Goal: Task Accomplishment & Management: Manage account settings

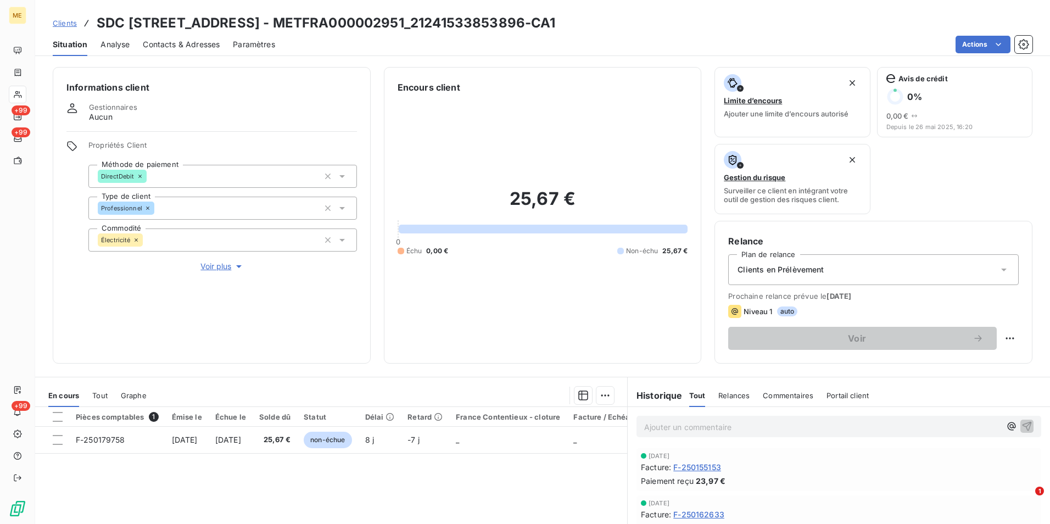
scroll to position [110, 0]
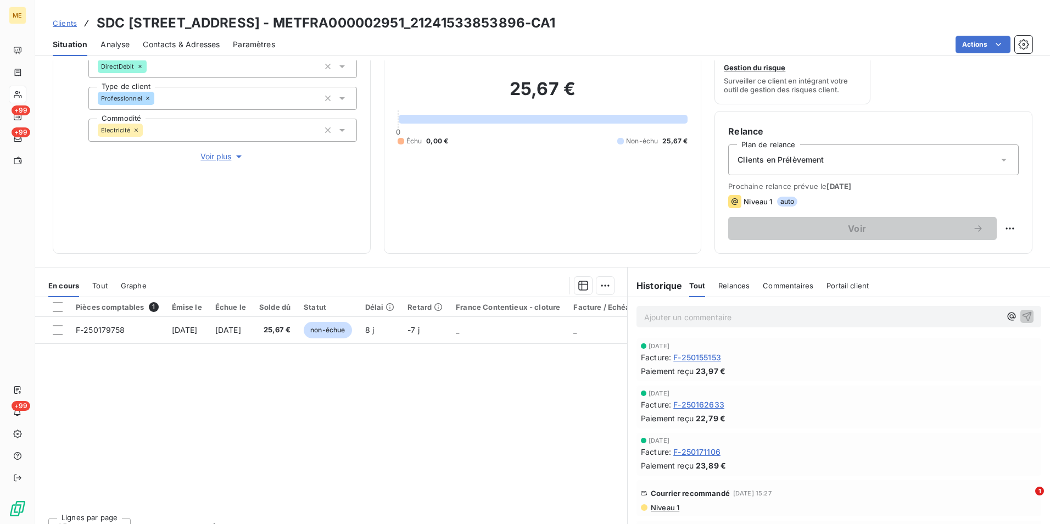
click at [73, 20] on span "Clients" at bounding box center [65, 23] width 24 height 9
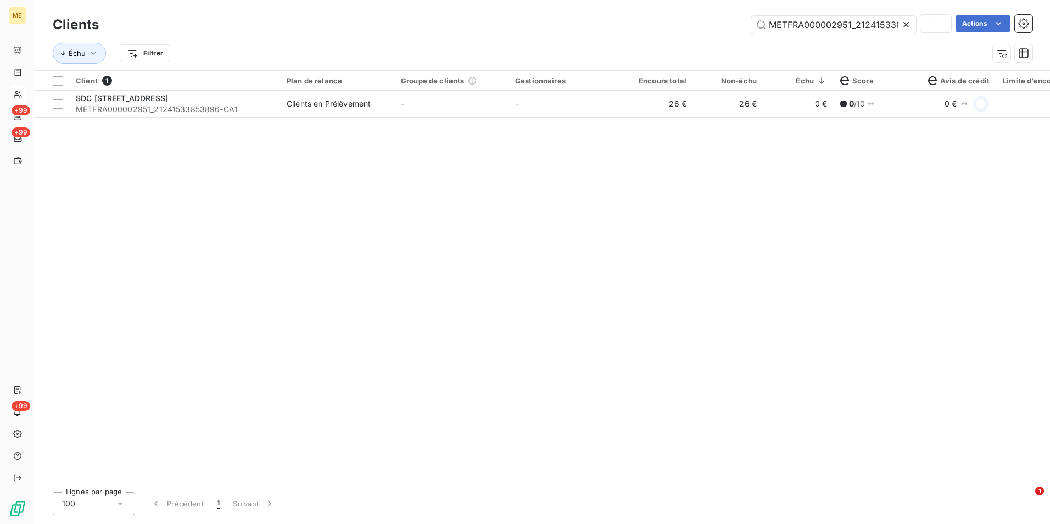
scroll to position [0, 29]
click at [908, 23] on icon at bounding box center [906, 24] width 11 height 11
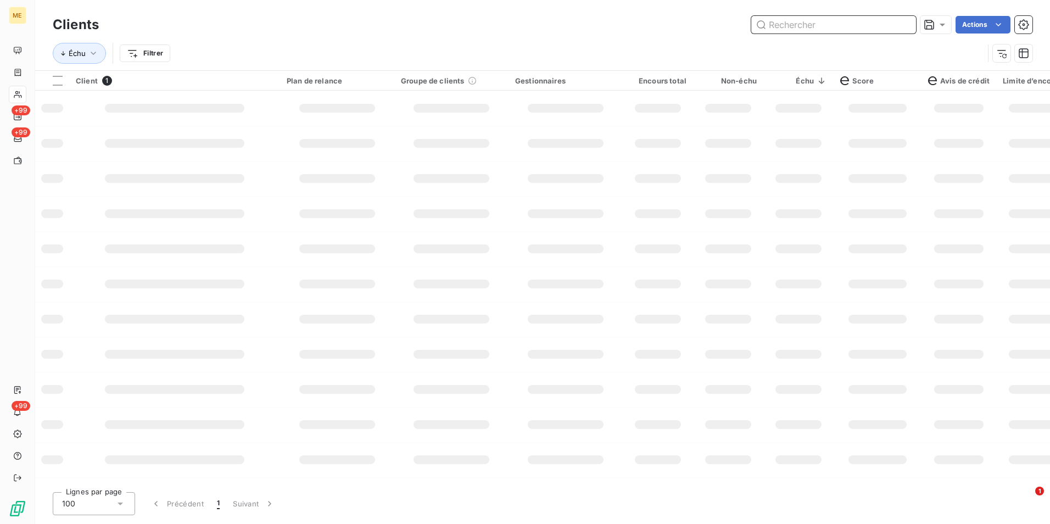
click at [899, 22] on input "text" at bounding box center [833, 25] width 165 height 18
paste input "METFRA000007052_22595513744510"
click at [877, 27] on input "METFRA000007052_22595513744510" at bounding box center [833, 25] width 165 height 18
click at [890, 24] on input "METFRA000007052_22595513744510" at bounding box center [833, 25] width 165 height 18
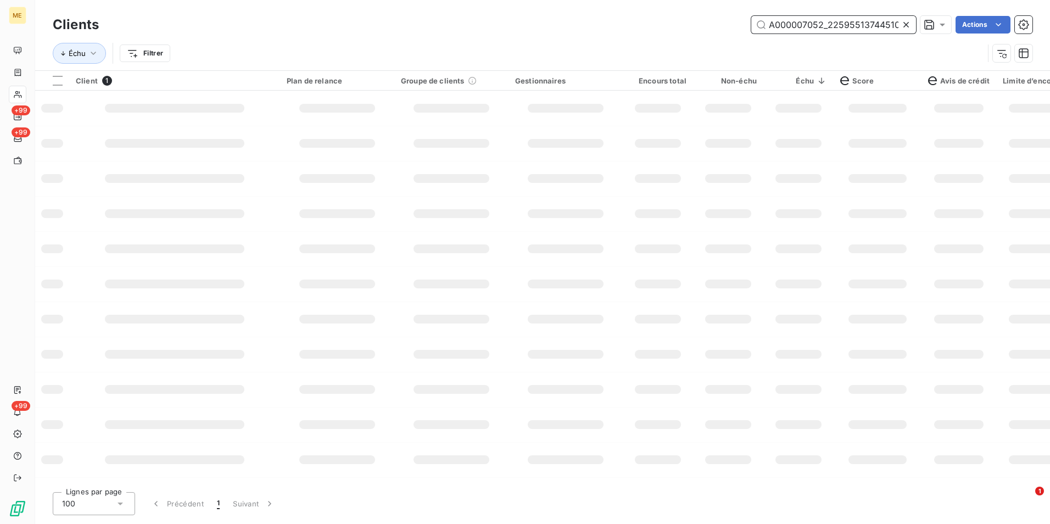
click at [896, 26] on input "METFRA000007052_22595513744510" at bounding box center [833, 25] width 165 height 18
type input "METFRA000007052_22595513744510"
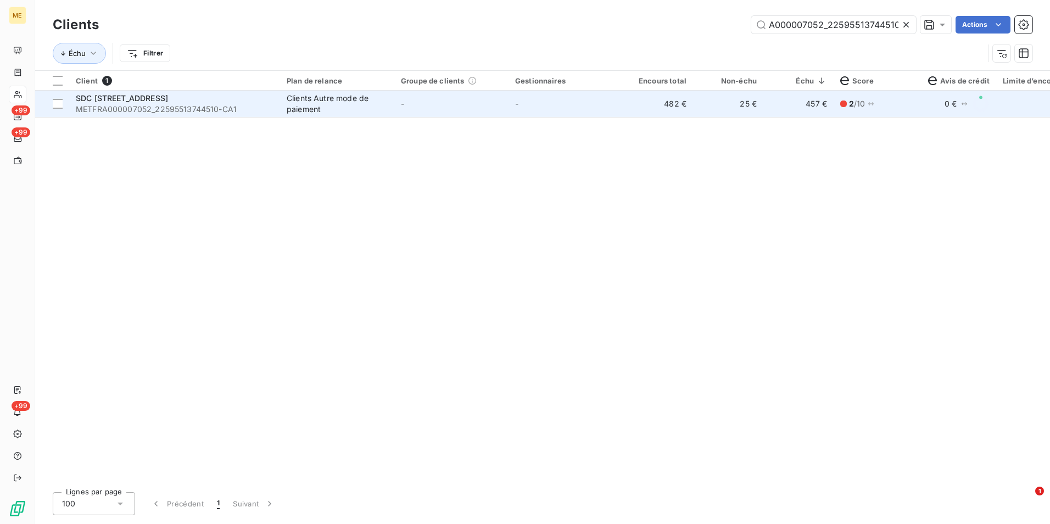
click at [170, 111] on span "METFRA000007052_22595513744510-CA1" at bounding box center [175, 109] width 198 height 11
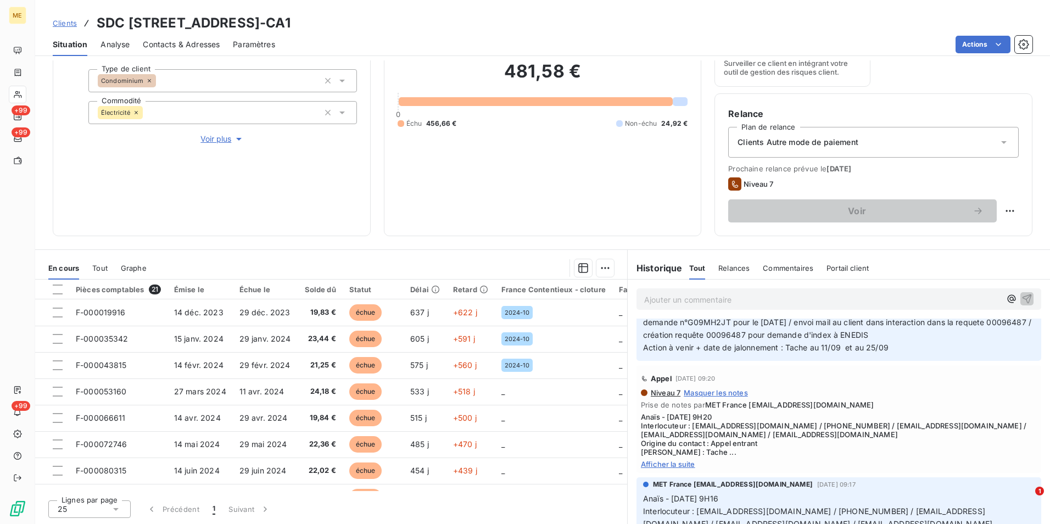
scroll to position [220, 0]
click at [651, 469] on span "Afficher la suite" at bounding box center [839, 466] width 396 height 9
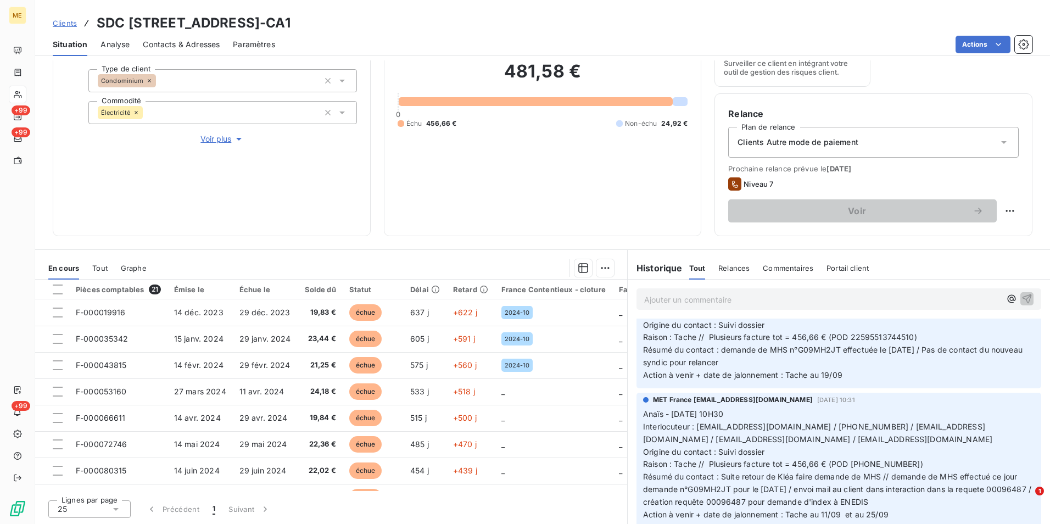
scroll to position [0, 0]
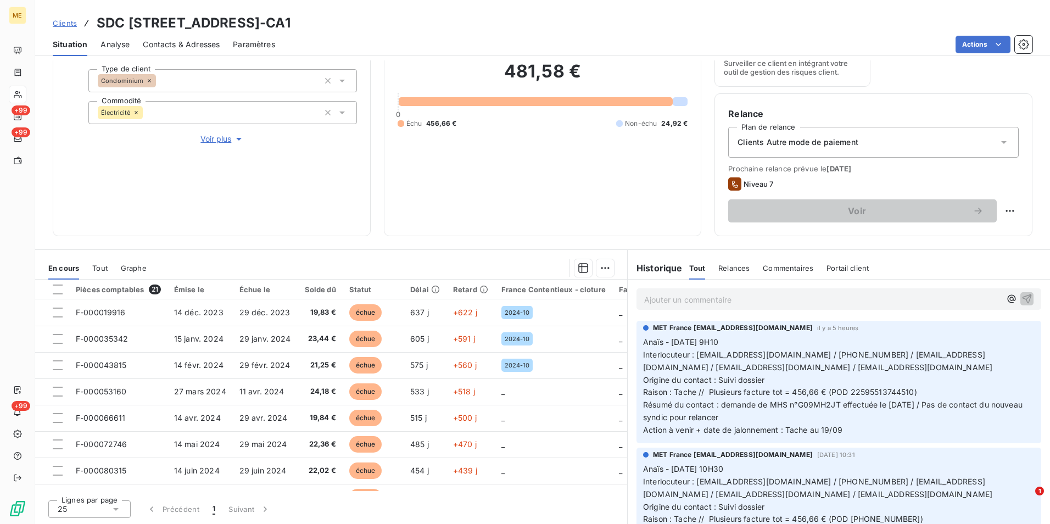
click at [57, 25] on span "Clients" at bounding box center [65, 23] width 24 height 9
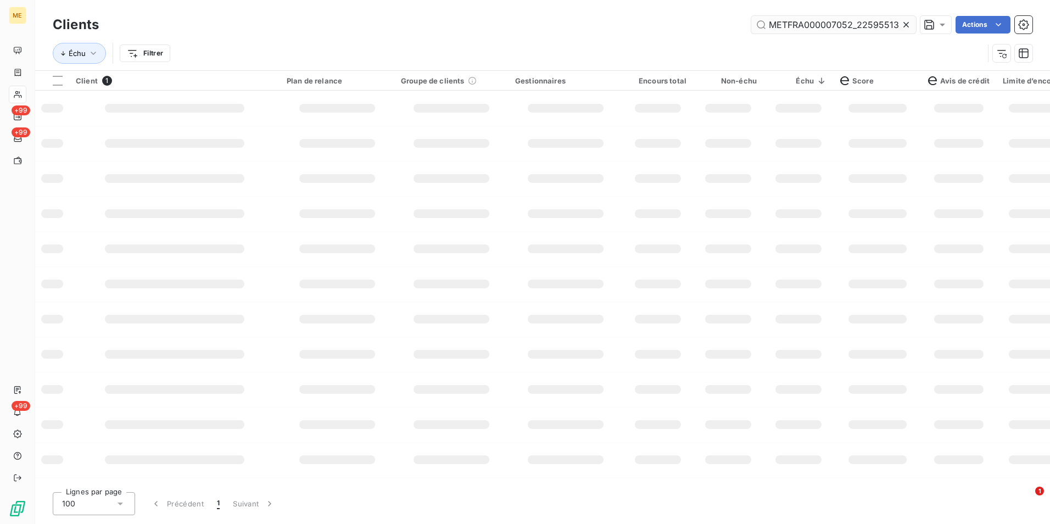
scroll to position [0, 30]
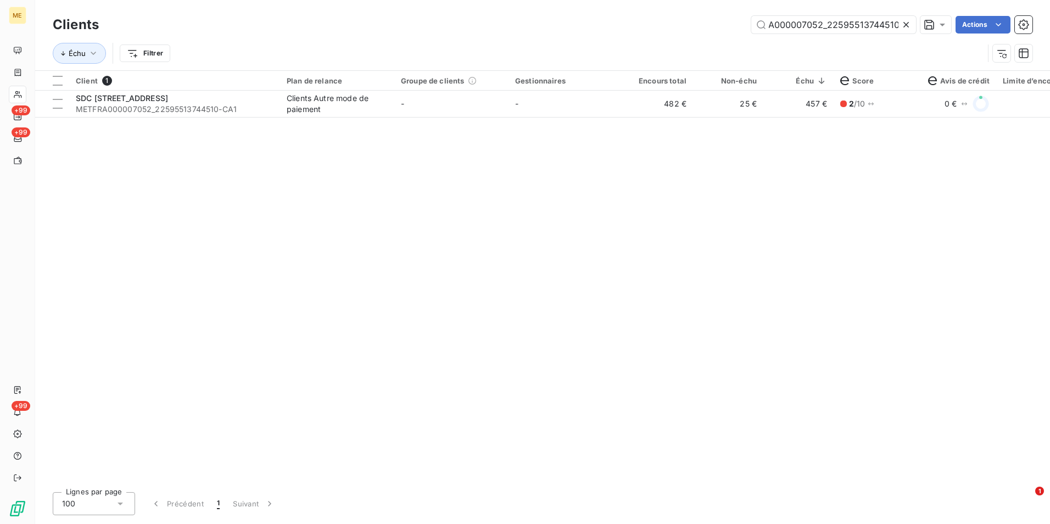
click at [905, 23] on icon at bounding box center [906, 24] width 11 height 11
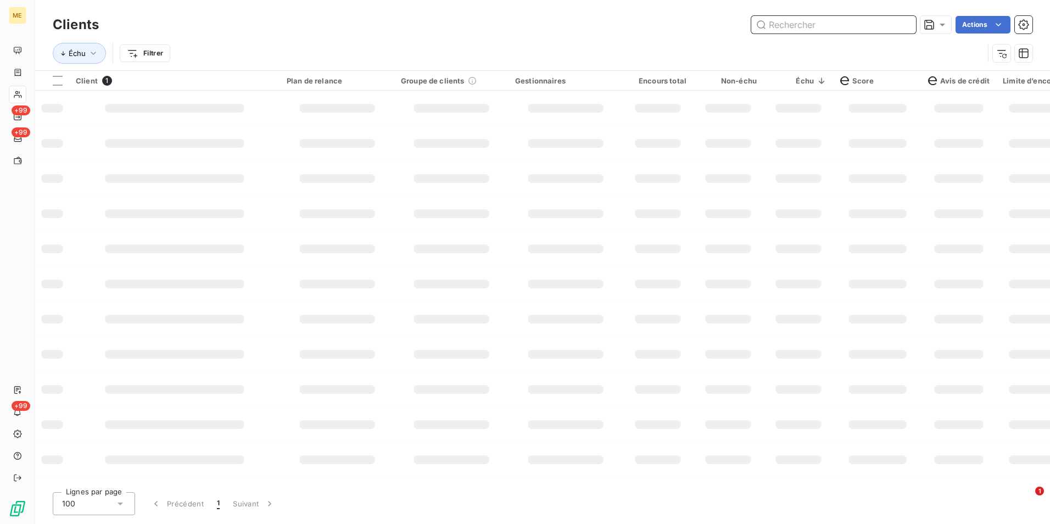
click at [905, 23] on input "text" at bounding box center [833, 25] width 165 height 18
paste input "METFRA000007052_50047557349798"
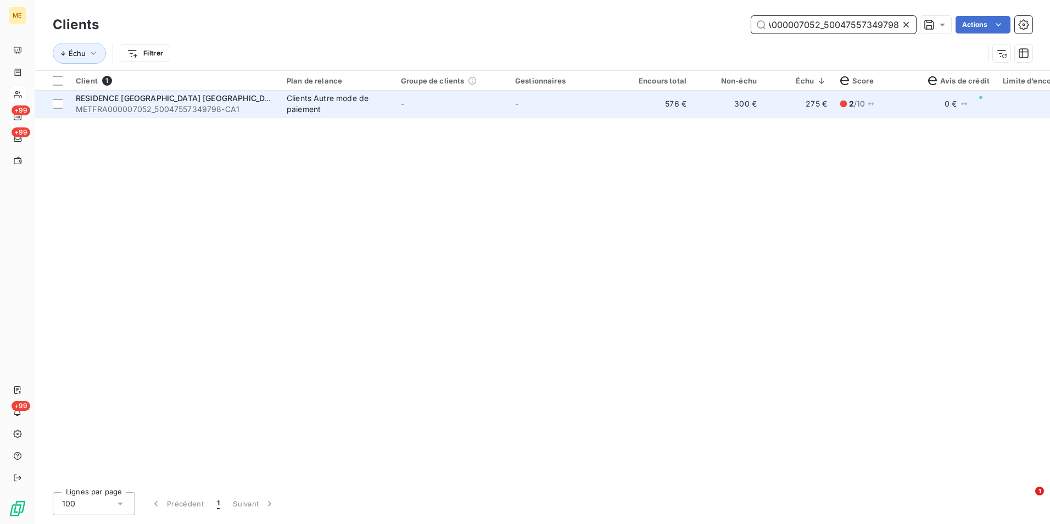
type input "METFRA000007052_50047557349798"
click at [687, 100] on td "576 €" at bounding box center [658, 104] width 70 height 26
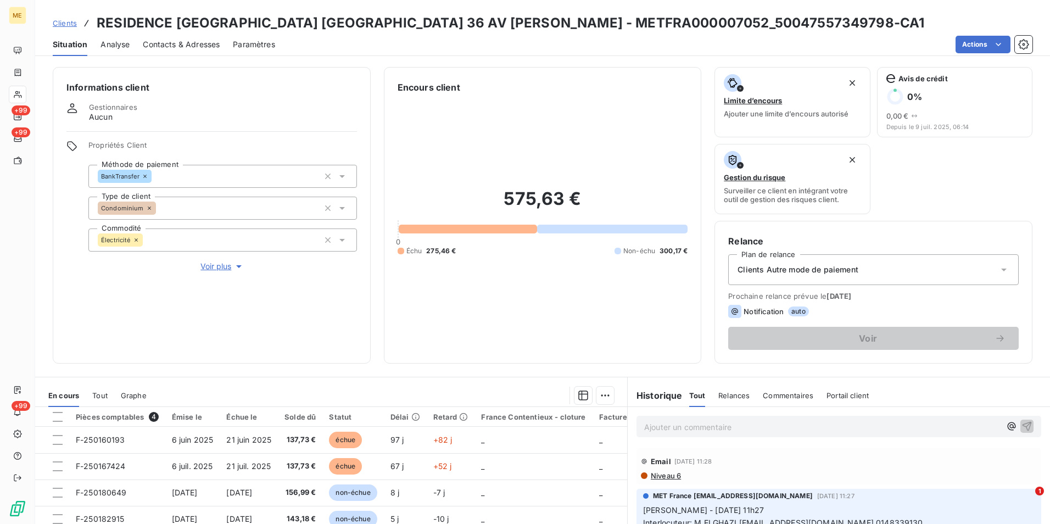
click at [825, 429] on p "Ajouter un commentaire ﻿" at bounding box center [822, 427] width 356 height 14
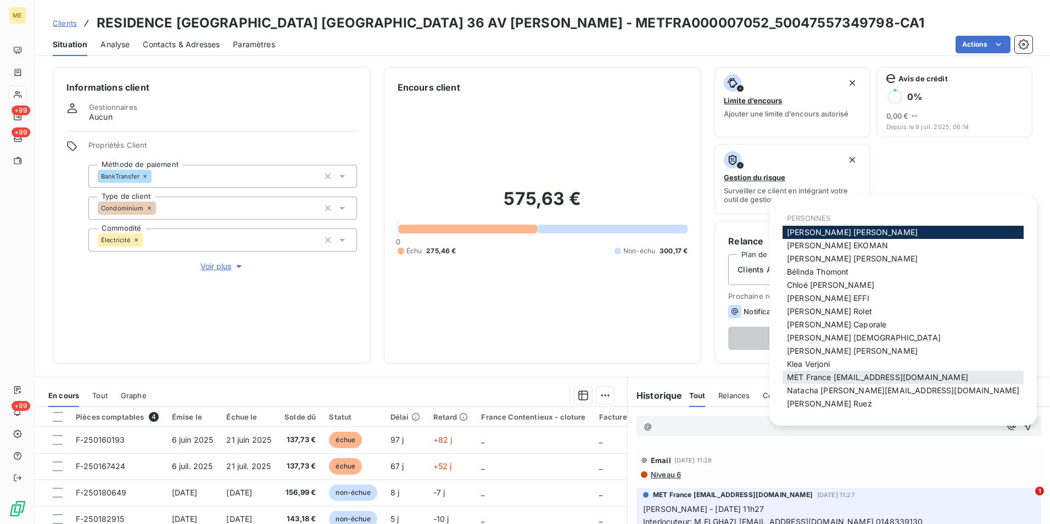
click at [857, 377] on span "MET France [EMAIL_ADDRESS][DOMAIN_NAME]" at bounding box center [877, 376] width 181 height 9
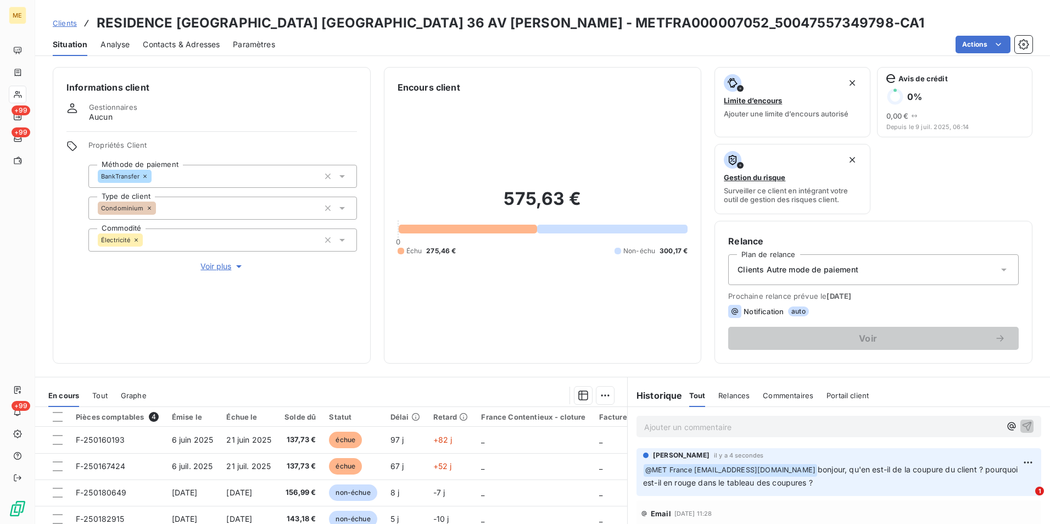
click at [67, 20] on span "Clients" at bounding box center [65, 23] width 24 height 9
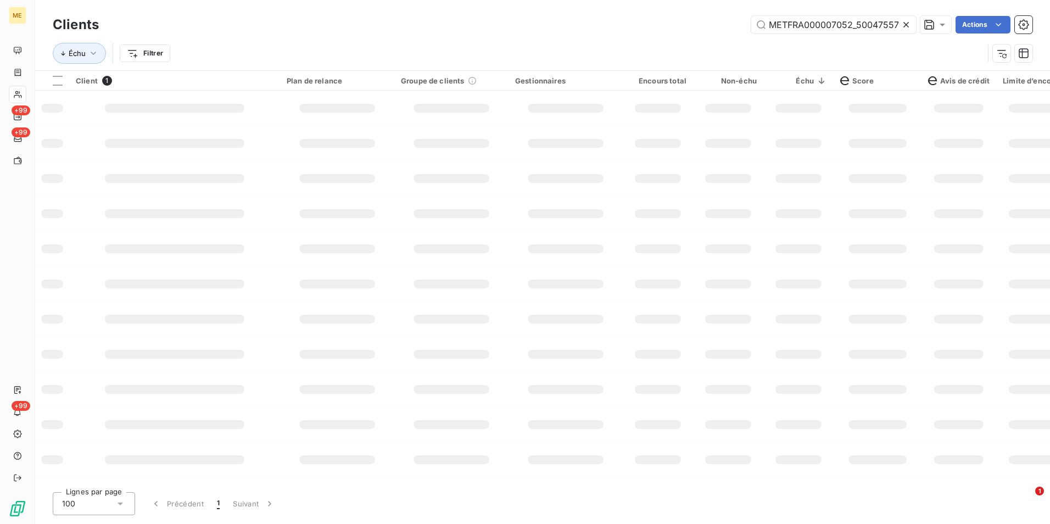
scroll to position [0, 32]
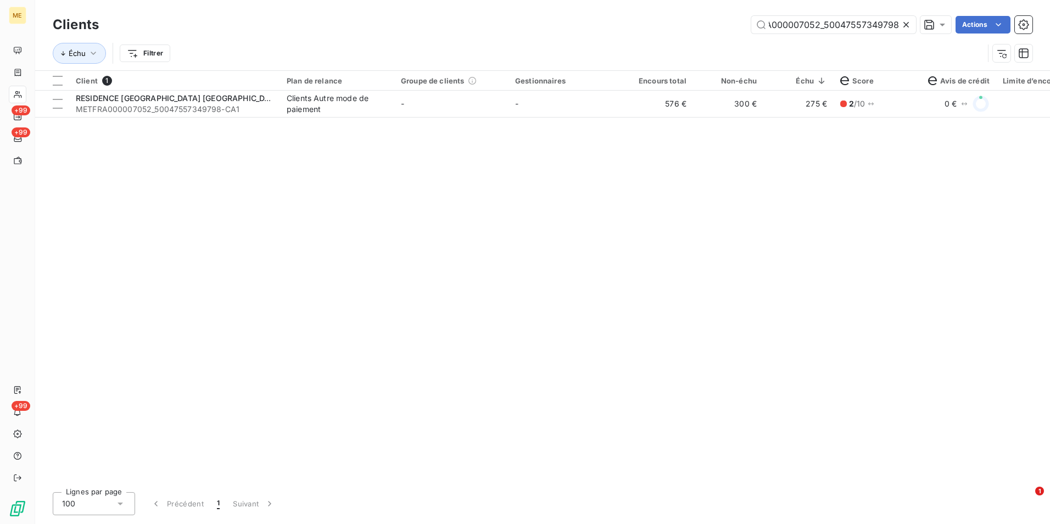
click at [906, 21] on icon at bounding box center [906, 24] width 11 height 11
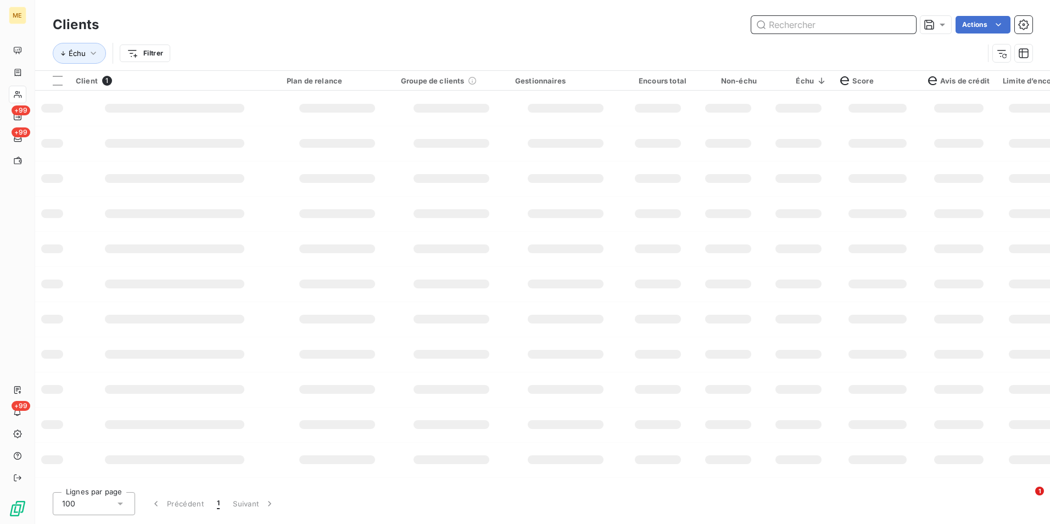
click at [887, 22] on input "text" at bounding box center [833, 25] width 165 height 18
paste input "METFRA000011619_25165701780035"
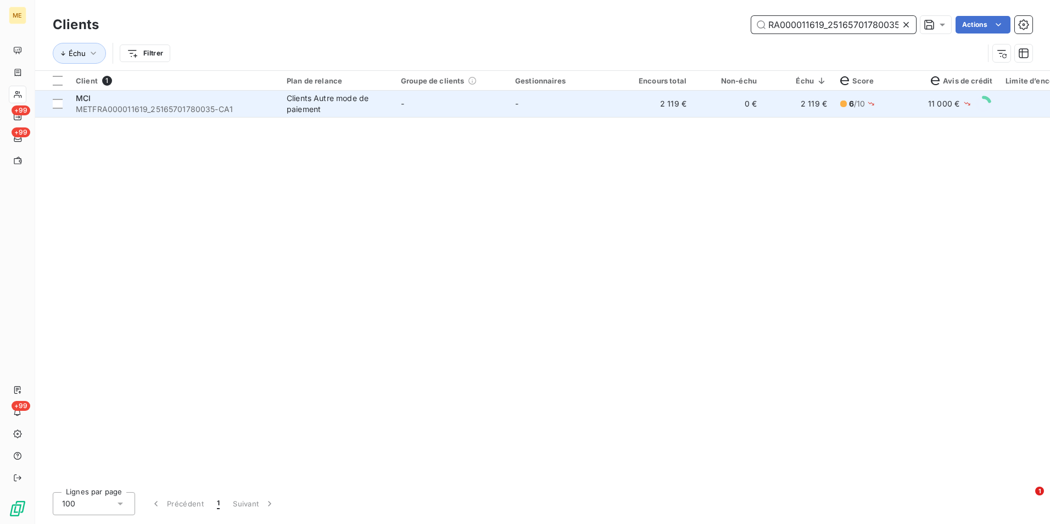
type input "METFRA000011619_25165701780035"
click at [635, 109] on td "2 119 €" at bounding box center [658, 104] width 70 height 26
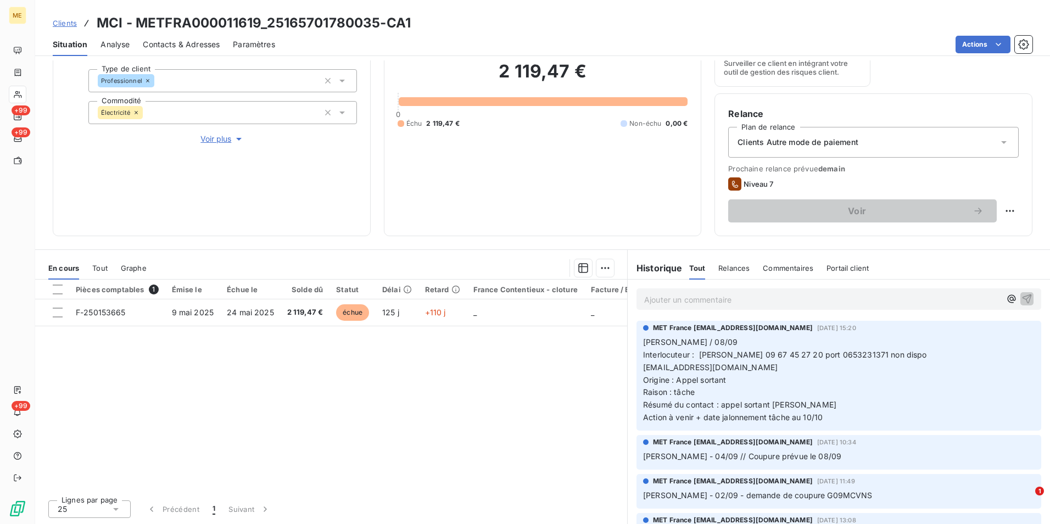
drag, startPoint x: 58, startPoint y: 19, endPoint x: 76, endPoint y: 18, distance: 18.2
click at [58, 19] on span "Clients" at bounding box center [65, 23] width 24 height 9
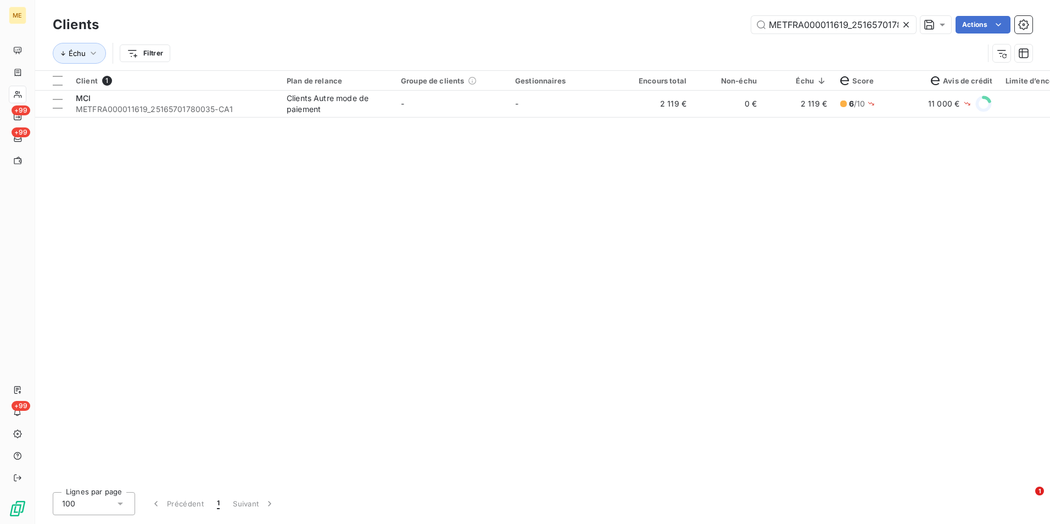
click at [908, 25] on icon at bounding box center [906, 24] width 11 height 11
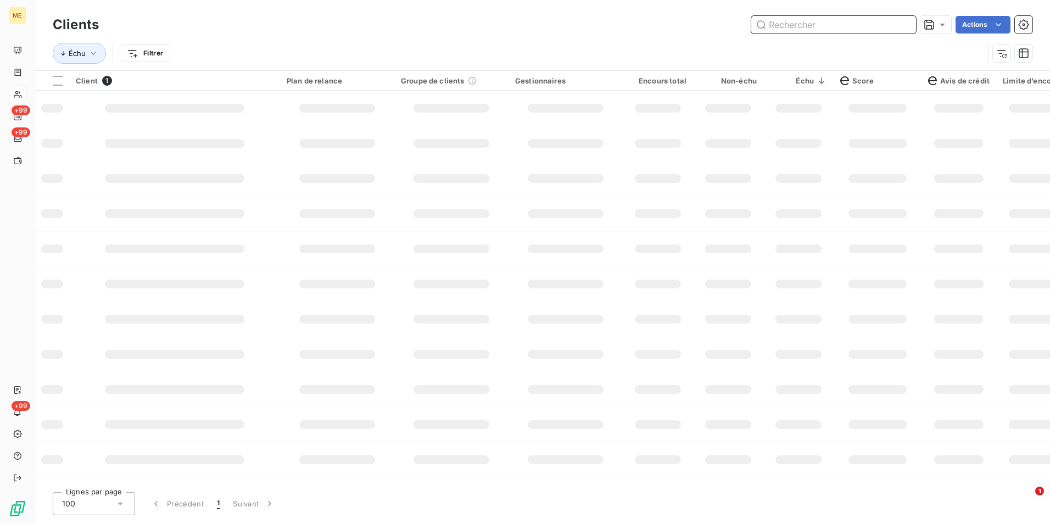
click at [904, 24] on input "text" at bounding box center [833, 25] width 165 height 18
paste input "METFRA000019395_25103762513958"
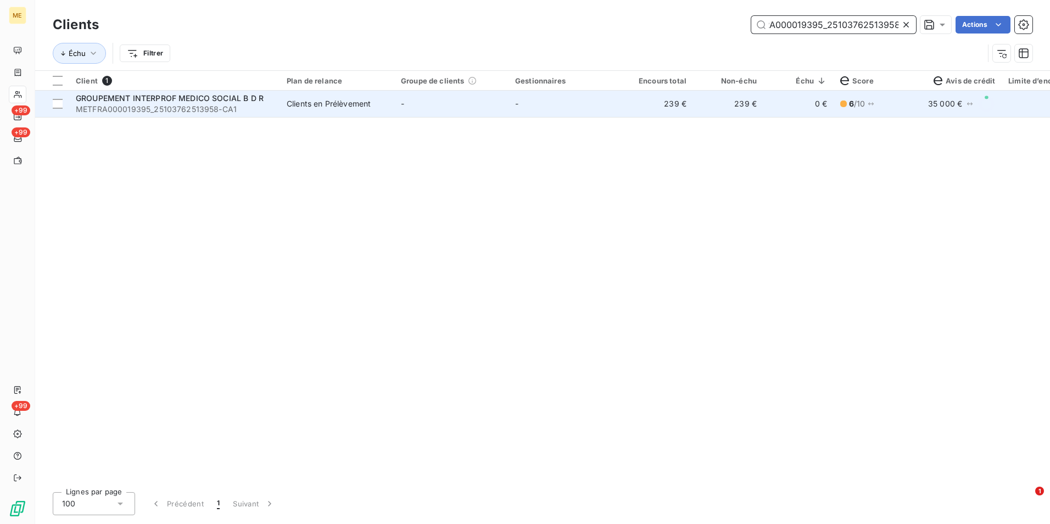
type input "METFRA000019395_25103762513958"
click at [631, 104] on td "239 €" at bounding box center [658, 104] width 70 height 26
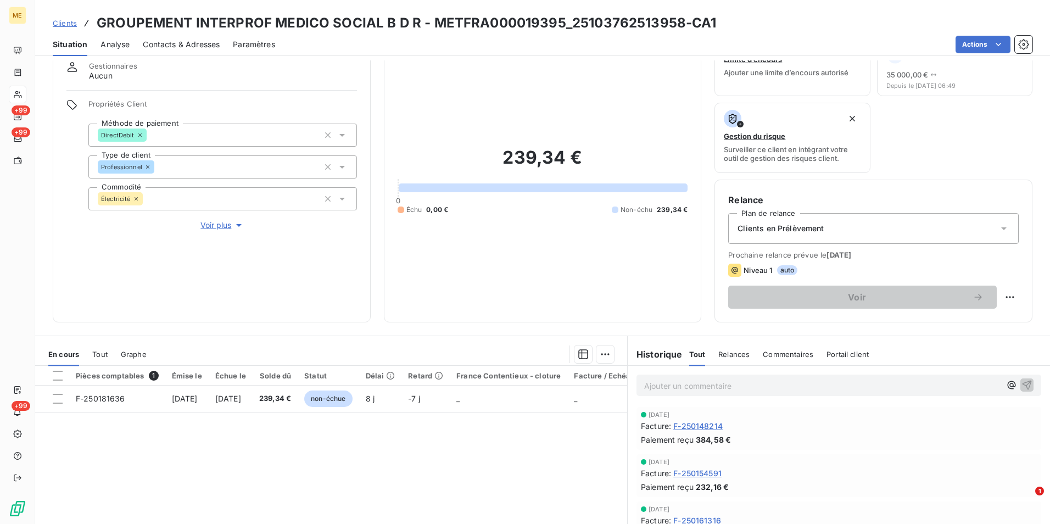
scroll to position [127, 0]
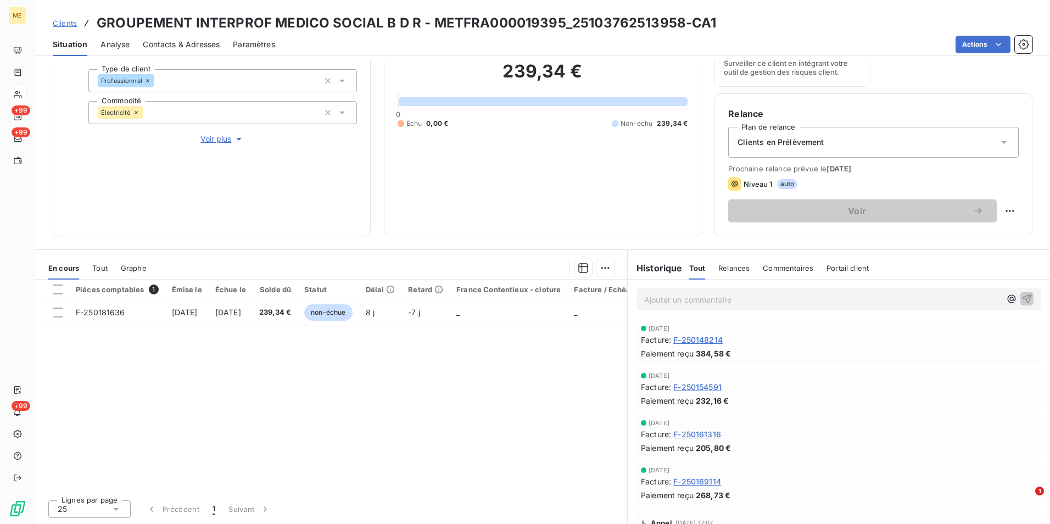
click at [65, 25] on span "Clients" at bounding box center [65, 23] width 24 height 9
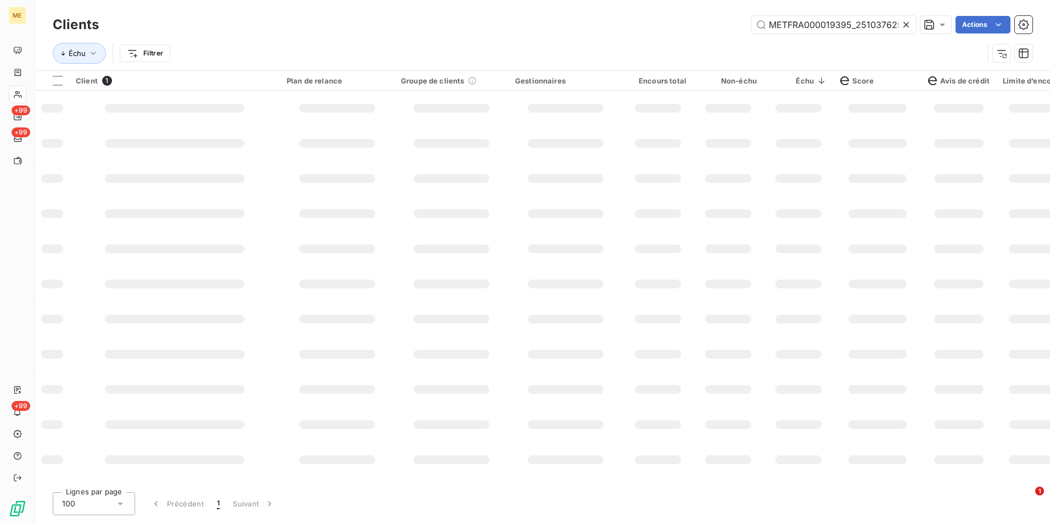
scroll to position [0, 29]
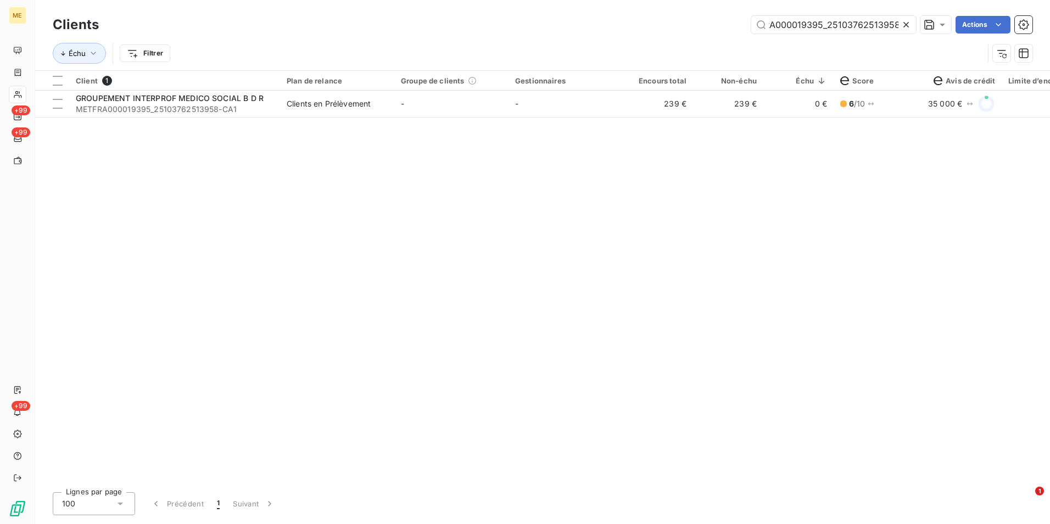
click at [905, 22] on icon at bounding box center [906, 24] width 11 height 11
click at [904, 24] on input "text" at bounding box center [833, 25] width 165 height 18
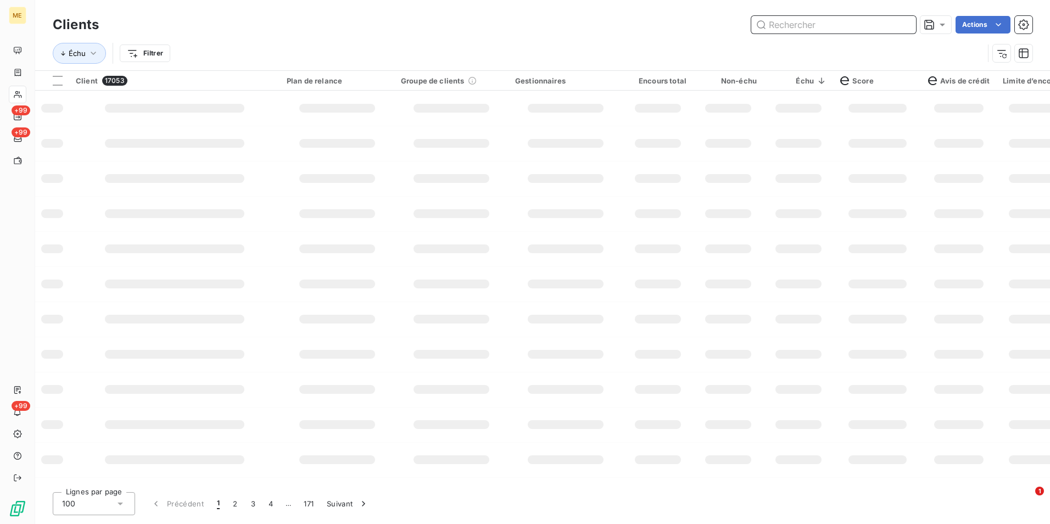
paste input "METFRA000000048_01190738020860"
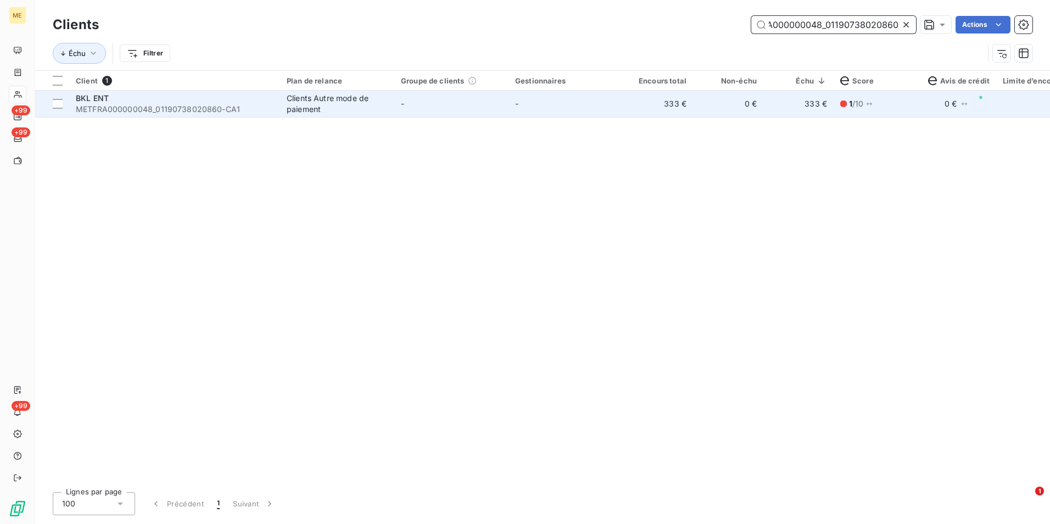
type input "METFRA000000048_01190738020860"
click at [650, 107] on td "333 €" at bounding box center [658, 104] width 70 height 26
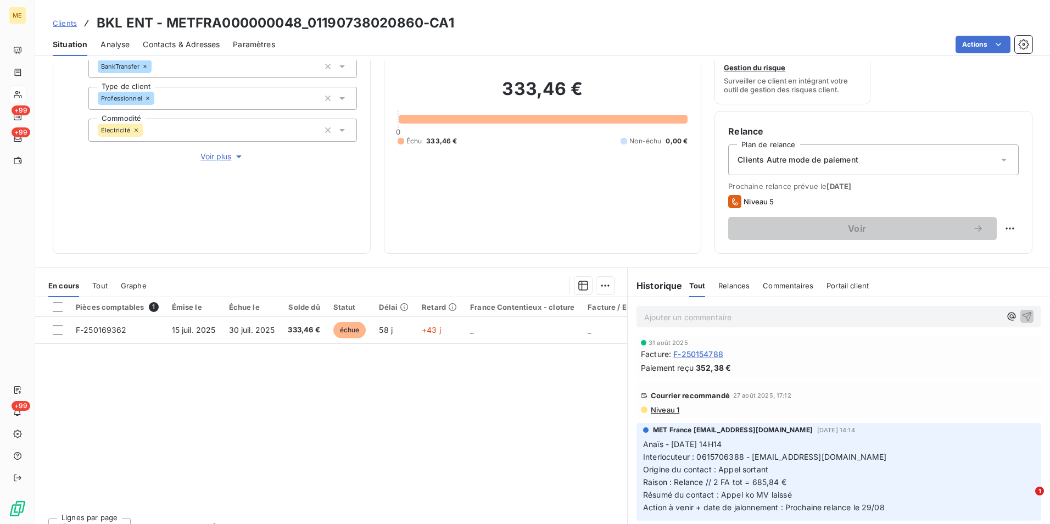
scroll to position [220, 0]
drag, startPoint x: 72, startPoint y: 21, endPoint x: 193, endPoint y: 18, distance: 120.8
click at [72, 21] on span "Clients" at bounding box center [65, 23] width 24 height 9
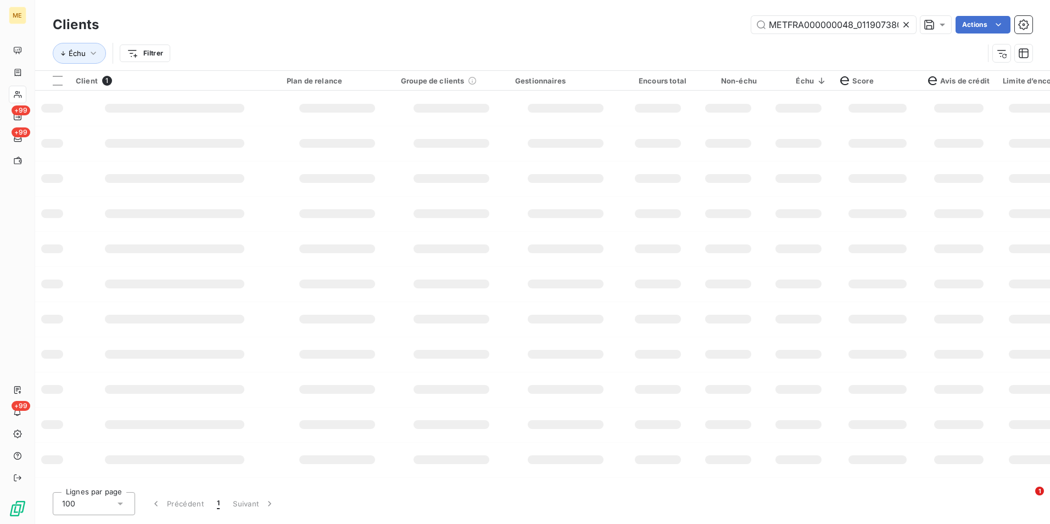
scroll to position [0, 32]
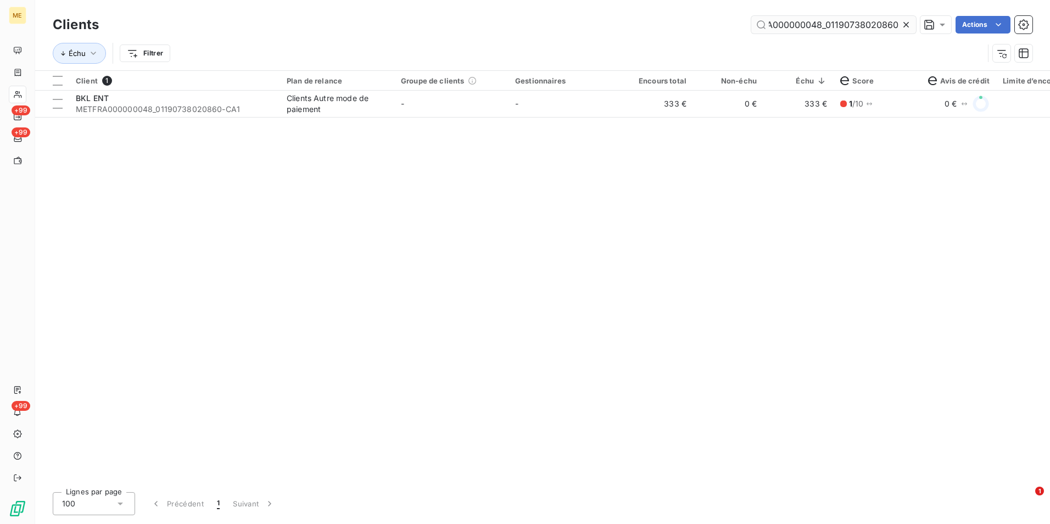
click at [907, 24] on icon at bounding box center [906, 24] width 11 height 11
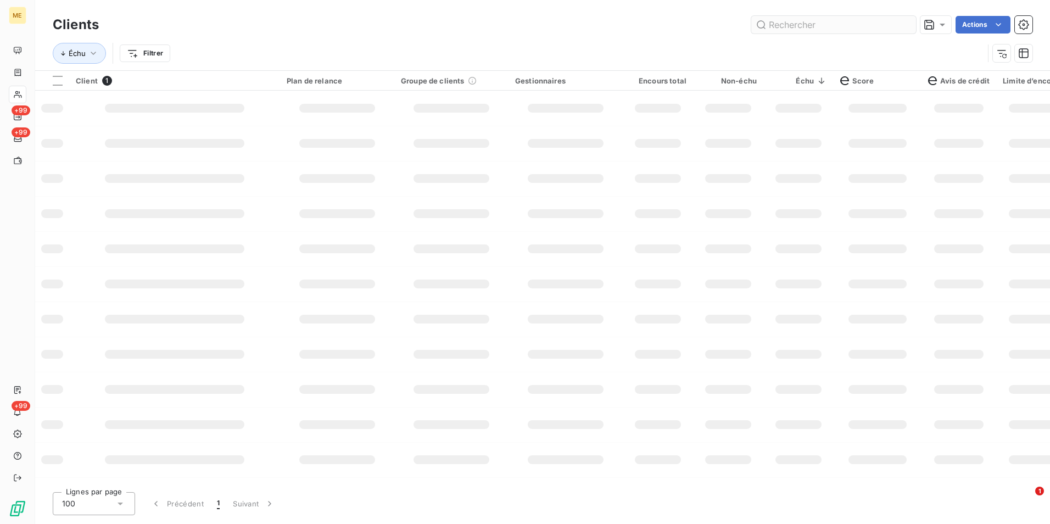
scroll to position [0, 0]
click at [901, 24] on input "text" at bounding box center [833, 25] width 165 height 18
paste input "METFRA000001178_06371635232090"
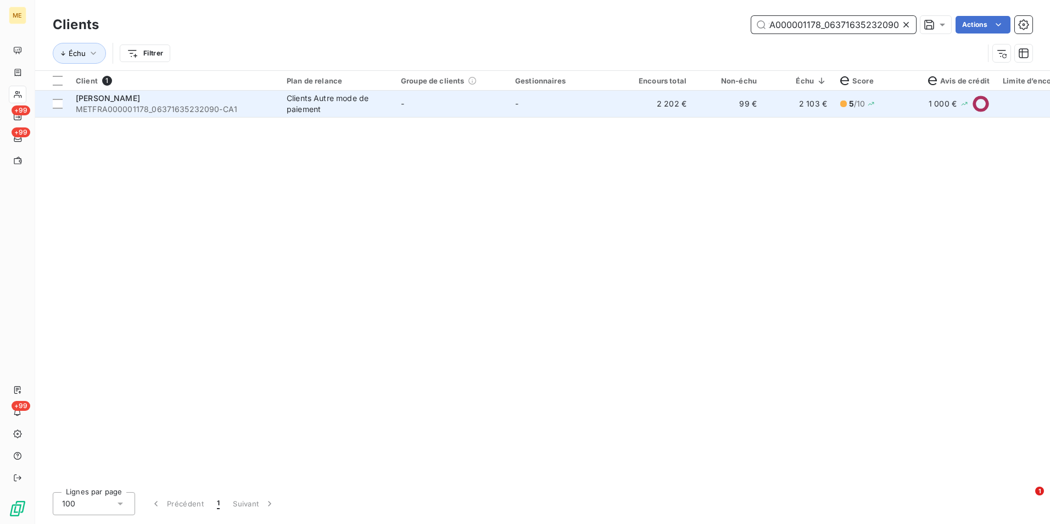
type input "METFRA000001178_06371635232090"
click at [742, 112] on td "99 €" at bounding box center [728, 104] width 70 height 26
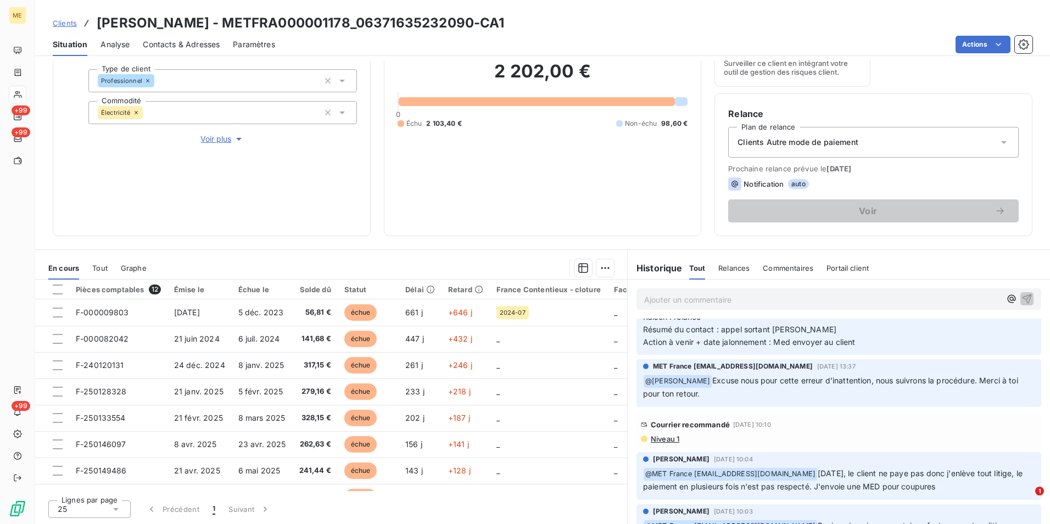
scroll to position [220, 0]
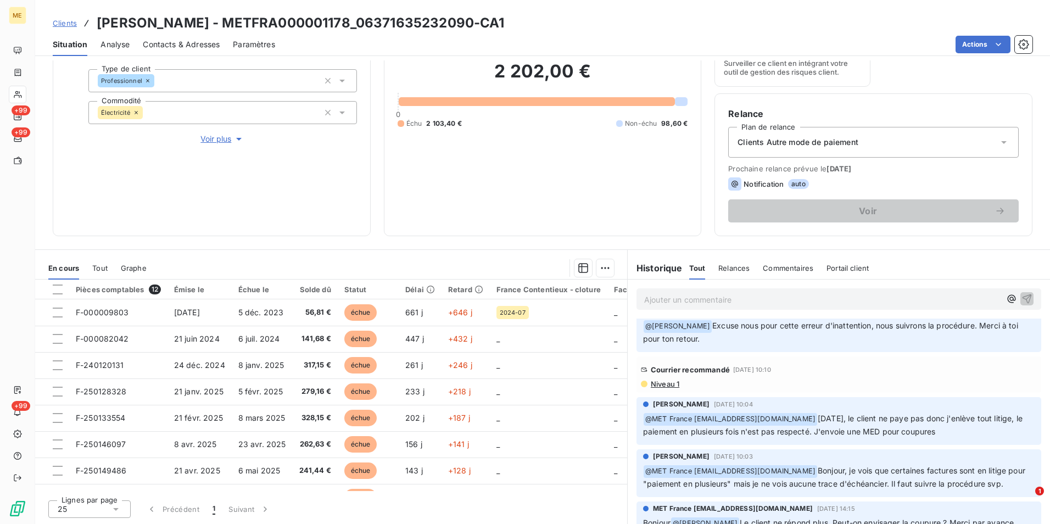
click at [61, 29] on div "Clients [PERSON_NAME] - METFRA000001178_06371635232090-CA1" at bounding box center [279, 23] width 452 height 20
click at [64, 20] on span "Clients" at bounding box center [65, 23] width 24 height 9
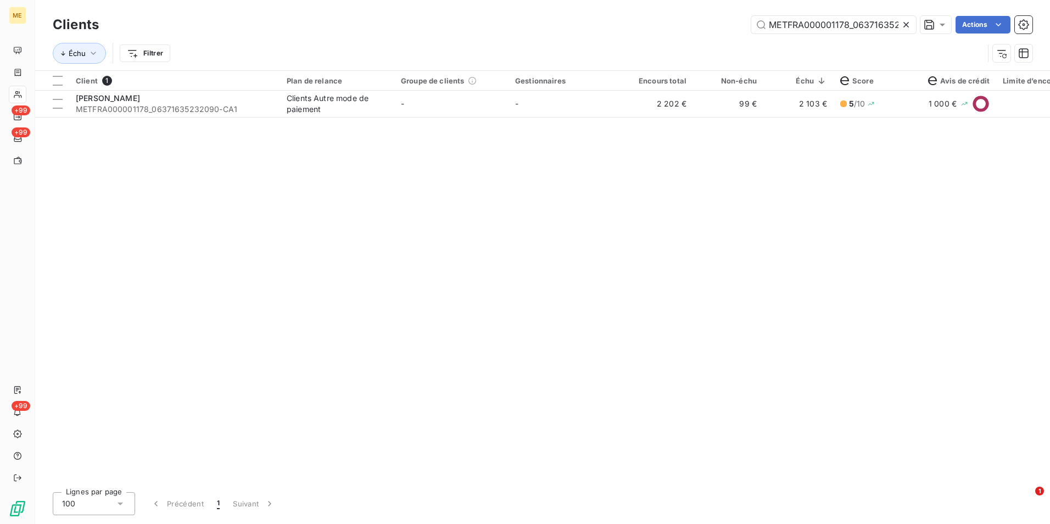
scroll to position [0, 29]
click at [907, 25] on icon at bounding box center [906, 24] width 11 height 11
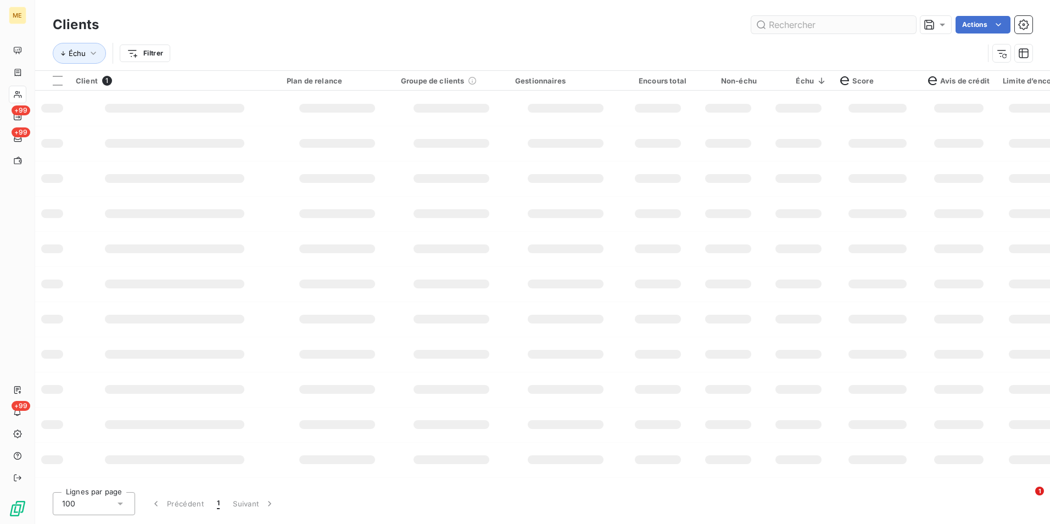
scroll to position [0, 0]
click at [898, 24] on input "text" at bounding box center [833, 25] width 165 height 18
paste input "METFRA000000661_14785094061680"
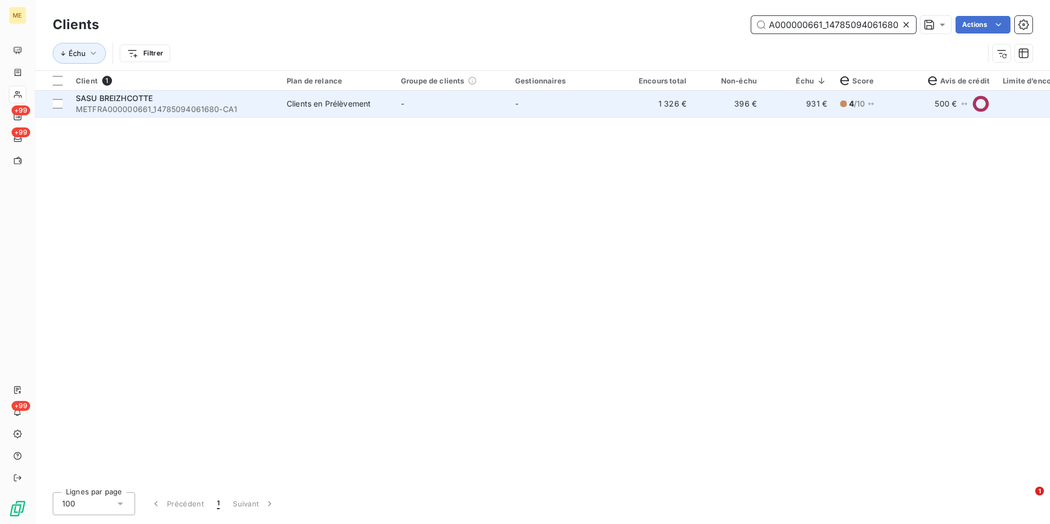
type input "METFRA000000661_14785094061680"
click at [516, 106] on td "-" at bounding box center [565, 104] width 114 height 26
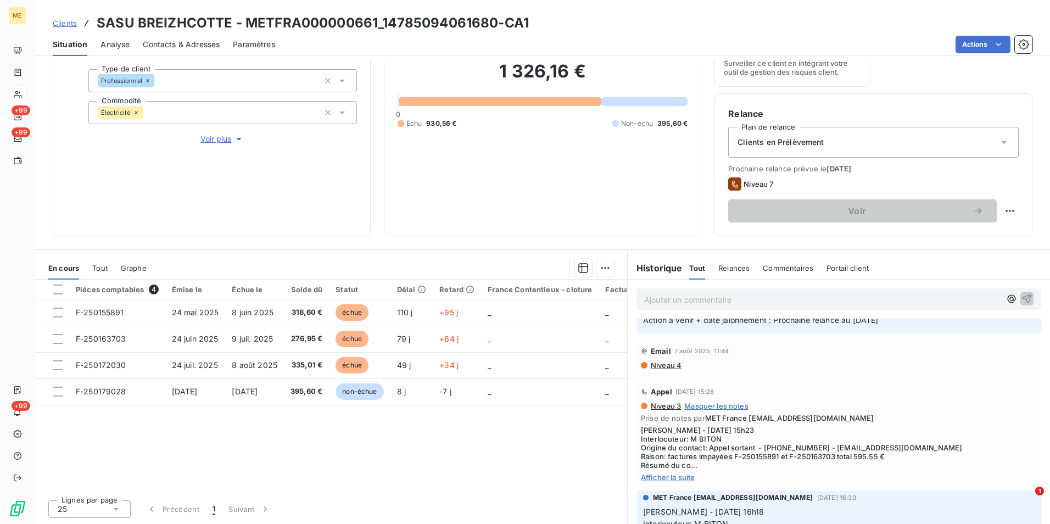
scroll to position [275, 0]
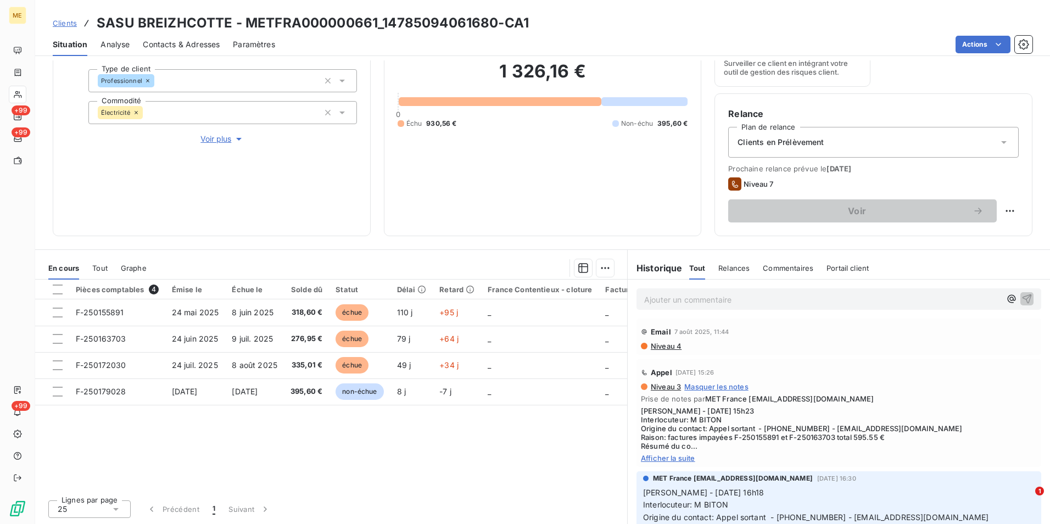
click at [687, 458] on span "Afficher la suite" at bounding box center [839, 458] width 396 height 9
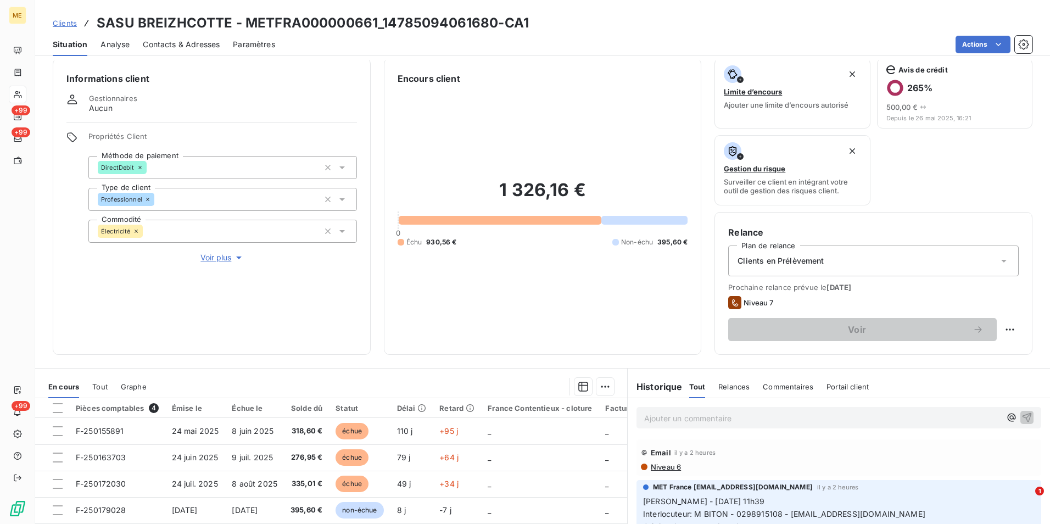
scroll to position [0, 0]
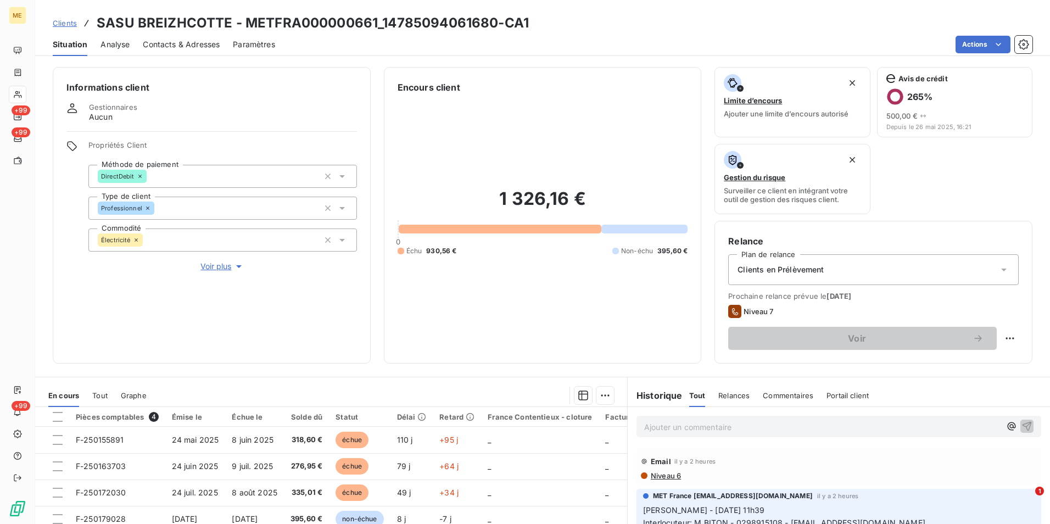
drag, startPoint x: 64, startPoint y: 20, endPoint x: 289, endPoint y: 23, distance: 224.6
click at [64, 20] on span "Clients" at bounding box center [65, 23] width 24 height 9
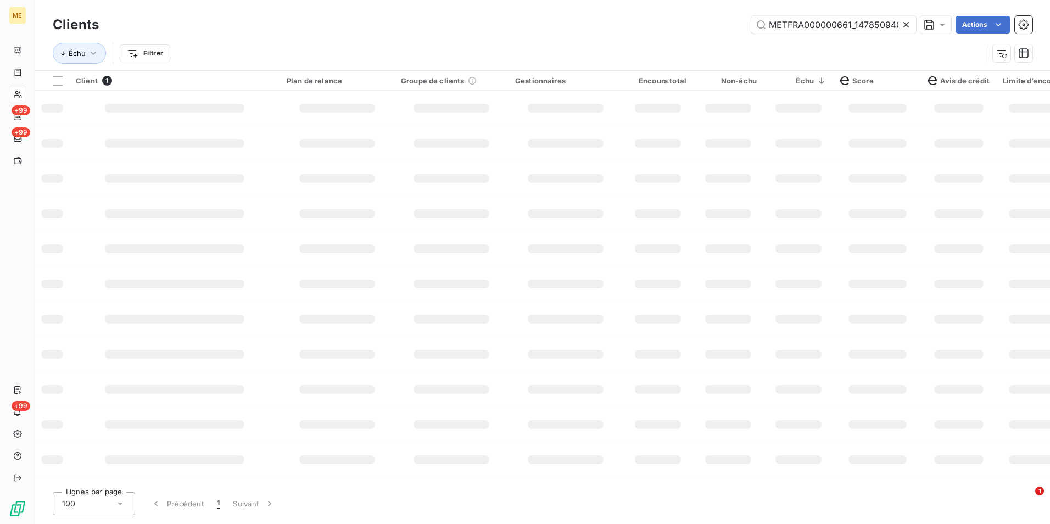
scroll to position [0, 30]
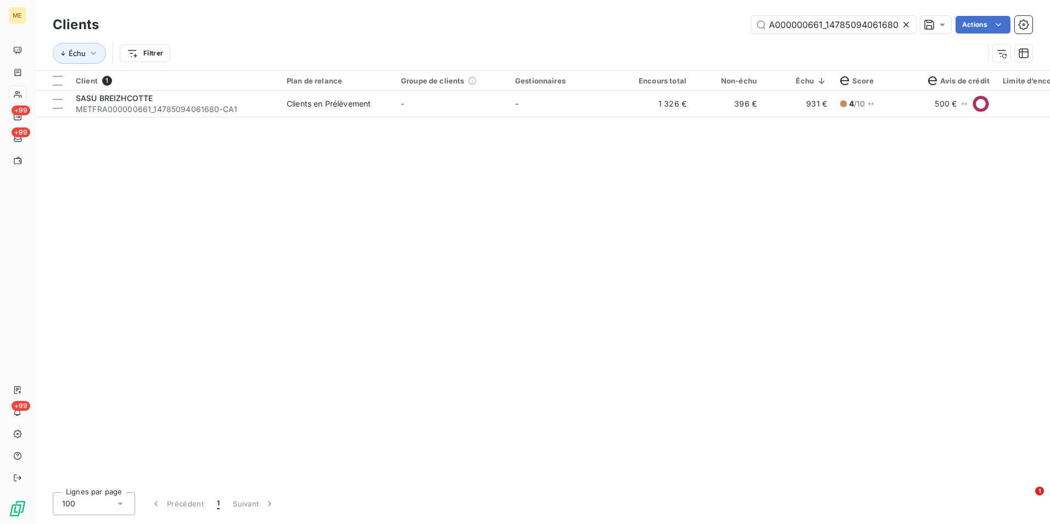
click at [901, 24] on icon at bounding box center [906, 24] width 11 height 11
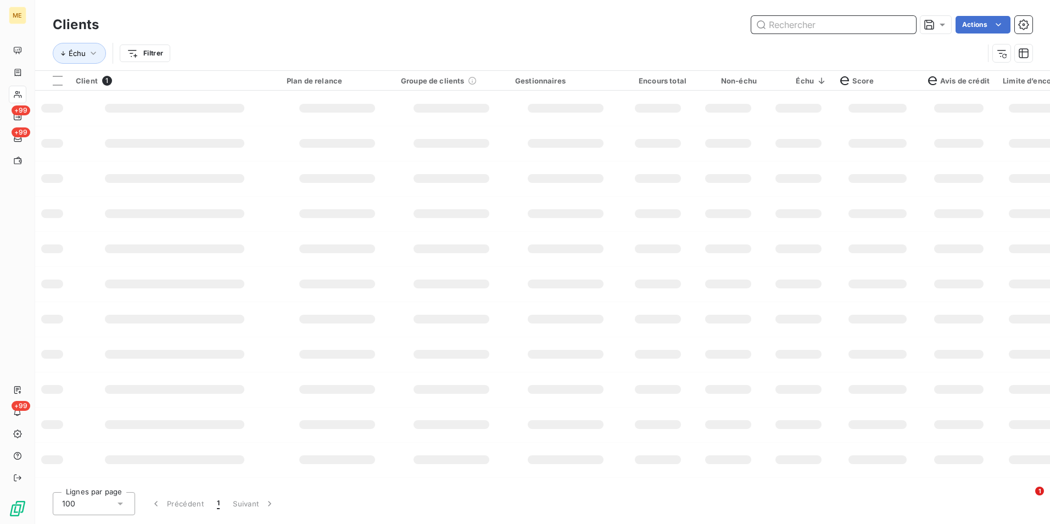
click at [901, 24] on input "text" at bounding box center [833, 25] width 165 height 18
paste input "METFRA000003155_19158176433065"
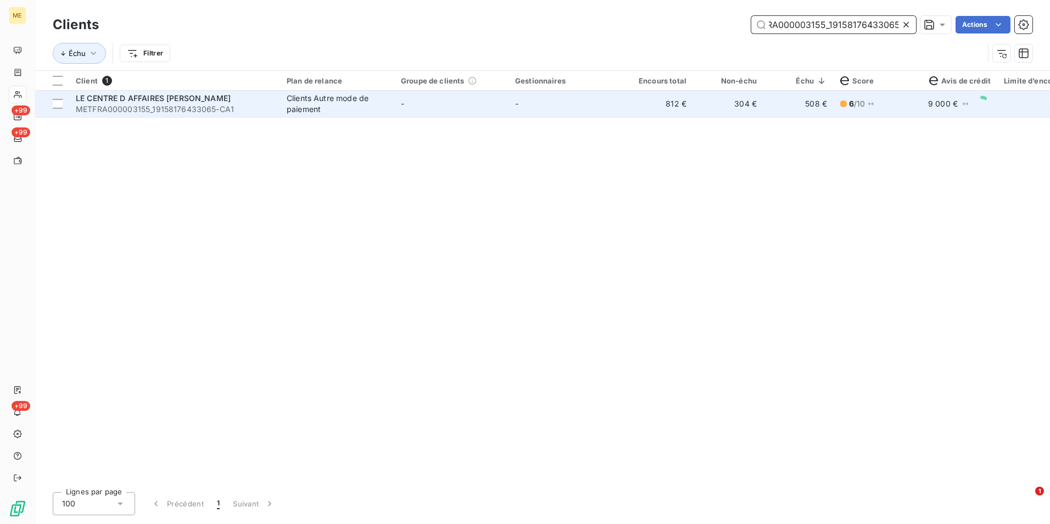
type input "METFRA000003155_19158176433065"
click at [573, 100] on td "-" at bounding box center [565, 104] width 114 height 26
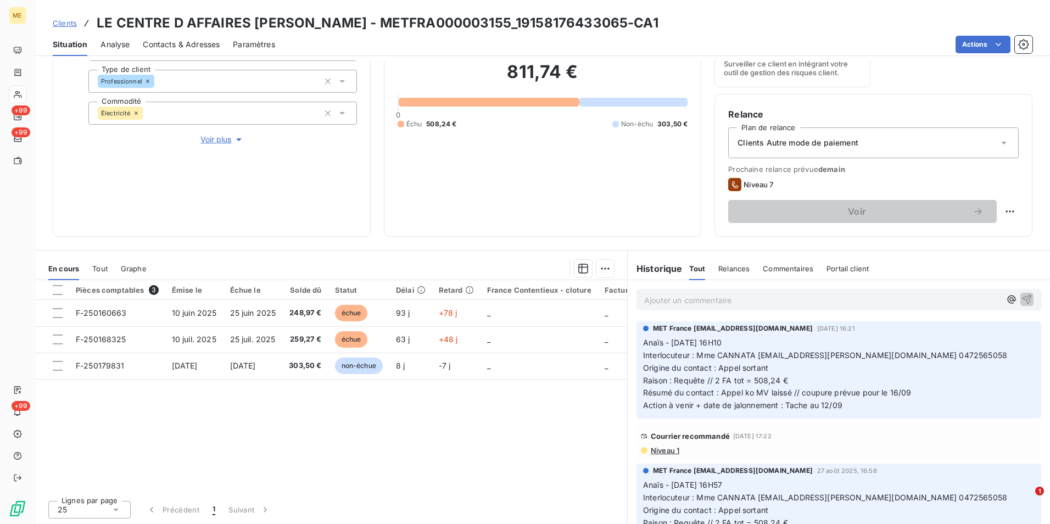
scroll to position [127, 0]
click at [68, 23] on span "Clients" at bounding box center [65, 23] width 24 height 9
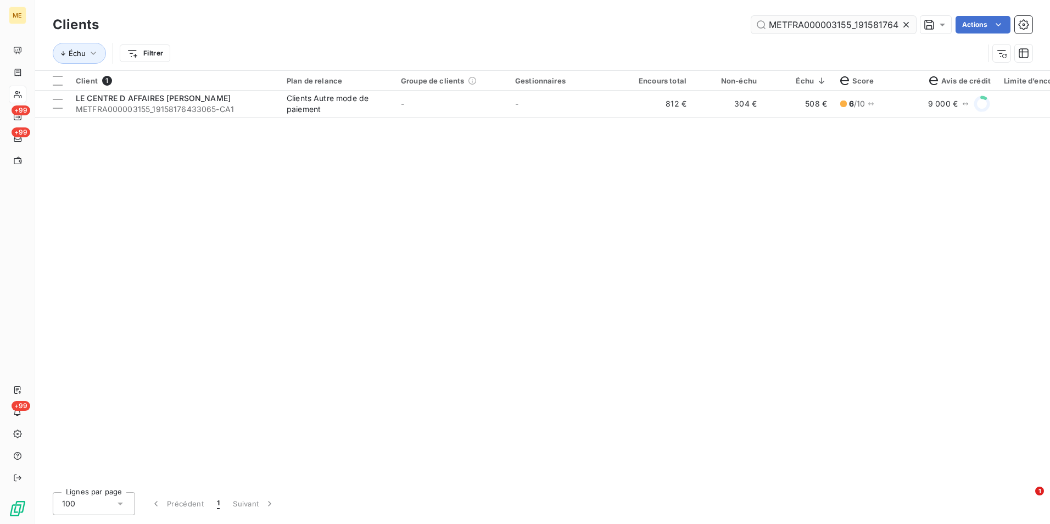
drag, startPoint x: 908, startPoint y: 24, endPoint x: 898, endPoint y: 24, distance: 9.3
click at [907, 24] on icon at bounding box center [906, 24] width 11 height 11
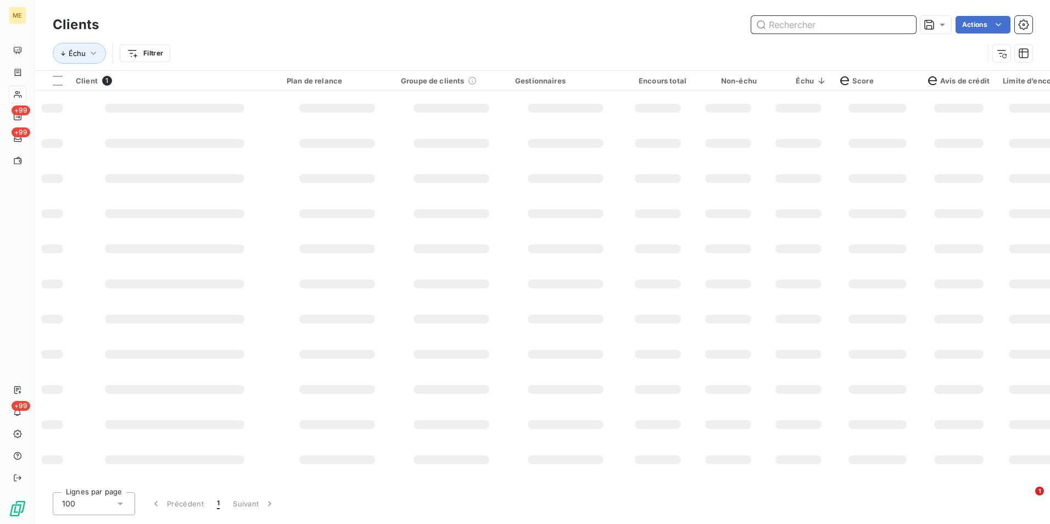
click at [898, 24] on input "text" at bounding box center [833, 25] width 165 height 18
paste input "METFRA000015884_12237626575189"
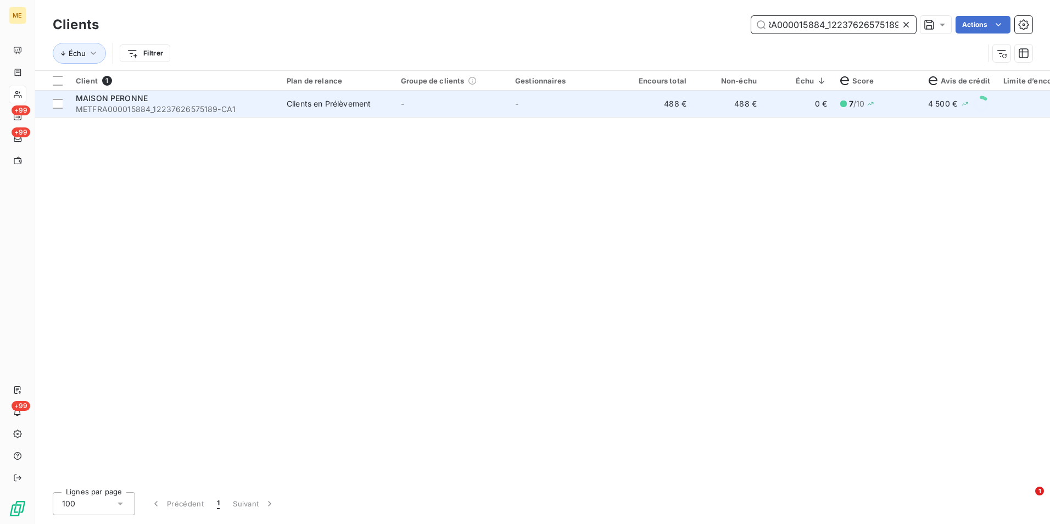
type input "METFRA000015884_12237626575189"
click at [600, 102] on td "-" at bounding box center [565, 104] width 114 height 26
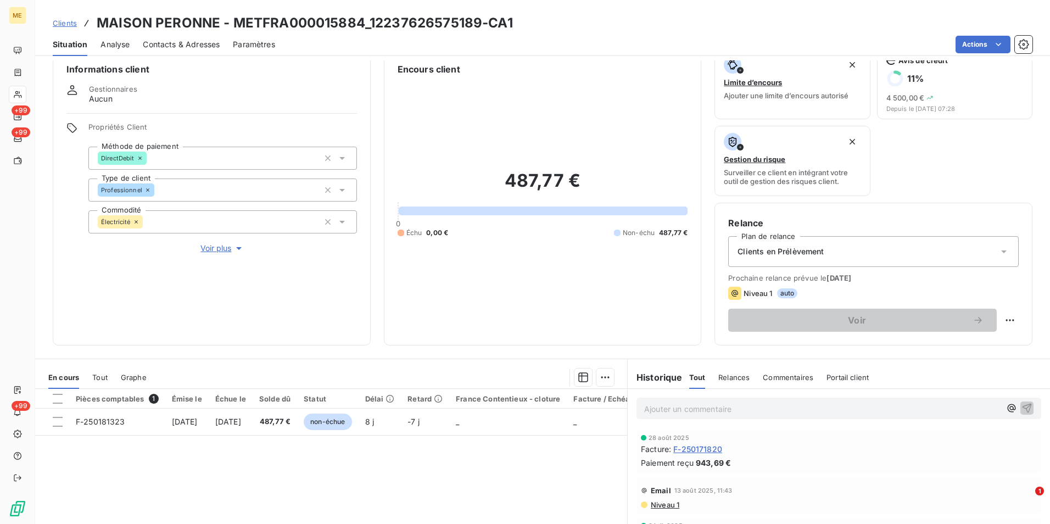
scroll to position [18, 0]
drag, startPoint x: 60, startPoint y: 25, endPoint x: 96, endPoint y: 25, distance: 35.7
click at [60, 25] on span "Clients" at bounding box center [65, 23] width 24 height 9
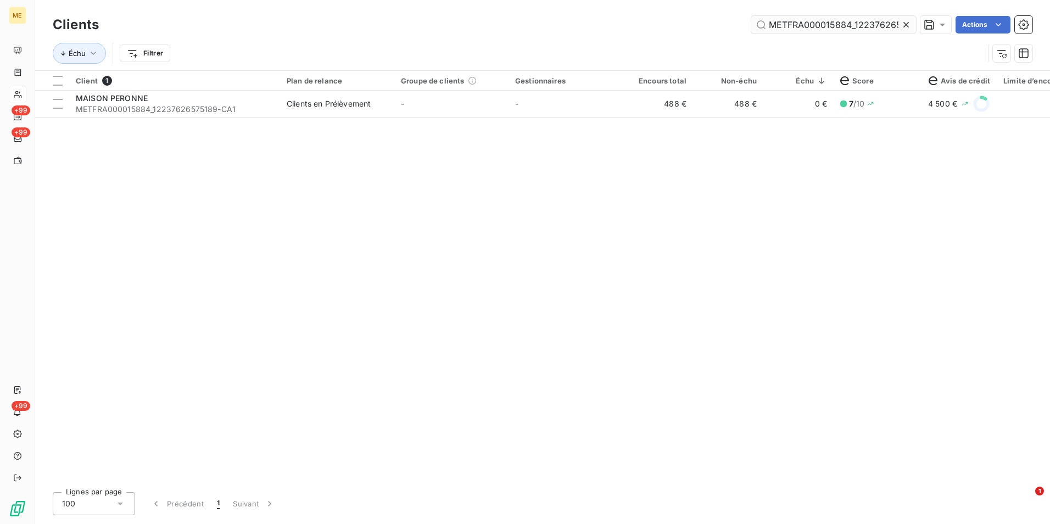
scroll to position [0, 27]
click at [908, 22] on icon at bounding box center [906, 24] width 11 height 11
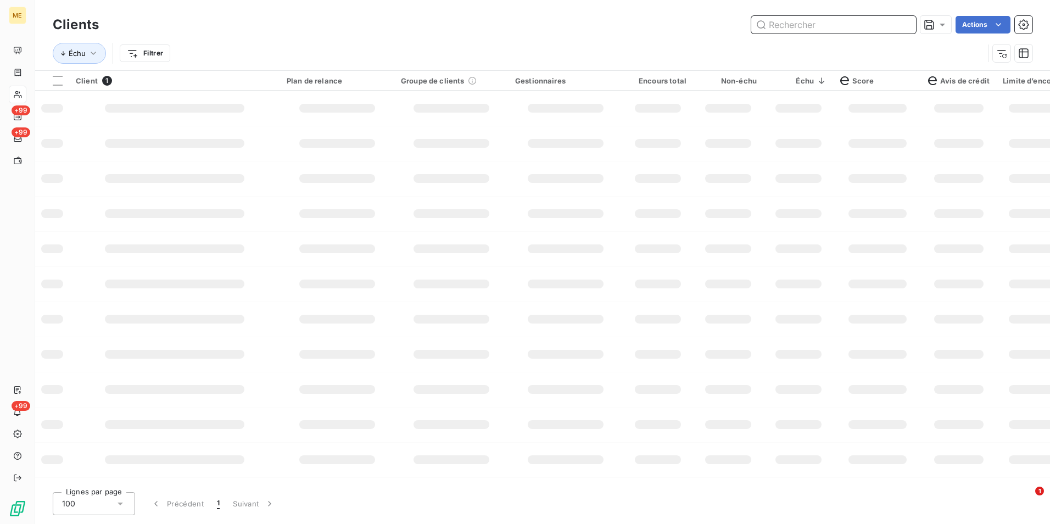
click at [903, 23] on input "text" at bounding box center [833, 25] width 165 height 18
paste input "METFRA000002041_19613892862299"
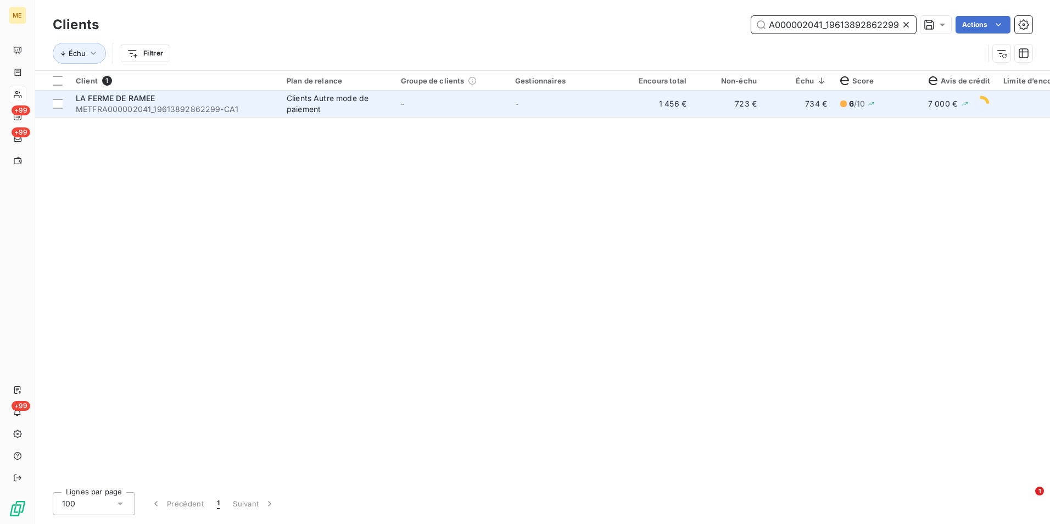
type input "METFRA000002041_19613892862299"
click at [606, 111] on td "-" at bounding box center [565, 104] width 114 height 26
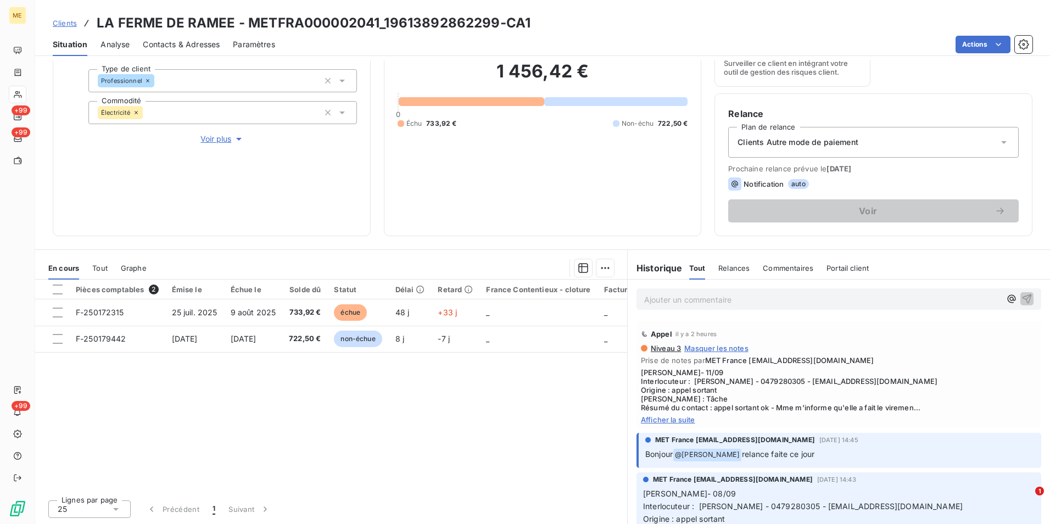
click at [688, 419] on span "Afficher la suite" at bounding box center [839, 419] width 396 height 9
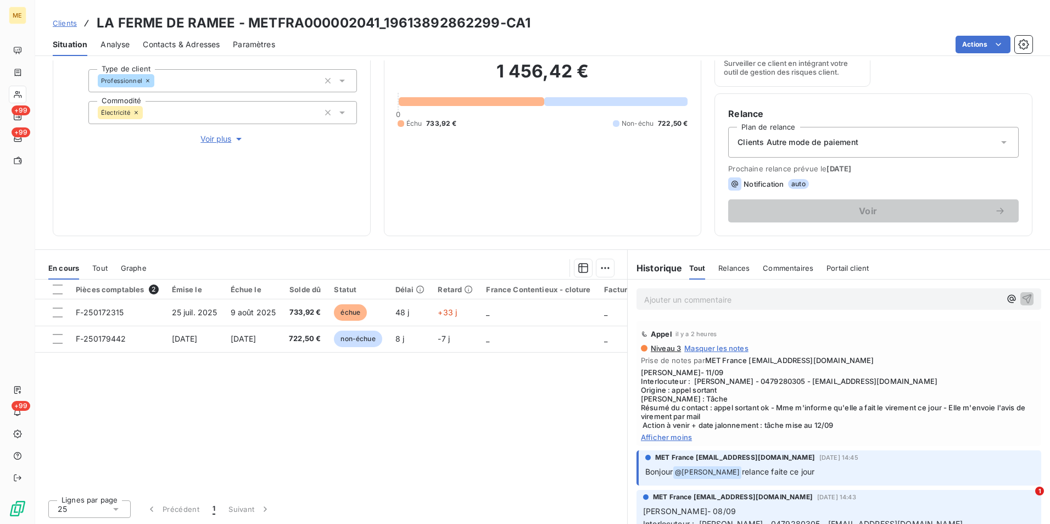
click at [64, 24] on span "Clients" at bounding box center [65, 23] width 24 height 9
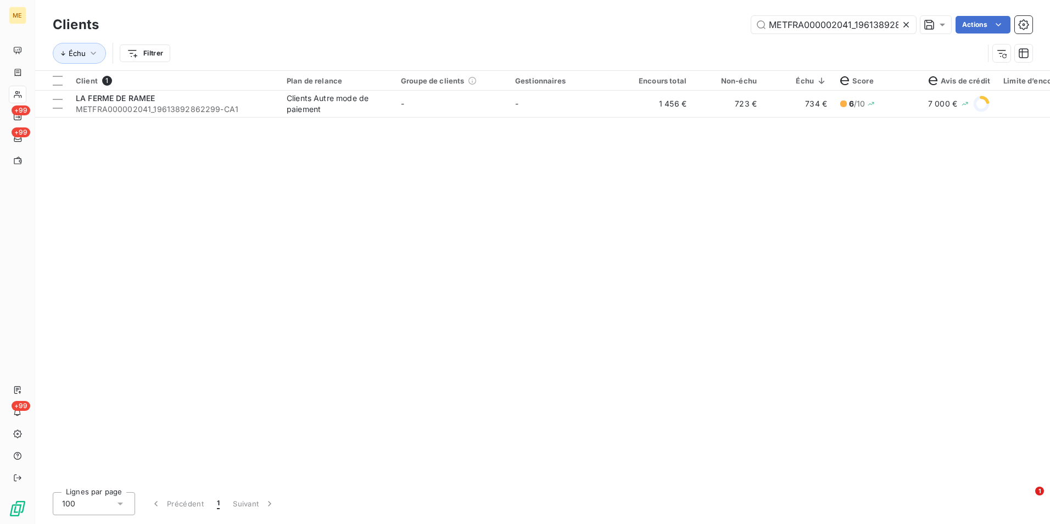
click at [904, 21] on icon at bounding box center [906, 24] width 11 height 11
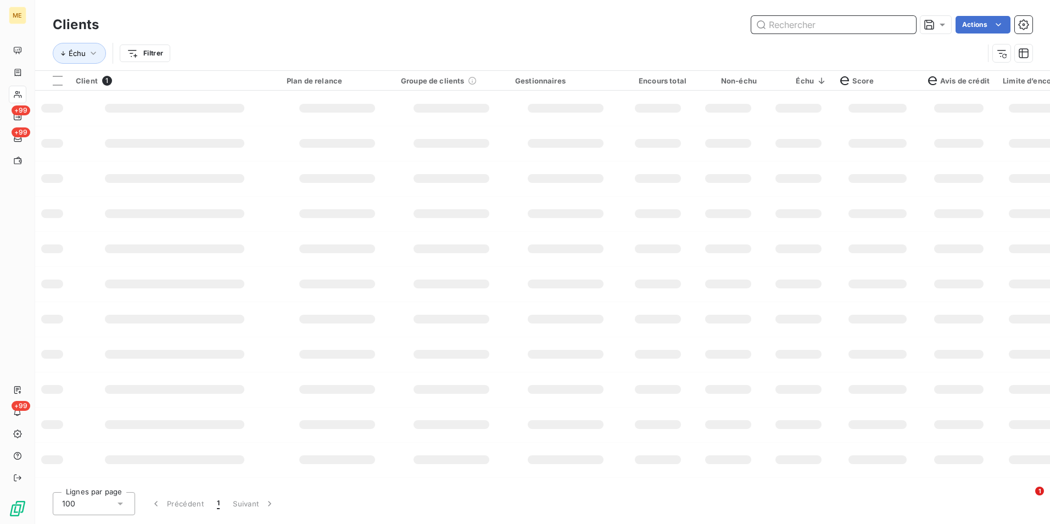
click at [903, 21] on input "text" at bounding box center [833, 25] width 165 height 18
paste input "METFRA000002371_12294211248883"
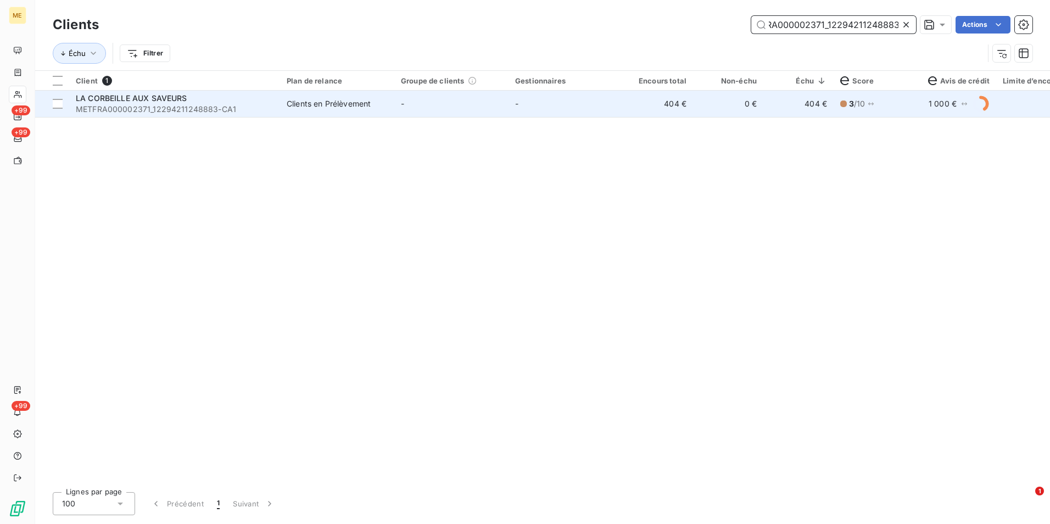
type input "METFRA000002371_12294211248883"
click at [626, 109] on td "404 €" at bounding box center [658, 104] width 70 height 26
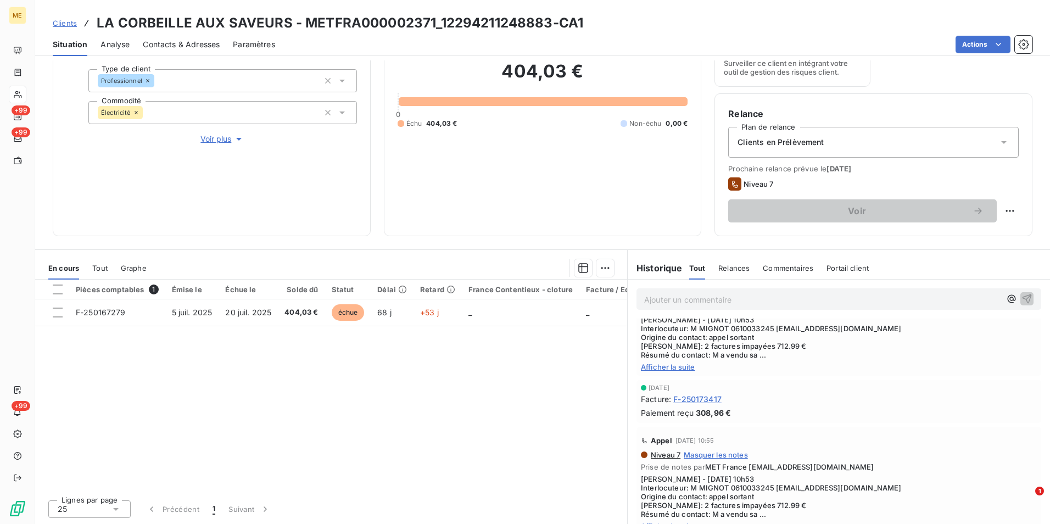
scroll to position [165, 0]
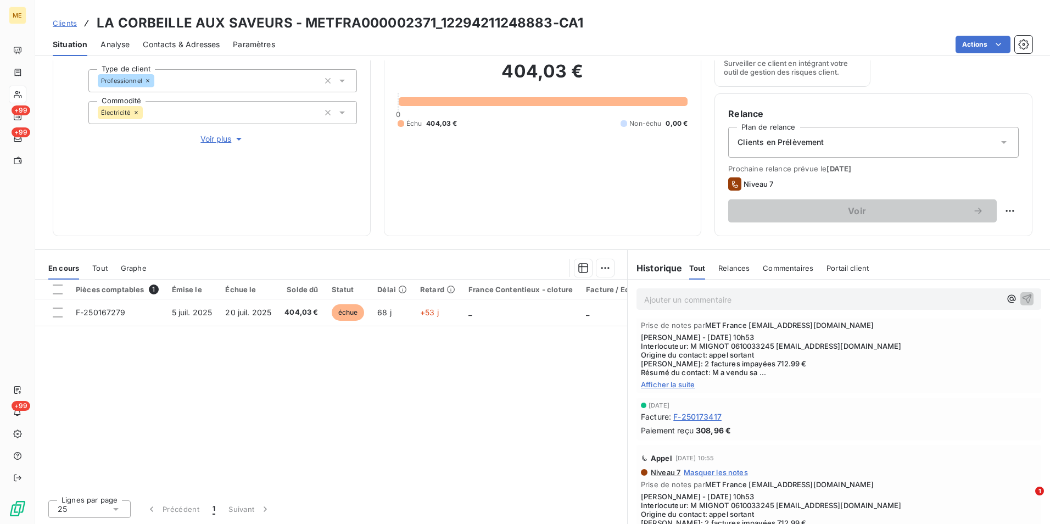
click at [675, 387] on span "Afficher la suite" at bounding box center [839, 384] width 396 height 9
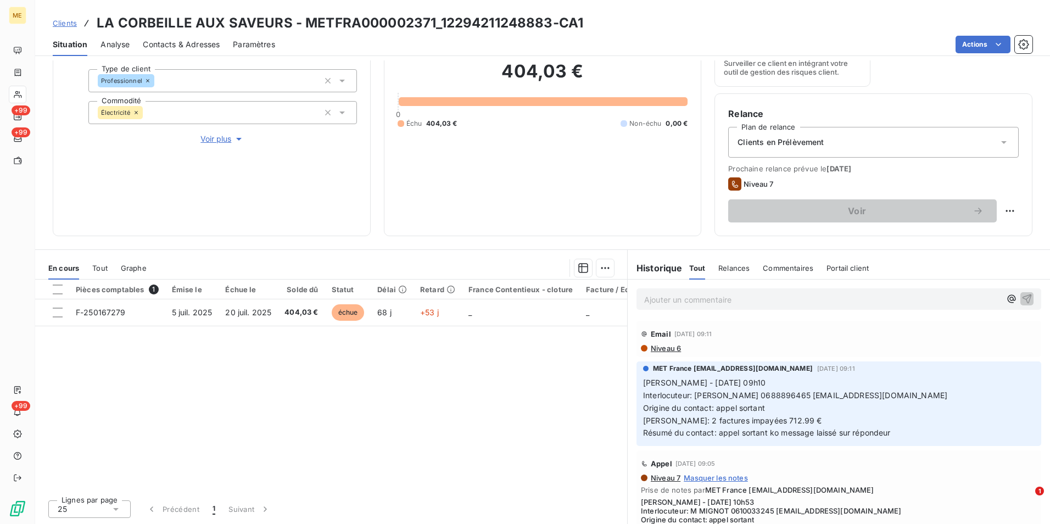
scroll to position [18, 0]
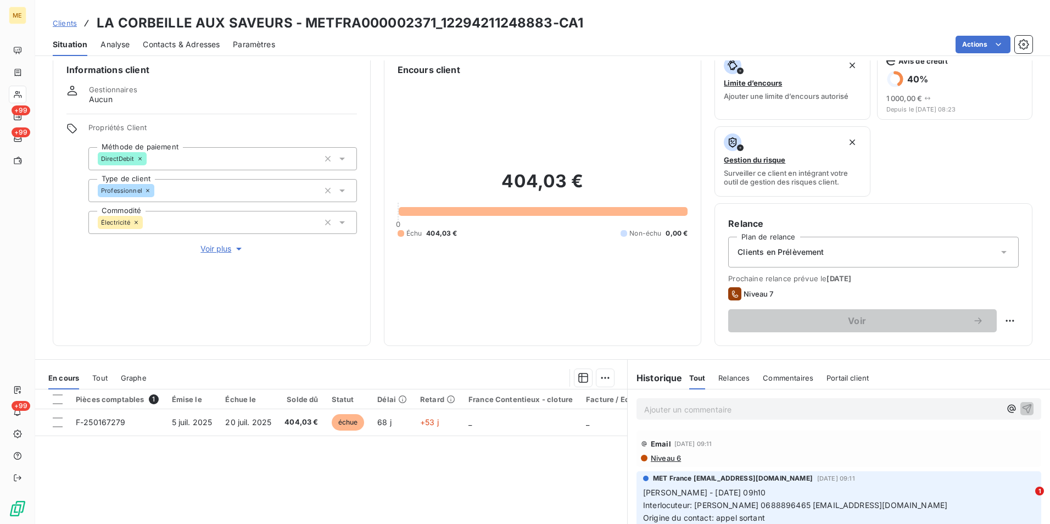
click at [191, 43] on span "Contacts & Adresses" at bounding box center [181, 44] width 77 height 11
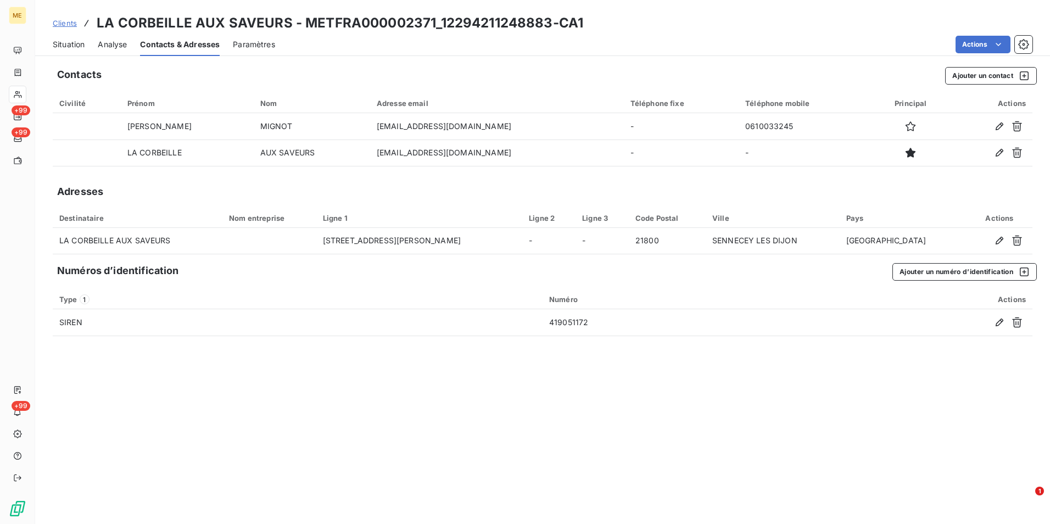
click at [77, 35] on div "Situation" at bounding box center [69, 44] width 32 height 23
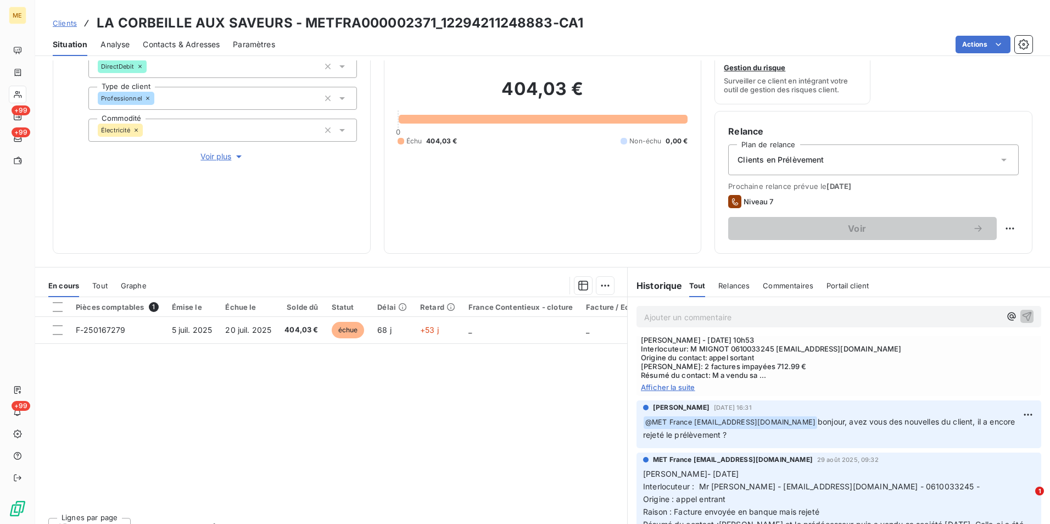
scroll to position [329, 0]
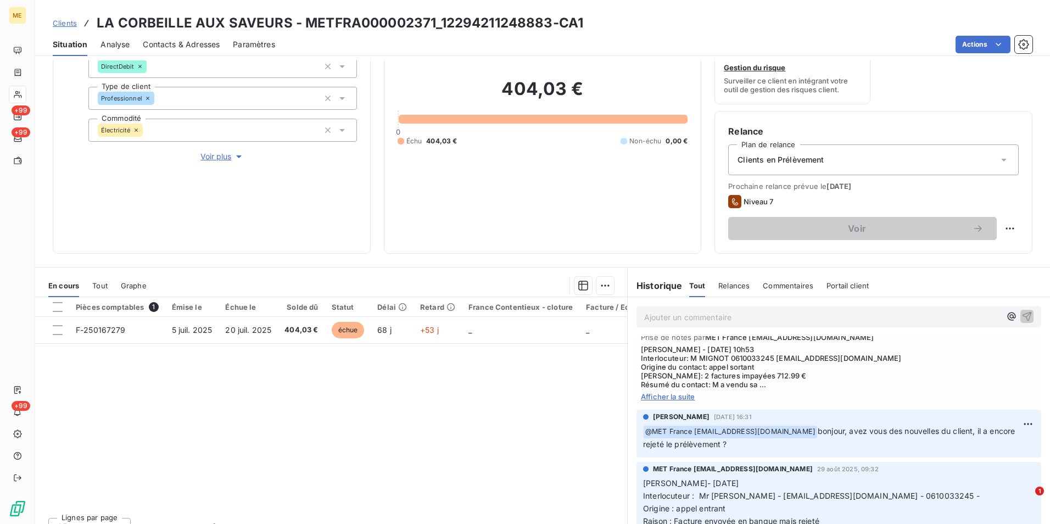
click at [810, 159] on span "Clients en Prélèvement" at bounding box center [780, 159] width 86 height 11
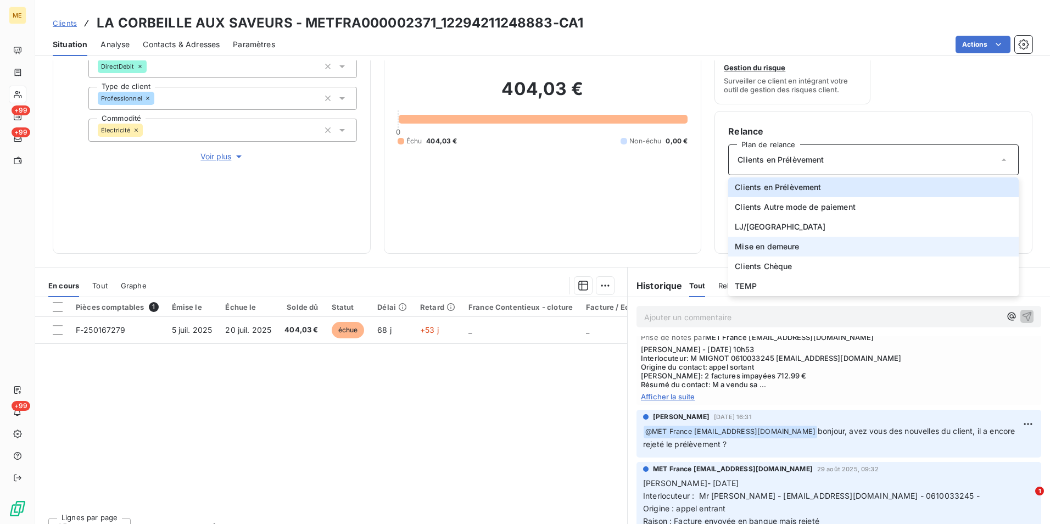
click at [770, 246] on span "Mise en demeure" at bounding box center [767, 246] width 64 height 11
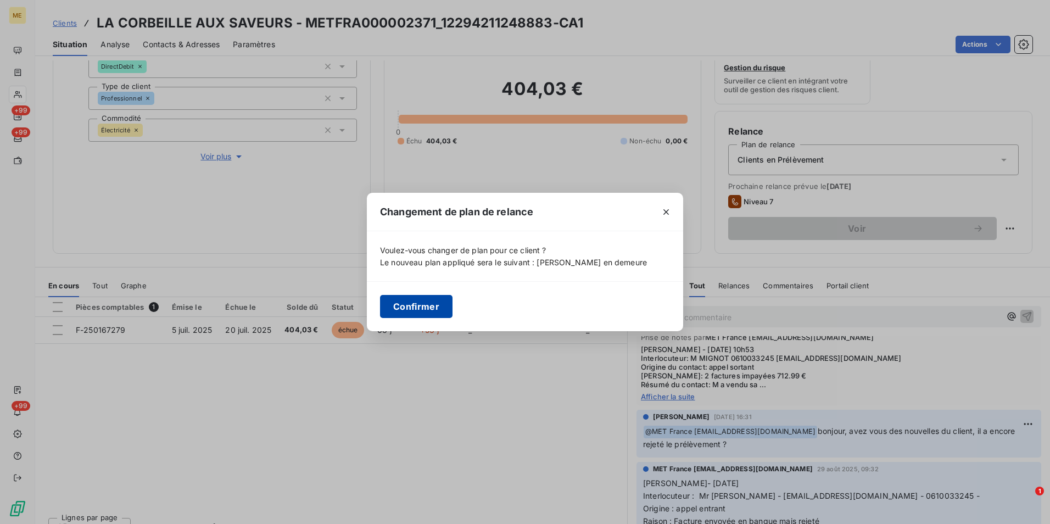
click at [423, 307] on button "Confirmer" at bounding box center [416, 306] width 72 height 23
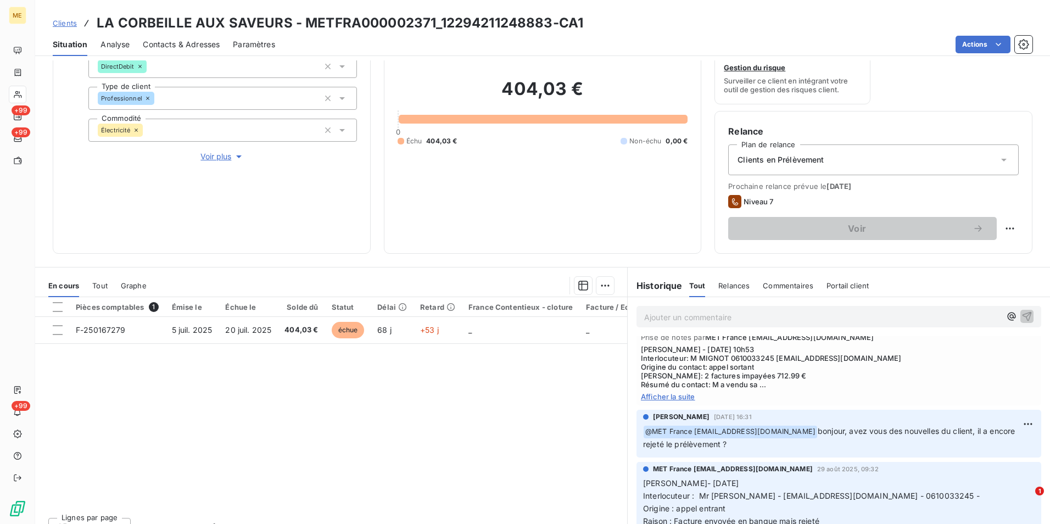
click at [1000, 231] on html "ME +99 +99 +99 Clients LA CORBEILLE AUX SAVEURS - METFRA000002371_1229421124888…" at bounding box center [525, 262] width 1050 height 524
click at [960, 258] on div "Replanifier cette action" at bounding box center [956, 253] width 98 height 18
select select "8"
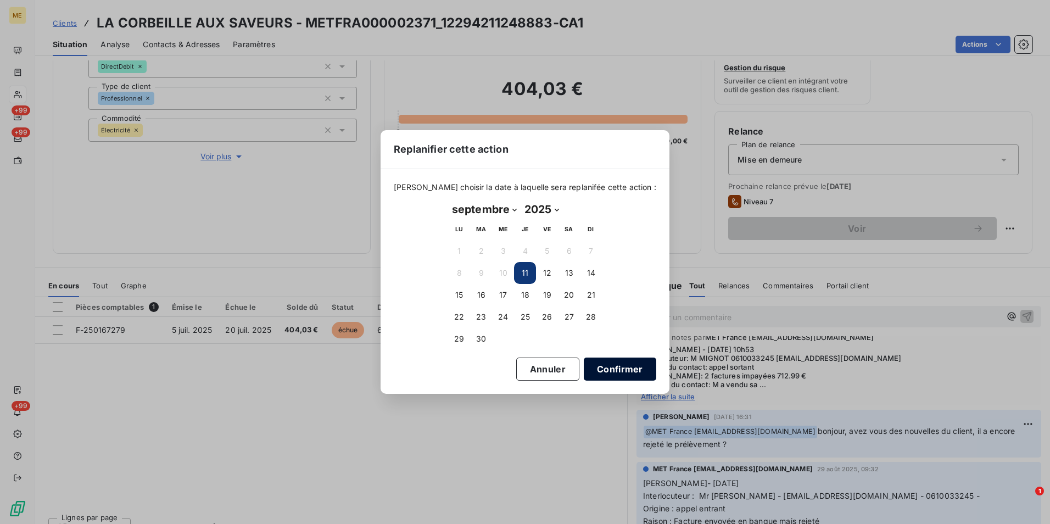
click at [615, 381] on button "Confirmer" at bounding box center [620, 368] width 72 height 23
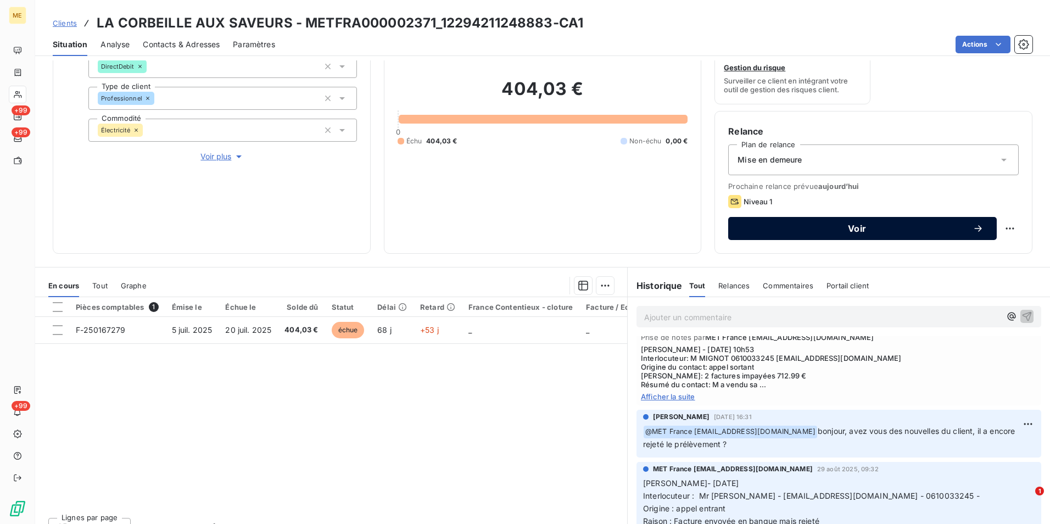
click at [842, 224] on span "Voir" at bounding box center [856, 228] width 231 height 9
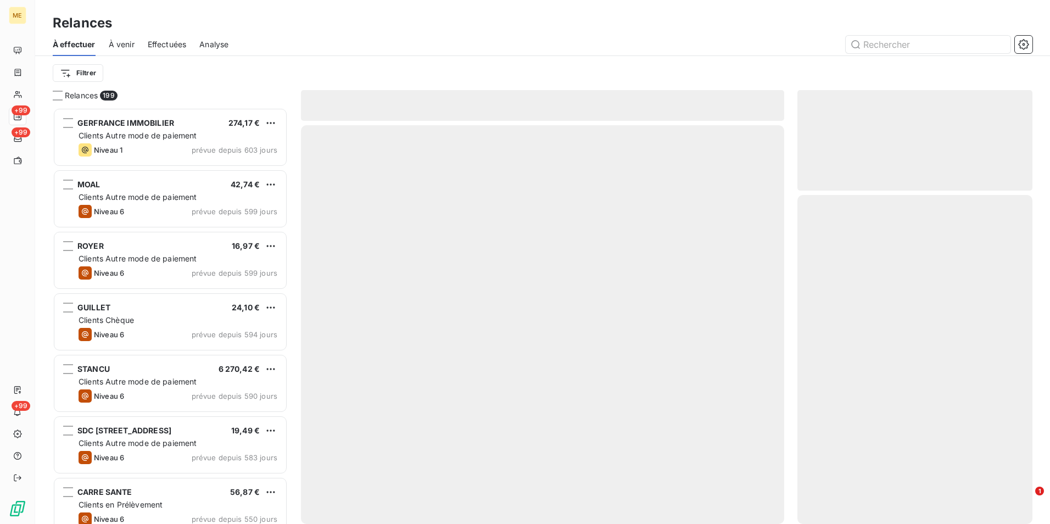
scroll to position [408, 227]
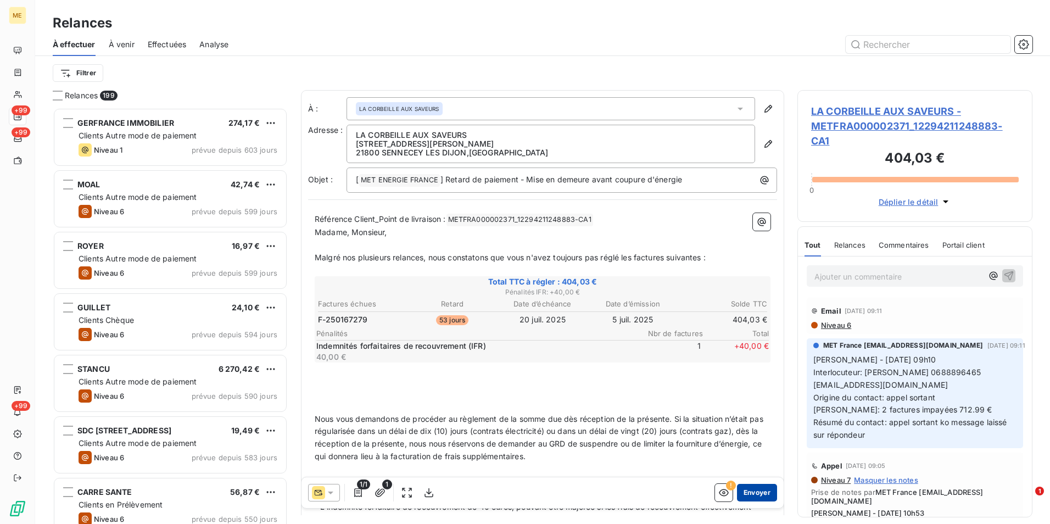
click at [753, 489] on button "Envoyer" at bounding box center [757, 493] width 40 height 18
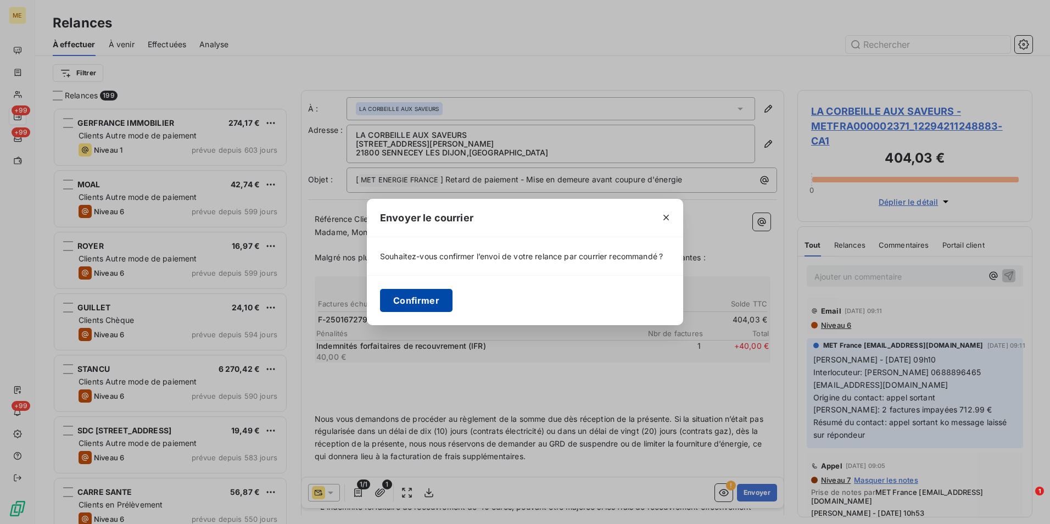
click at [412, 299] on button "Confirmer" at bounding box center [416, 300] width 72 height 23
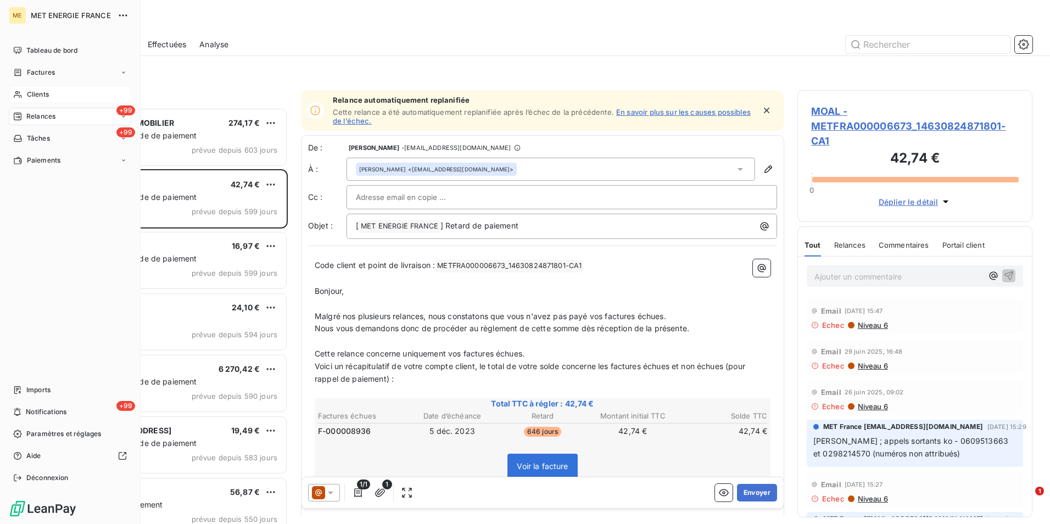
drag, startPoint x: 41, startPoint y: 94, endPoint x: 59, endPoint y: 93, distance: 18.2
click at [41, 94] on span "Clients" at bounding box center [38, 95] width 22 height 10
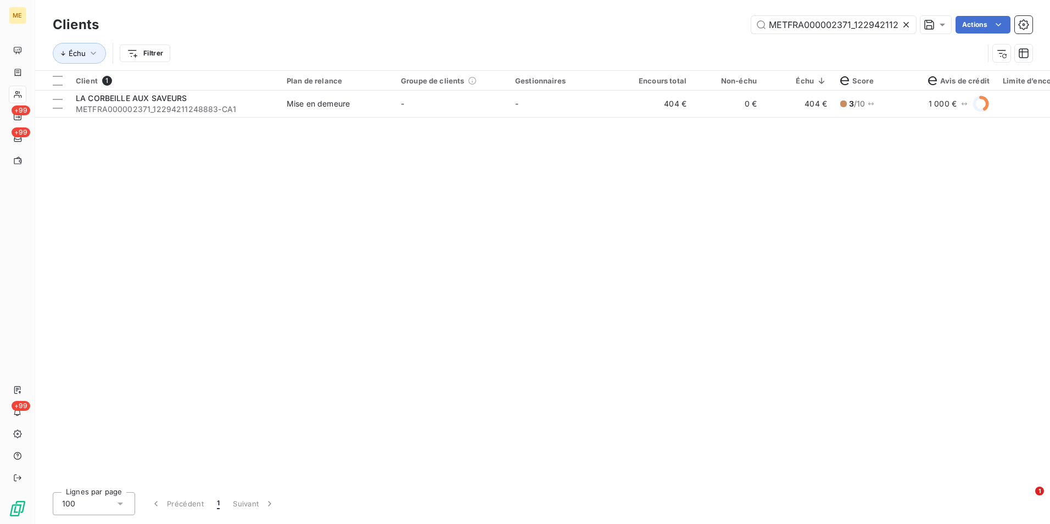
click at [902, 23] on icon at bounding box center [906, 24] width 11 height 11
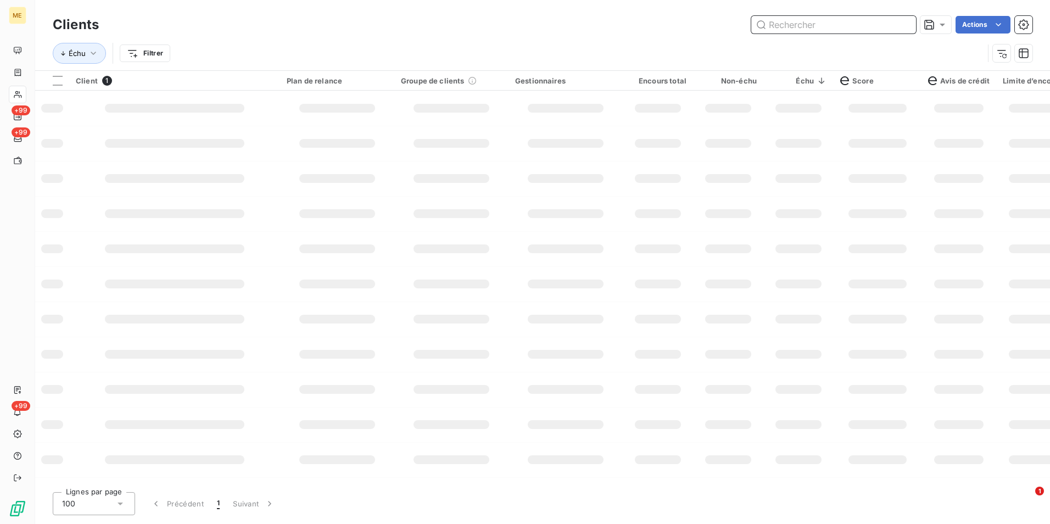
click at [902, 23] on input "text" at bounding box center [833, 25] width 165 height 18
paste input "METFRA000004745_01530969552528"
type input "METFRA000004745_01530969552528"
click at [677, 107] on div at bounding box center [658, 108] width 46 height 9
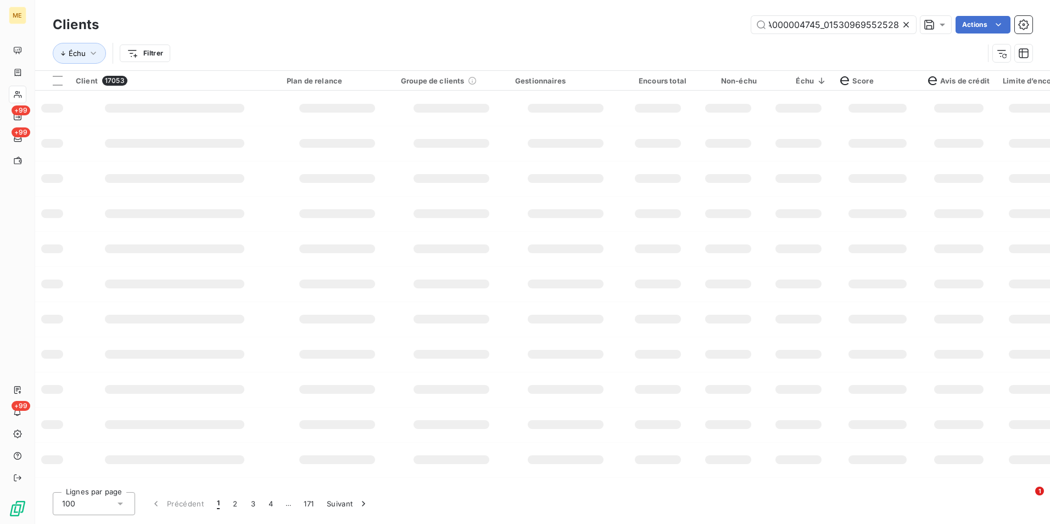
scroll to position [0, 0]
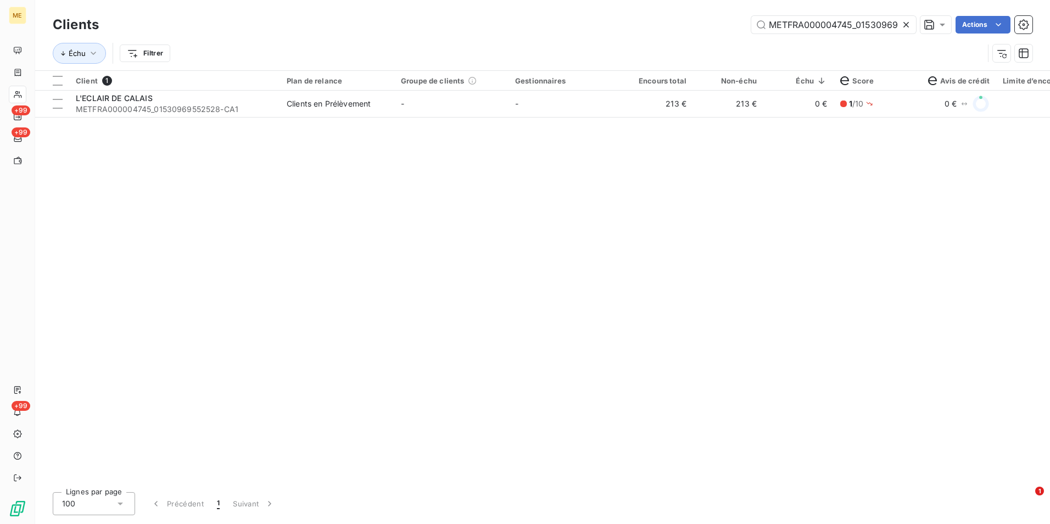
click at [677, 107] on td "213 €" at bounding box center [658, 104] width 70 height 26
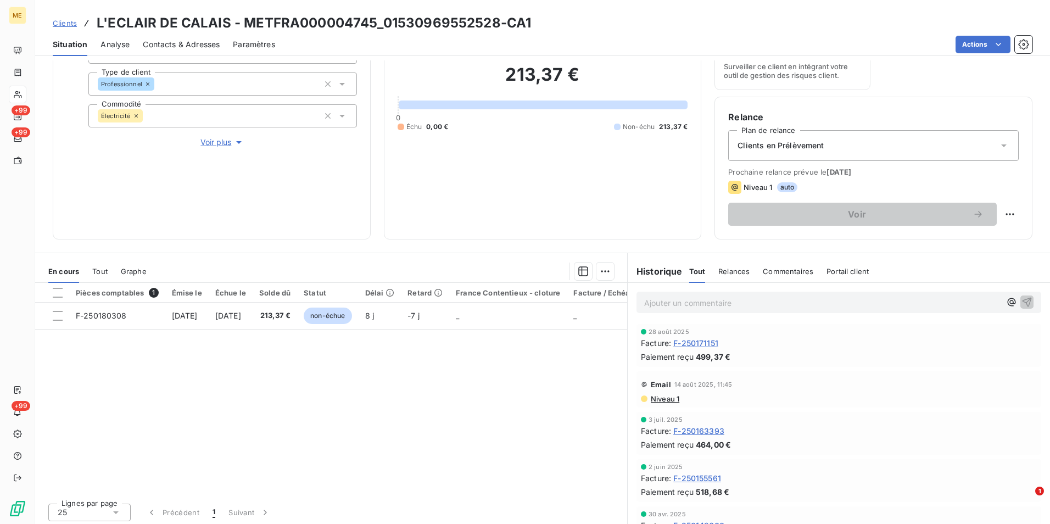
scroll to position [127, 0]
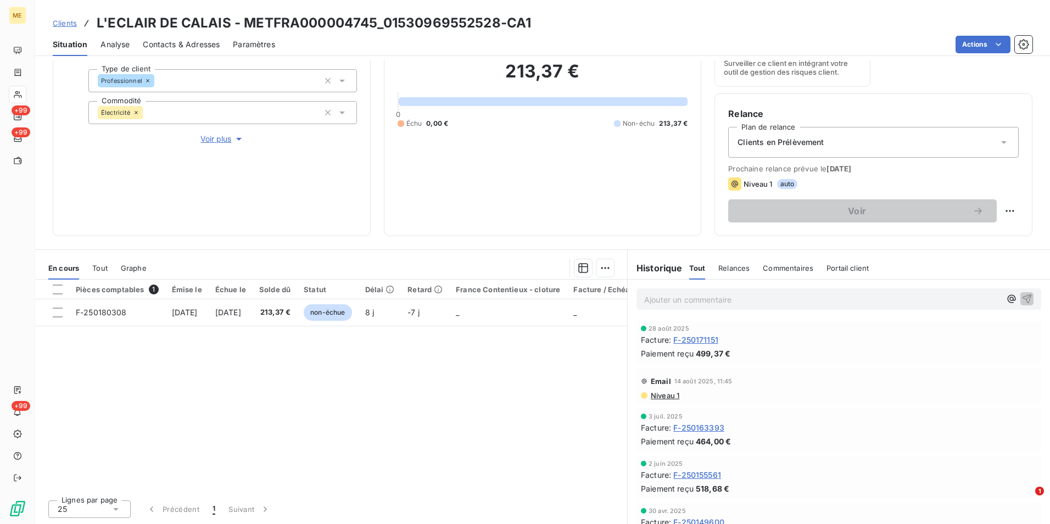
click at [58, 20] on span "Clients" at bounding box center [65, 23] width 24 height 9
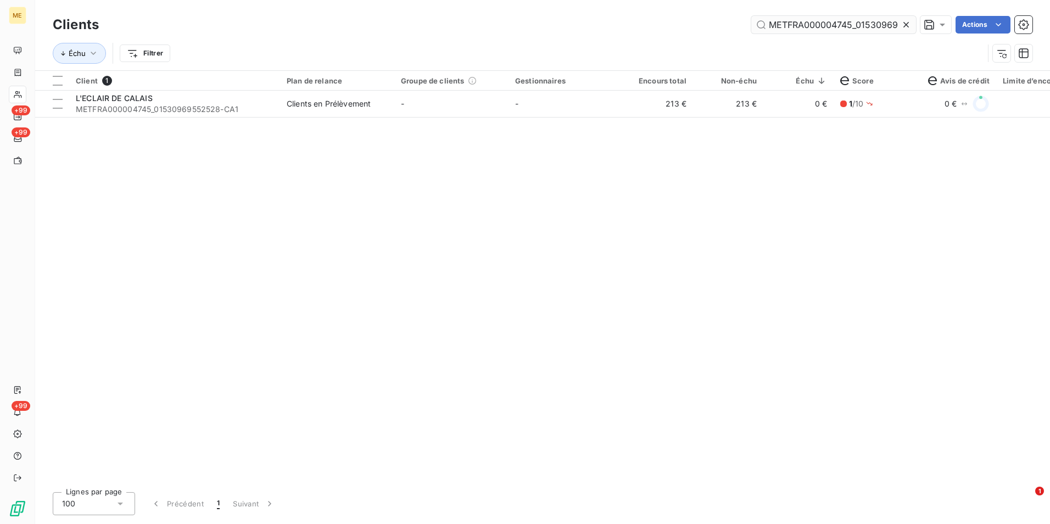
scroll to position [0, 32]
click at [902, 24] on icon at bounding box center [906, 24] width 11 height 11
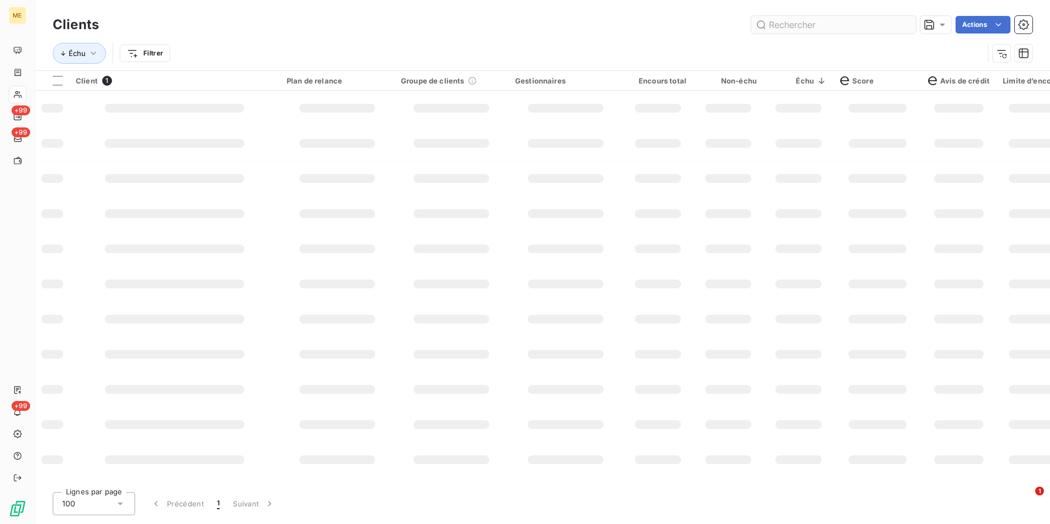
scroll to position [0, 0]
click at [902, 24] on input "text" at bounding box center [833, 25] width 165 height 18
paste input "METFRA000002540_22270332839040"
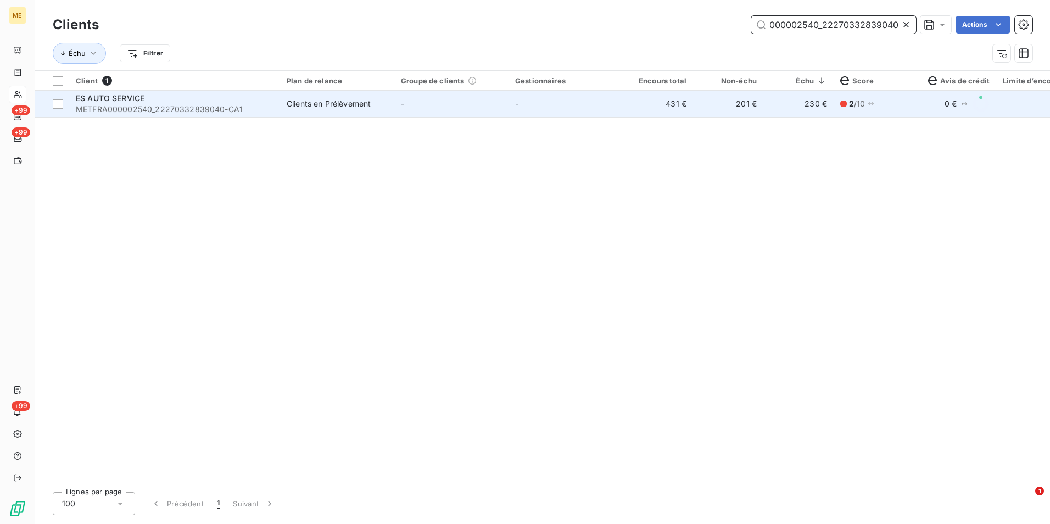
type input "METFRA000002540_22270332839040"
click at [567, 100] on td "-" at bounding box center [565, 104] width 114 height 26
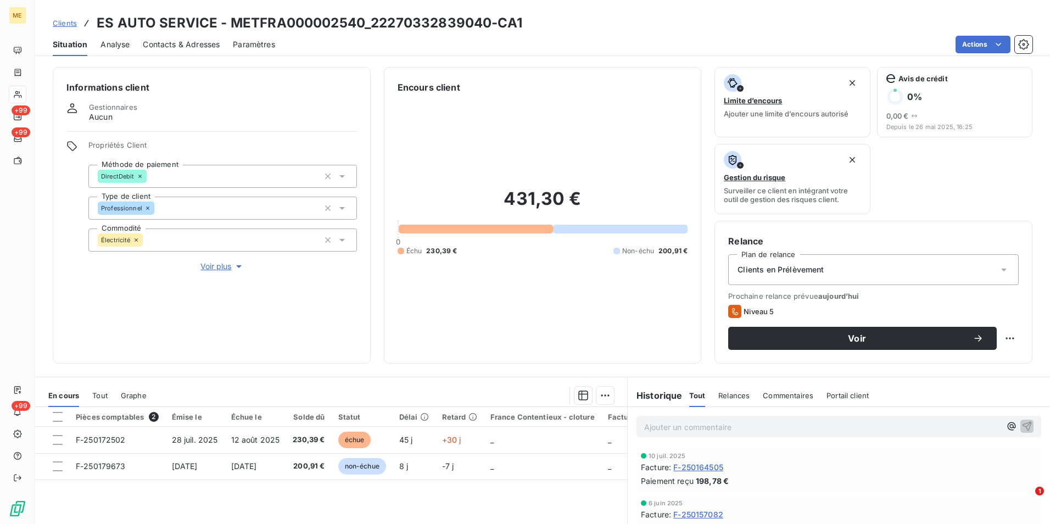
click at [847, 265] on div "Clients en Prélèvement" at bounding box center [873, 269] width 290 height 31
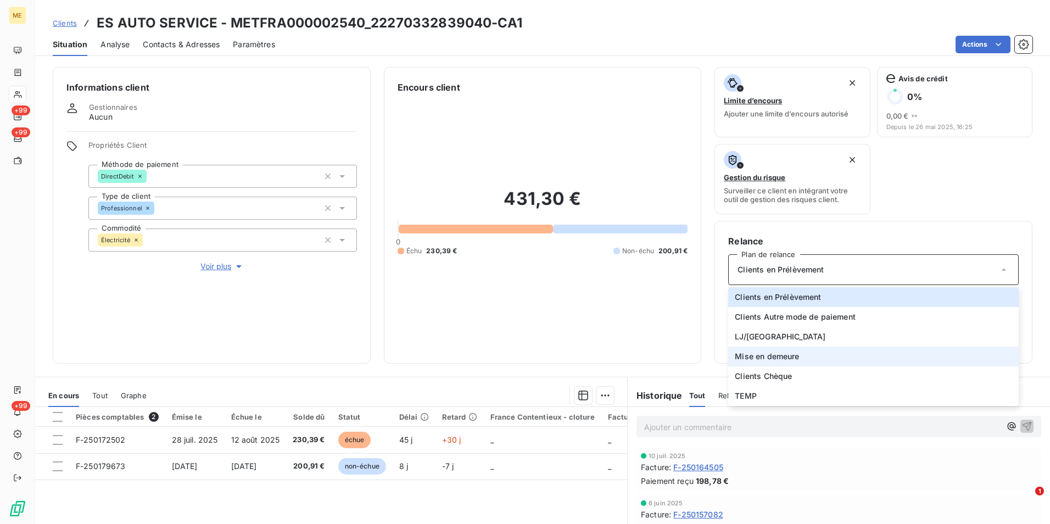
click at [796, 355] on li "Mise en demeure" at bounding box center [873, 356] width 290 height 20
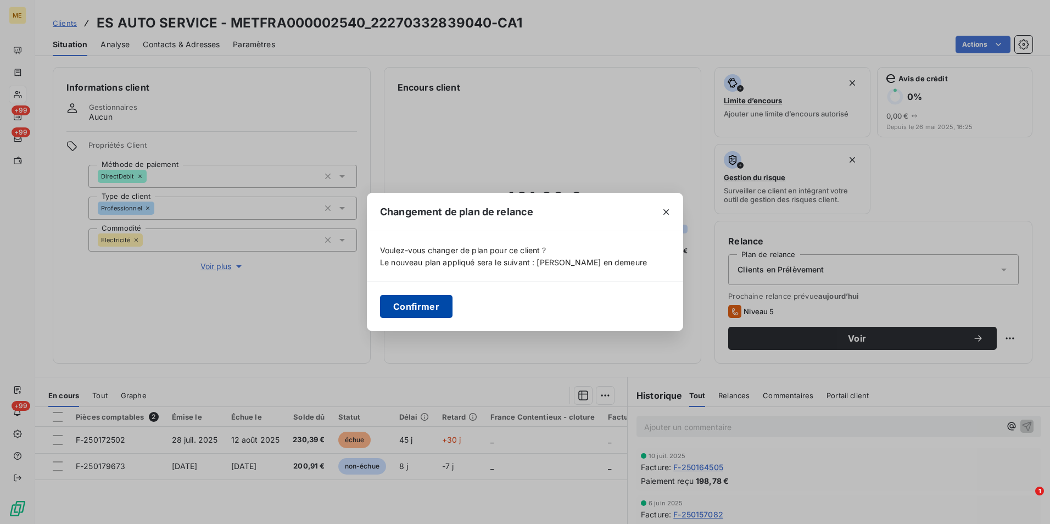
click at [407, 301] on button "Confirmer" at bounding box center [416, 306] width 72 height 23
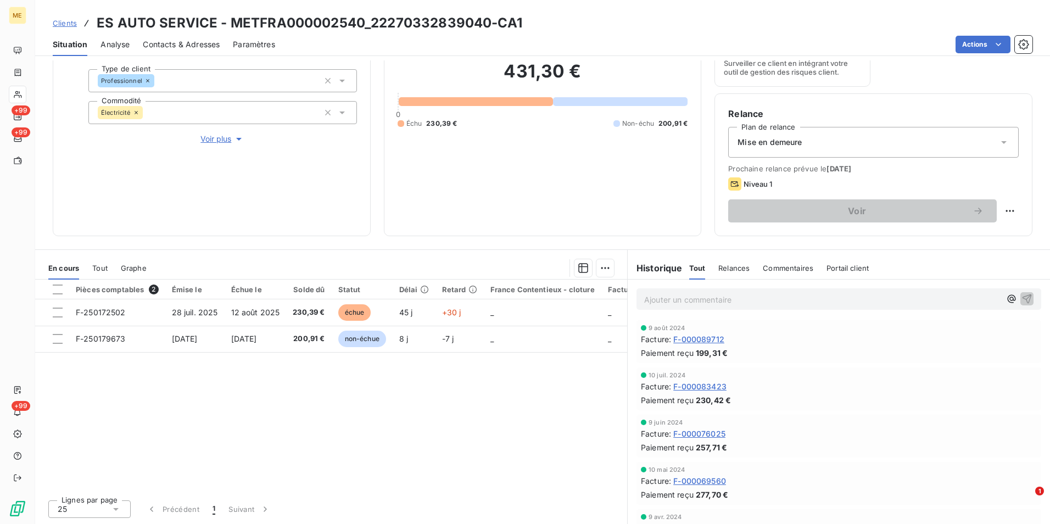
scroll to position [457, 0]
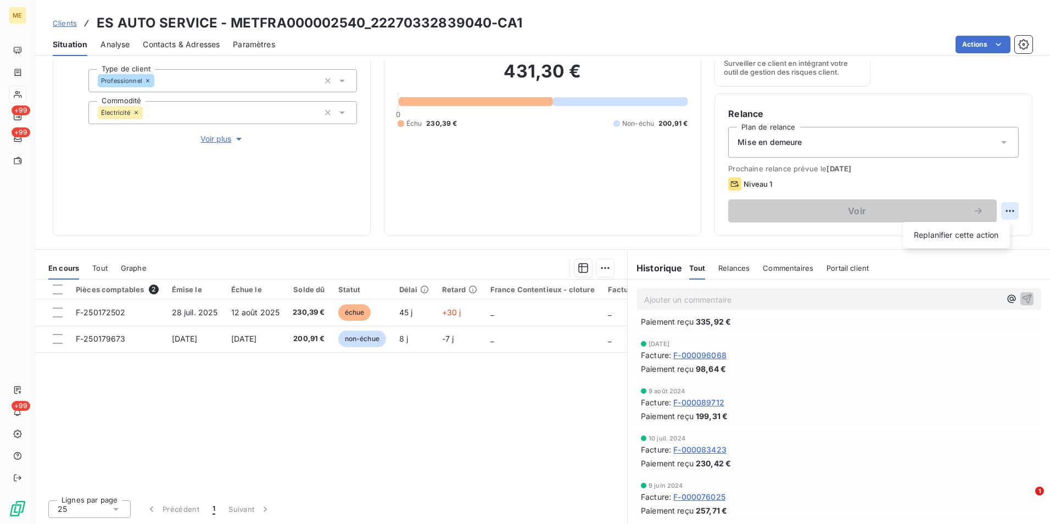
click at [1006, 209] on html "ME +99 +99 +99 Clients ES AUTO SERVICE - METFRA000002540_22270332839040-CA1 Sit…" at bounding box center [525, 262] width 1050 height 524
click at [982, 232] on div "Replanifier cette action" at bounding box center [956, 235] width 98 height 18
select select "8"
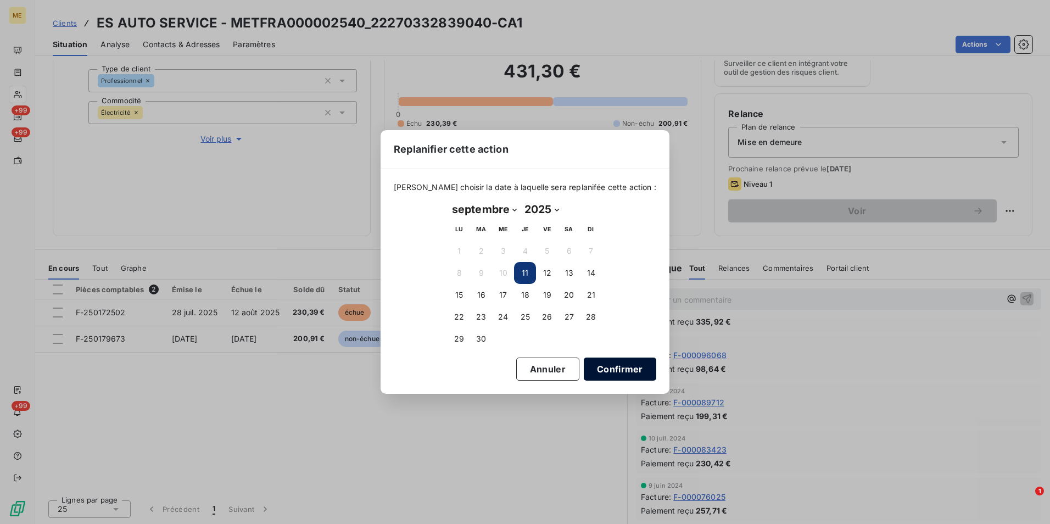
click at [613, 373] on button "Confirmer" at bounding box center [620, 368] width 72 height 23
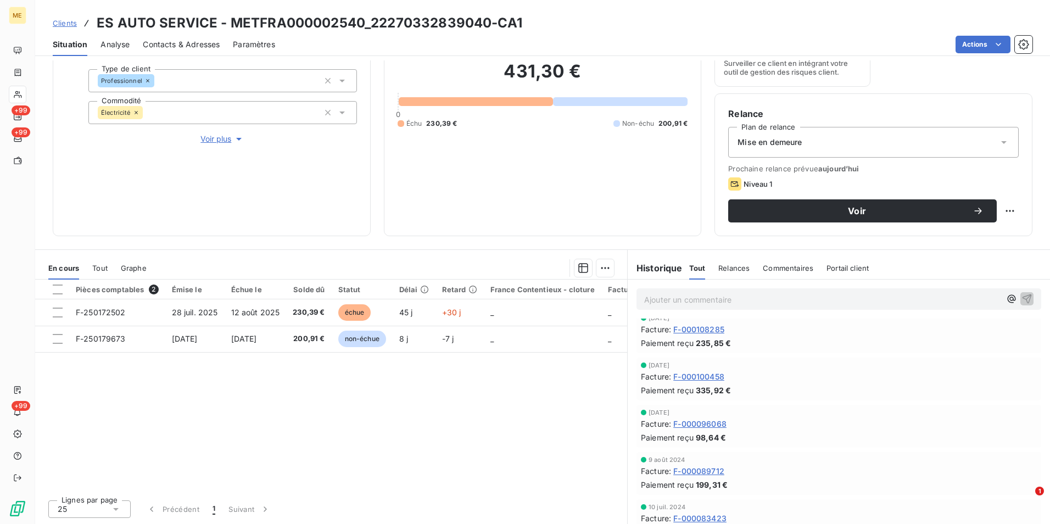
scroll to position [237, 0]
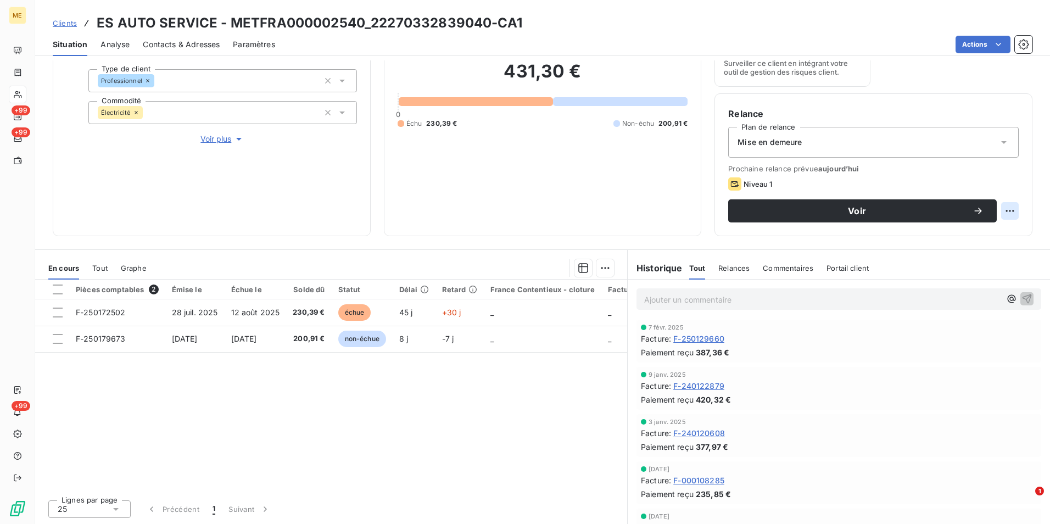
click at [1004, 210] on html "ME +99 +99 +99 Clients ES AUTO SERVICE - METFRA000002540_22270332839040-CA1 Sit…" at bounding box center [525, 262] width 1050 height 524
click at [920, 147] on html "ME +99 +99 +99 Clients ES AUTO SERVICE - METFRA000002540_22270332839040-CA1 Sit…" at bounding box center [525, 262] width 1050 height 524
click at [908, 148] on div "Mise en demeure" at bounding box center [873, 142] width 290 height 31
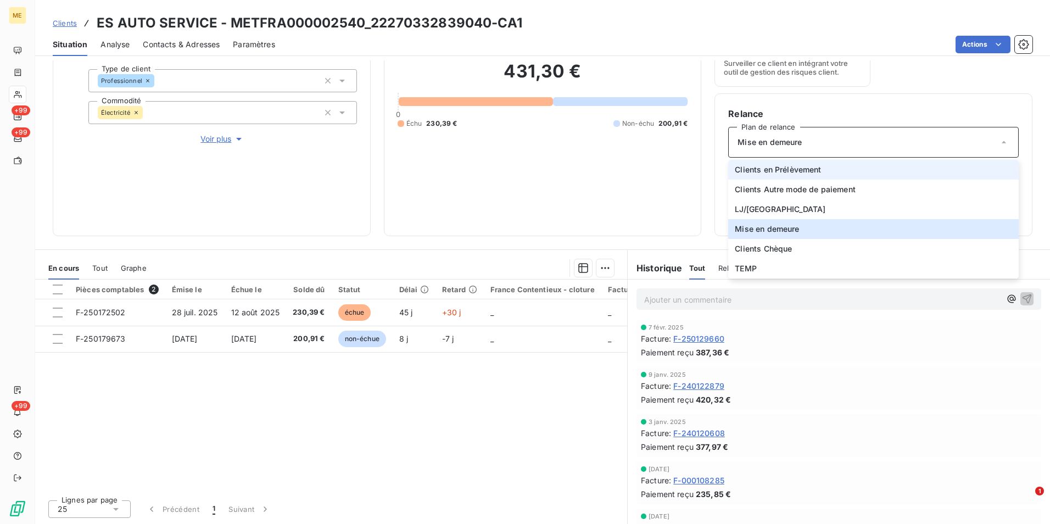
click at [813, 169] on span "Clients en Prélèvement" at bounding box center [778, 169] width 86 height 11
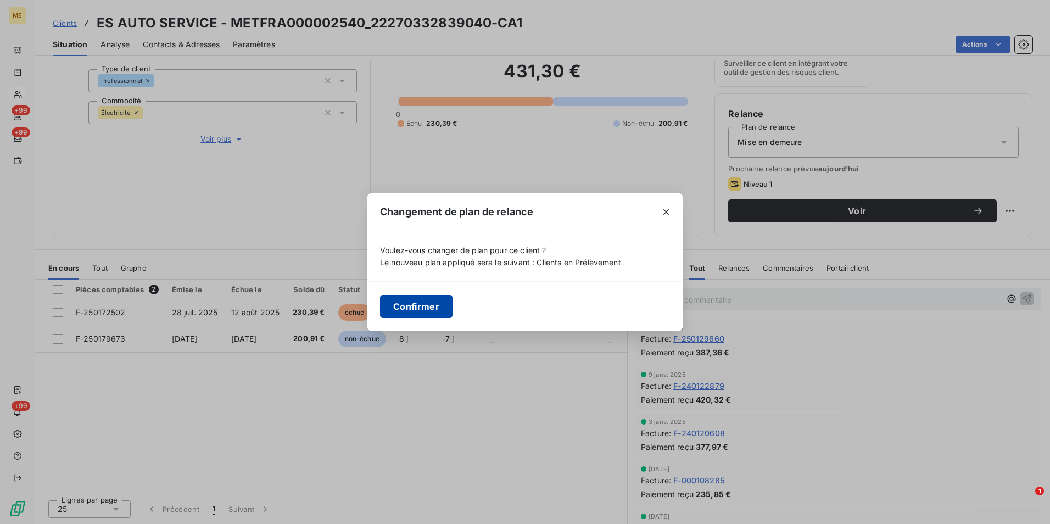
click at [411, 298] on button "Confirmer" at bounding box center [416, 306] width 72 height 23
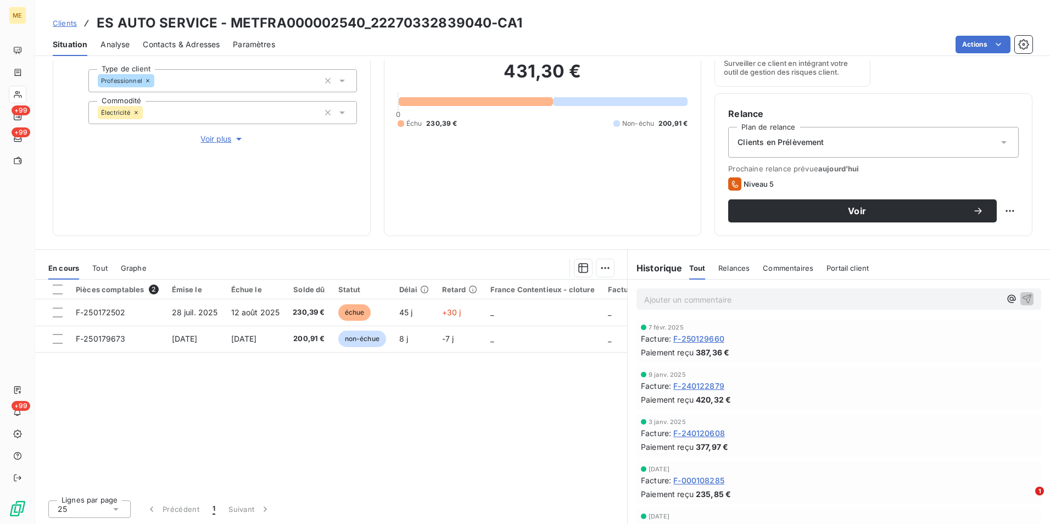
scroll to position [0, 0]
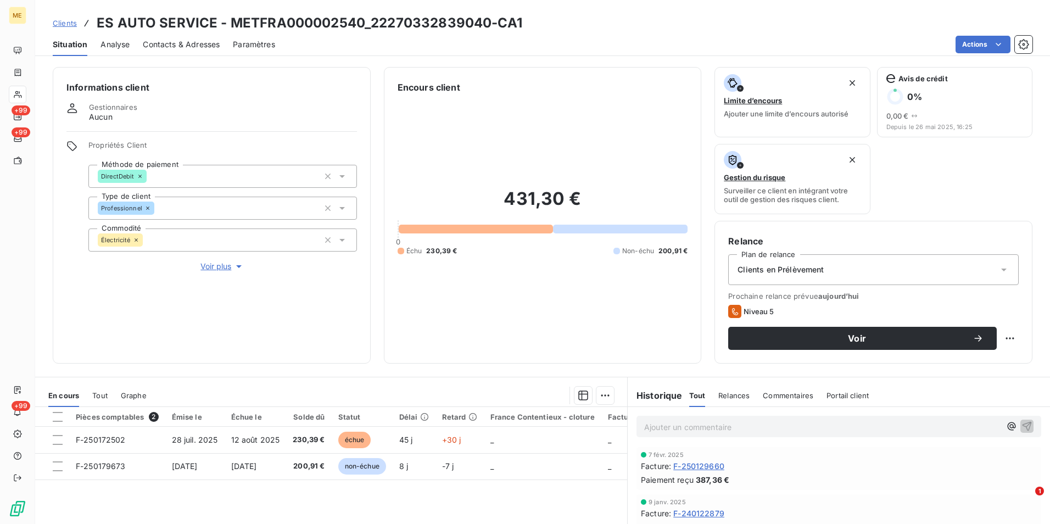
click at [659, 424] on p "Ajouter un commentaire ﻿" at bounding box center [822, 427] width 356 height 14
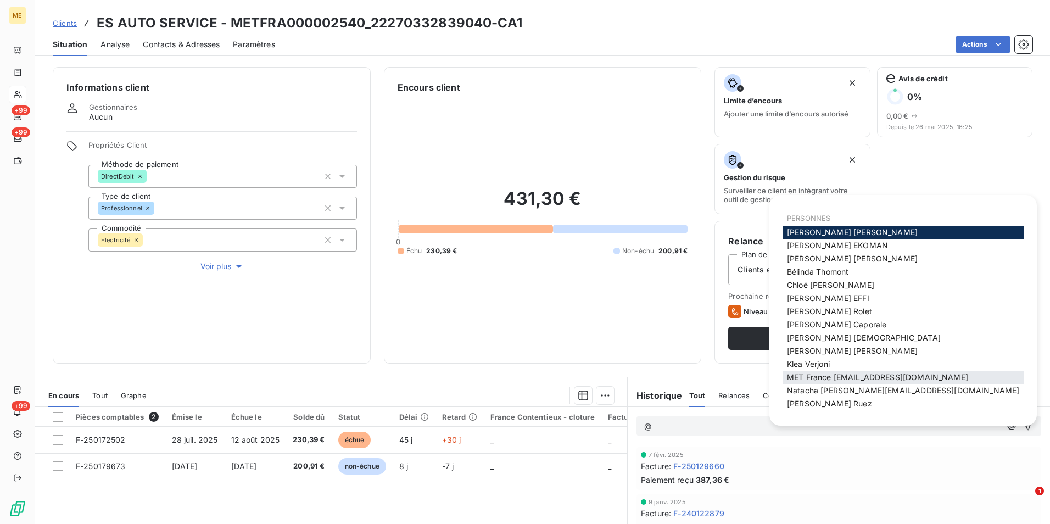
click at [838, 377] on span "MET France [EMAIL_ADDRESS][DOMAIN_NAME]" at bounding box center [877, 376] width 181 height 9
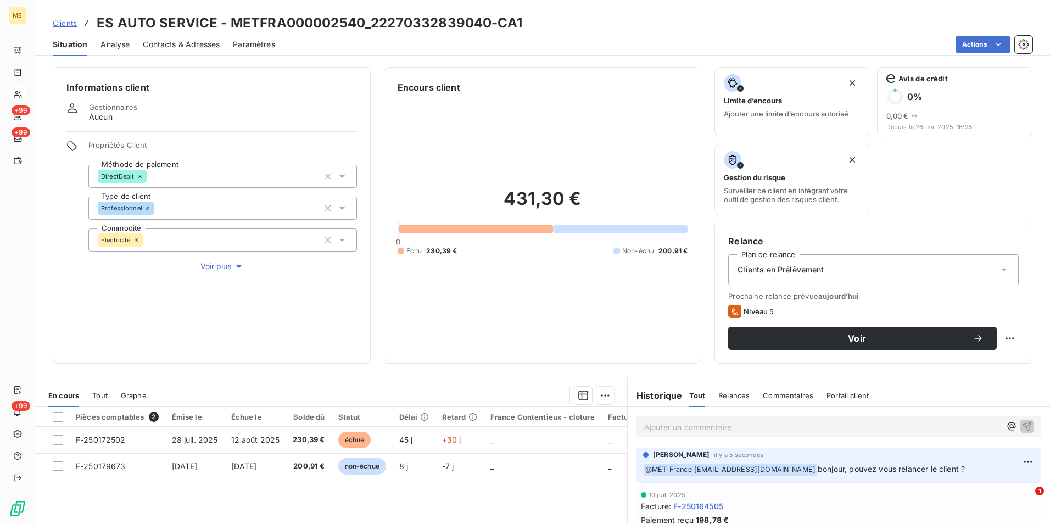
scroll to position [0, 0]
click at [59, 20] on span "Clients" at bounding box center [65, 23] width 24 height 9
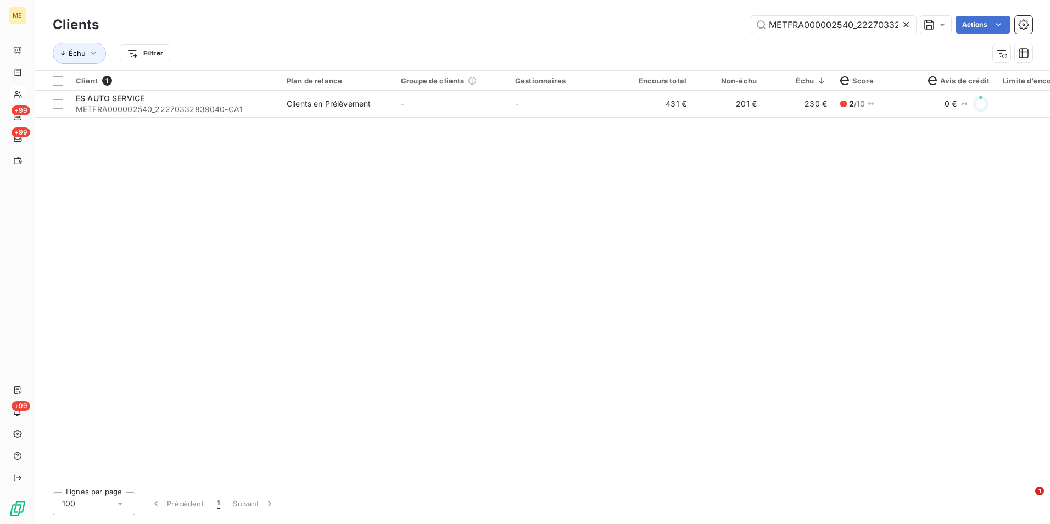
click at [912, 17] on div at bounding box center [908, 25] width 15 height 18
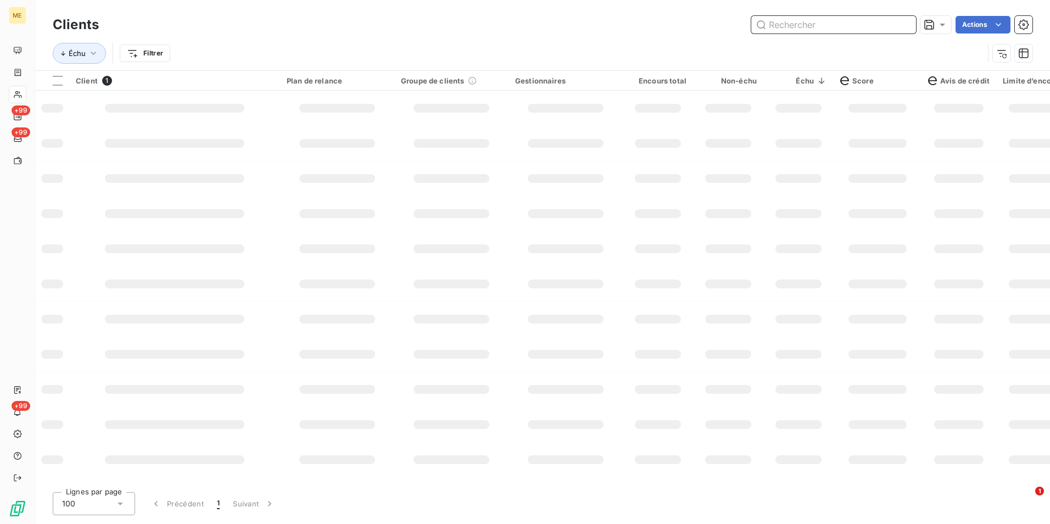
click at [902, 21] on input "text" at bounding box center [833, 25] width 165 height 18
paste input "METFRA000005208_19684804587905"
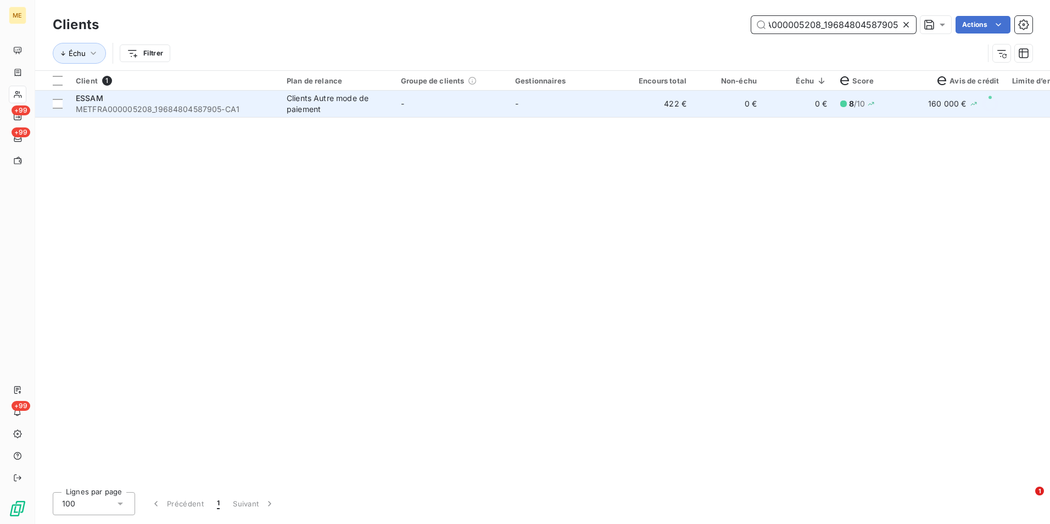
type input "METFRA000005208_19684804587905"
click at [658, 108] on td "422 €" at bounding box center [658, 104] width 70 height 26
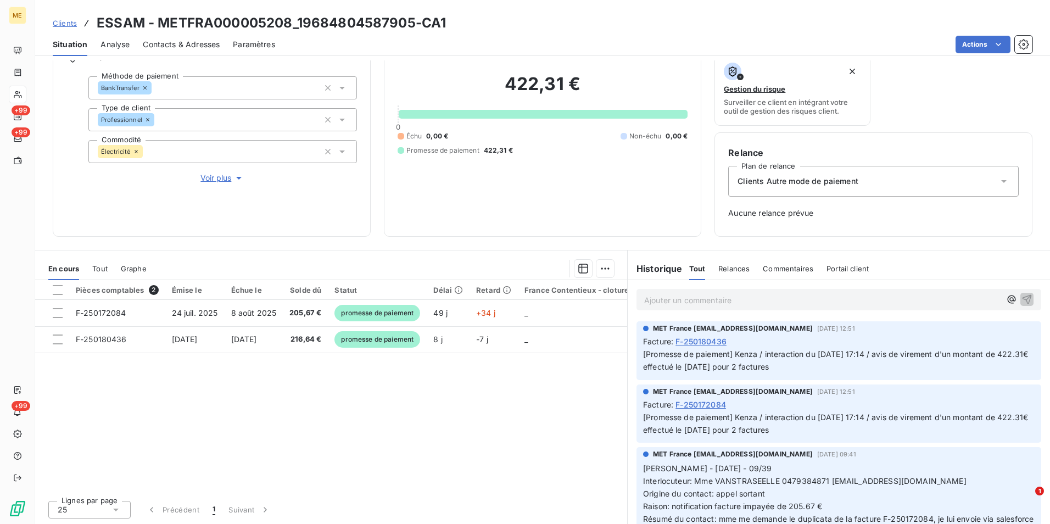
scroll to position [89, 0]
drag, startPoint x: 61, startPoint y: 23, endPoint x: 176, endPoint y: 26, distance: 114.8
click at [61, 23] on span "Clients" at bounding box center [65, 23] width 24 height 9
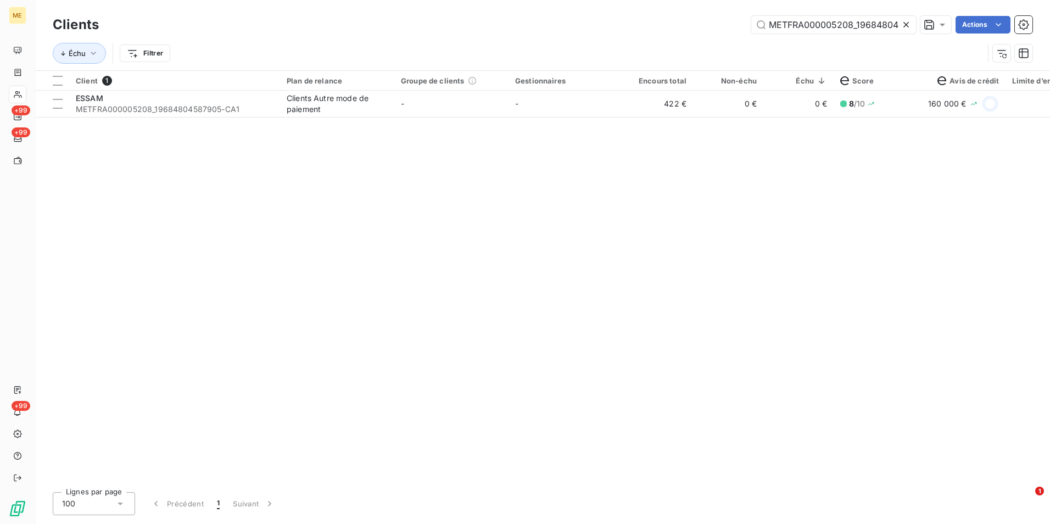
scroll to position [0, 32]
click at [902, 21] on icon at bounding box center [906, 24] width 11 height 11
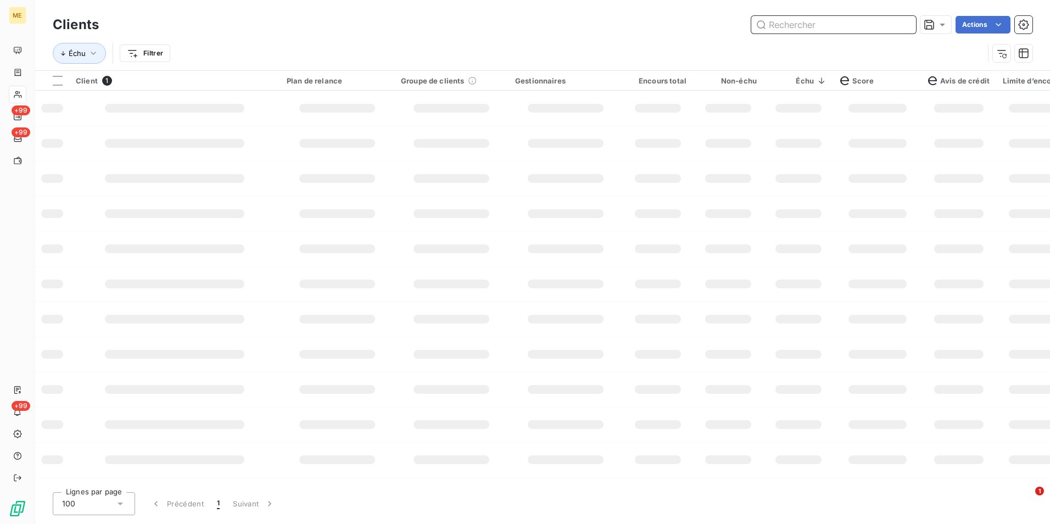
click at [902, 21] on input "text" at bounding box center [833, 25] width 165 height 18
paste input "METFRA000004935_02411577398658"
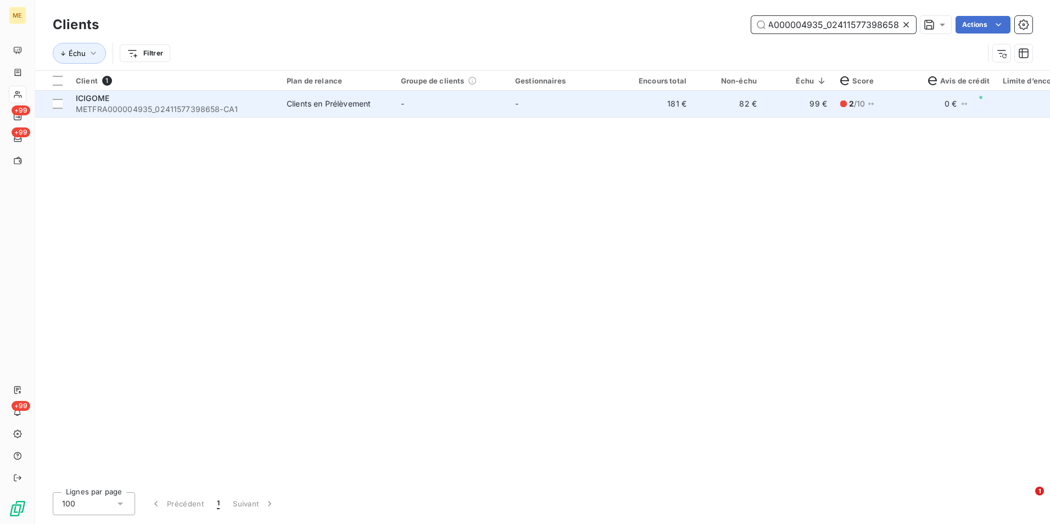
type input "METFRA000004935_02411577398658"
click at [661, 113] on td "181 €" at bounding box center [658, 104] width 70 height 26
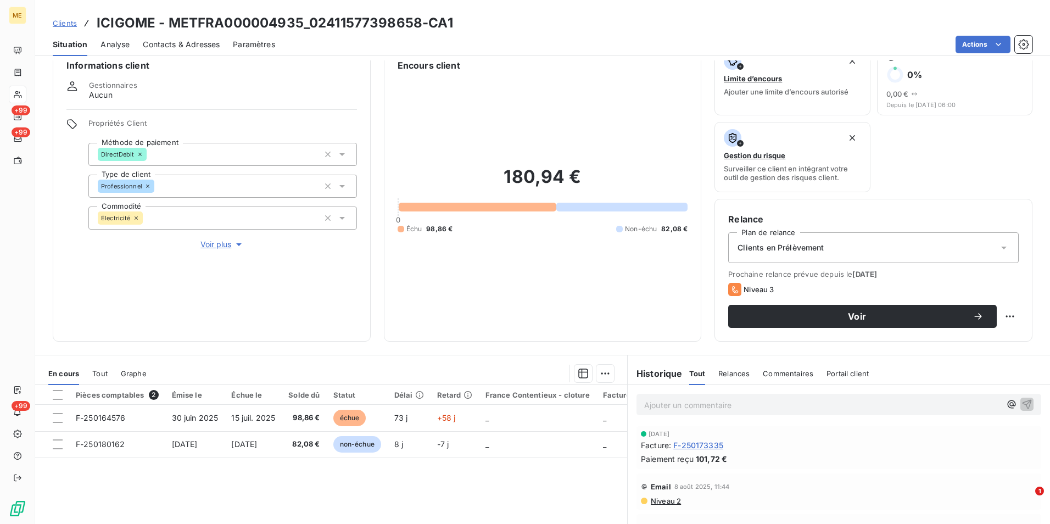
scroll to position [18, 0]
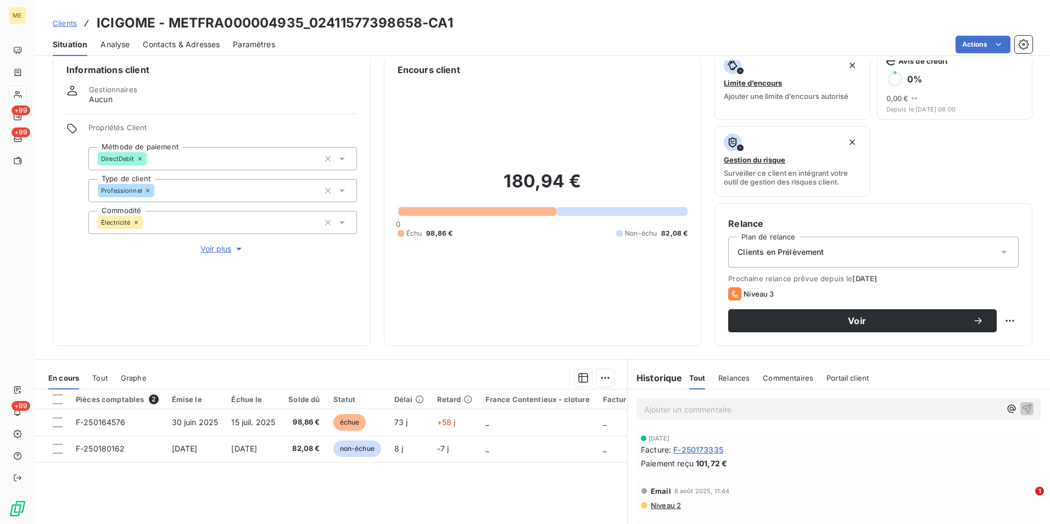
click at [842, 263] on div "Clients en Prélèvement" at bounding box center [873, 252] width 290 height 31
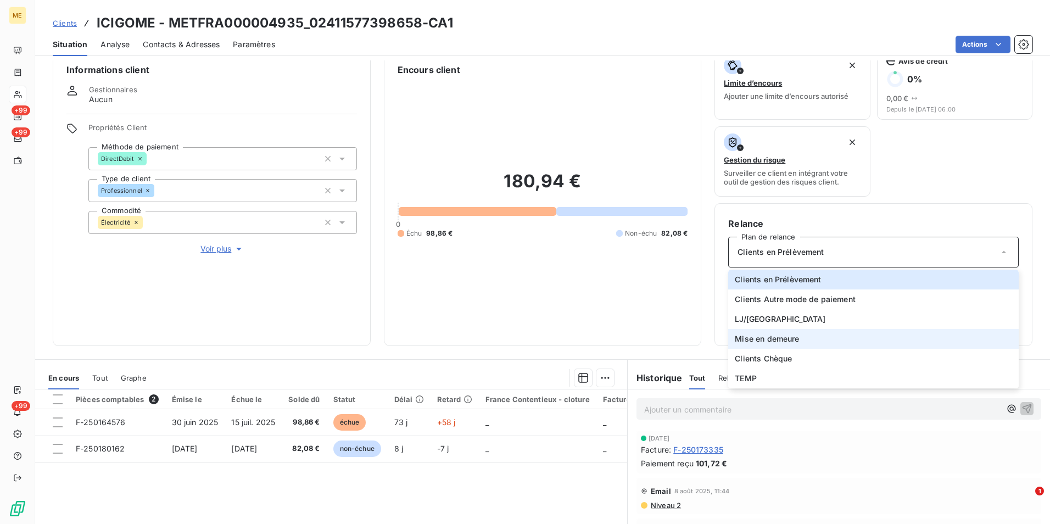
click at [776, 338] on span "Mise en demeure" at bounding box center [767, 338] width 64 height 11
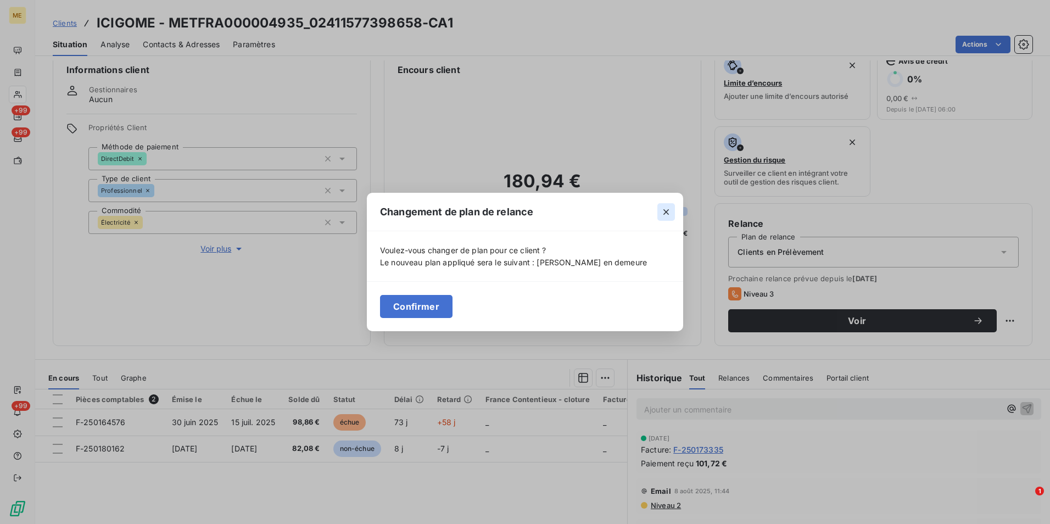
click at [670, 211] on icon "button" at bounding box center [666, 211] width 11 height 11
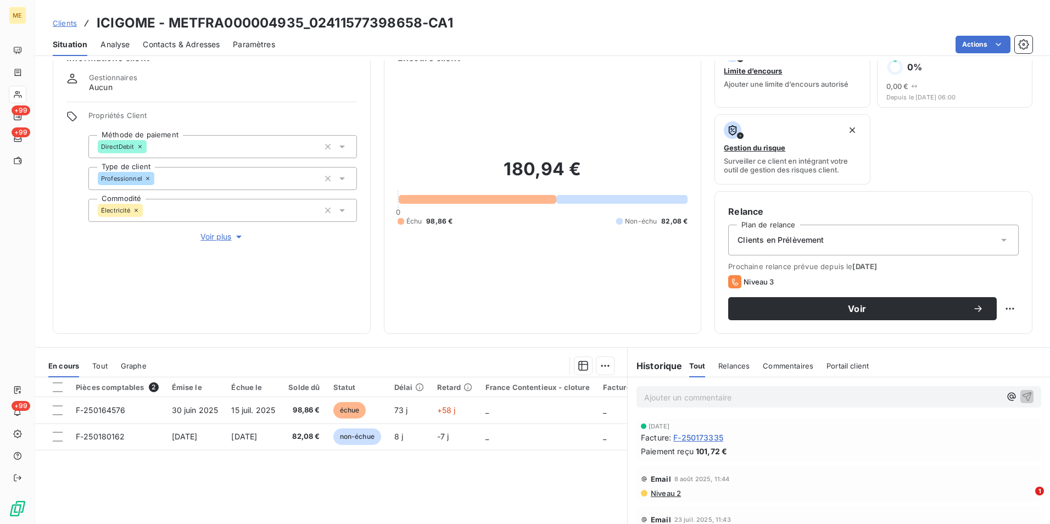
scroll to position [0, 0]
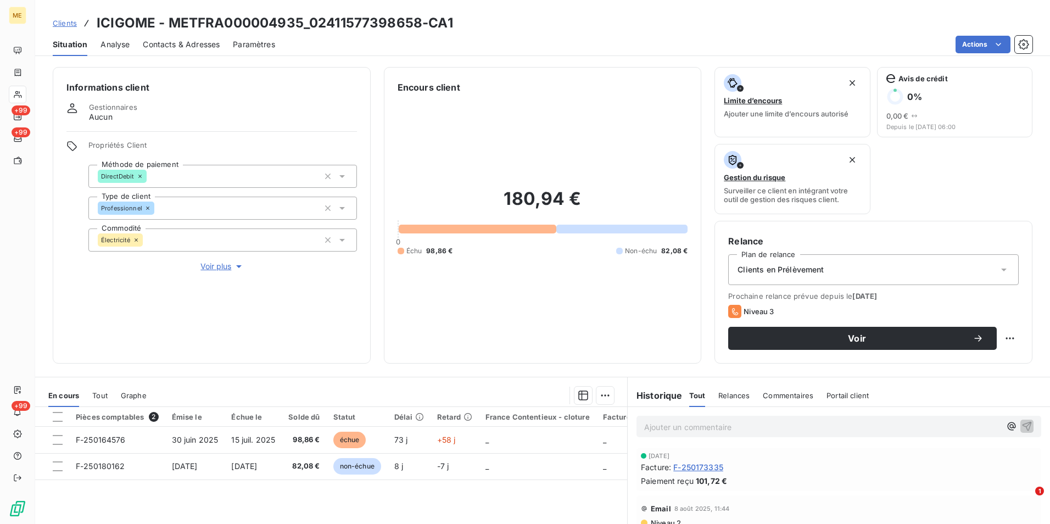
click at [808, 270] on span "Clients en Prélèvement" at bounding box center [780, 269] width 86 height 11
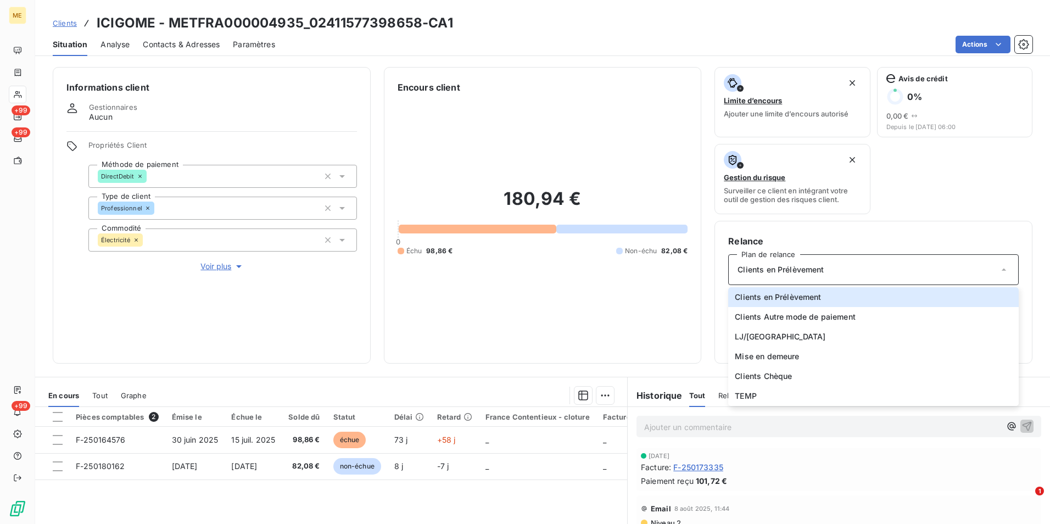
click at [639, 364] on div "Informations client Gestionnaires Aucun Propriétés Client Méthode de paiement D…" at bounding box center [542, 291] width 1015 height 463
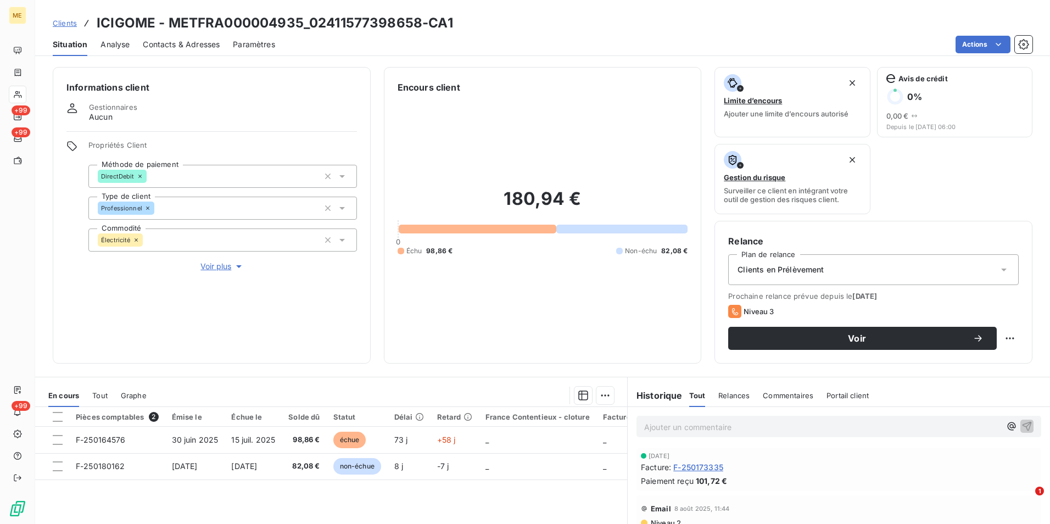
click at [671, 431] on p "Ajouter un commentaire ﻿" at bounding box center [822, 427] width 356 height 14
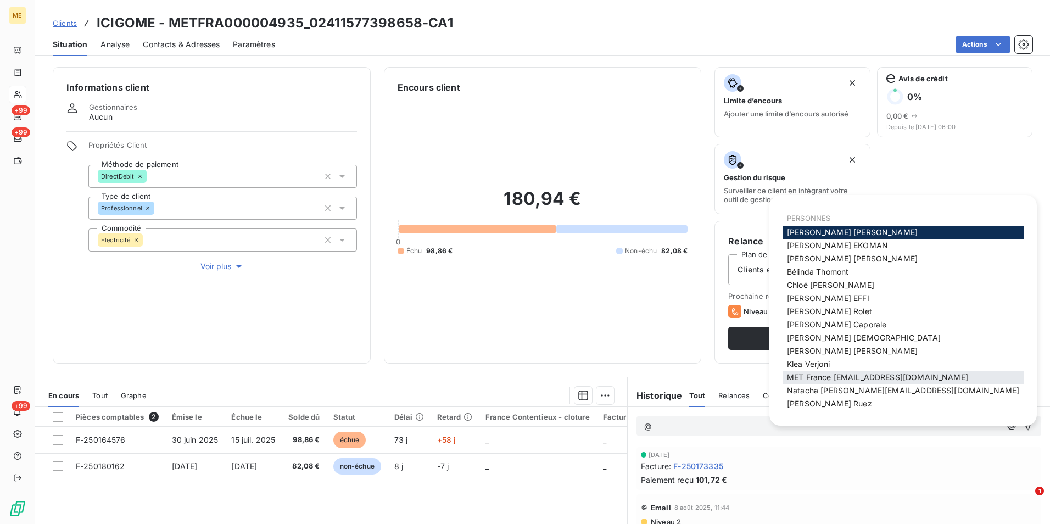
click at [845, 379] on span "MET France [EMAIL_ADDRESS][DOMAIN_NAME]" at bounding box center [877, 376] width 181 height 9
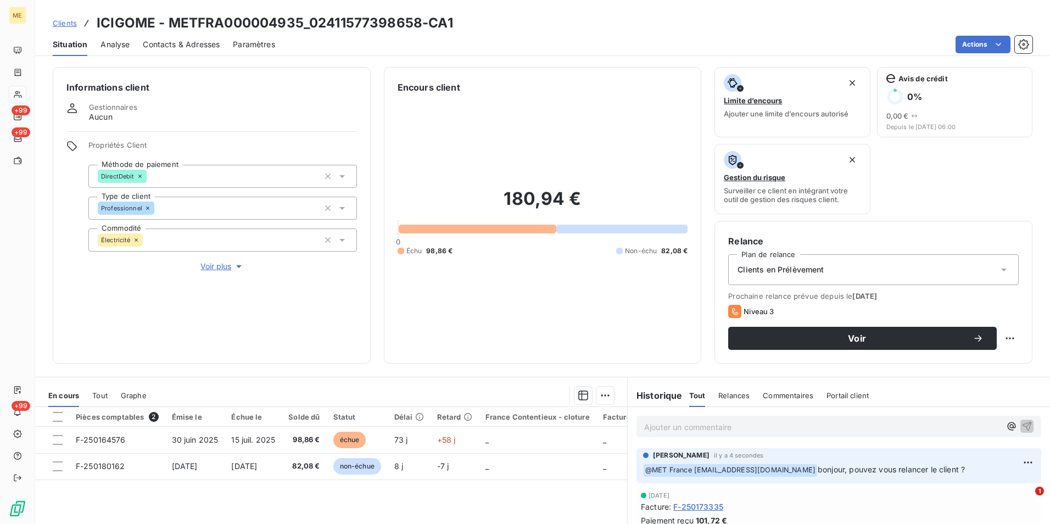
drag, startPoint x: 66, startPoint y: 20, endPoint x: 124, endPoint y: 21, distance: 57.1
click at [66, 20] on span "Clients" at bounding box center [65, 23] width 24 height 9
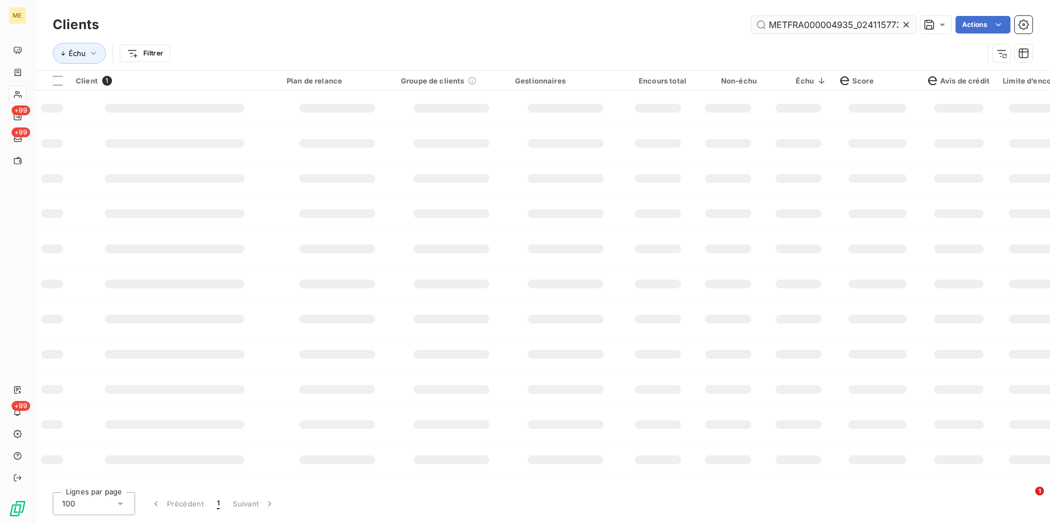
scroll to position [0, 30]
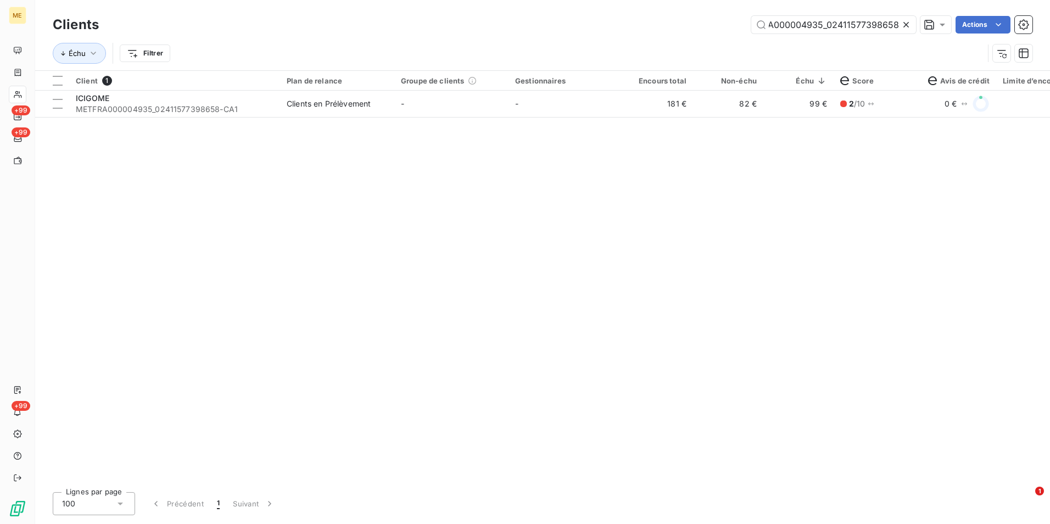
click at [909, 25] on icon at bounding box center [906, 24] width 11 height 11
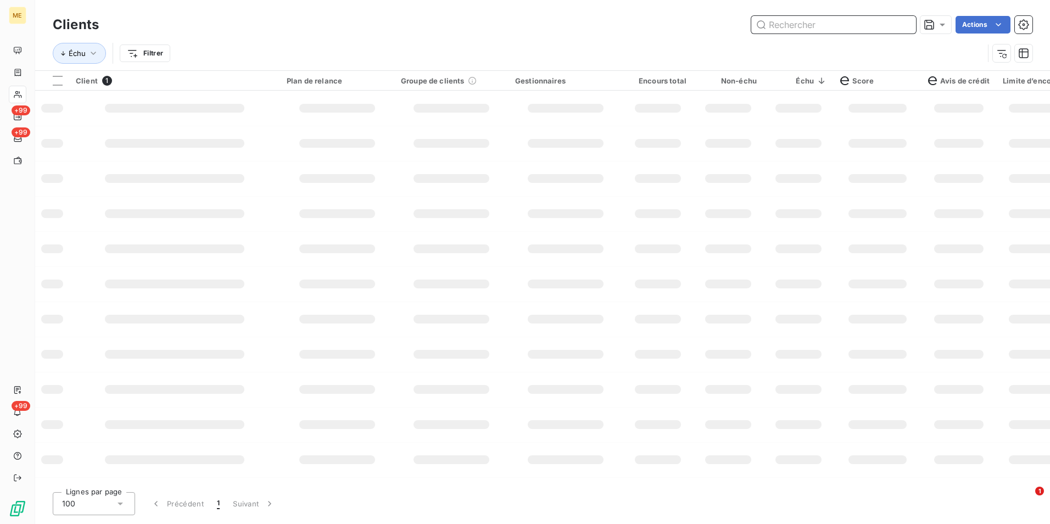
click at [908, 25] on input "text" at bounding box center [833, 25] width 165 height 18
paste input "METFRA000007052_19199565838110"
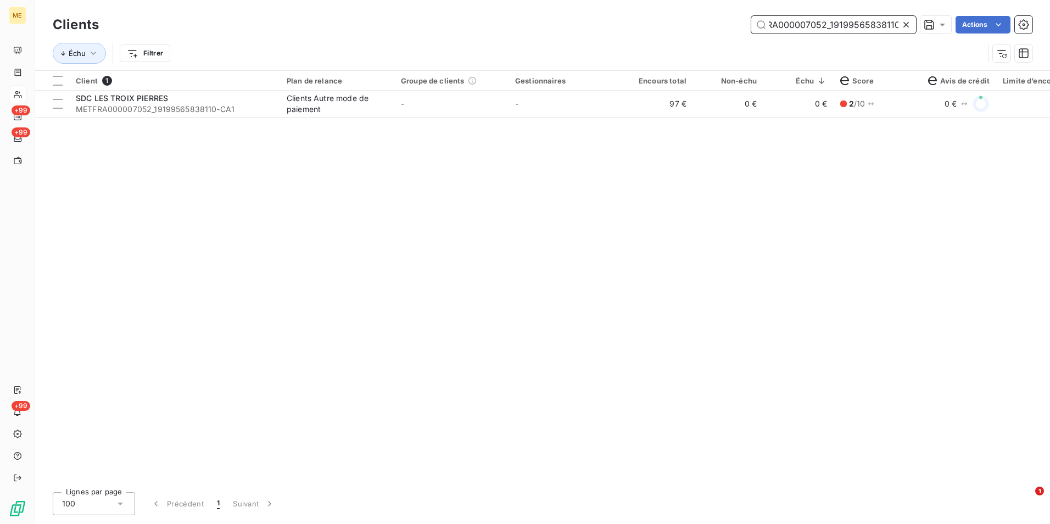
type input "METFRA000007052_19199565838110"
click at [700, 107] on td "0 €" at bounding box center [728, 104] width 70 height 26
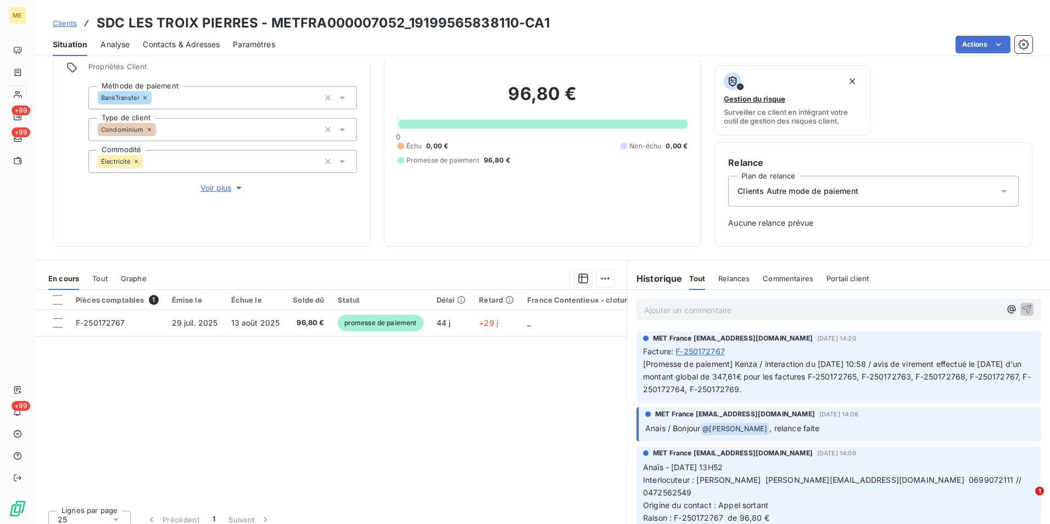
scroll to position [89, 0]
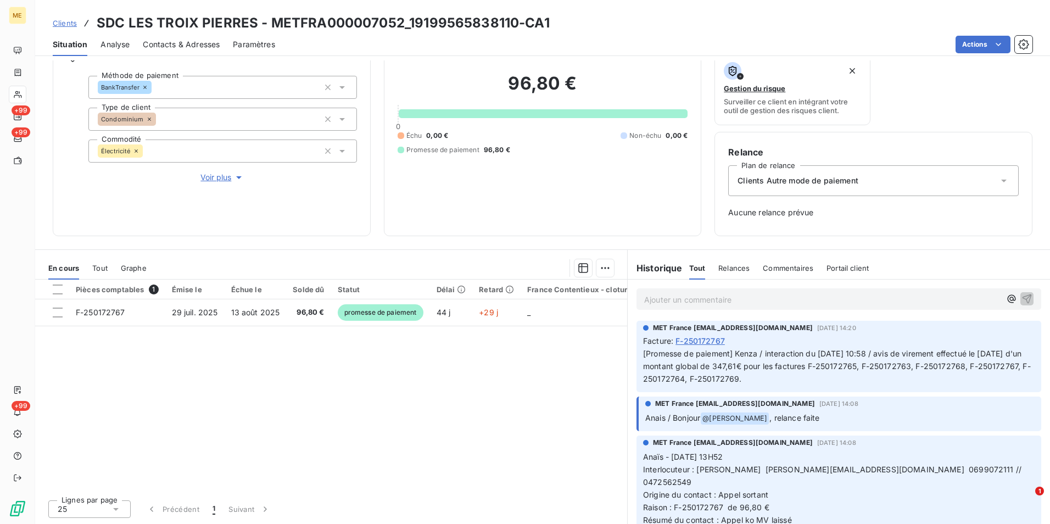
drag, startPoint x: 64, startPoint y: 26, endPoint x: 69, endPoint y: 25, distance: 5.6
click at [64, 26] on span "Clients" at bounding box center [65, 23] width 24 height 9
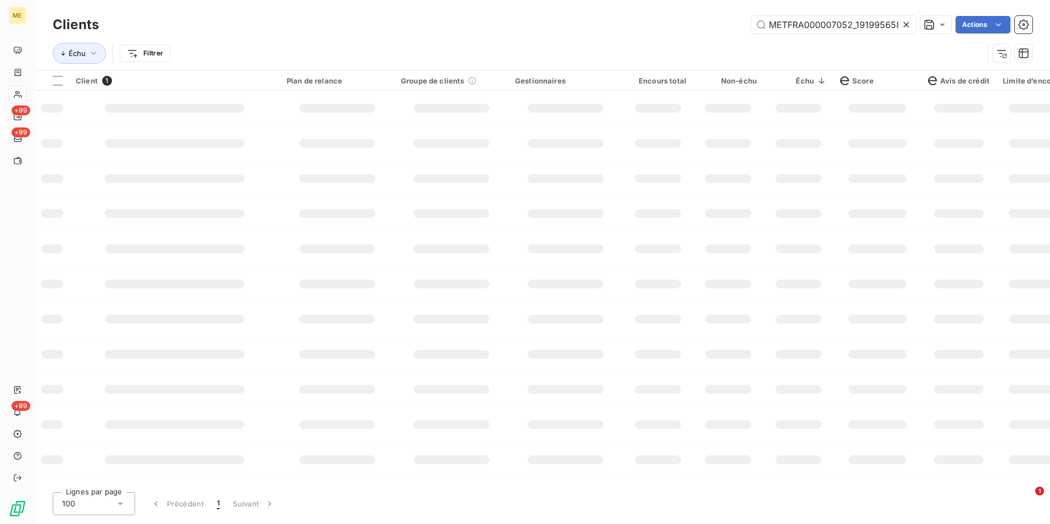
scroll to position [0, 26]
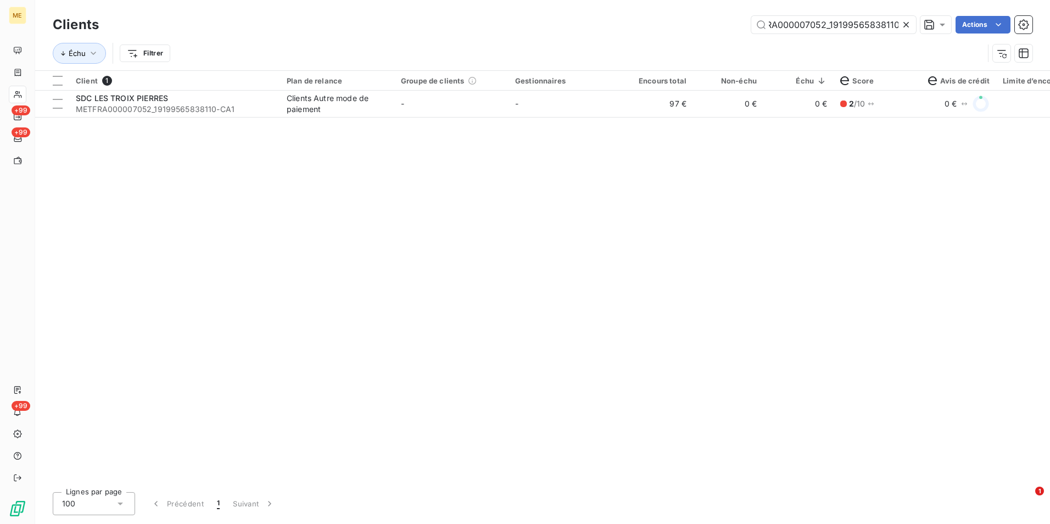
click at [903, 29] on icon at bounding box center [906, 24] width 11 height 11
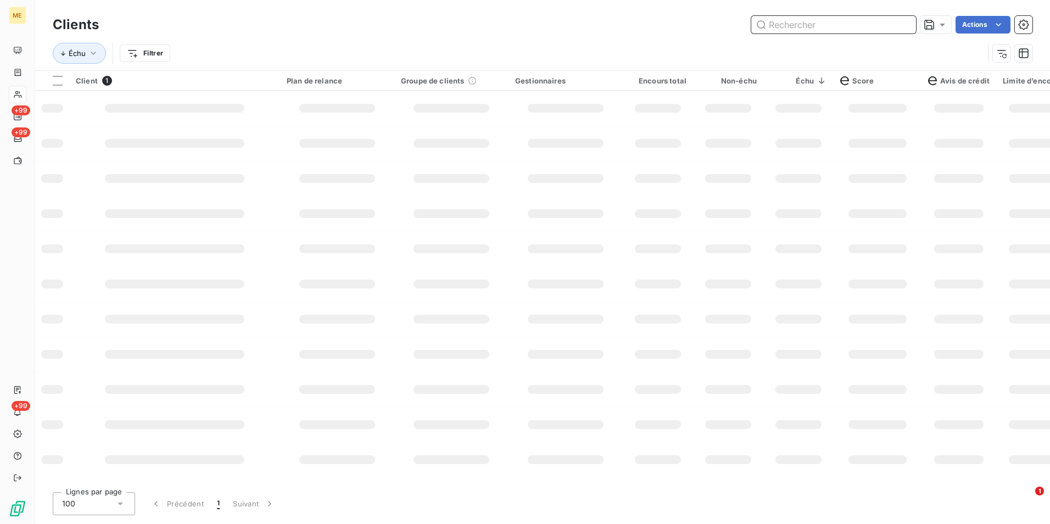
click at [903, 29] on input "text" at bounding box center [833, 25] width 165 height 18
paste input "METFRA000002443_06316642500155"
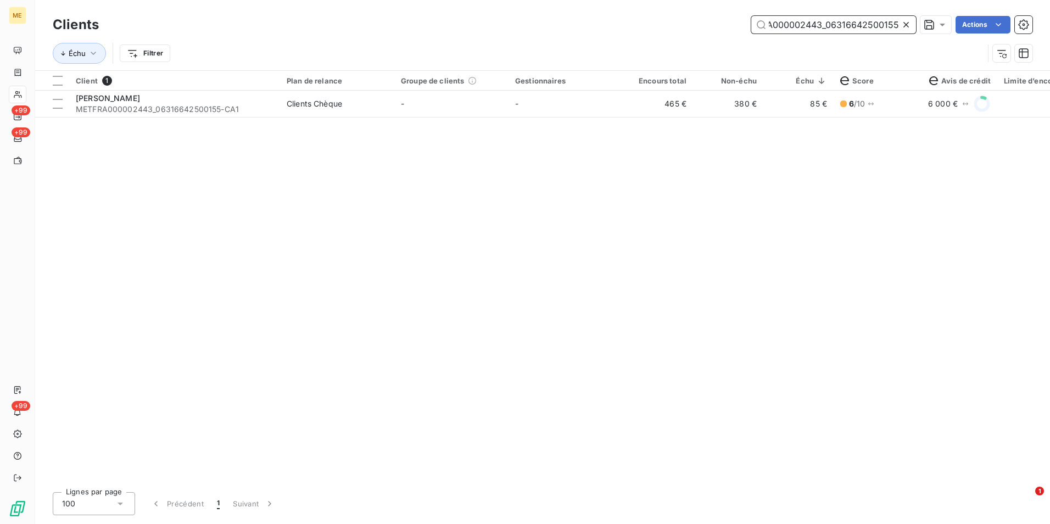
type input "METFRA000002443_06316642500155"
click at [752, 107] on td "380 €" at bounding box center [728, 104] width 70 height 26
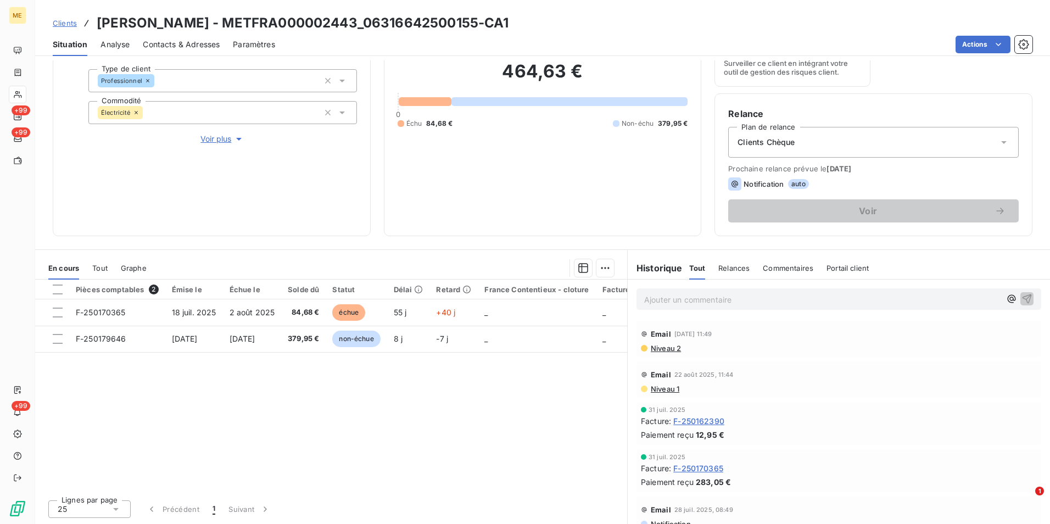
scroll to position [72, 0]
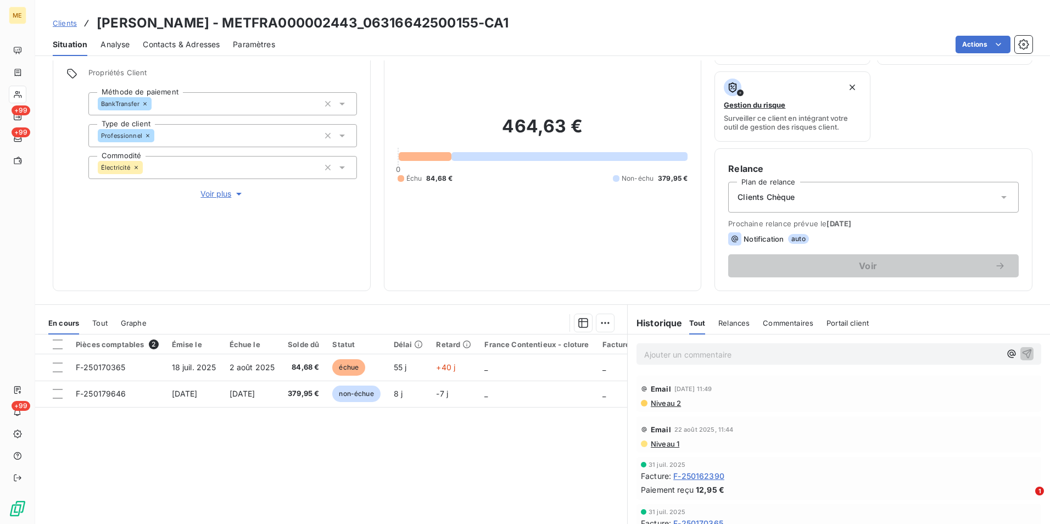
drag, startPoint x: 65, startPoint y: 24, endPoint x: 77, endPoint y: 24, distance: 11.5
click at [65, 24] on span "Clients" at bounding box center [65, 23] width 24 height 9
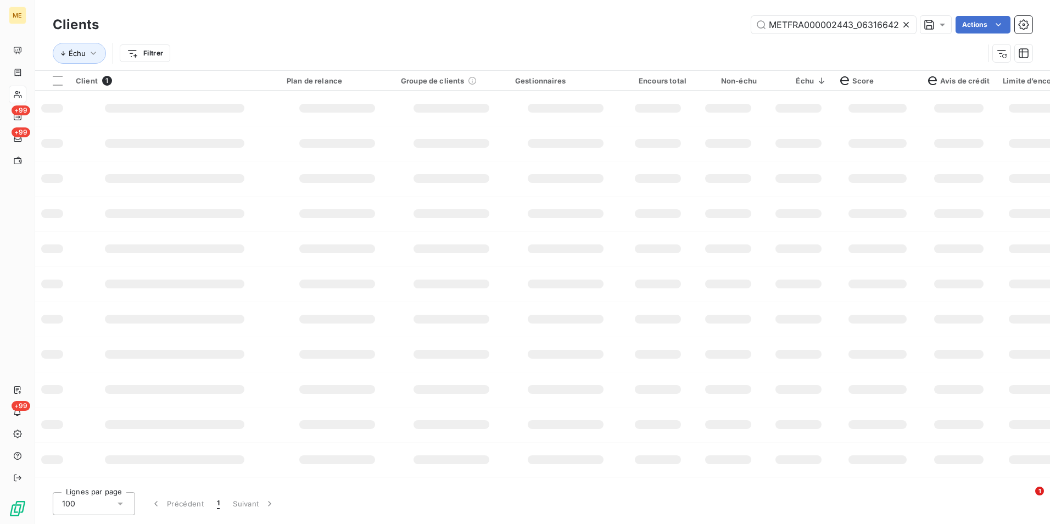
scroll to position [0, 32]
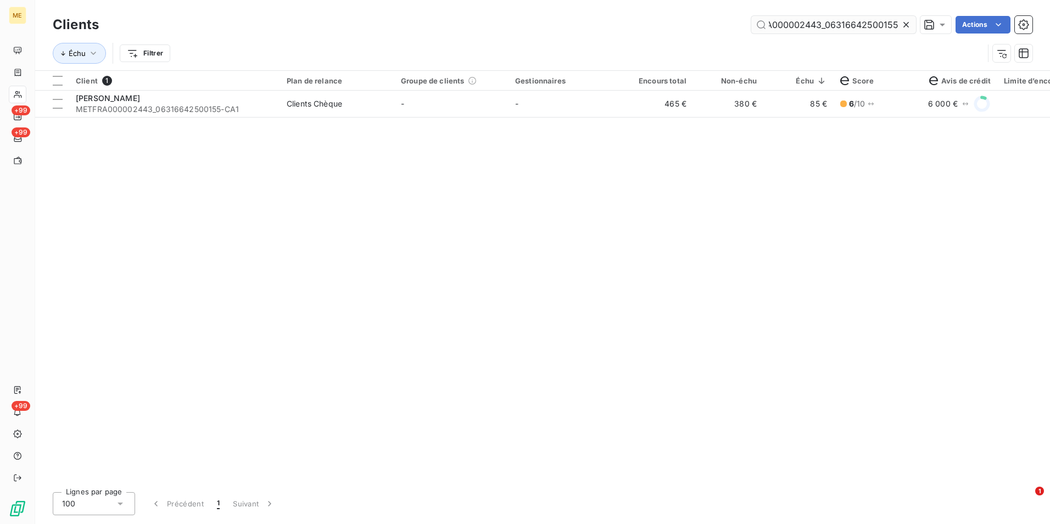
click at [898, 26] on input "METFRA000002443_06316642500155" at bounding box center [833, 25] width 165 height 18
click at [909, 23] on div at bounding box center [908, 25] width 15 height 18
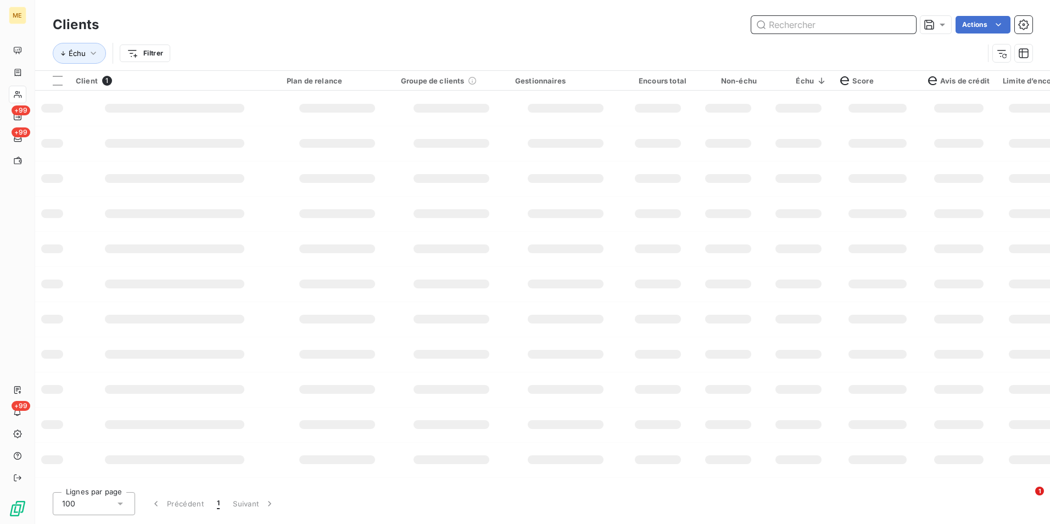
click at [905, 21] on input "text" at bounding box center [833, 25] width 165 height 18
paste input "METFRA000007052_19199999991555"
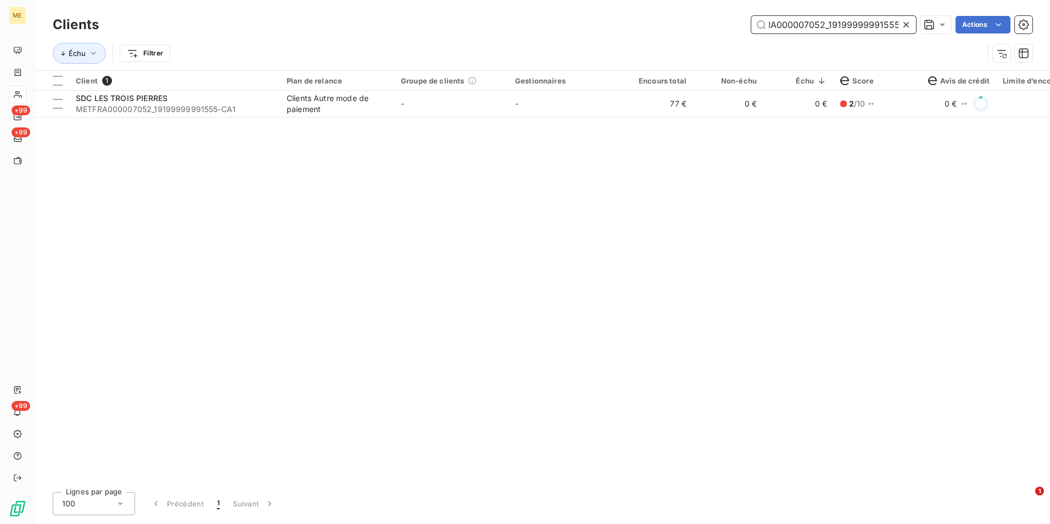
type input "METFRA000007052_19199999991555"
click at [534, 111] on td "-" at bounding box center [565, 104] width 114 height 26
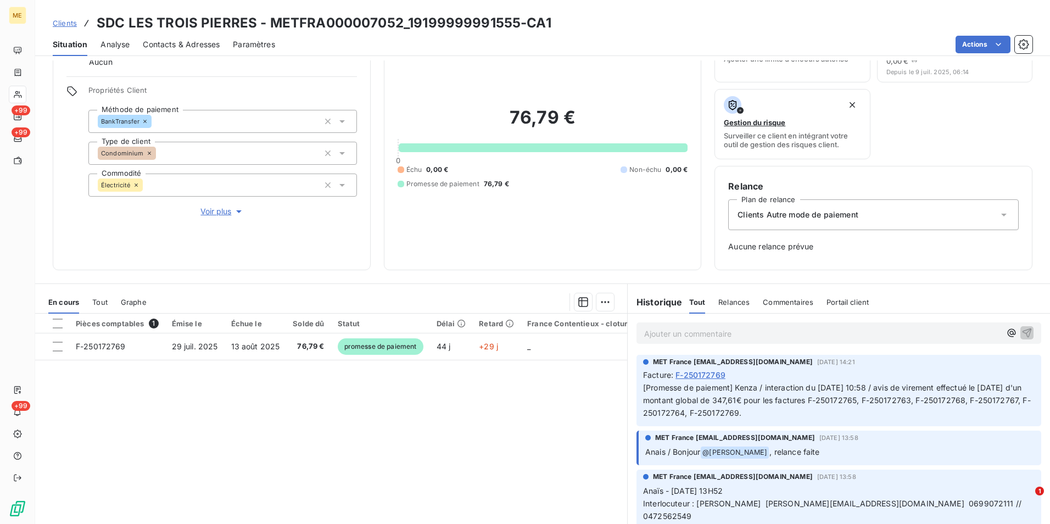
scroll to position [89, 0]
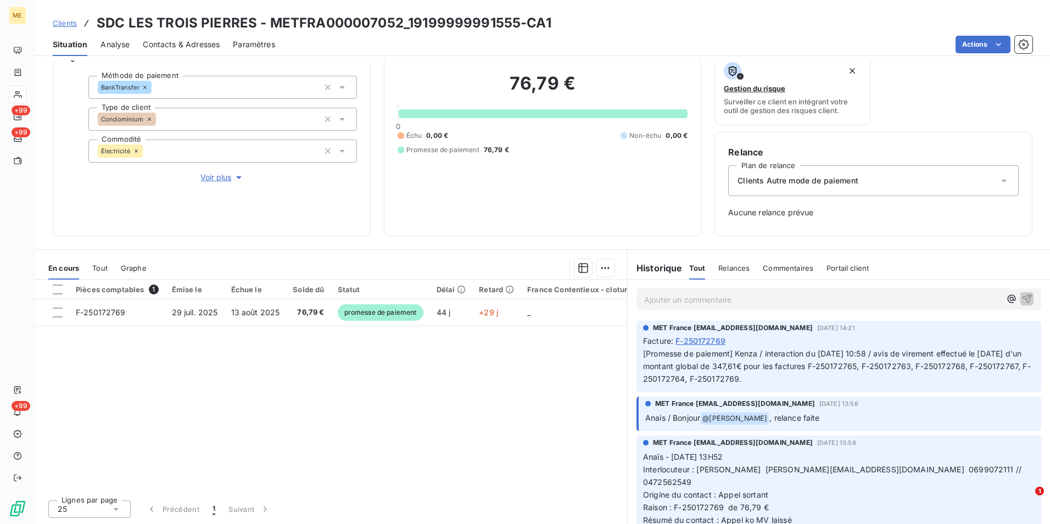
click at [63, 25] on span "Clients" at bounding box center [65, 23] width 24 height 9
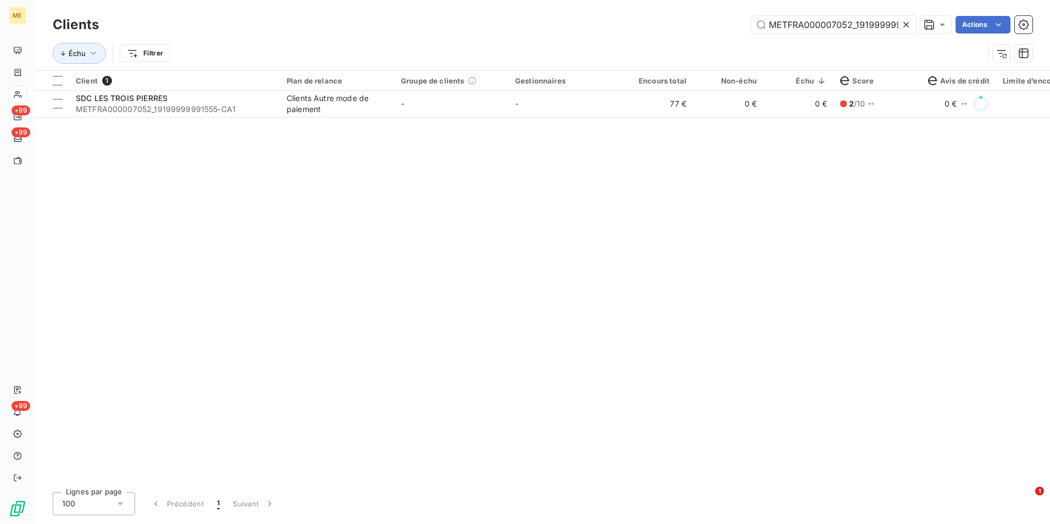
scroll to position [0, 27]
click at [901, 25] on icon at bounding box center [906, 24] width 11 height 11
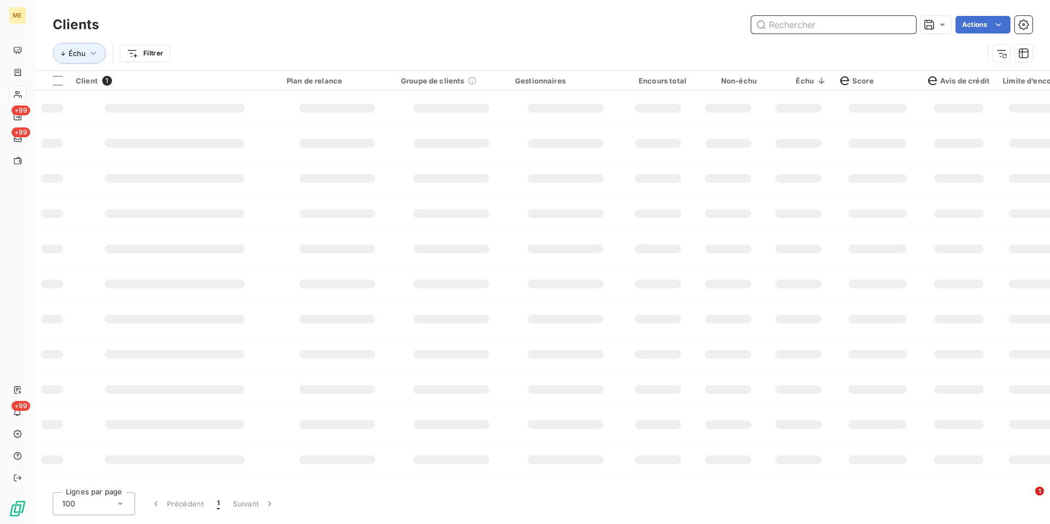
click at [901, 25] on input "text" at bounding box center [833, 25] width 165 height 18
paste input "METFRA000002951_22594645385131"
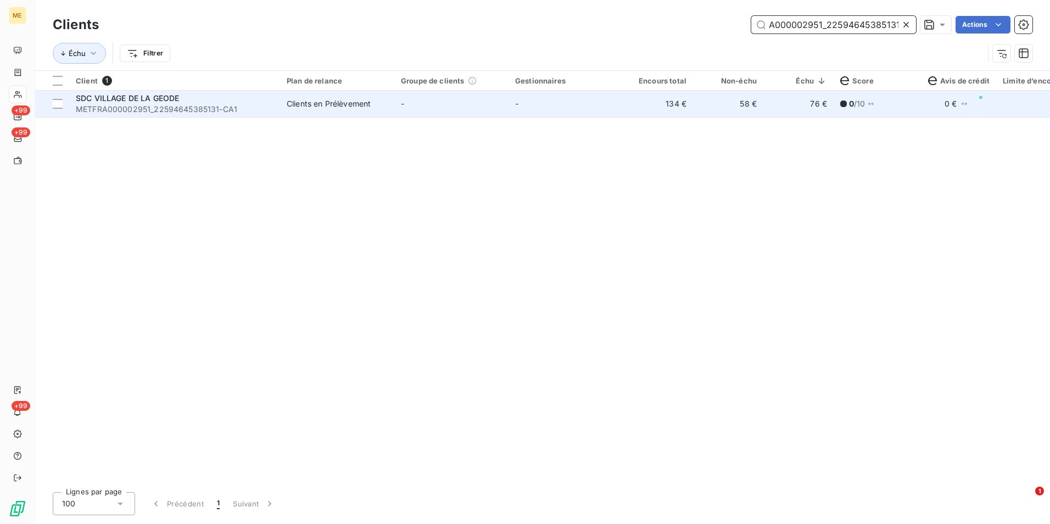
type input "METFRA000002951_22594645385131"
click at [553, 103] on td "-" at bounding box center [565, 104] width 114 height 26
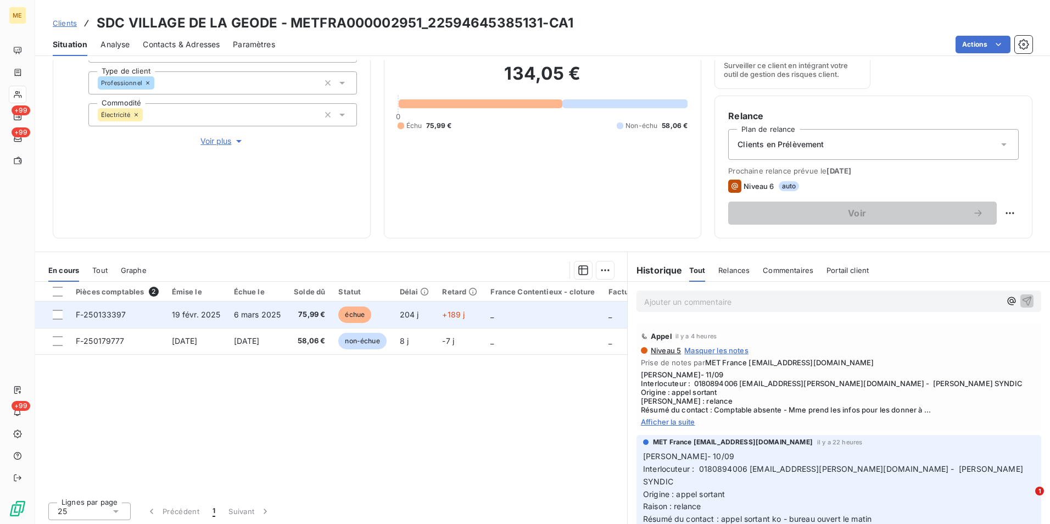
scroll to position [127, 0]
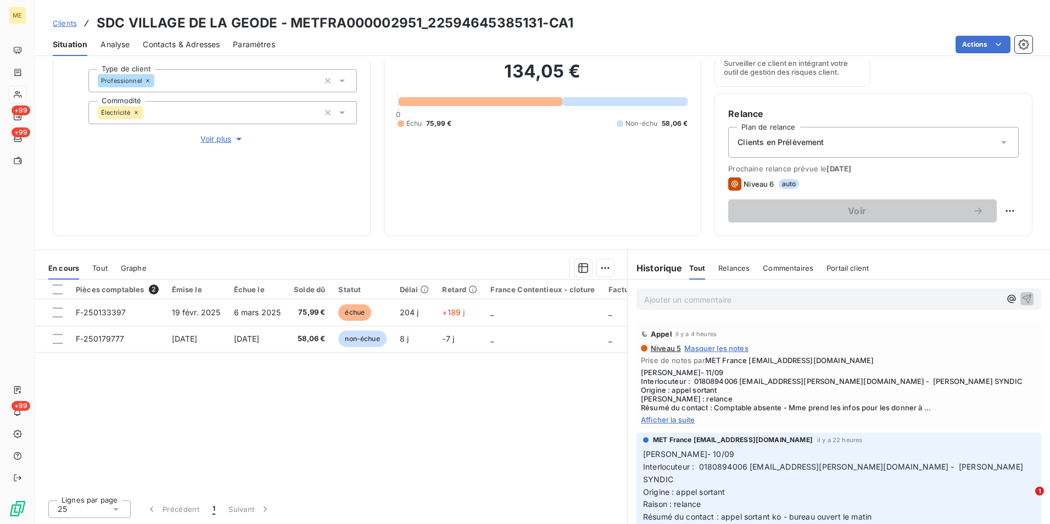
click at [684, 418] on span "Afficher la suite" at bounding box center [839, 419] width 396 height 9
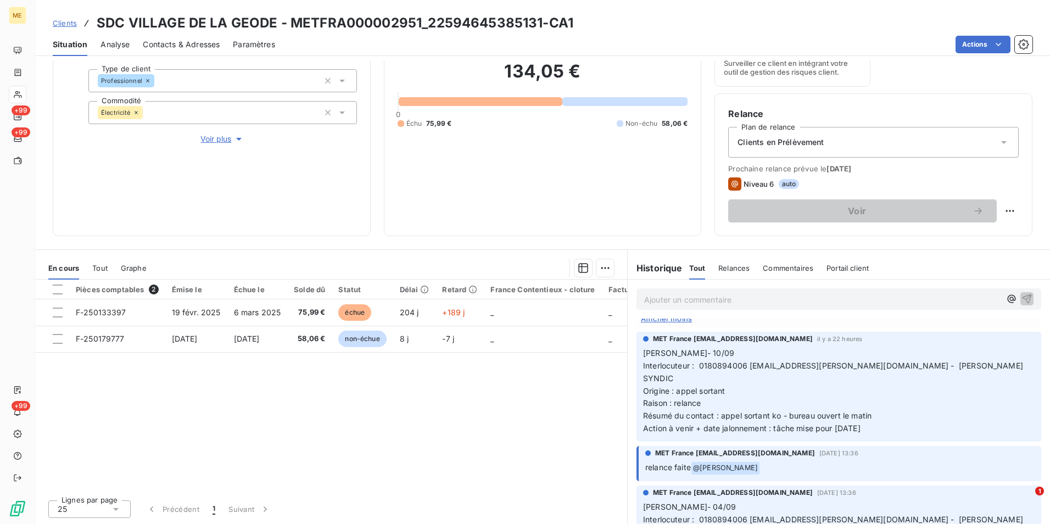
scroll to position [0, 0]
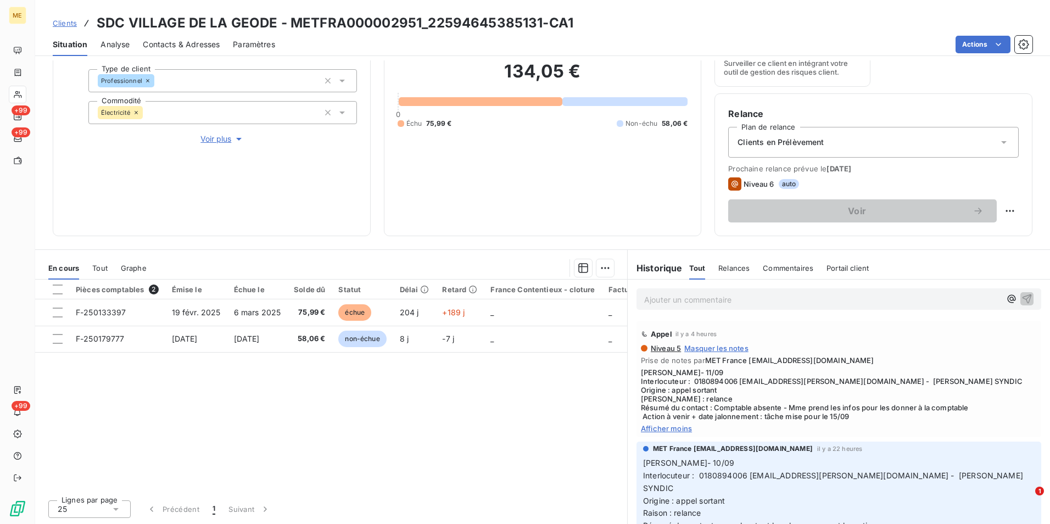
click at [840, 137] on div "Clients en Prélèvement" at bounding box center [873, 142] width 290 height 31
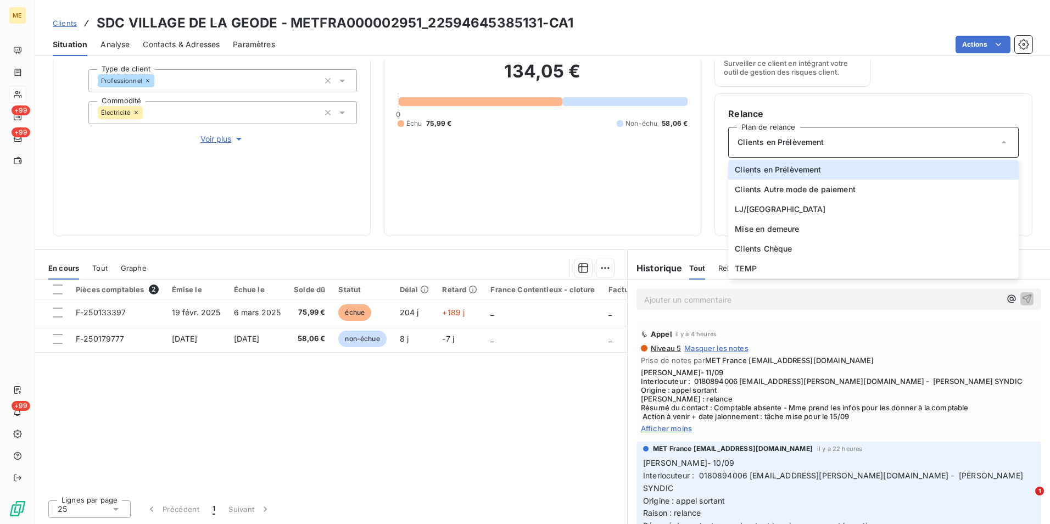
click at [103, 262] on div "Tout" at bounding box center [99, 267] width 15 height 23
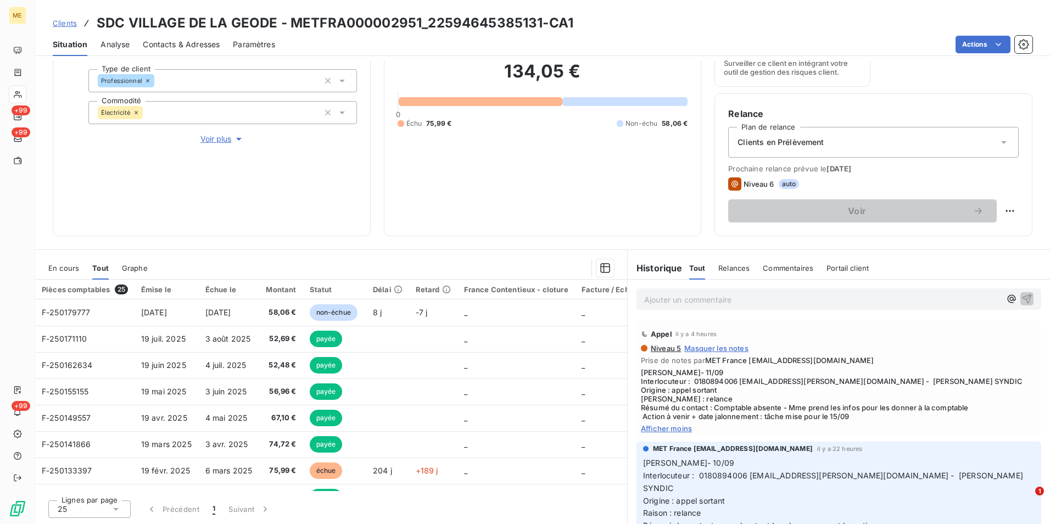
click at [69, 266] on span "En cours" at bounding box center [63, 268] width 31 height 9
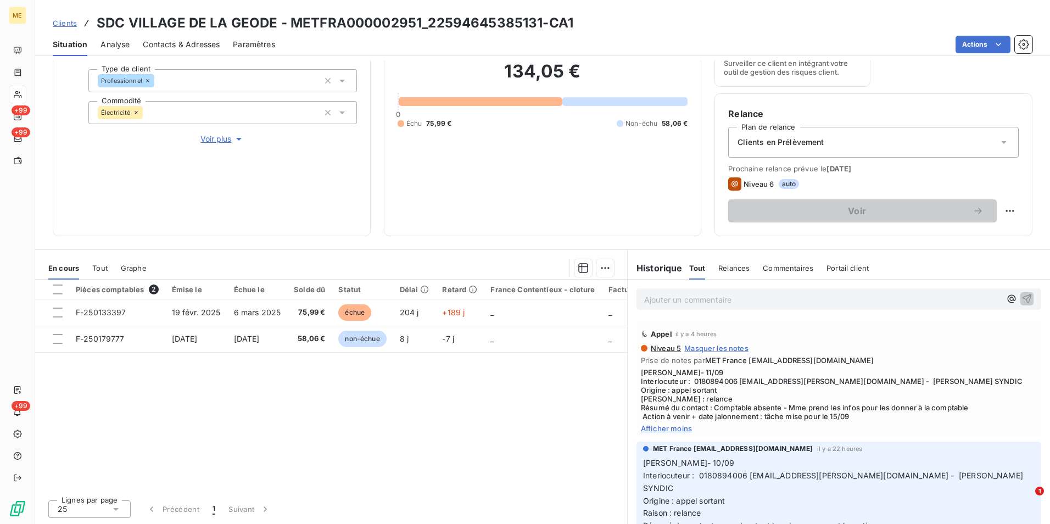
click at [857, 137] on div "Clients en Prélèvement" at bounding box center [873, 142] width 290 height 31
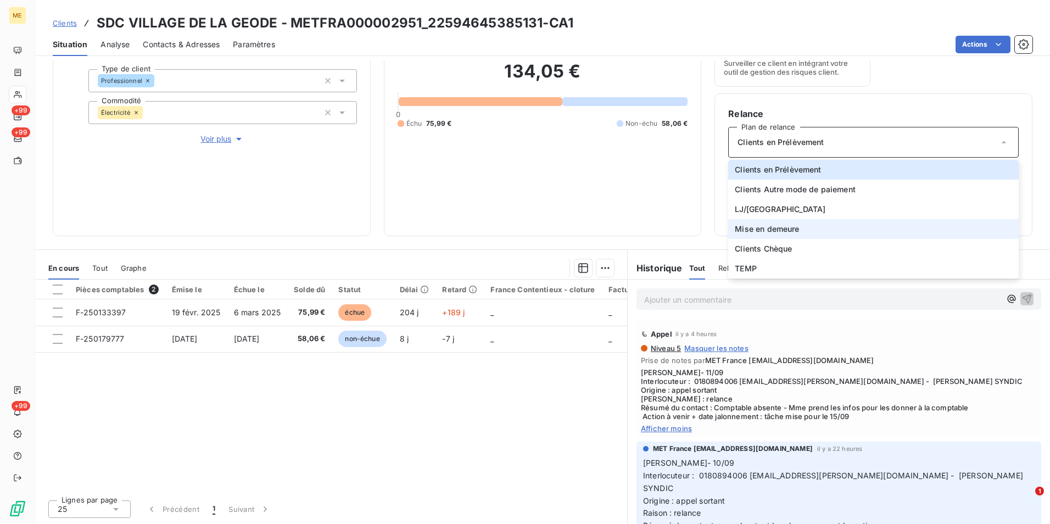
click at [791, 237] on li "Mise en demeure" at bounding box center [873, 229] width 290 height 20
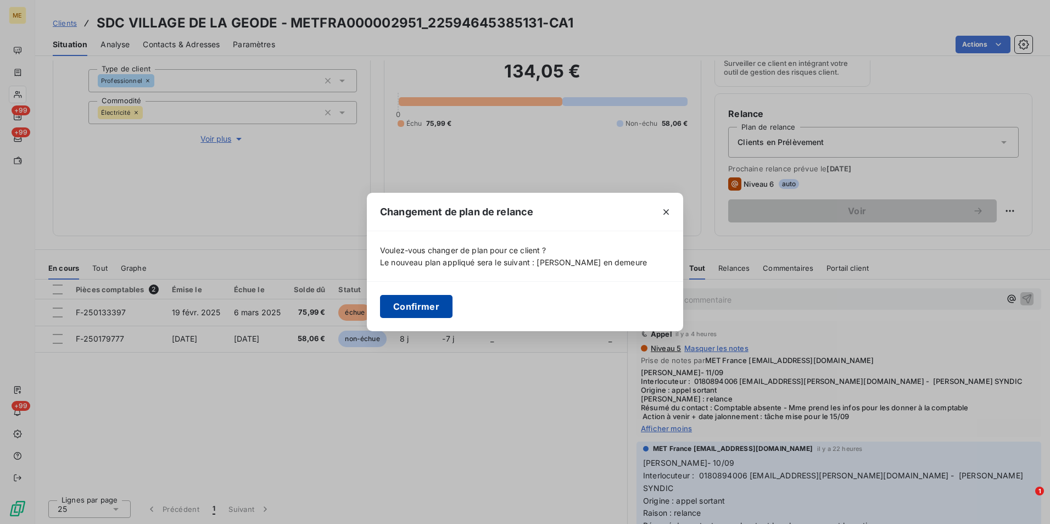
click at [428, 306] on button "Confirmer" at bounding box center [416, 306] width 72 height 23
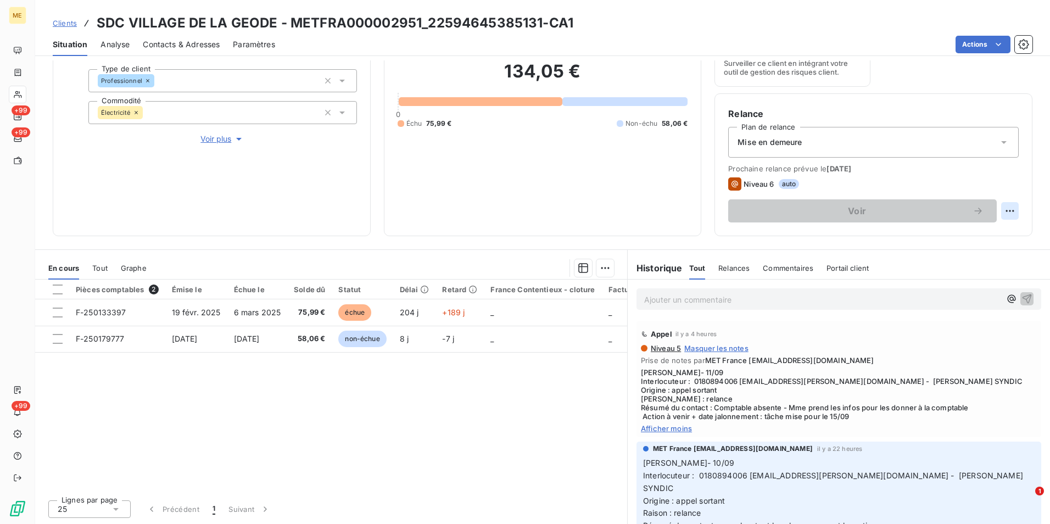
click at [997, 209] on html "ME +99 +99 +99 Clients SDC VILLAGE DE LA GEODE - METFRA000002951_22594645385131…" at bounding box center [525, 262] width 1050 height 524
click at [937, 239] on div "Replanifier cette action" at bounding box center [956, 235] width 98 height 18
select select "8"
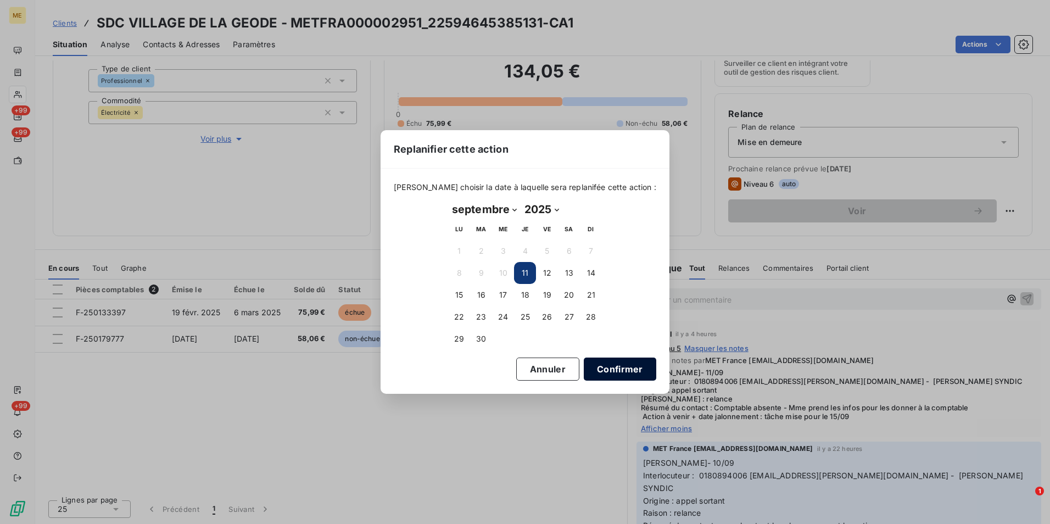
click at [613, 361] on button "Confirmer" at bounding box center [620, 368] width 72 height 23
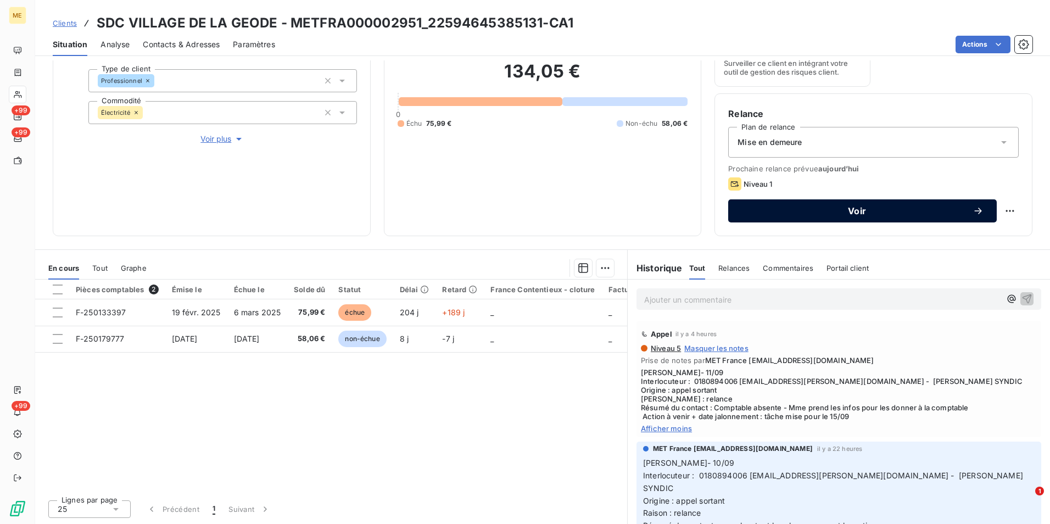
click at [825, 217] on button "Voir" at bounding box center [862, 210] width 269 height 23
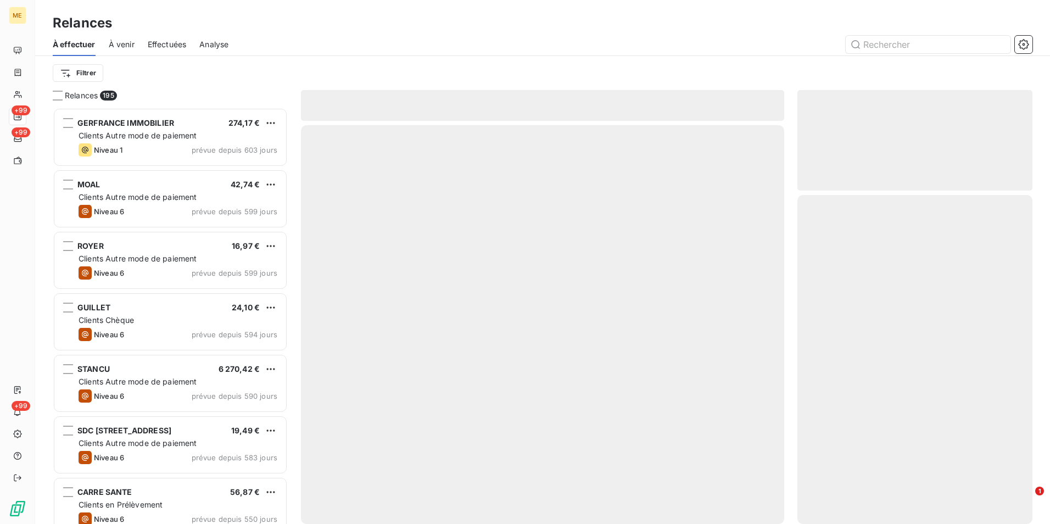
scroll to position [408, 227]
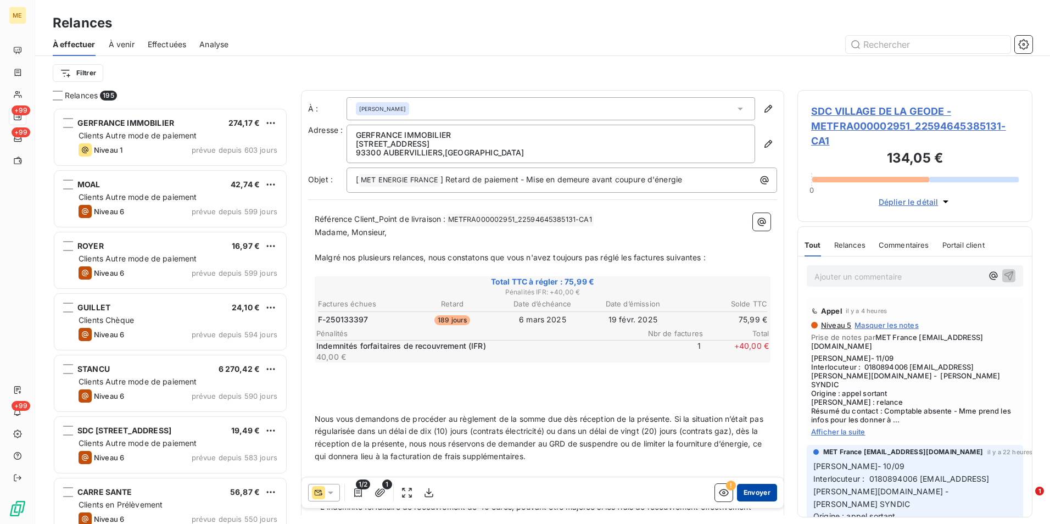
click at [758, 494] on button "Envoyer" at bounding box center [757, 493] width 40 height 18
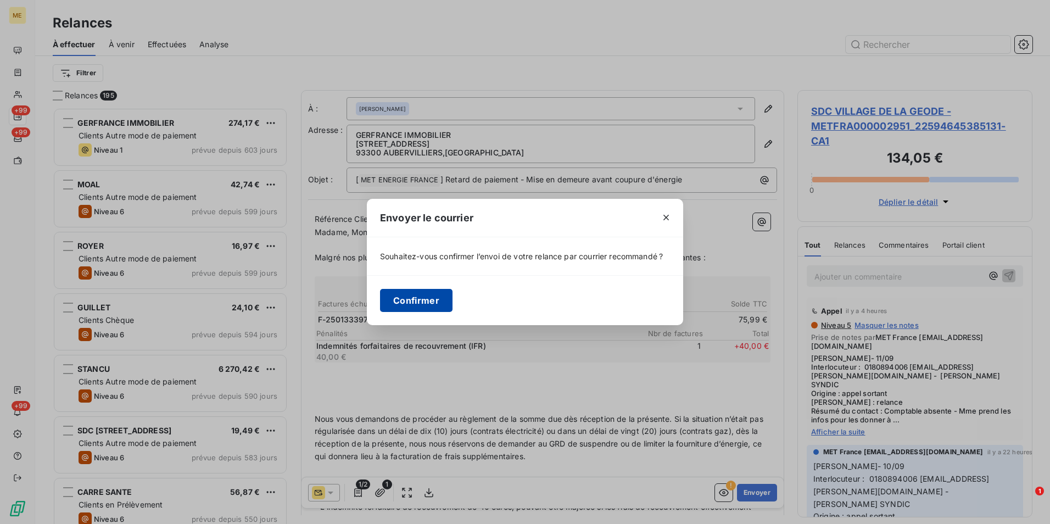
click at [433, 309] on button "Confirmer" at bounding box center [416, 300] width 72 height 23
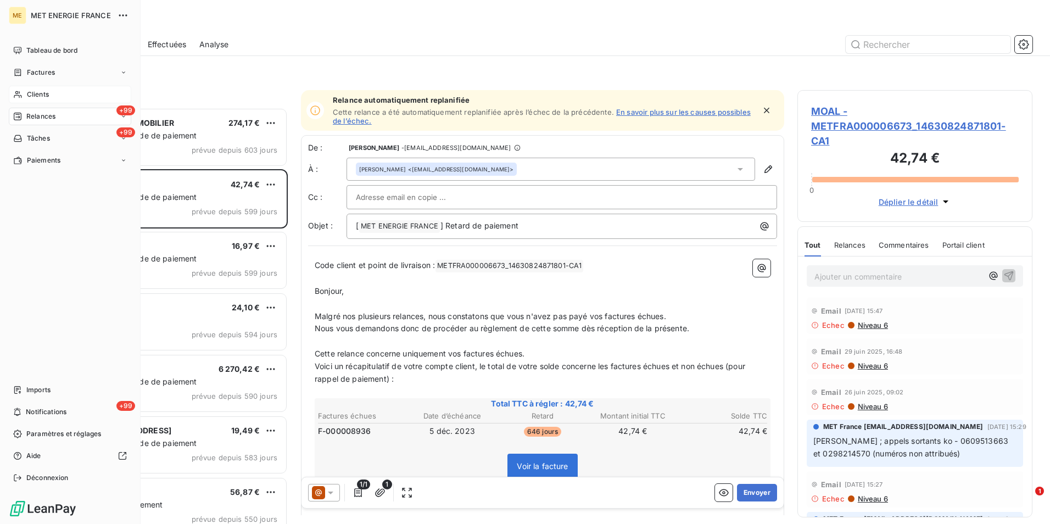
click at [41, 94] on span "Clients" at bounding box center [38, 95] width 22 height 10
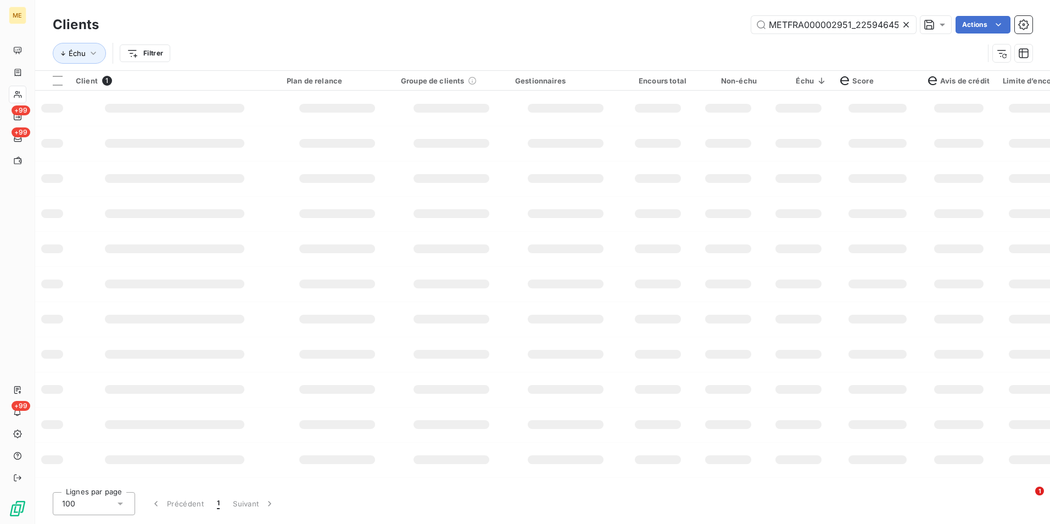
scroll to position [0, 30]
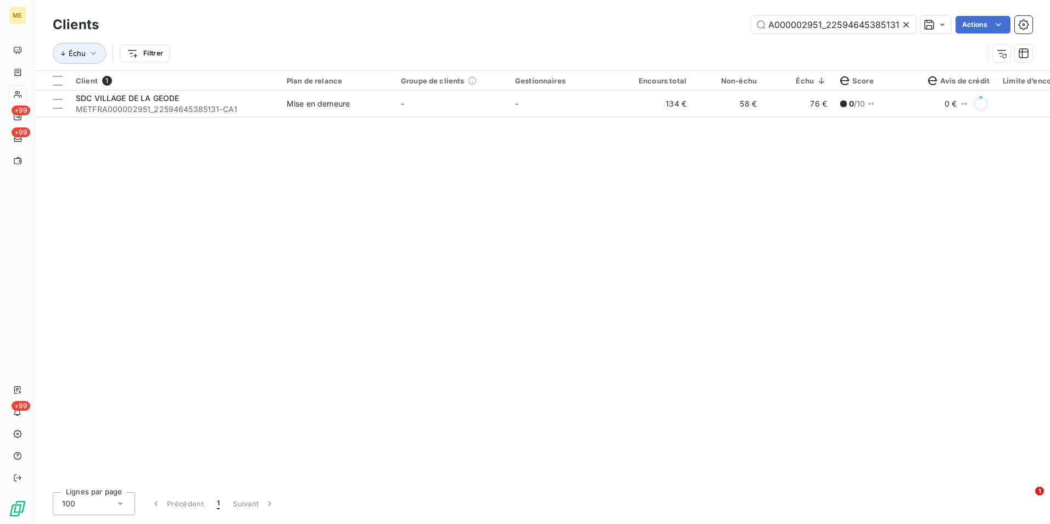
click at [906, 25] on icon at bounding box center [905, 24] width 5 height 5
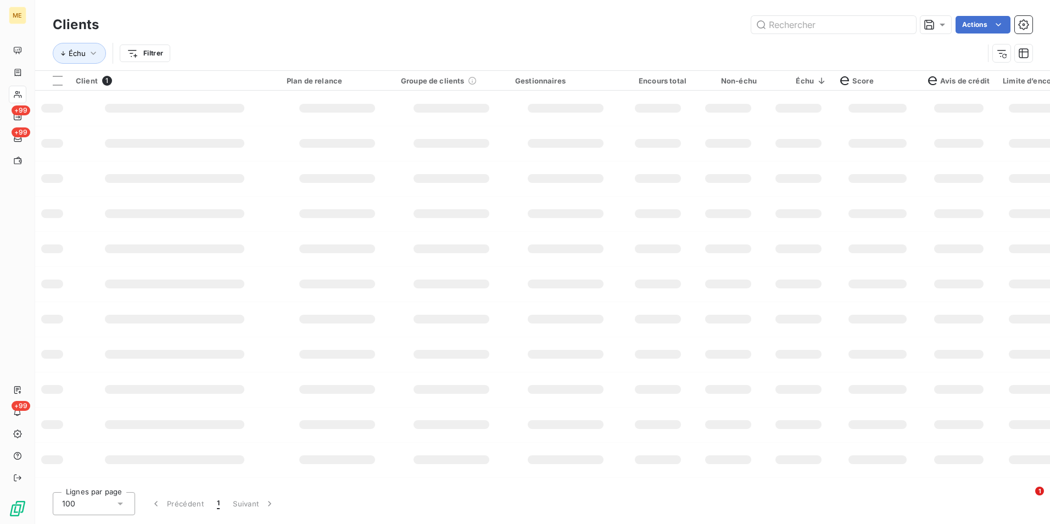
scroll to position [0, 0]
click at [905, 25] on input "text" at bounding box center [833, 25] width 165 height 18
paste input "METFRA000007052_19199855273720"
type input "METFRA000007052_19199855273720"
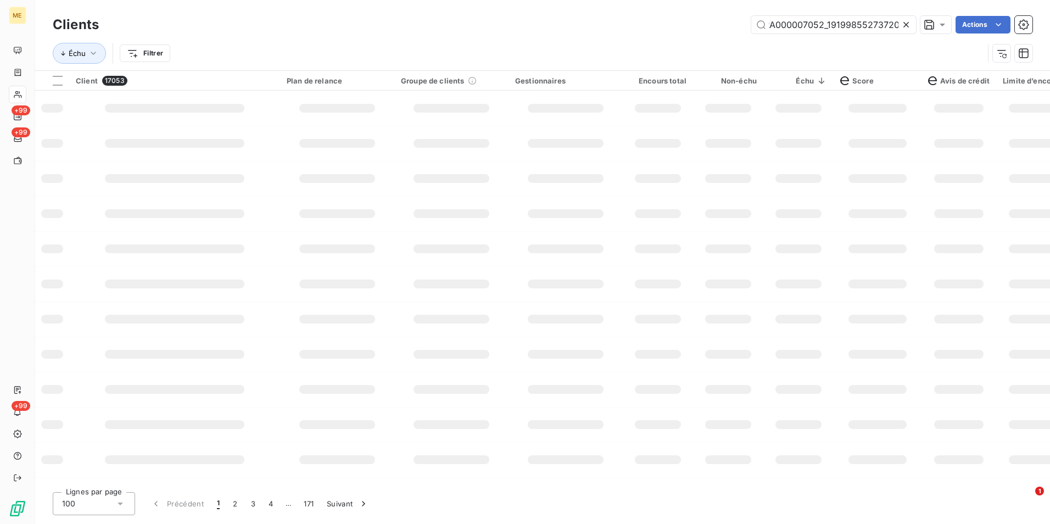
click at [484, 125] on div "Client 17053 Plan de relance Groupe de clients Gestionnaires Encours total Non-…" at bounding box center [542, 277] width 1015 height 412
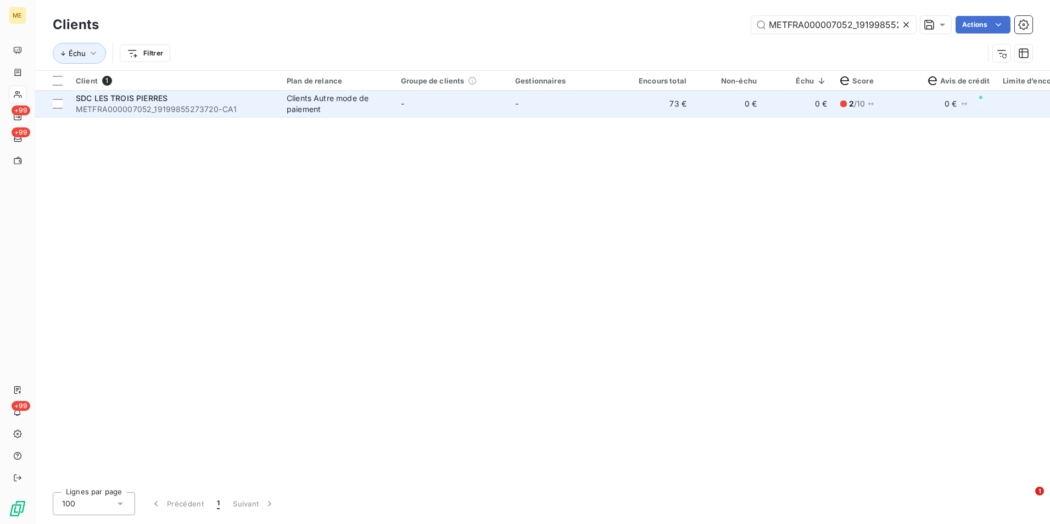
click at [476, 103] on td "-" at bounding box center [451, 104] width 114 height 26
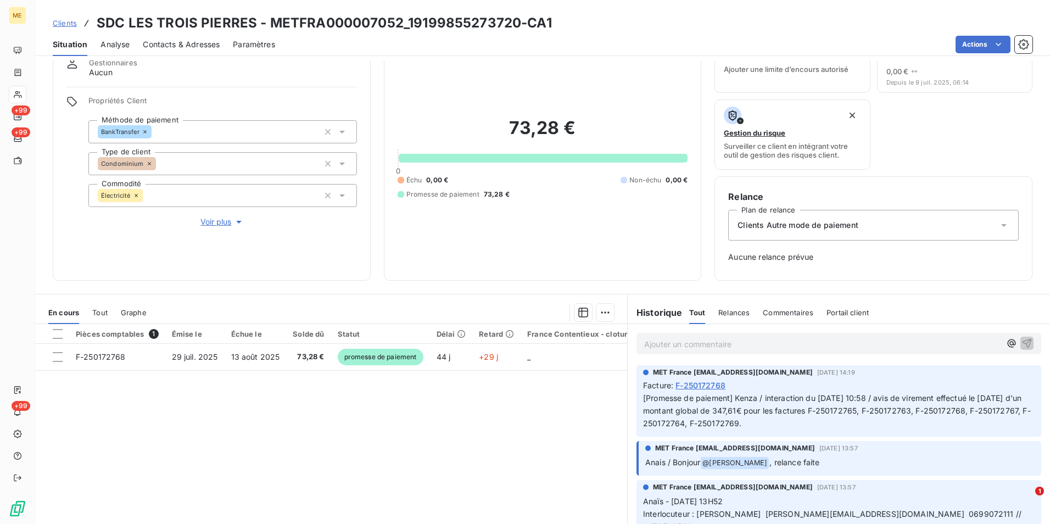
scroll to position [89, 0]
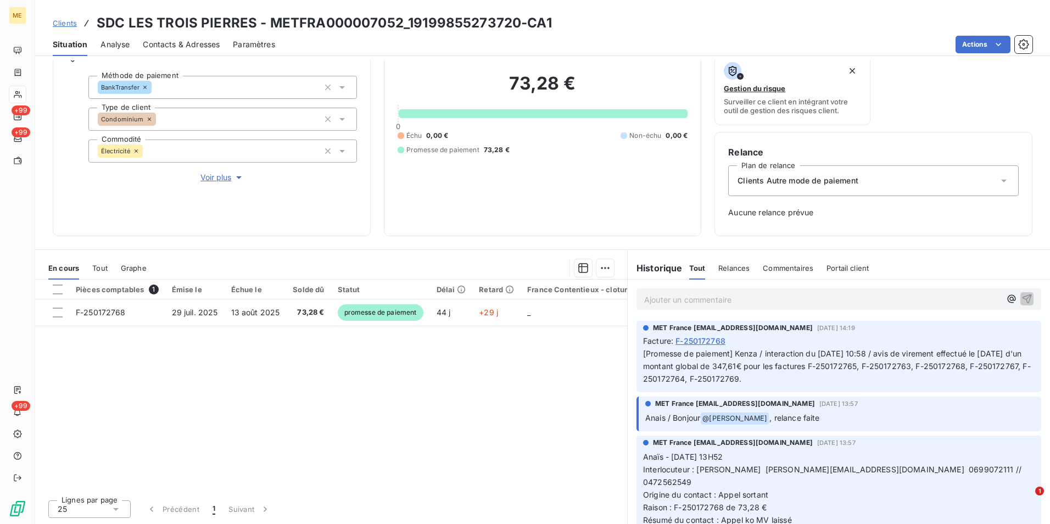
drag, startPoint x: 63, startPoint y: 24, endPoint x: 107, endPoint y: 18, distance: 44.3
click at [63, 24] on span "Clients" at bounding box center [65, 23] width 24 height 9
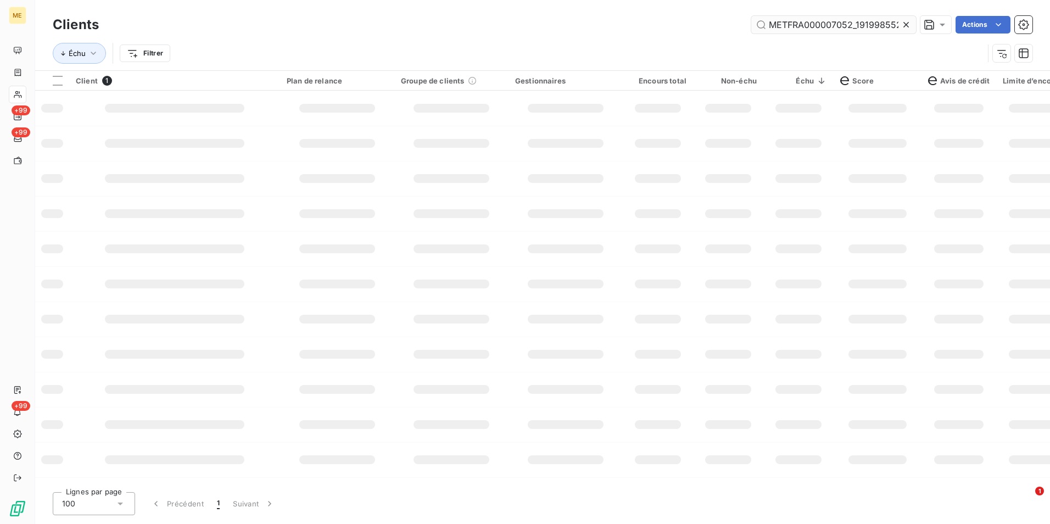
scroll to position [0, 29]
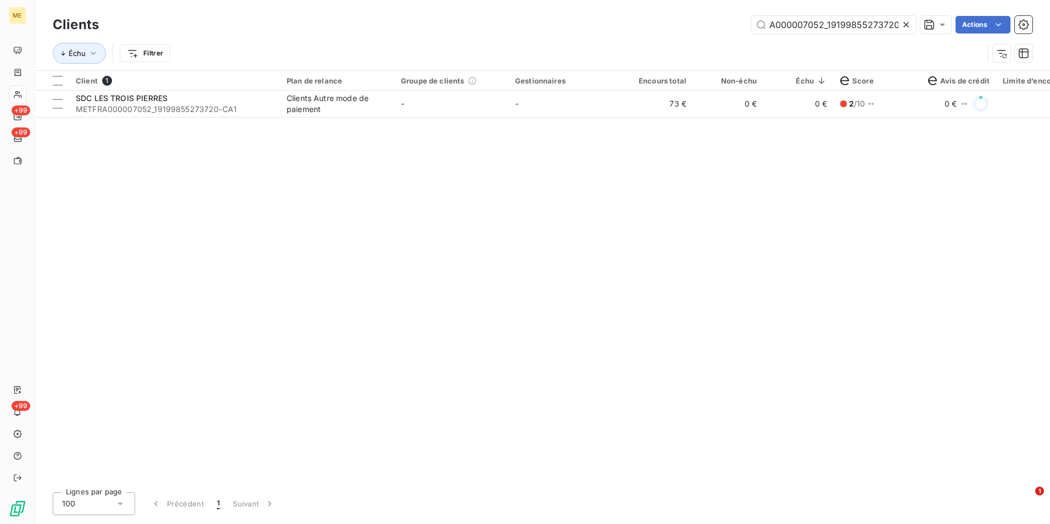
click at [907, 25] on icon at bounding box center [906, 24] width 11 height 11
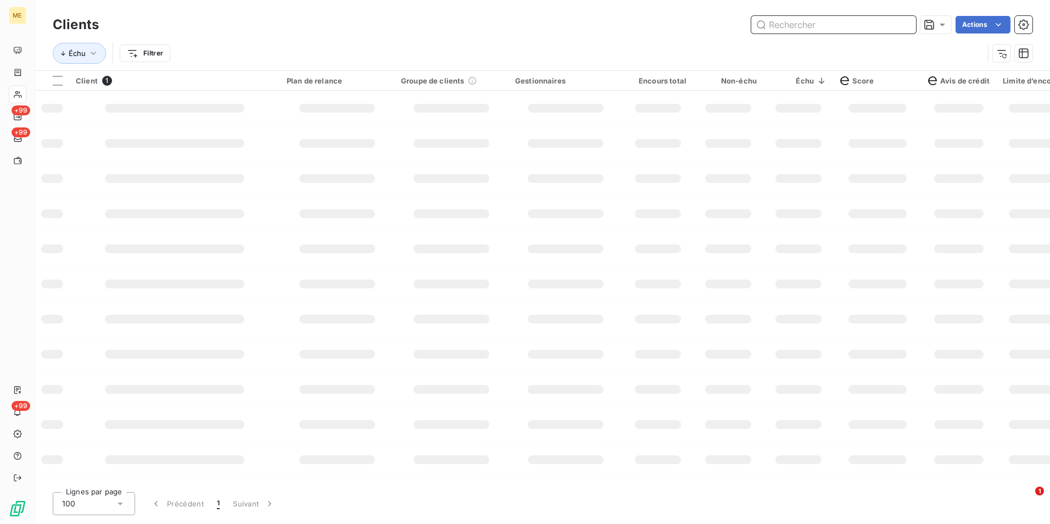
click at [905, 24] on input "text" at bounding box center [833, 25] width 165 height 18
paste input "METFRA000004322_25340665647079"
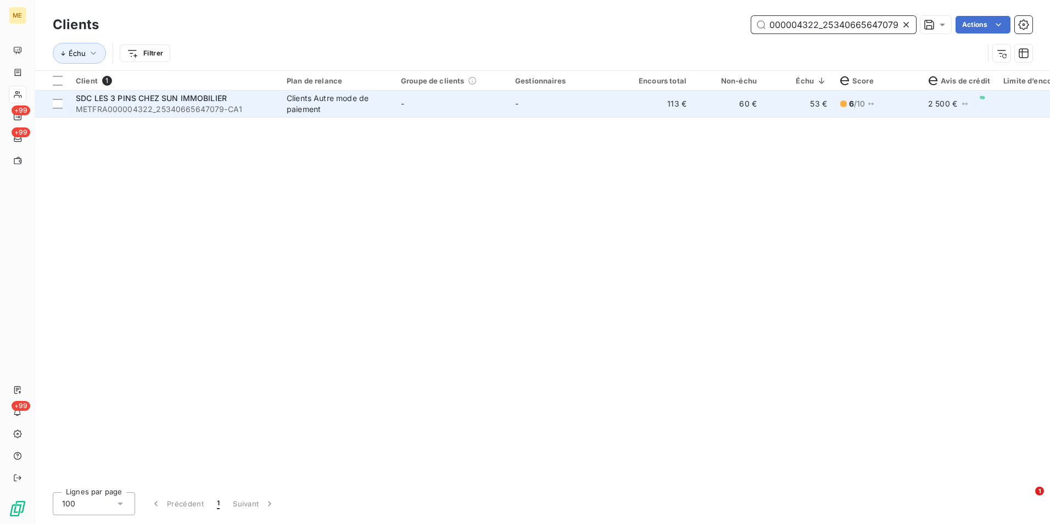
type input "METFRA000004322_25340665647079"
click at [531, 104] on td "-" at bounding box center [565, 104] width 114 height 26
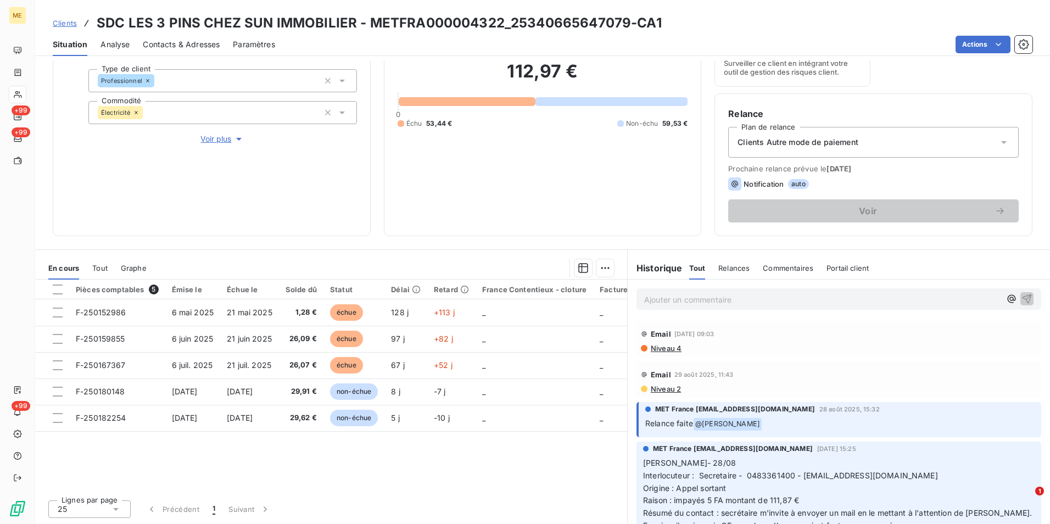
click at [223, 41] on div "Situation Analyse Contacts & Adresses Paramètres Actions" at bounding box center [542, 44] width 1015 height 23
click at [205, 45] on span "Contacts & Adresses" at bounding box center [181, 44] width 77 height 11
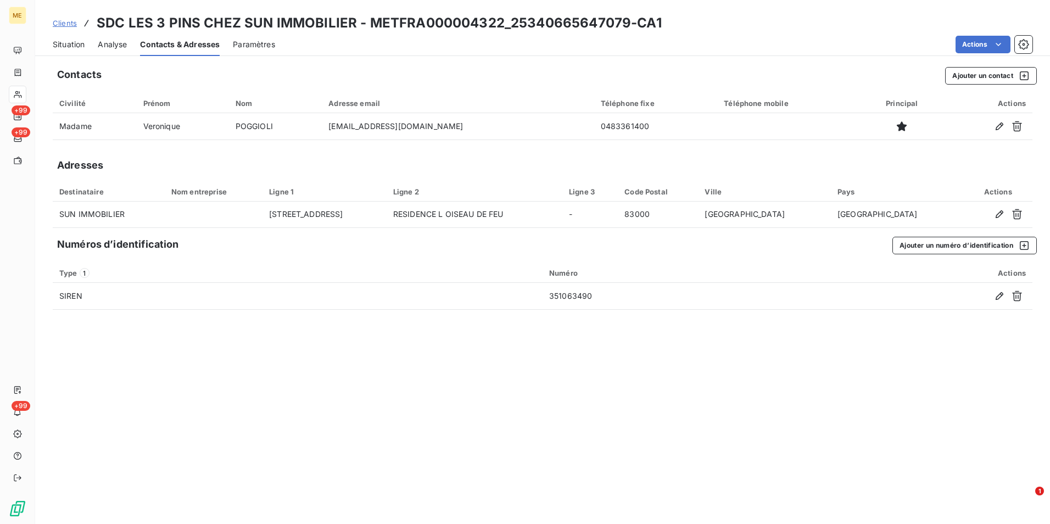
click at [70, 50] on div "Situation" at bounding box center [69, 44] width 32 height 23
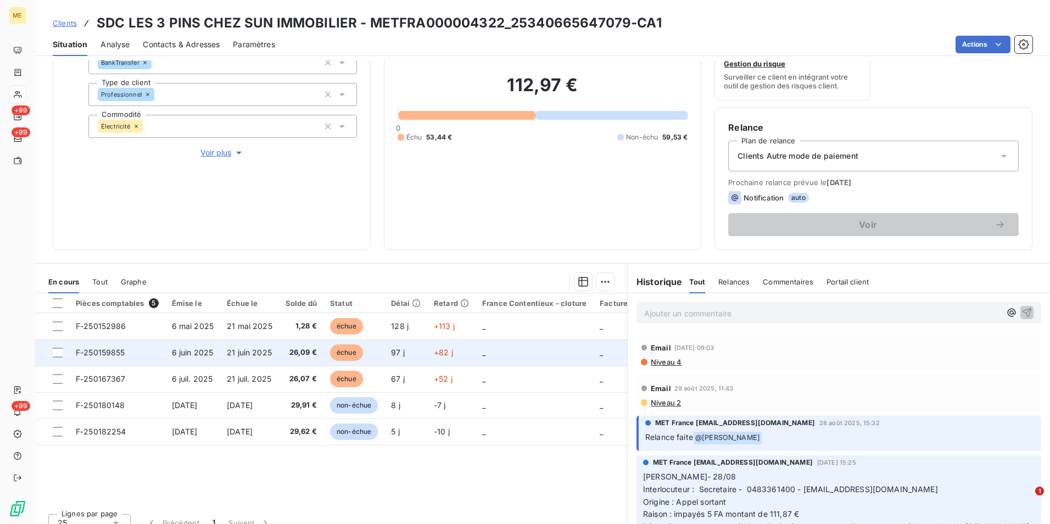
scroll to position [127, 0]
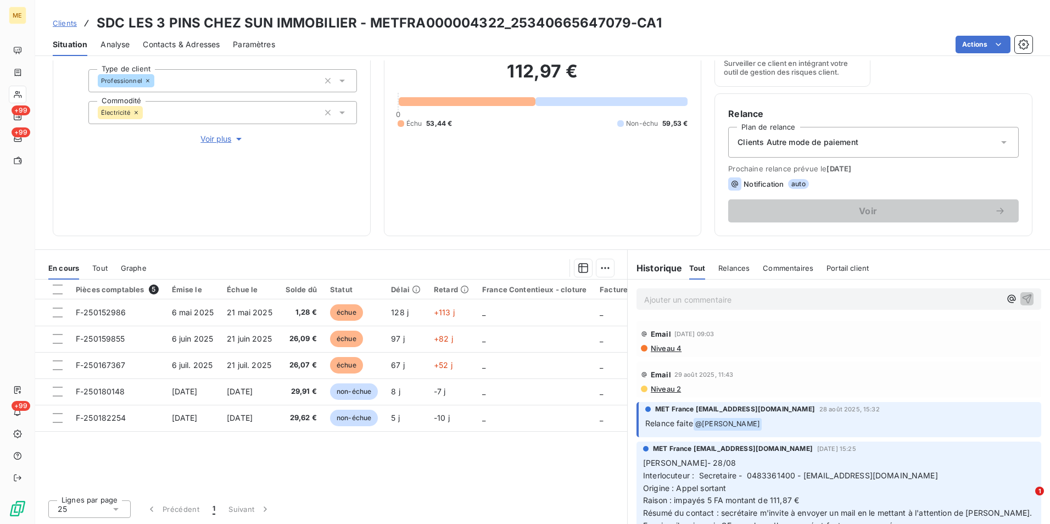
click at [947, 147] on div "Clients Autre mode de paiement" at bounding box center [873, 142] width 290 height 31
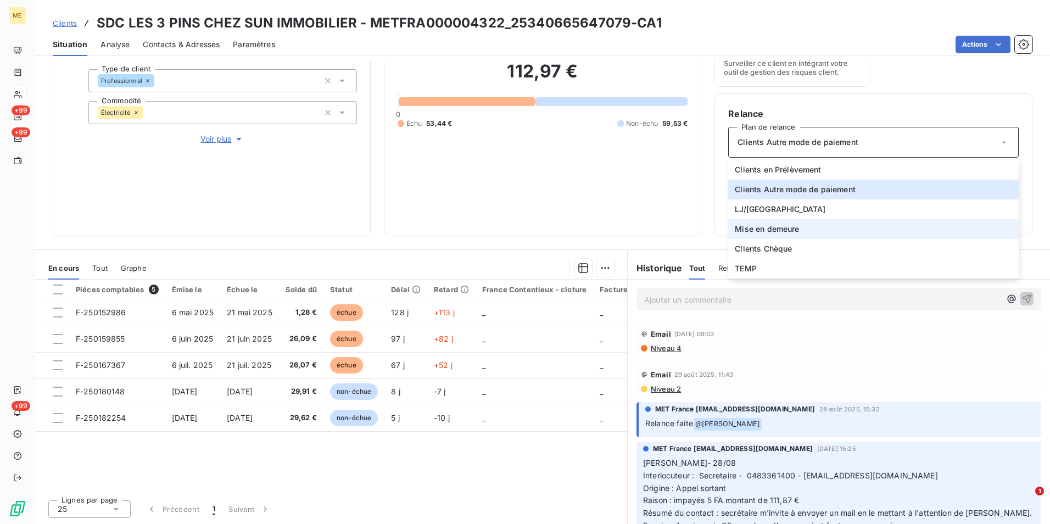
click at [744, 228] on span "Mise en demeure" at bounding box center [767, 228] width 64 height 11
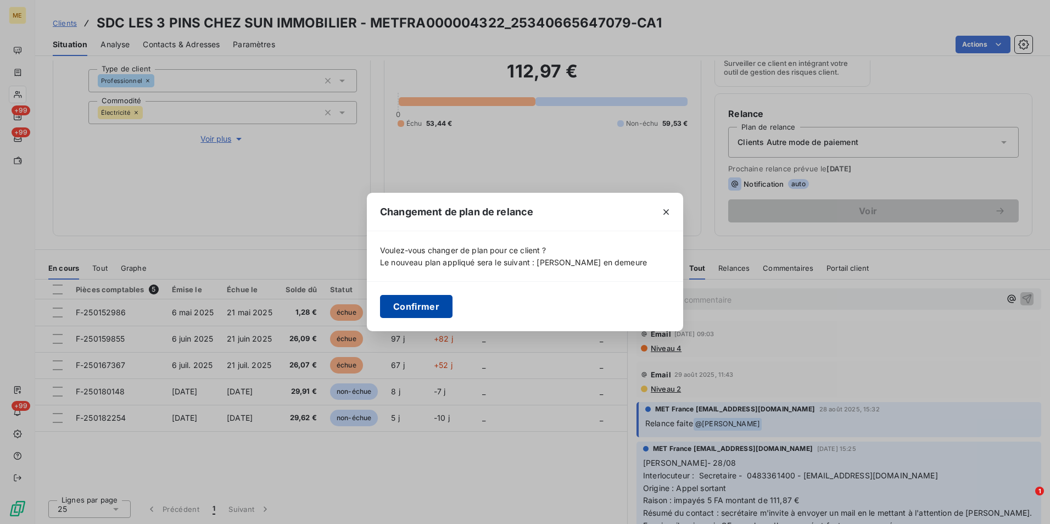
click at [412, 316] on button "Confirmer" at bounding box center [416, 306] width 72 height 23
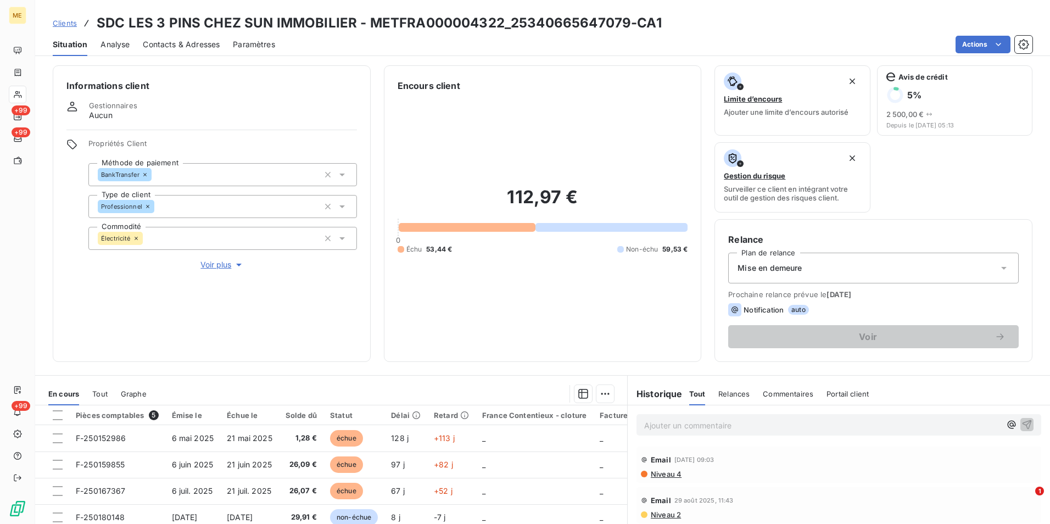
scroll to position [0, 0]
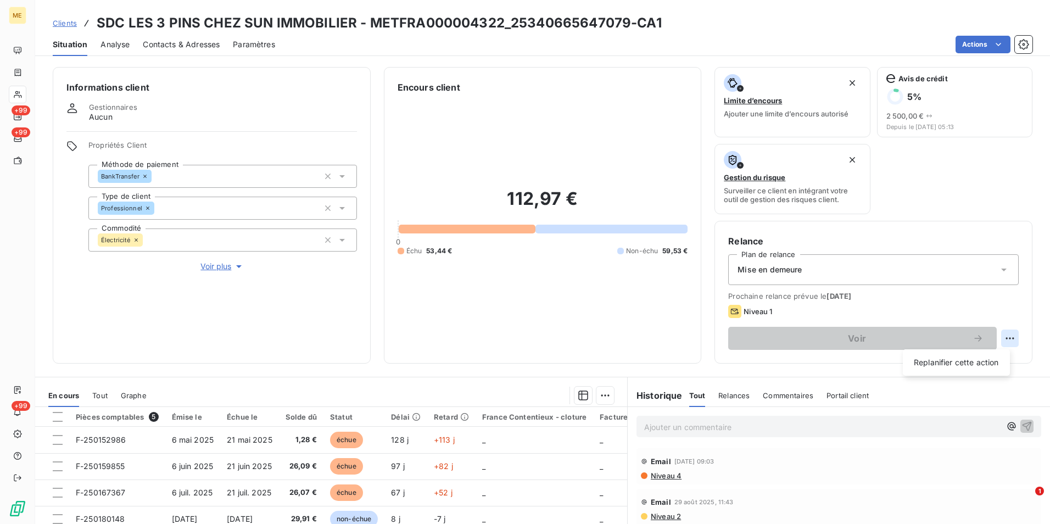
click at [1008, 341] on html "ME +99 +99 +99 Clients SDC LES 3 PINS CHEZ SUN IMMOBILIER - METFRA000004322_253…" at bounding box center [525, 262] width 1050 height 524
click at [986, 353] on div "Replanifier cette action" at bounding box center [956, 362] width 107 height 26
click at [984, 361] on div "Replanifier cette action" at bounding box center [956, 363] width 98 height 18
select select "8"
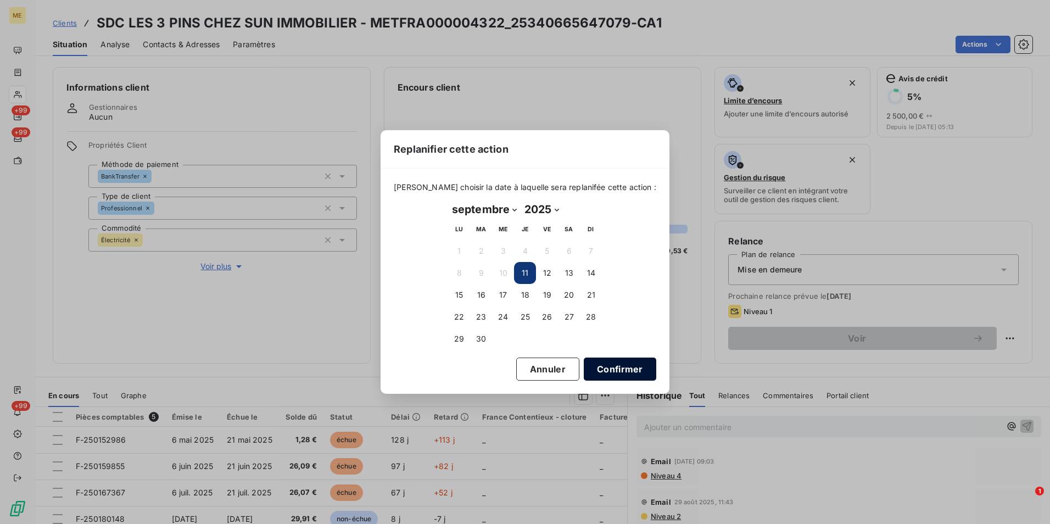
click at [609, 379] on button "Confirmer" at bounding box center [620, 368] width 72 height 23
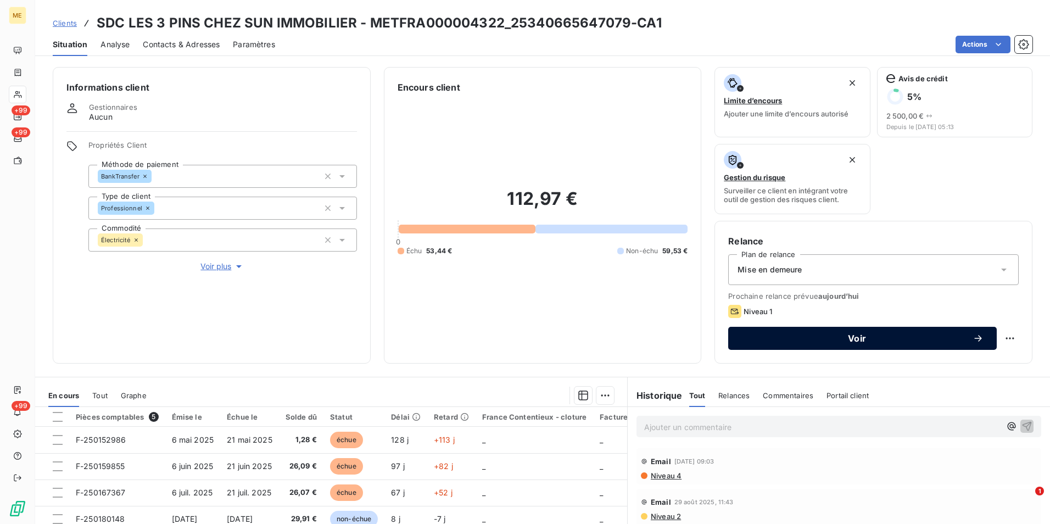
drag, startPoint x: 830, startPoint y: 334, endPoint x: 813, endPoint y: 339, distance: 17.9
click at [828, 333] on div "Voir" at bounding box center [862, 338] width 242 height 11
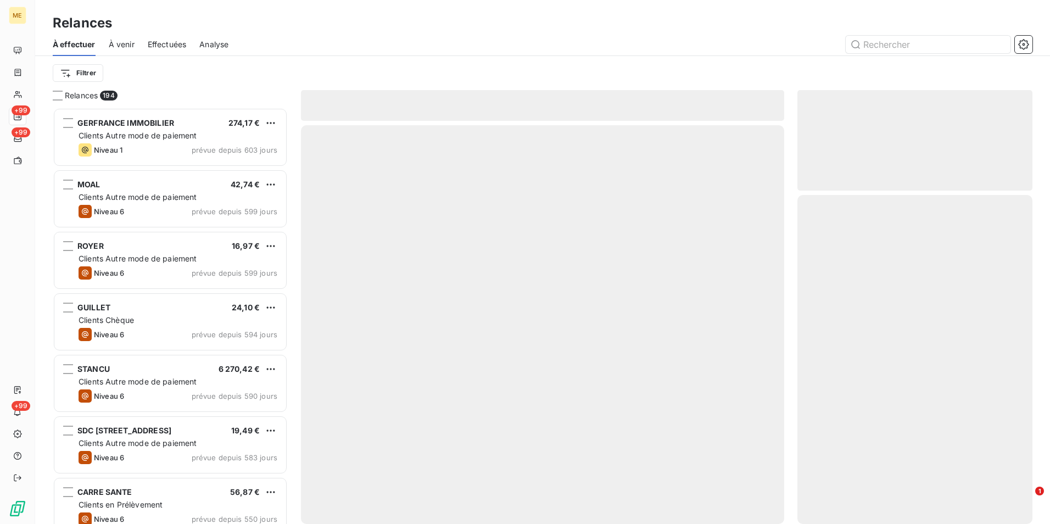
scroll to position [408, 227]
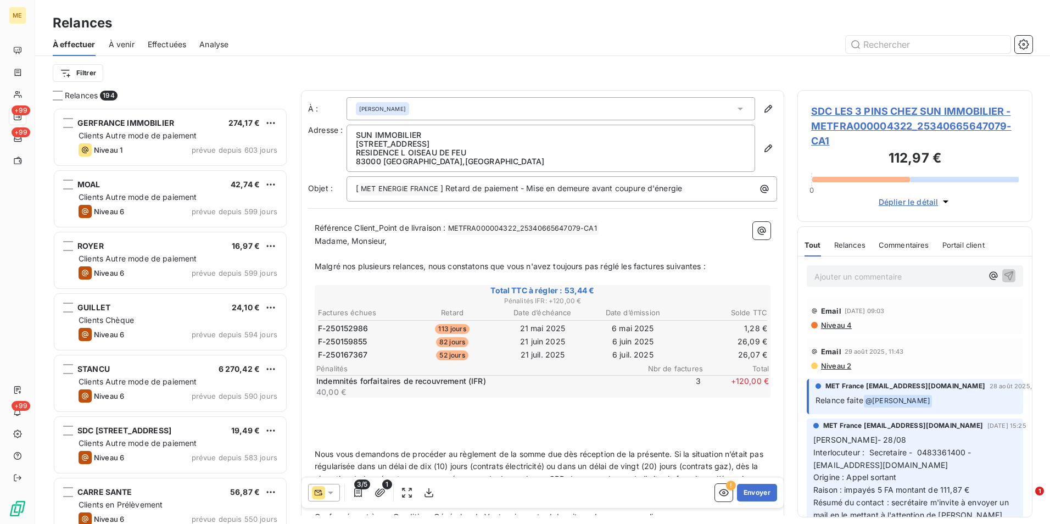
click at [485, 142] on p "[STREET_ADDRESS]" at bounding box center [551, 143] width 390 height 9
click at [766, 149] on button "button" at bounding box center [768, 148] width 18 height 18
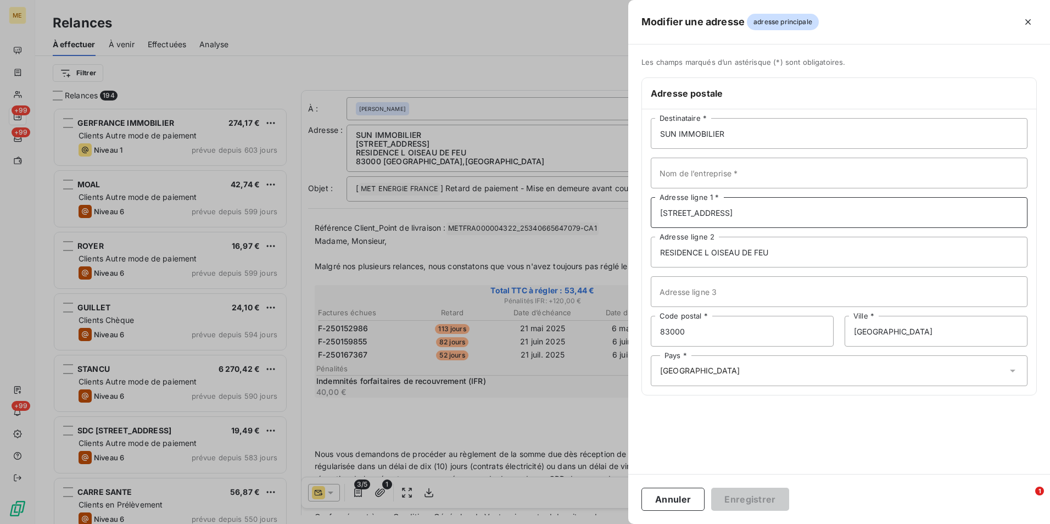
drag, startPoint x: 820, startPoint y: 210, endPoint x: 732, endPoint y: 223, distance: 88.8
click at [732, 223] on input "[STREET_ADDRESS]" at bounding box center [839, 212] width 377 height 31
type input "[STREET_ADDRESS]"
click at [772, 492] on button "Enregistrer" at bounding box center [750, 499] width 78 height 23
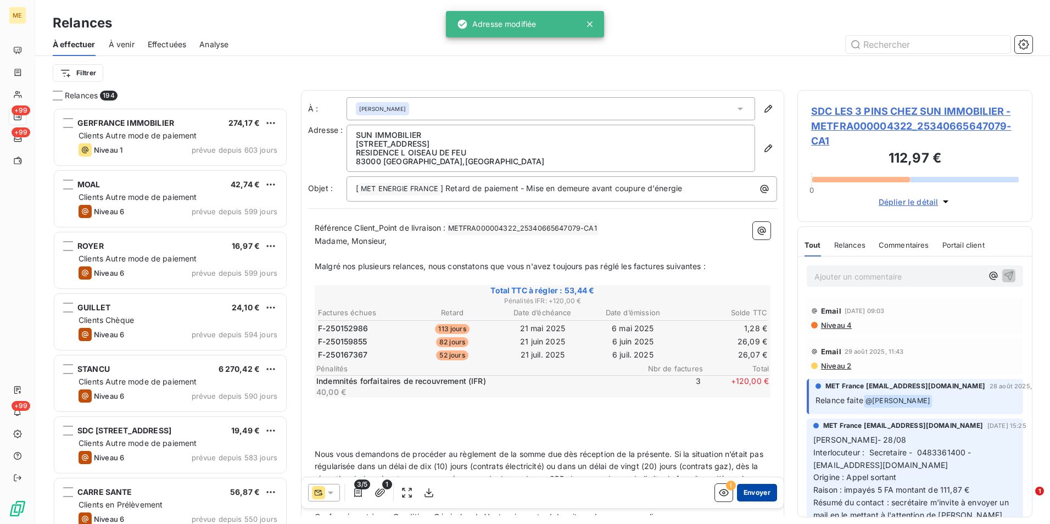
click at [754, 497] on button "Envoyer" at bounding box center [757, 493] width 40 height 18
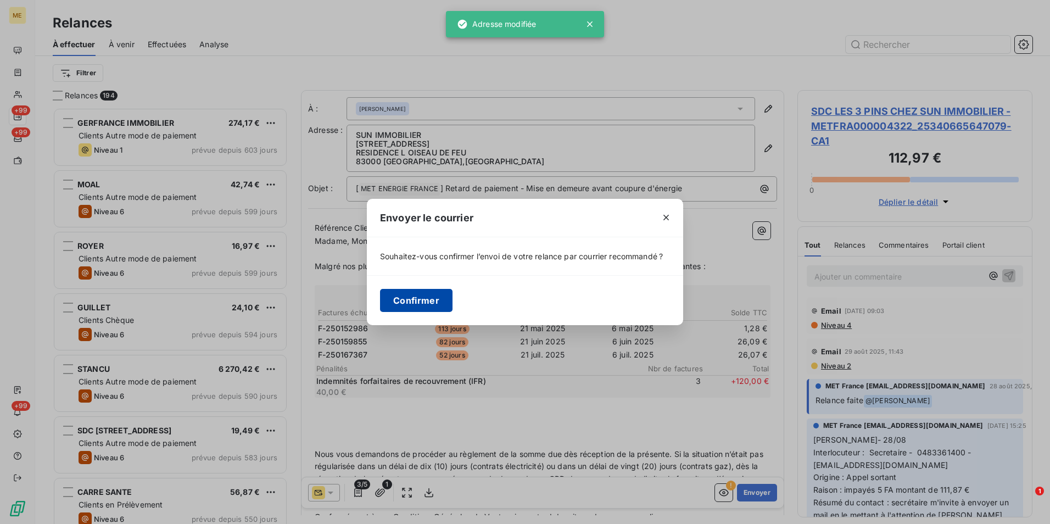
click at [424, 306] on button "Confirmer" at bounding box center [416, 300] width 72 height 23
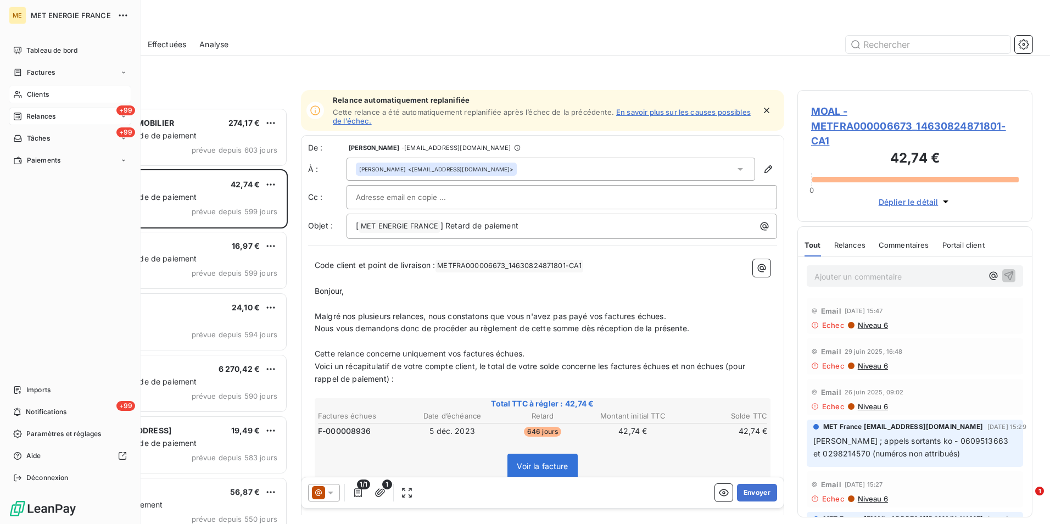
click at [36, 96] on span "Clients" at bounding box center [38, 95] width 22 height 10
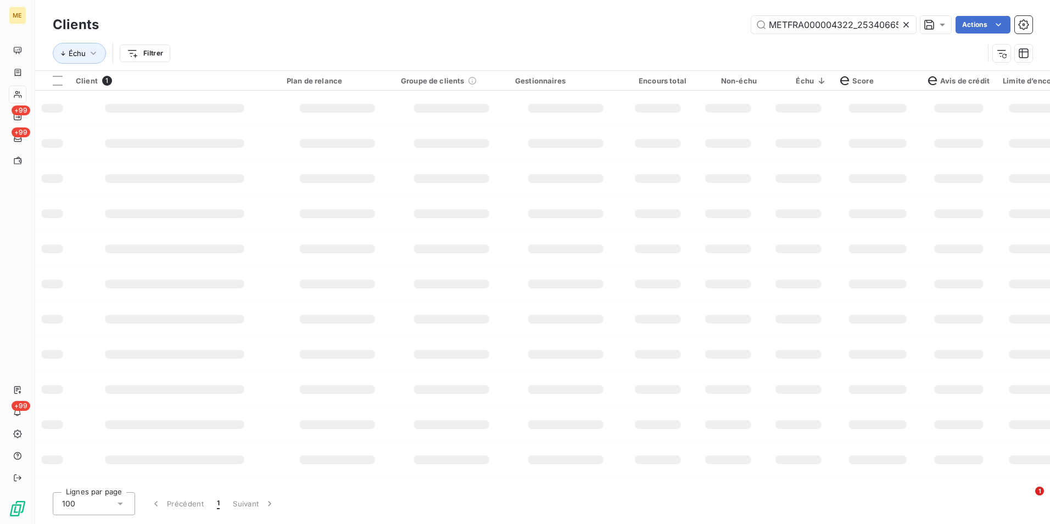
scroll to position [0, 35]
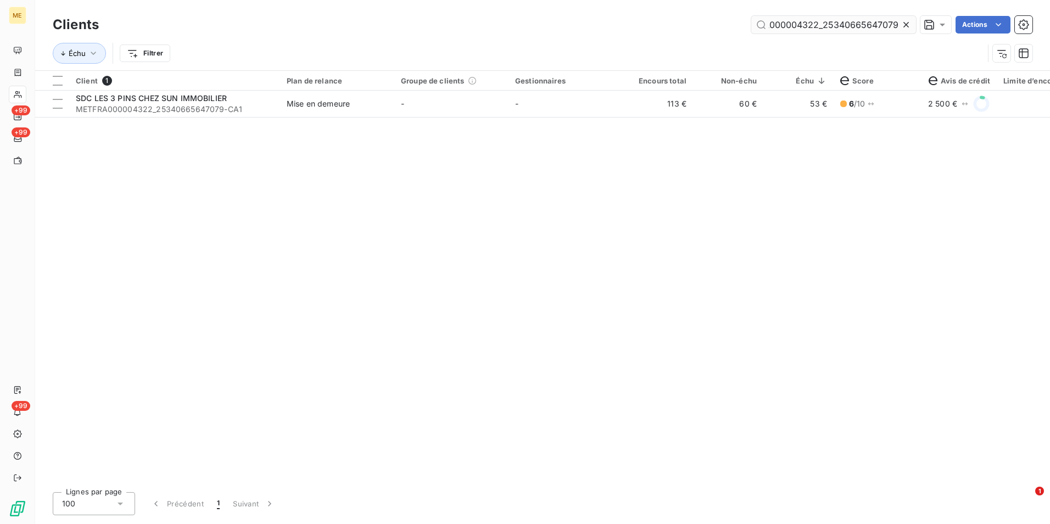
drag, startPoint x: 908, startPoint y: 18, endPoint x: 894, endPoint y: 24, distance: 15.2
click at [907, 19] on div at bounding box center [908, 25] width 15 height 18
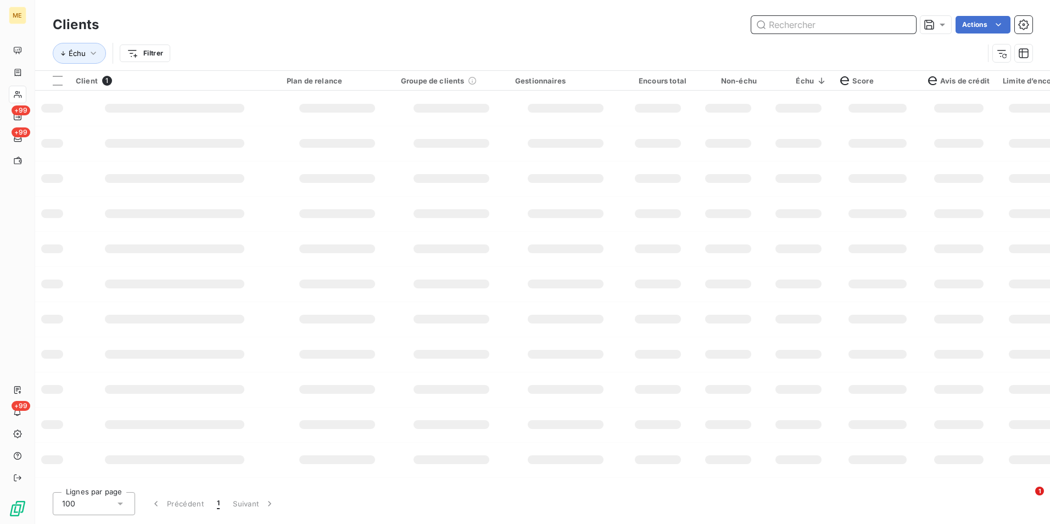
click at [894, 24] on input "text" at bounding box center [833, 25] width 165 height 18
paste input "METFRA000007052_19193632408378"
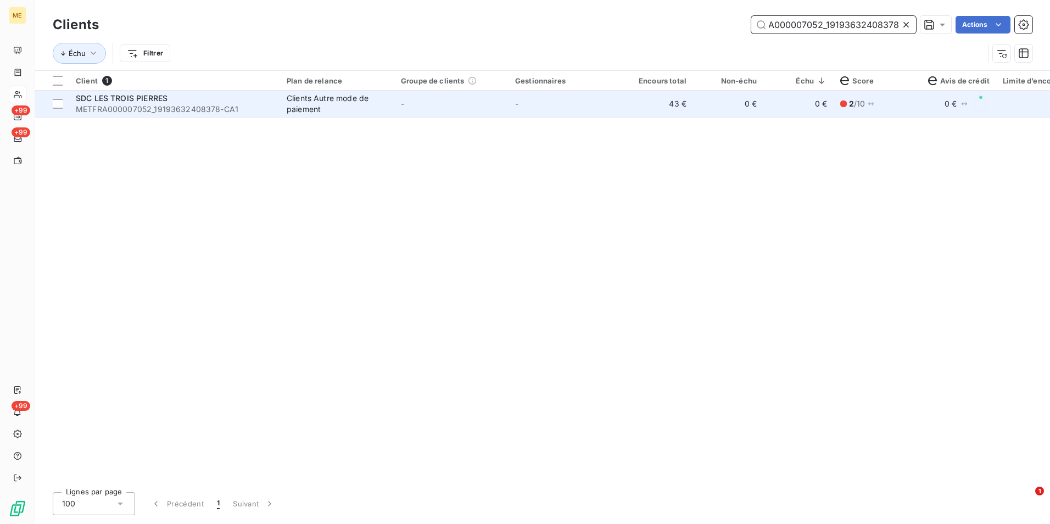
type input "METFRA000007052_19193632408378"
click at [590, 111] on td "-" at bounding box center [565, 104] width 114 height 26
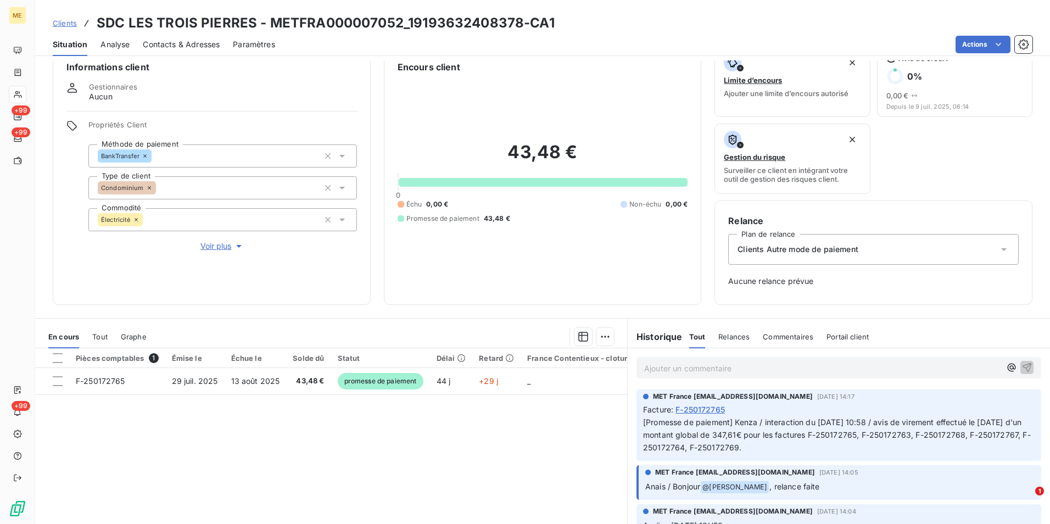
scroll to position [55, 0]
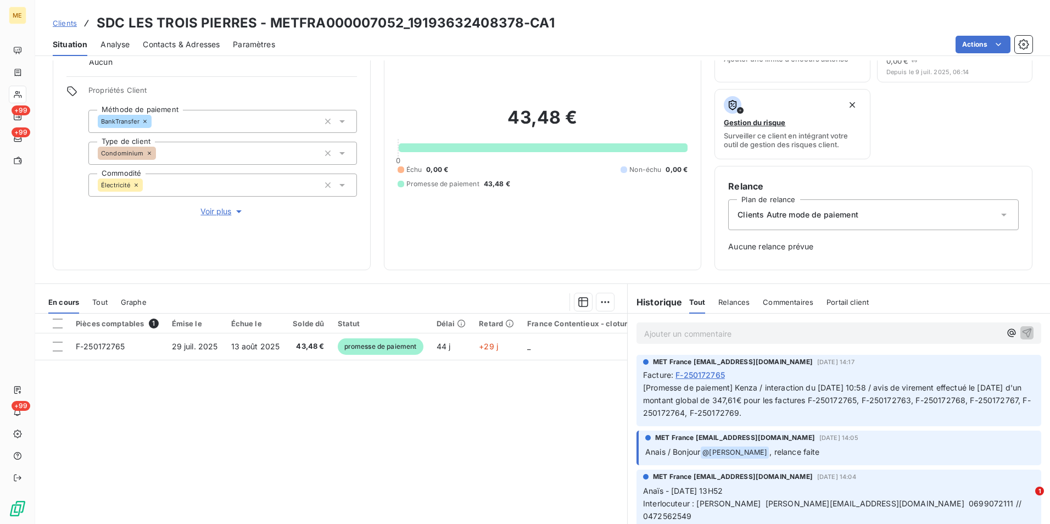
click at [71, 22] on span "Clients" at bounding box center [65, 23] width 24 height 9
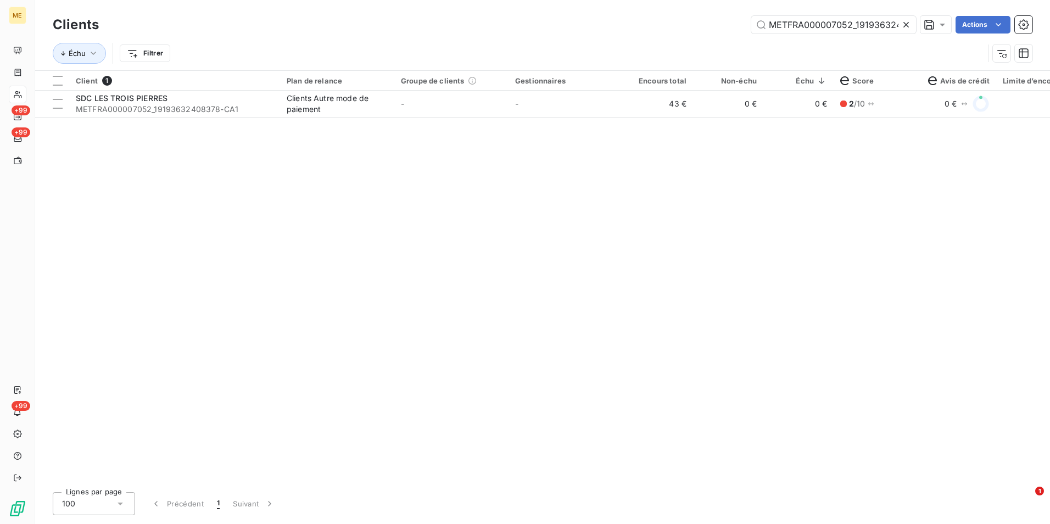
click at [907, 23] on icon at bounding box center [906, 24] width 11 height 11
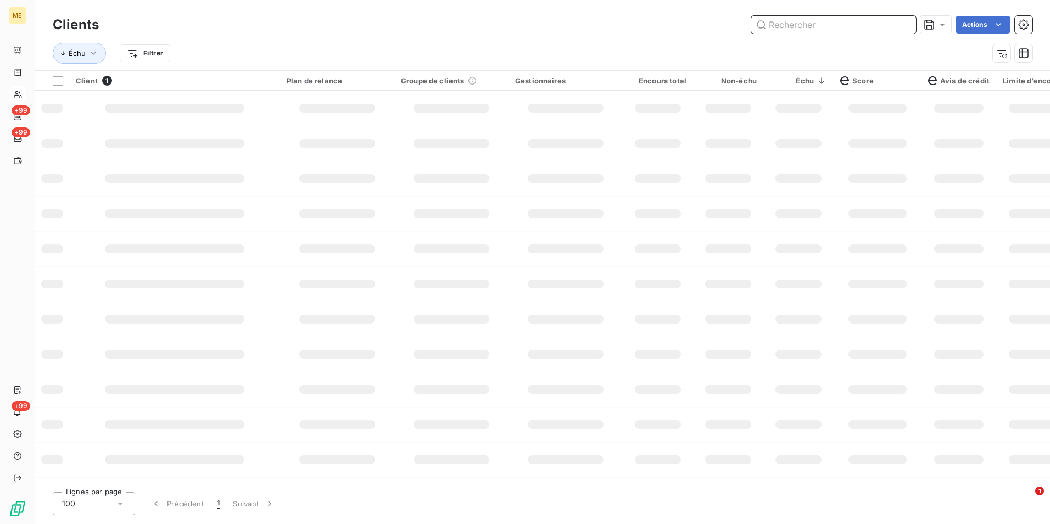
click at [907, 23] on input "text" at bounding box center [833, 25] width 165 height 18
paste input "METFRA000013299_22562952113425"
type input "METFRA000013299_22562952113425"
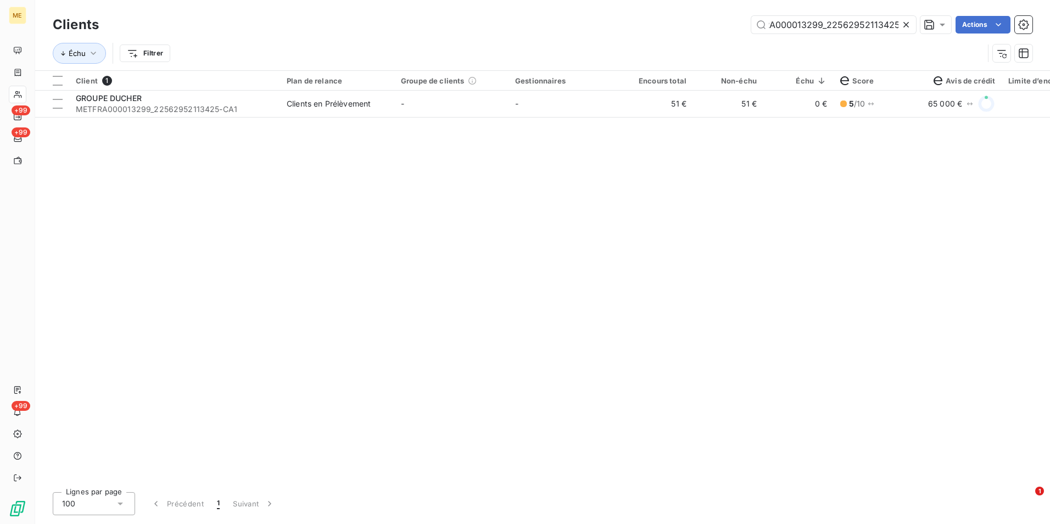
click at [667, 121] on div "Client 1 Plan de relance Groupe de clients Gestionnaires Encours total Non-échu…" at bounding box center [542, 277] width 1015 height 412
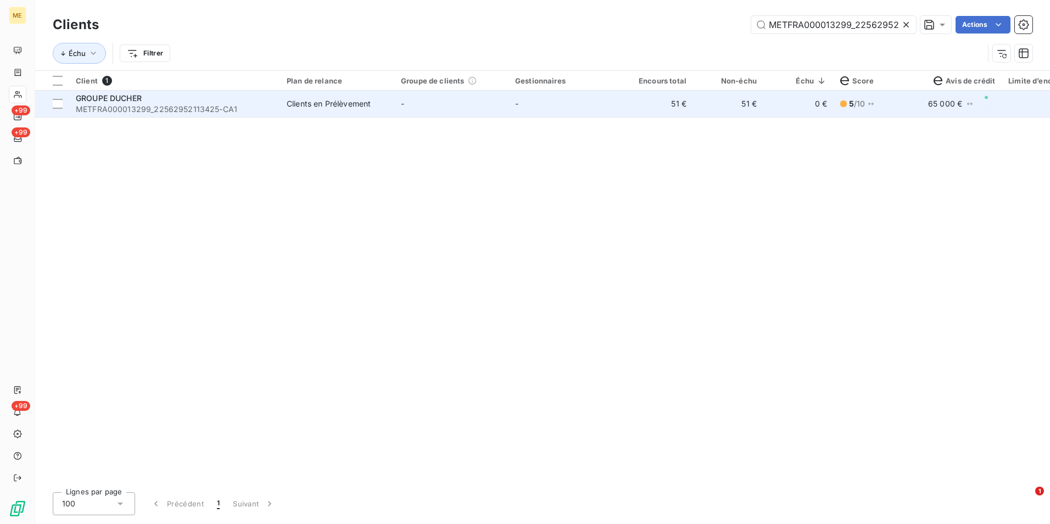
click at [668, 115] on td "51 €" at bounding box center [658, 104] width 70 height 26
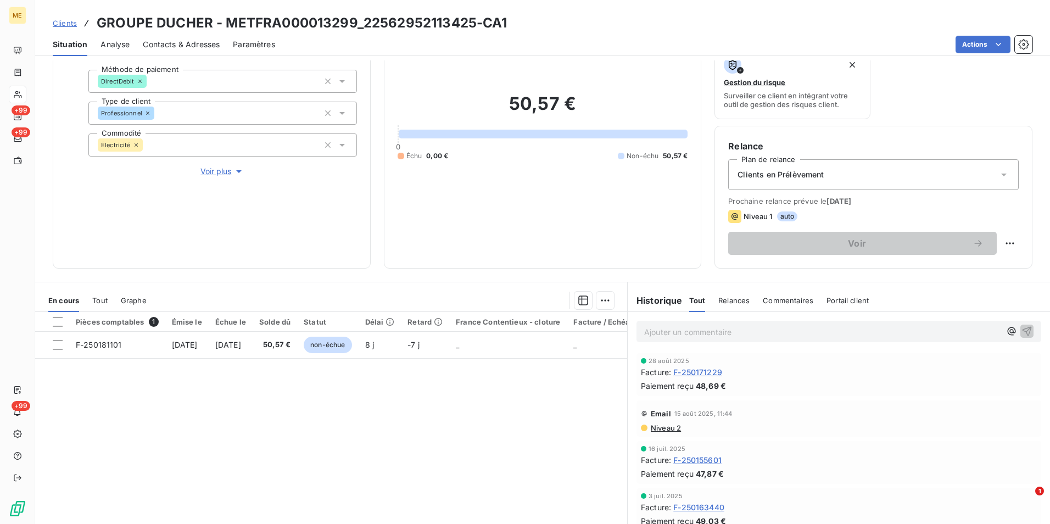
scroll to position [110, 0]
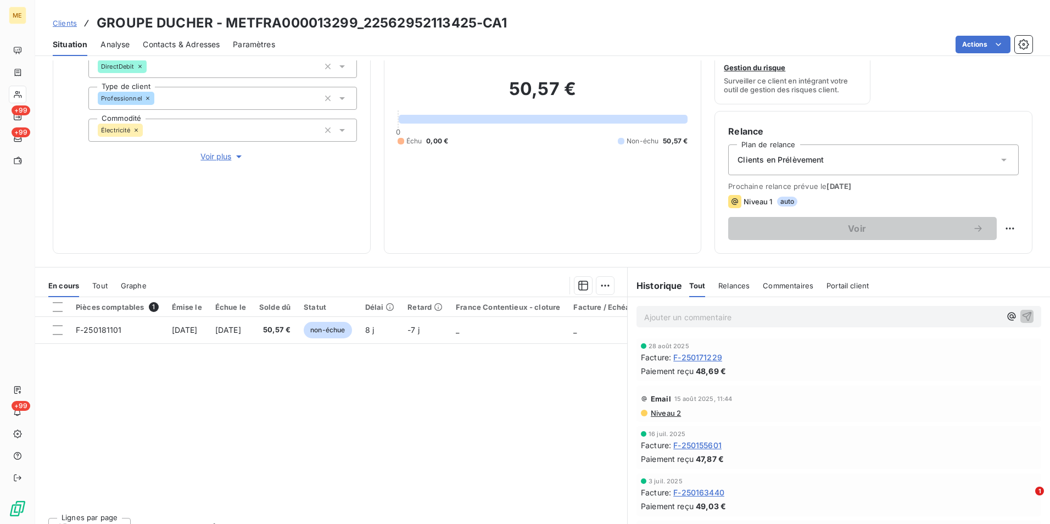
click at [761, 307] on div "Ajouter un commentaire ﻿" at bounding box center [838, 316] width 405 height 21
click at [691, 331] on div "Ajouter un commentaire ﻿" at bounding box center [839, 316] width 422 height 39
click at [699, 325] on div "Ajouter un commentaire ﻿" at bounding box center [838, 316] width 405 height 21
click at [701, 322] on p "Ajouter un commentaire ﻿" at bounding box center [822, 317] width 356 height 14
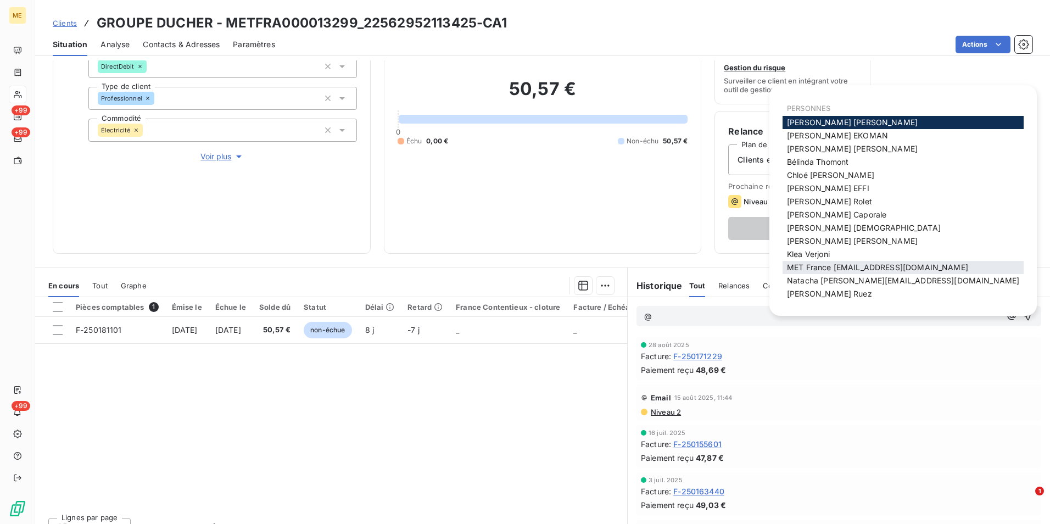
click at [795, 267] on span "MET France [EMAIL_ADDRESS][DOMAIN_NAME]" at bounding box center [877, 266] width 181 height 9
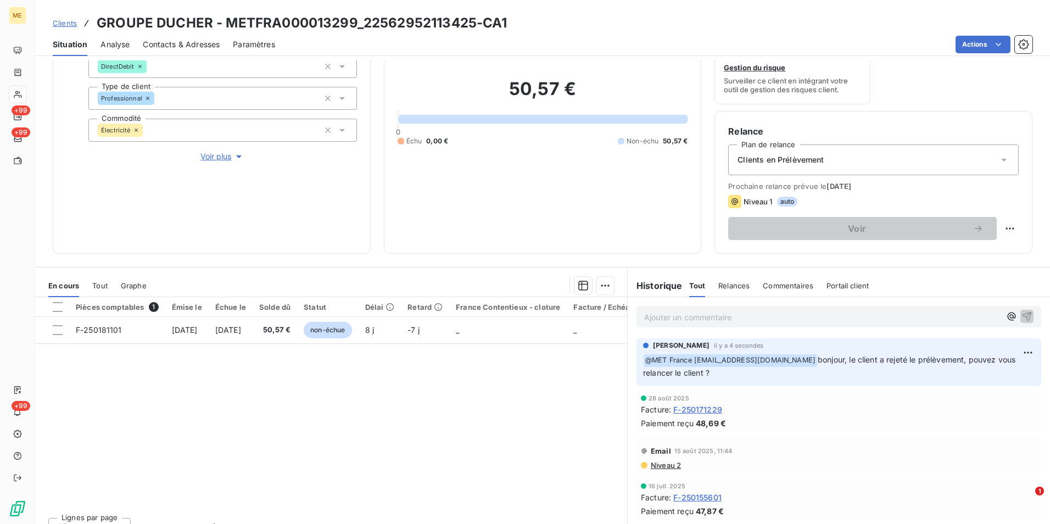
click at [61, 24] on span "Clients" at bounding box center [65, 23] width 24 height 9
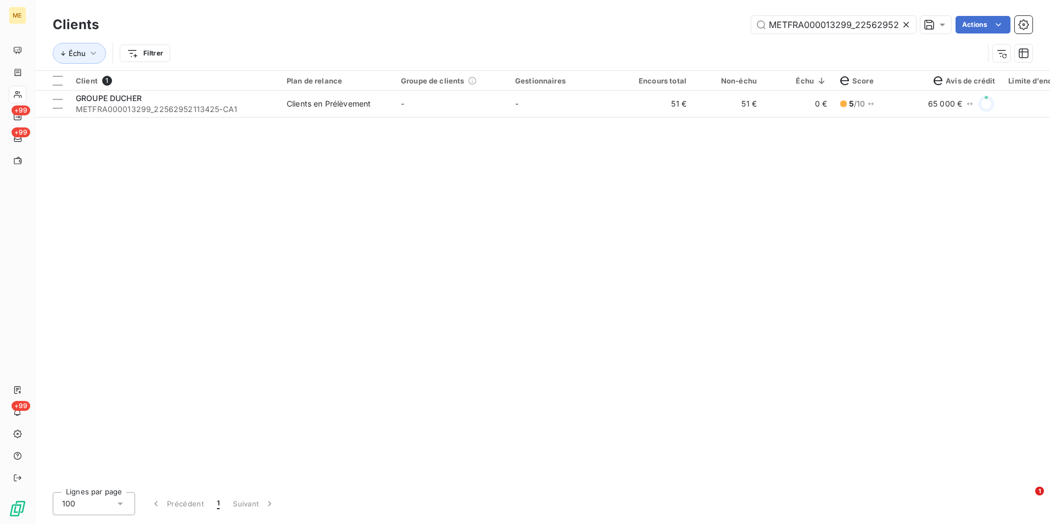
scroll to position [0, 29]
click at [908, 25] on icon at bounding box center [906, 24] width 11 height 11
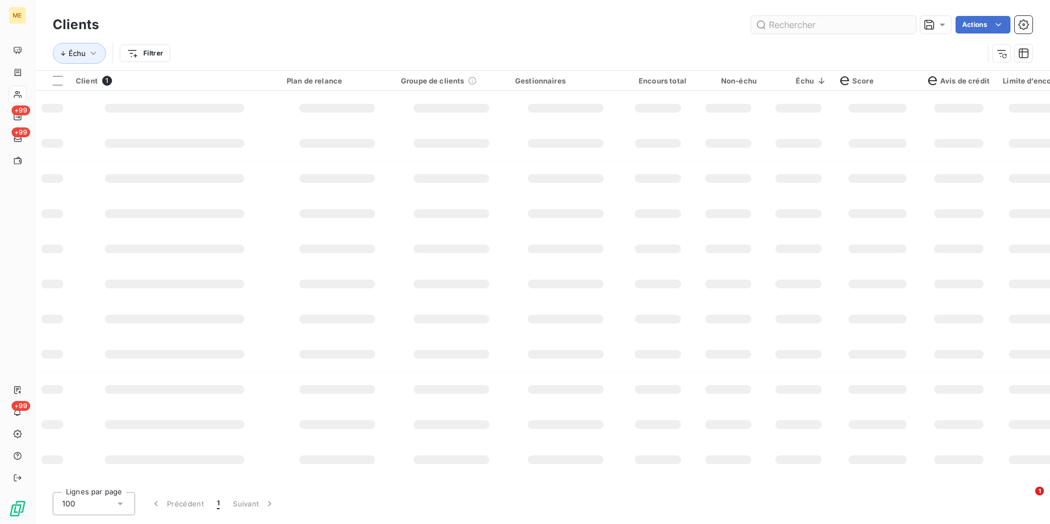
scroll to position [0, 0]
click at [902, 25] on input "text" at bounding box center [833, 25] width 165 height 18
paste input "METFRA000003352_07186396514440"
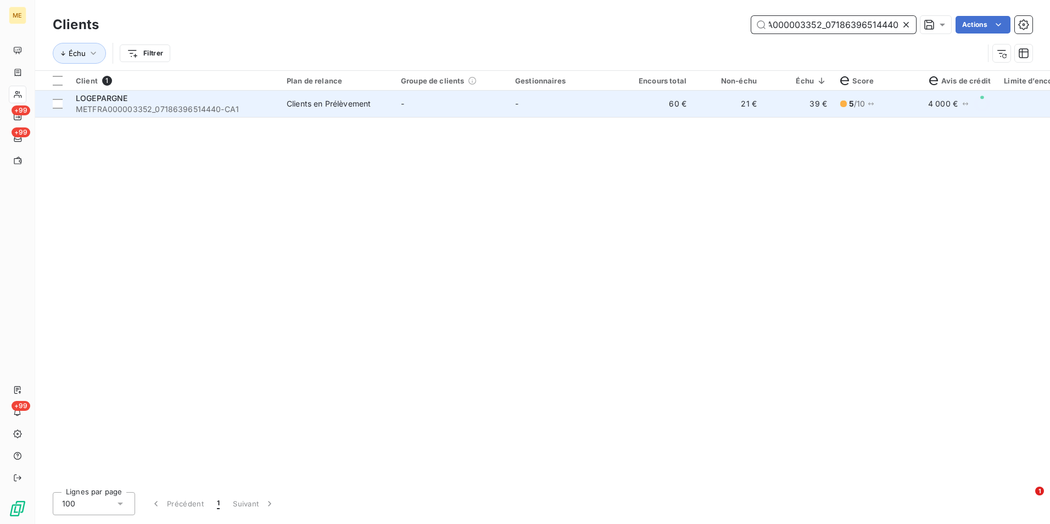
type input "METFRA000003352_07186396514440"
click at [679, 115] on td "60 €" at bounding box center [658, 104] width 70 height 26
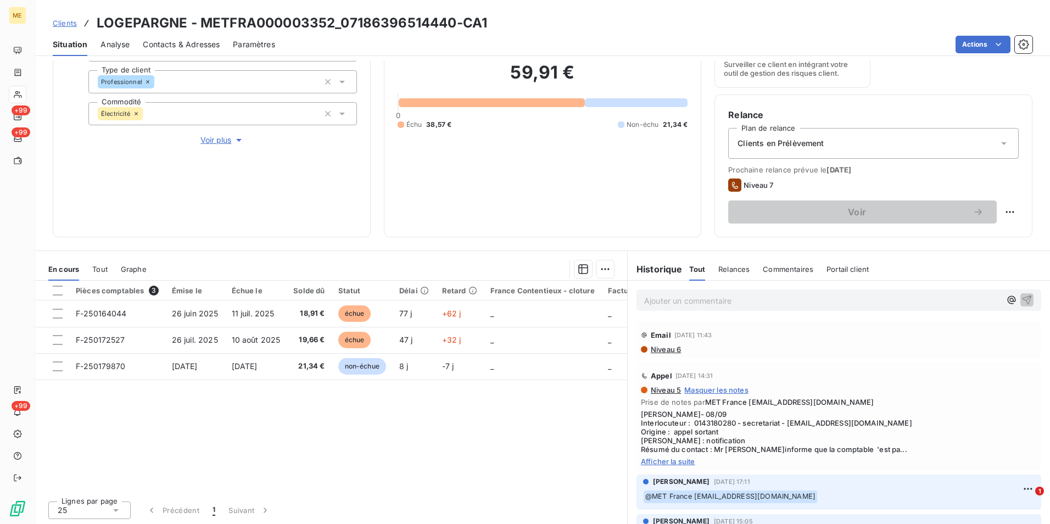
scroll to position [127, 0]
click at [678, 450] on span "[PERSON_NAME]- 08/09 Interlocuteur : 0143180280 - secretariat - [EMAIL_ADDRESS]…" at bounding box center [839, 431] width 396 height 44
drag, startPoint x: 674, startPoint y: 453, endPoint x: 680, endPoint y: 460, distance: 9.7
click at [674, 452] on div "Niveau 5 Masquer les notes Prise de notes par MET France [EMAIL_ADDRESS][DOMAIN…" at bounding box center [839, 424] width 396 height 80
click at [680, 460] on span "Afficher la suite" at bounding box center [839, 460] width 396 height 9
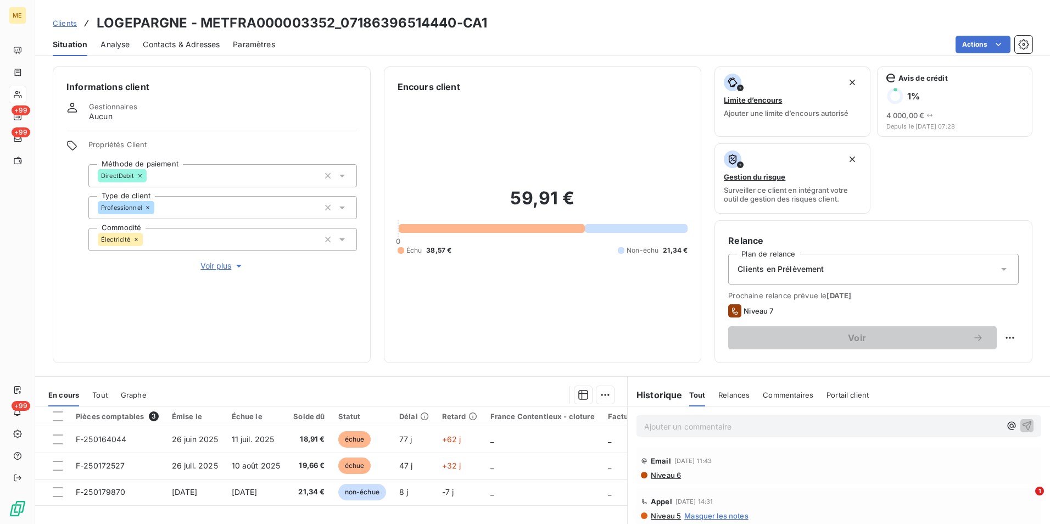
scroll to position [0, 0]
click at [968, 265] on div "Clients en Prélèvement" at bounding box center [873, 269] width 290 height 31
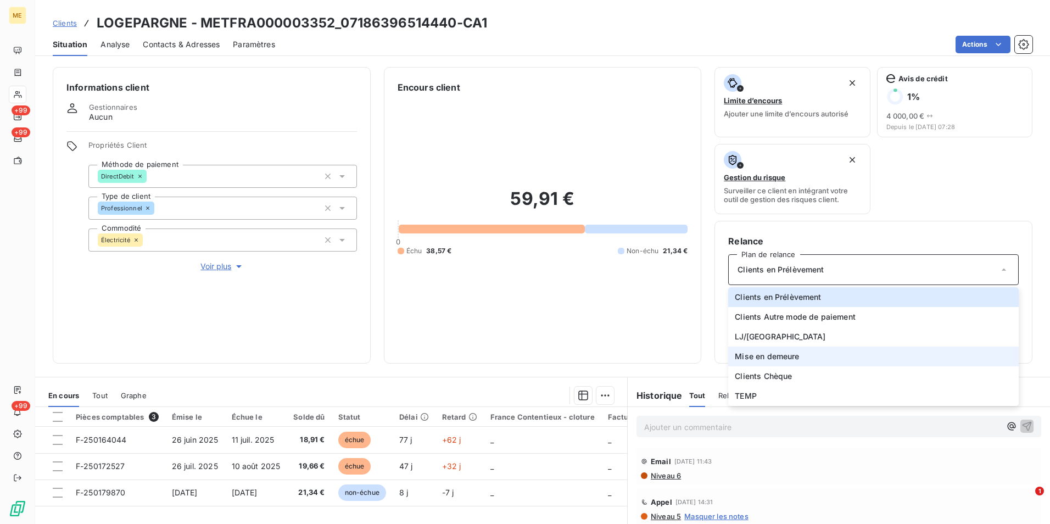
click at [807, 355] on li "Mise en demeure" at bounding box center [873, 356] width 290 height 20
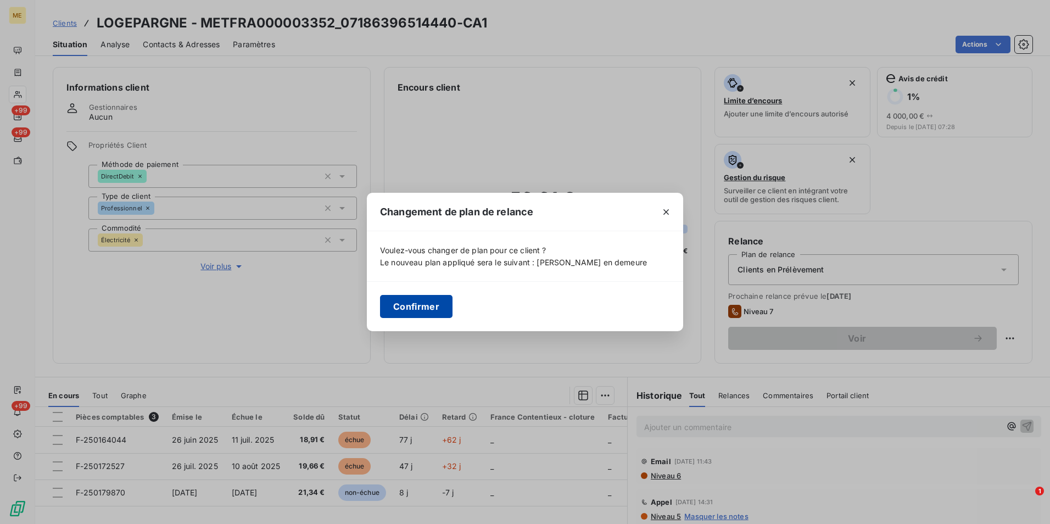
click at [428, 299] on button "Confirmer" at bounding box center [416, 306] width 72 height 23
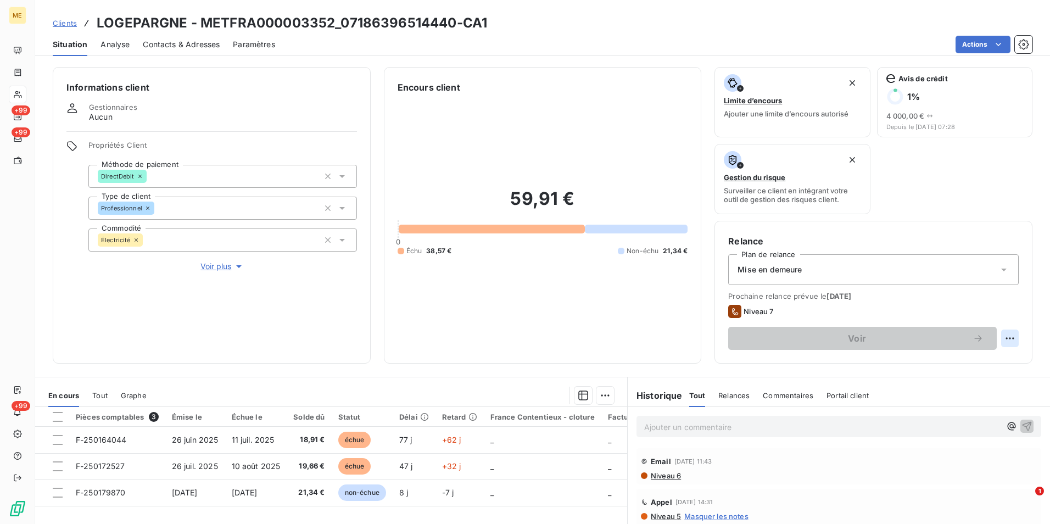
click at [1002, 340] on html "ME +99 +99 +99 Clients LOGEPARGNE - METFRA000003352_07186396514440-CA1 Situatio…" at bounding box center [525, 262] width 1050 height 524
click at [954, 364] on div "Replanifier cette action" at bounding box center [956, 363] width 98 height 18
select select "8"
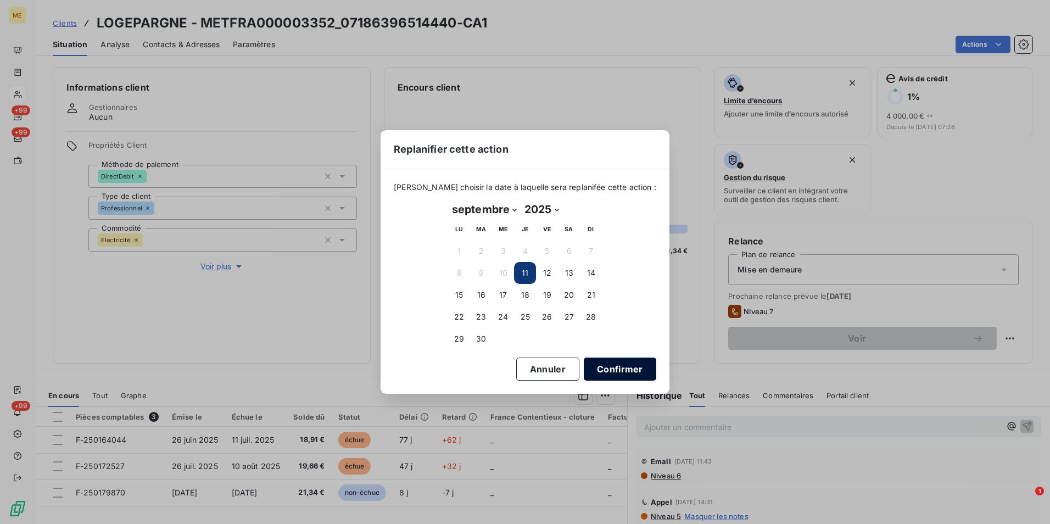
click at [620, 366] on button "Confirmer" at bounding box center [620, 368] width 72 height 23
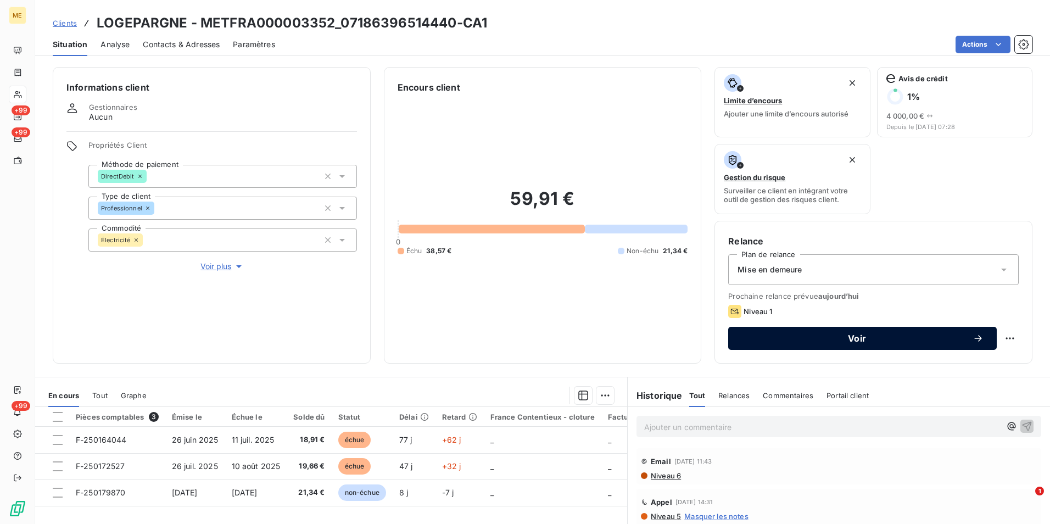
click at [813, 335] on span "Voir" at bounding box center [856, 338] width 231 height 9
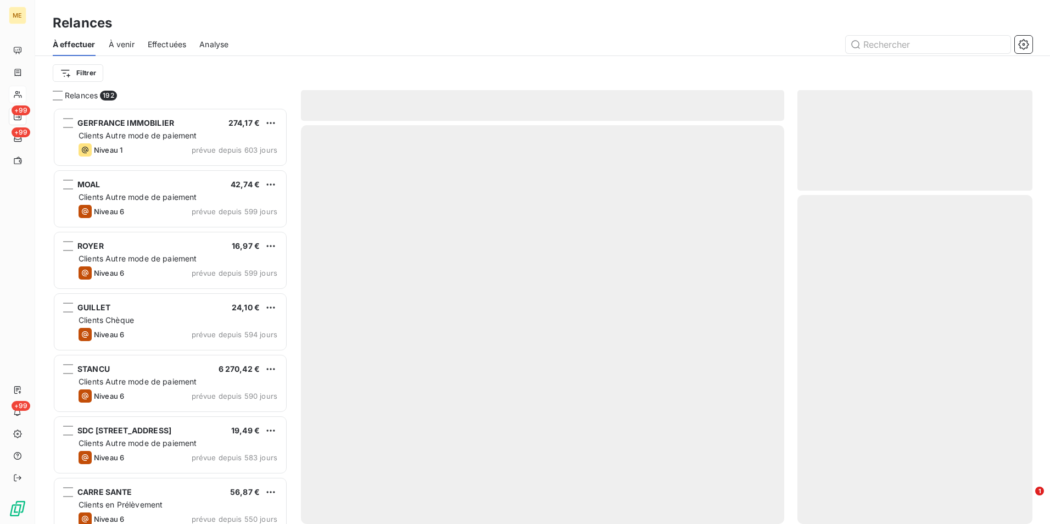
scroll to position [408, 227]
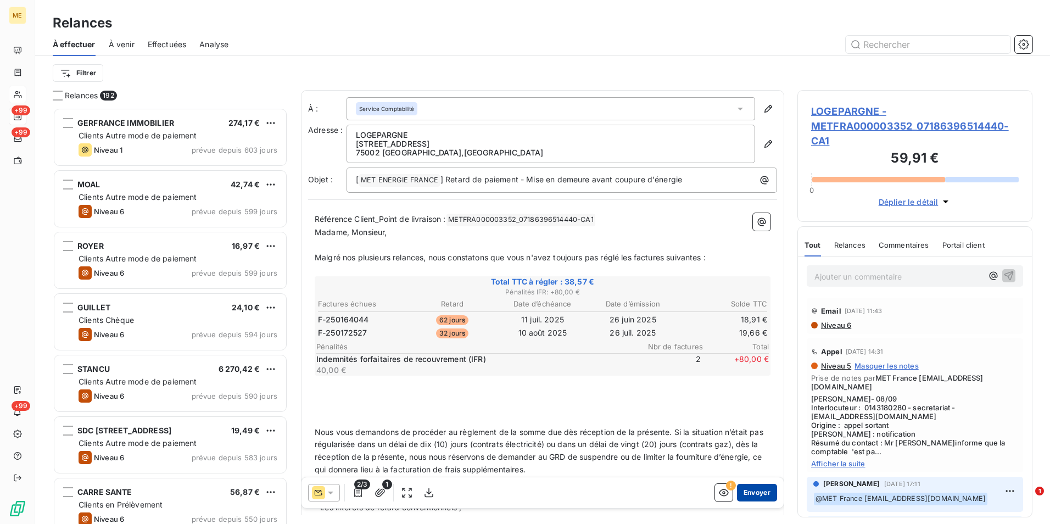
click at [758, 493] on button "Envoyer" at bounding box center [757, 493] width 40 height 18
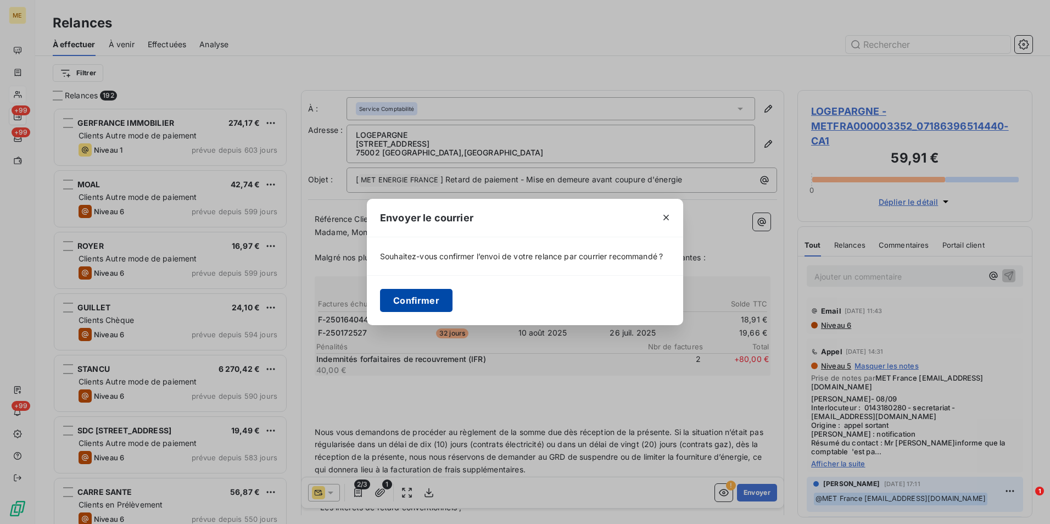
click at [432, 301] on button "Confirmer" at bounding box center [416, 300] width 72 height 23
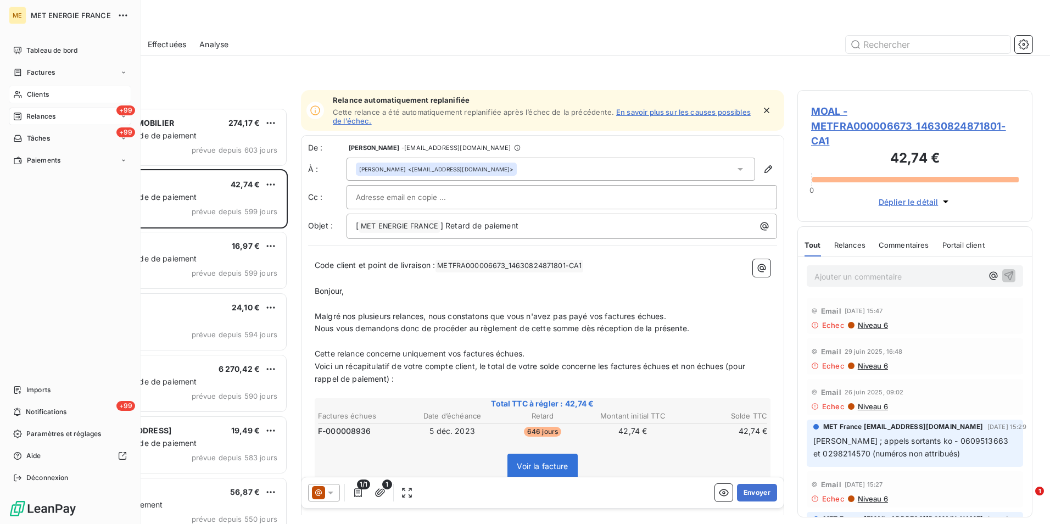
drag, startPoint x: 33, startPoint y: 91, endPoint x: 52, endPoint y: 87, distance: 19.6
click at [33, 91] on span "Clients" at bounding box center [38, 95] width 22 height 10
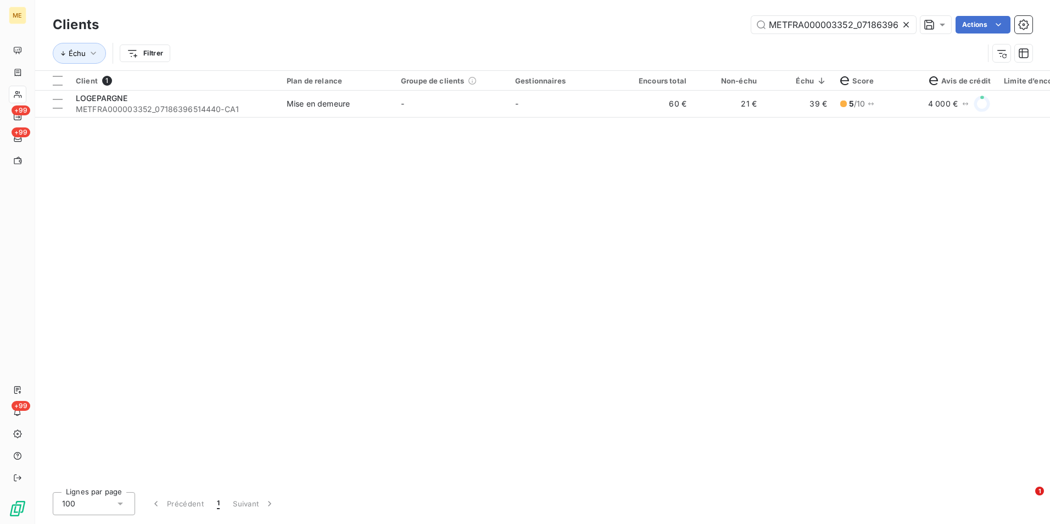
scroll to position [0, 31]
click at [904, 25] on icon at bounding box center [906, 24] width 11 height 11
click at [904, 24] on input "text" at bounding box center [833, 25] width 165 height 18
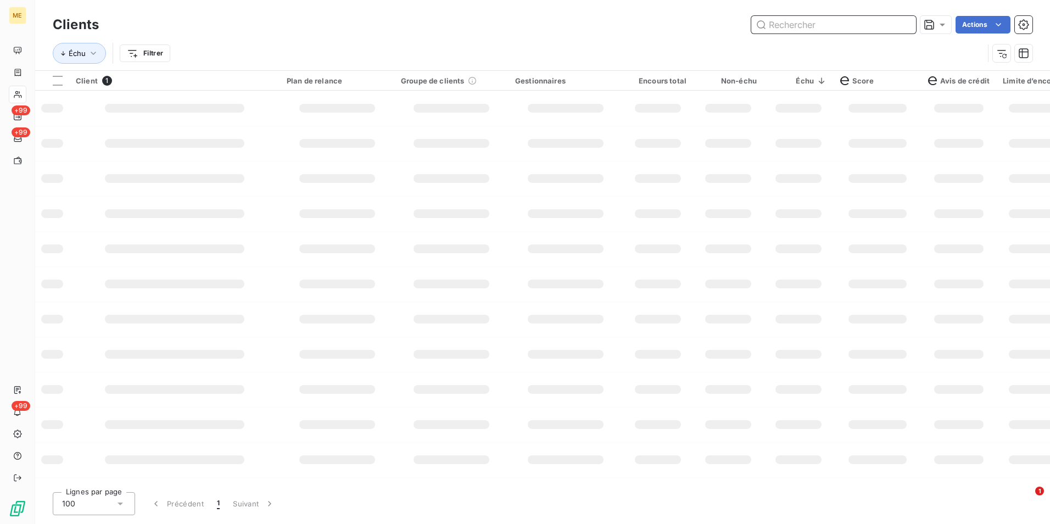
paste input "METFRA000004322_25338060726670"
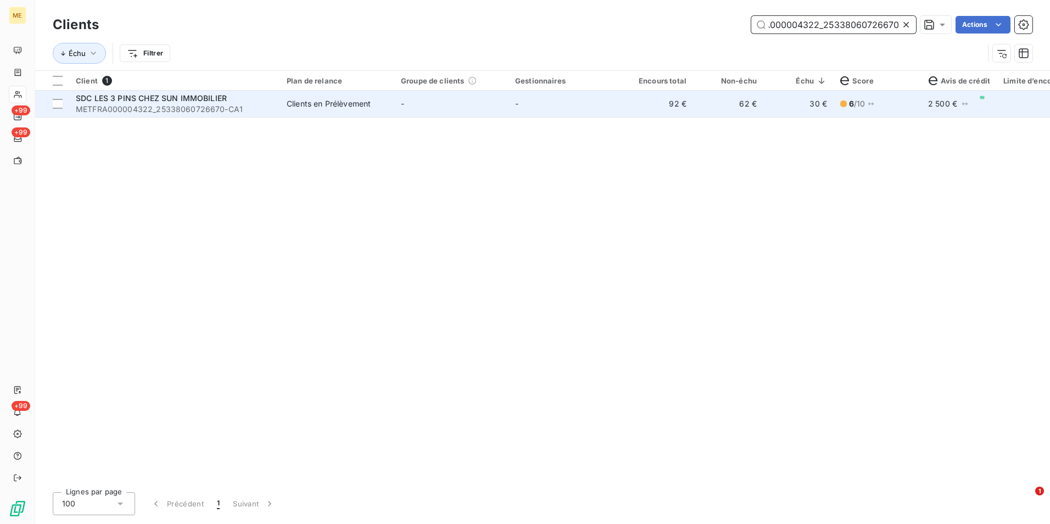
type input "METFRA000004322_25338060726670"
click at [633, 112] on td "92 €" at bounding box center [658, 104] width 70 height 26
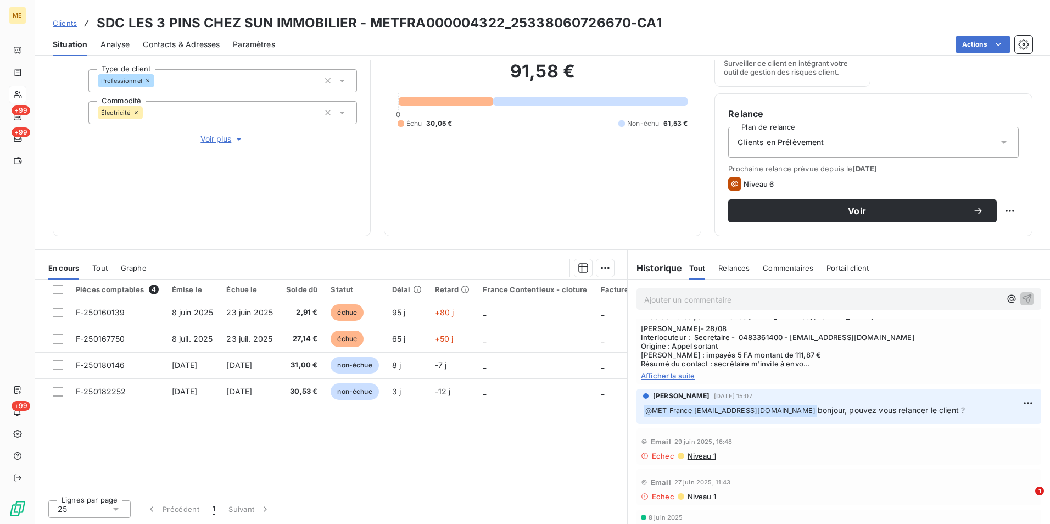
scroll to position [110, 0]
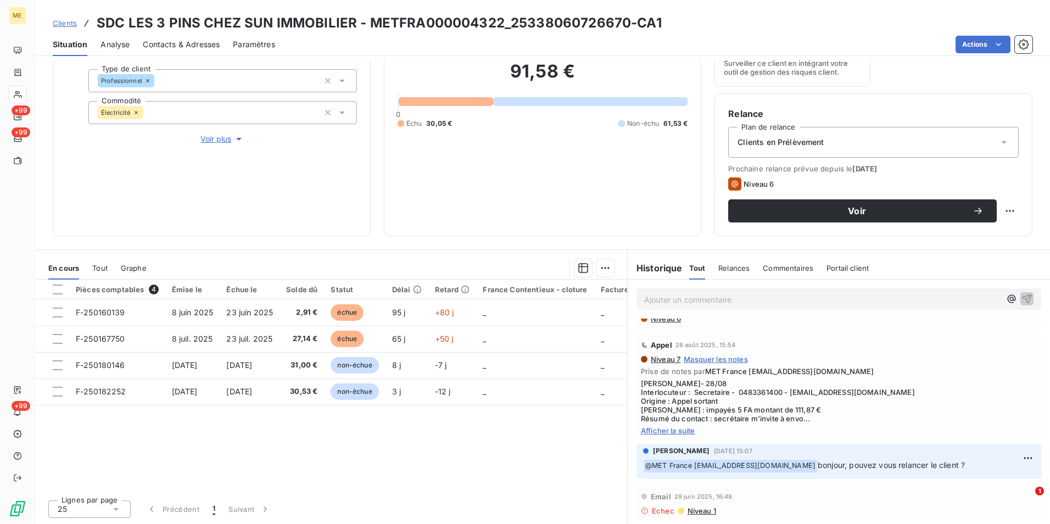
click at [687, 430] on span "Afficher la suite" at bounding box center [839, 430] width 396 height 9
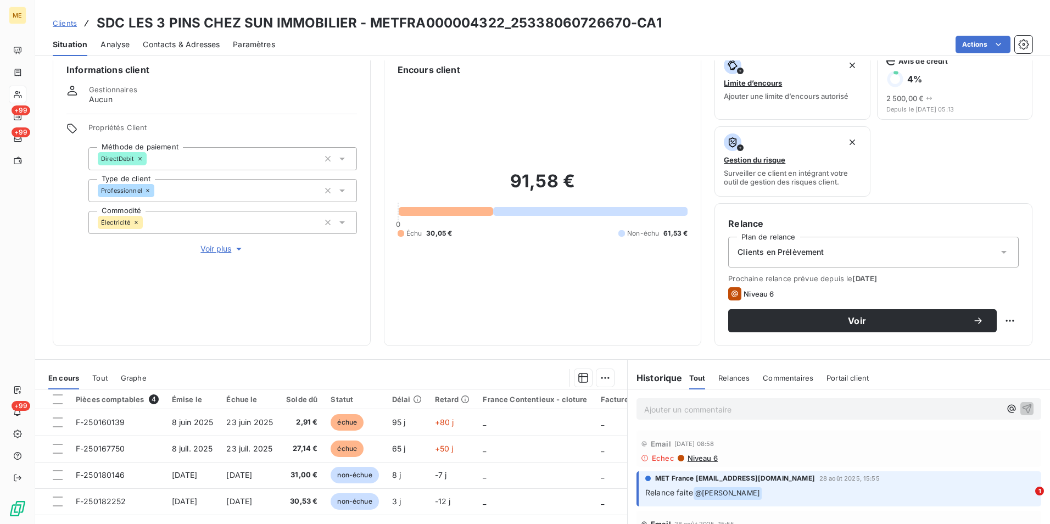
scroll to position [0, 0]
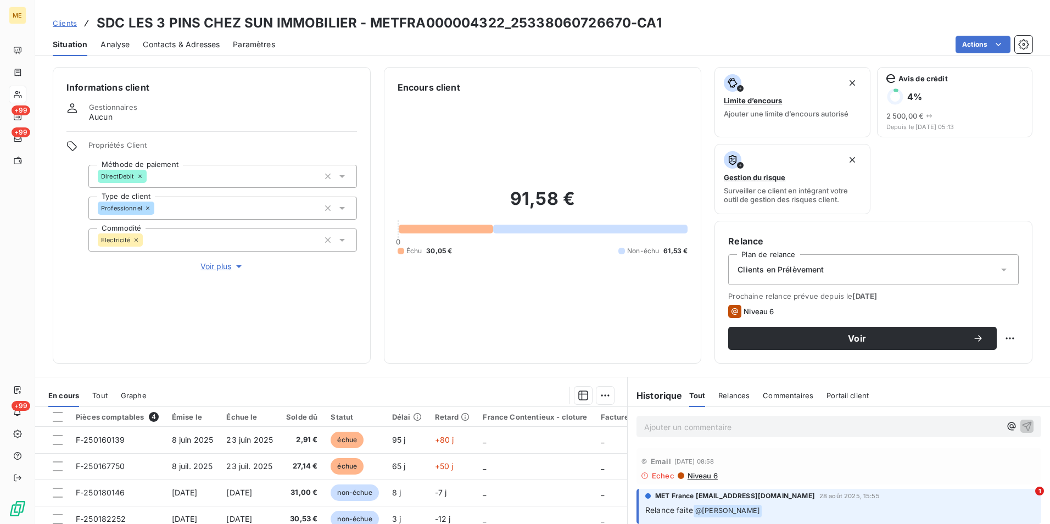
drag, startPoint x: 821, startPoint y: 247, endPoint x: 815, endPoint y: 259, distance: 13.8
click at [821, 247] on h6 "Relance" at bounding box center [873, 240] width 290 height 13
click at [807, 280] on div "Clients en Prélèvement" at bounding box center [873, 269] width 290 height 31
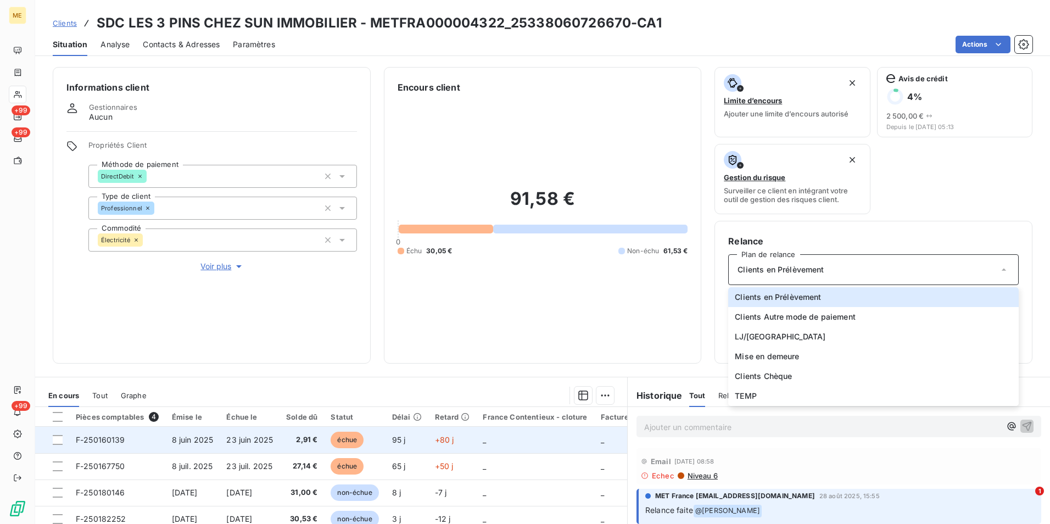
click at [378, 428] on td "échue" at bounding box center [354, 440] width 61 height 26
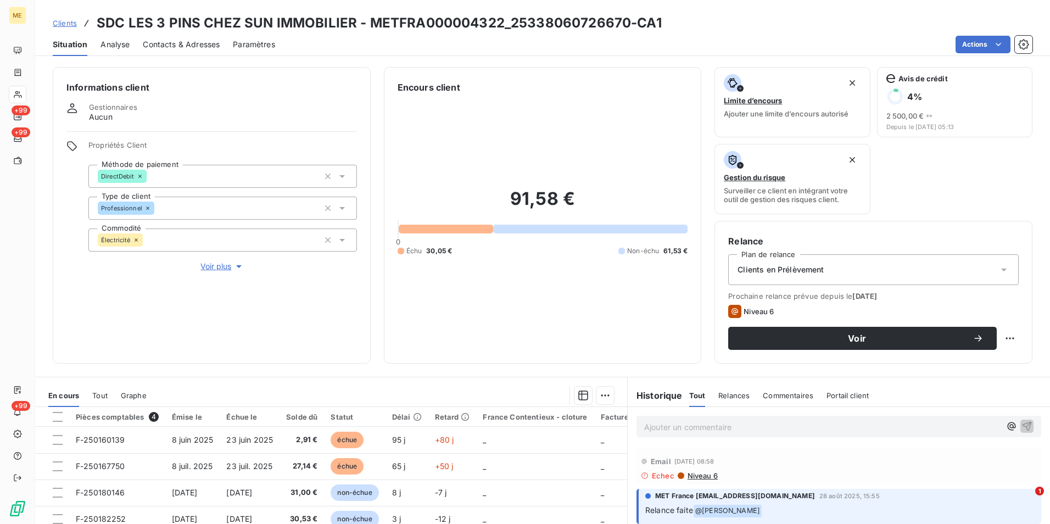
click at [841, 267] on div "Clients en Prélèvement" at bounding box center [873, 269] width 290 height 31
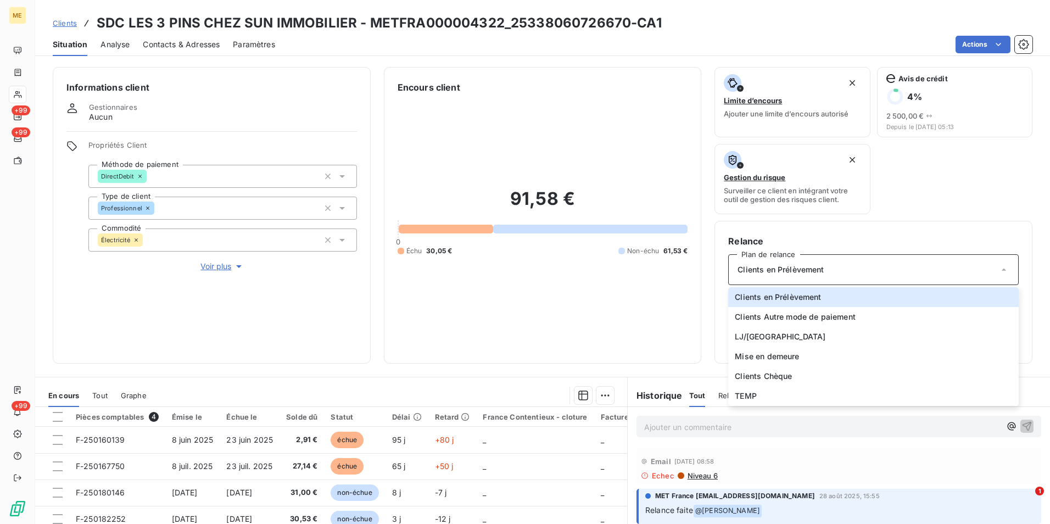
click at [657, 307] on div "91,58 € 0 Échu 30,05 € Non-échu 61,53 €" at bounding box center [543, 222] width 290 height 256
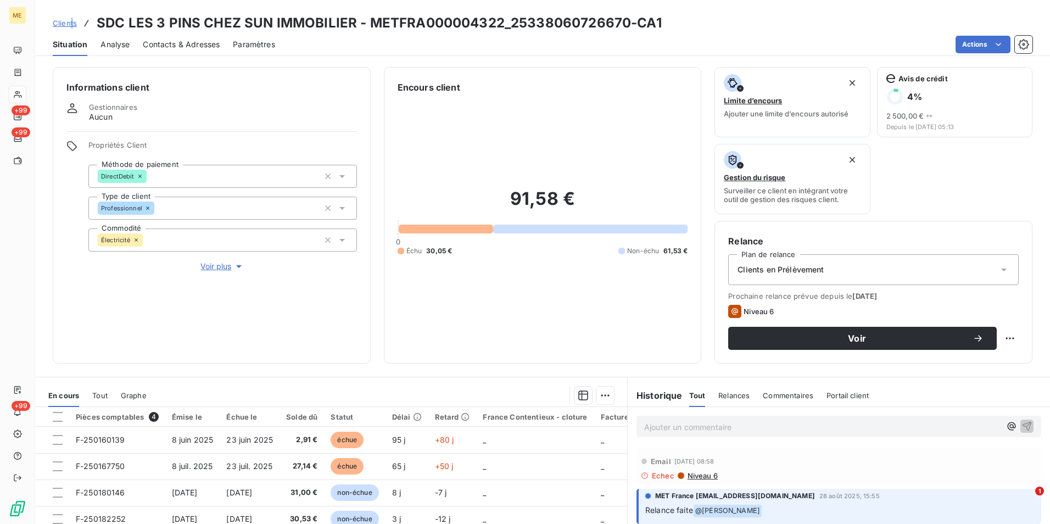
drag, startPoint x: 70, startPoint y: 32, endPoint x: 68, endPoint y: 26, distance: 6.6
click at [70, 31] on div "Clients SDC LES 3 PINS CHEZ SUN IMMOBILIER - METFRA000004322_25338060726670-CA1" at bounding box center [357, 23] width 609 height 20
click at [64, 16] on div "Clients SDC LES 3 PINS CHEZ SUN IMMOBILIER - METFRA000004322_25338060726670-CA1…" at bounding box center [542, 28] width 1015 height 56
click at [65, 25] on span "Clients" at bounding box center [65, 23] width 24 height 9
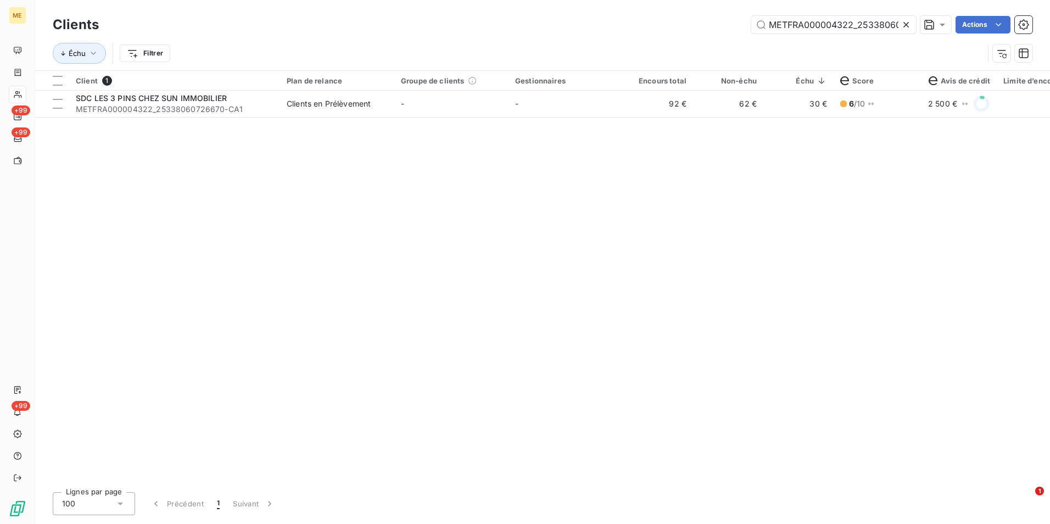
click at [904, 34] on div "Clients METFRA000004322_25338060726670 Actions" at bounding box center [543, 24] width 980 height 23
click at [902, 25] on icon at bounding box center [906, 24] width 11 height 11
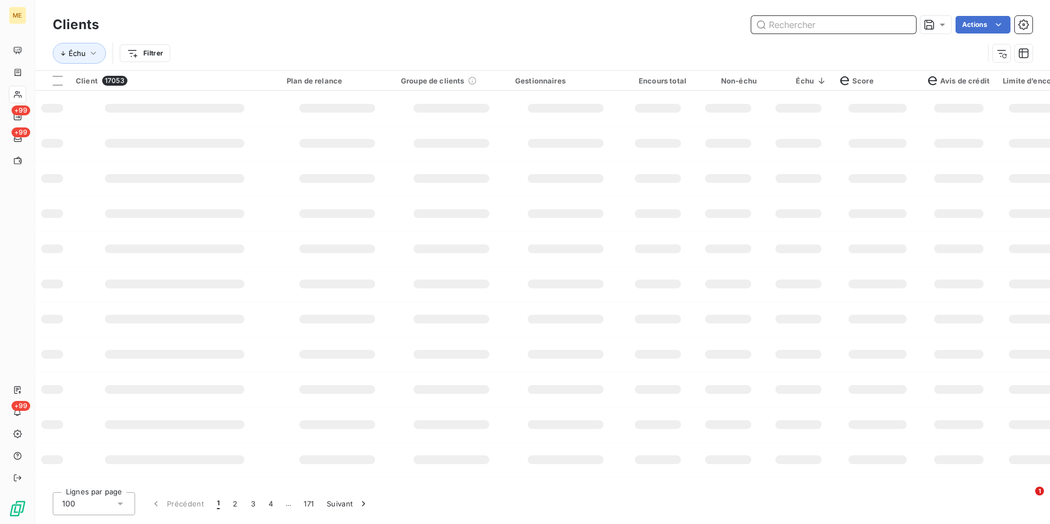
click at [865, 26] on input "text" at bounding box center [833, 25] width 165 height 18
paste input "METFRA000016991_12141823418669"
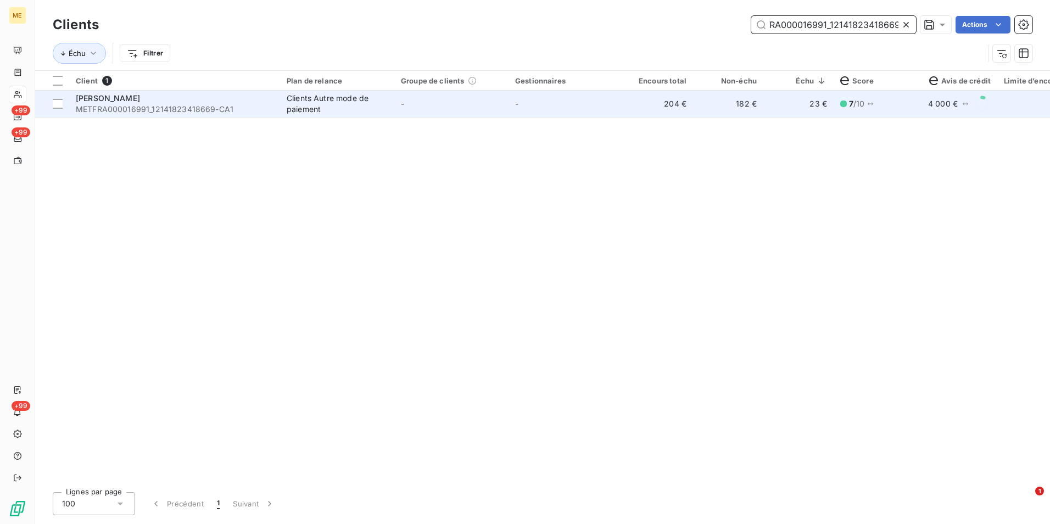
type input "METFRA000016991_12141823418669"
click at [740, 102] on td "182 €" at bounding box center [728, 104] width 70 height 26
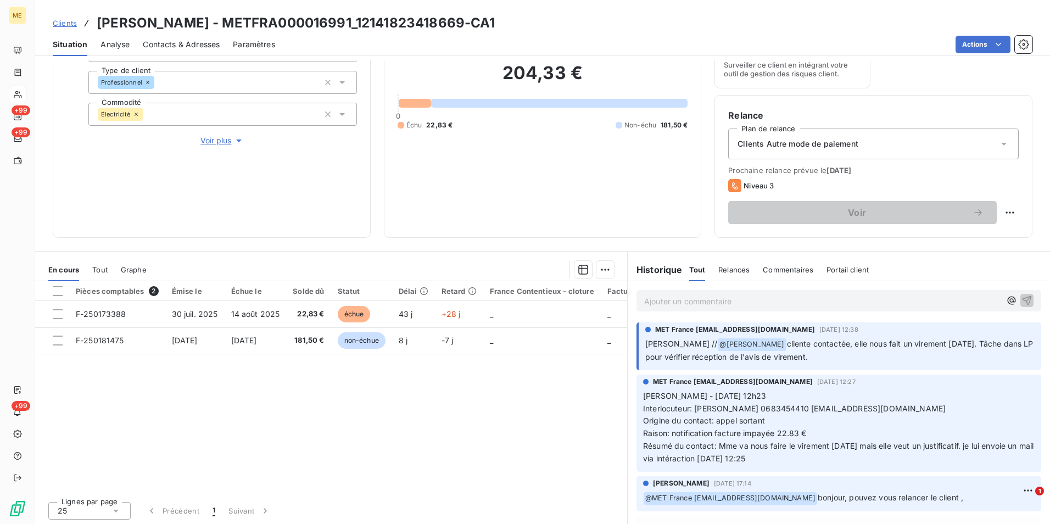
scroll to position [127, 0]
click at [63, 27] on link "Clients" at bounding box center [65, 23] width 24 height 11
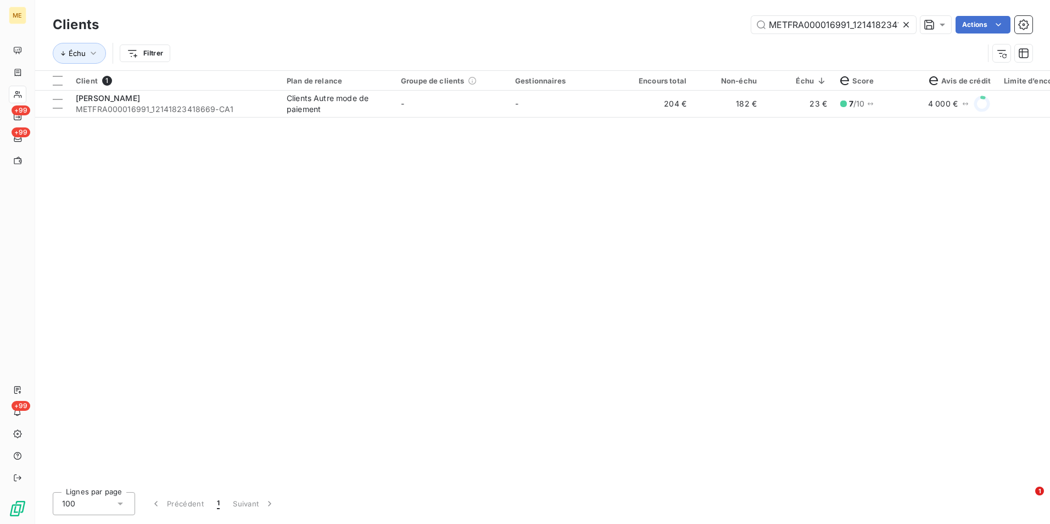
scroll to position [0, 24]
click at [910, 25] on div at bounding box center [908, 25] width 15 height 18
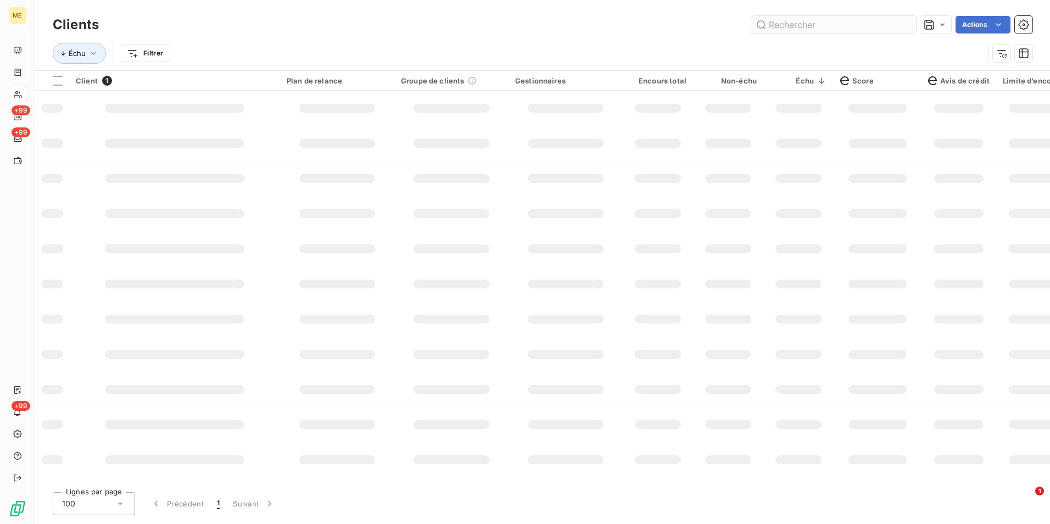
scroll to position [0, 0]
click at [905, 23] on input "text" at bounding box center [833, 25] width 165 height 18
paste input "METFRA000002920_24269753947960"
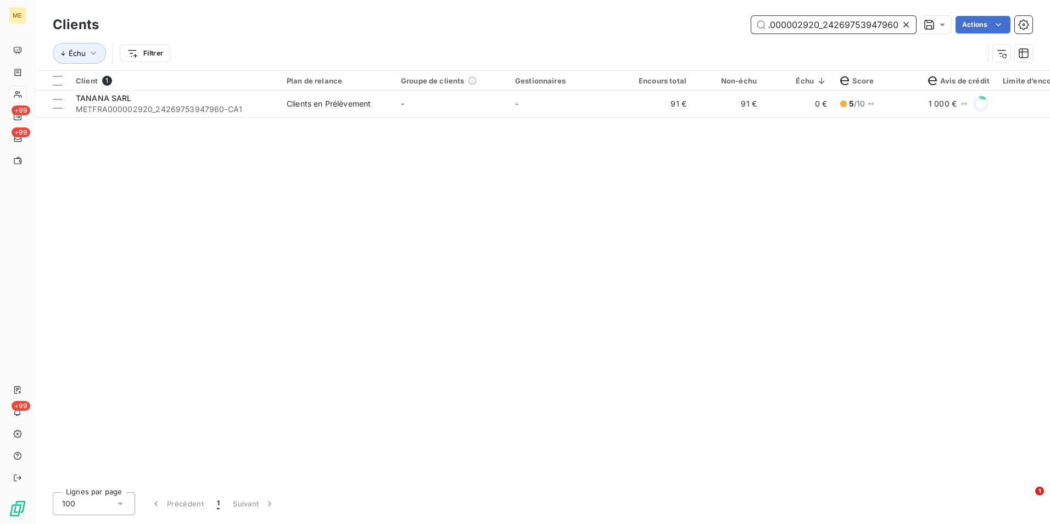
type input "METFRA000002920_24269753947960"
click at [667, 100] on td "91 €" at bounding box center [658, 104] width 70 height 26
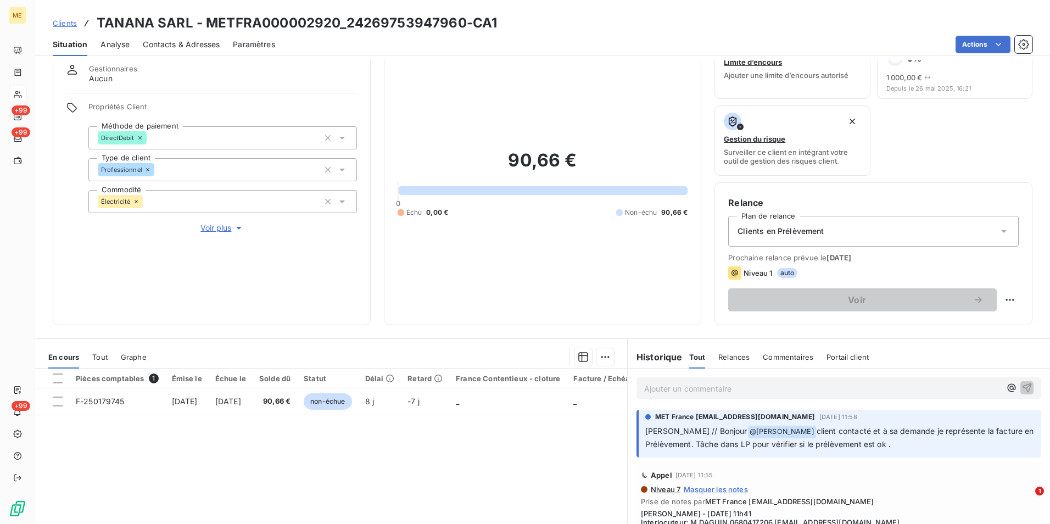
scroll to position [55, 0]
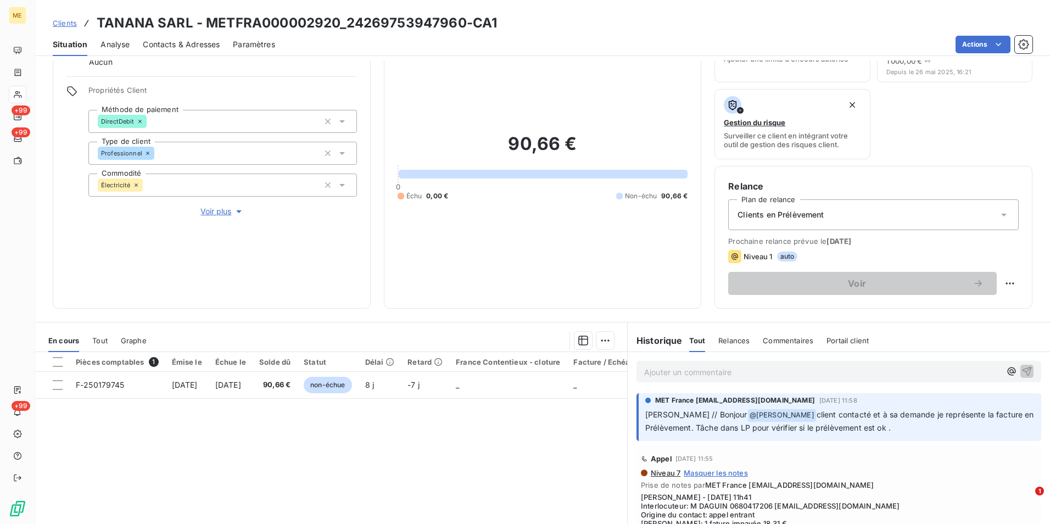
click at [65, 23] on span "Clients" at bounding box center [65, 23] width 24 height 9
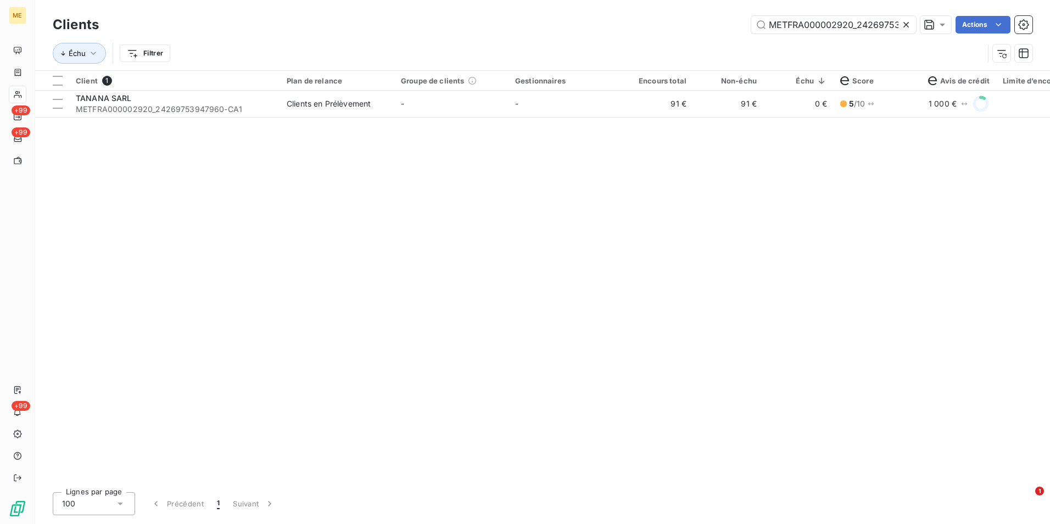
click at [912, 24] on div at bounding box center [908, 25] width 15 height 18
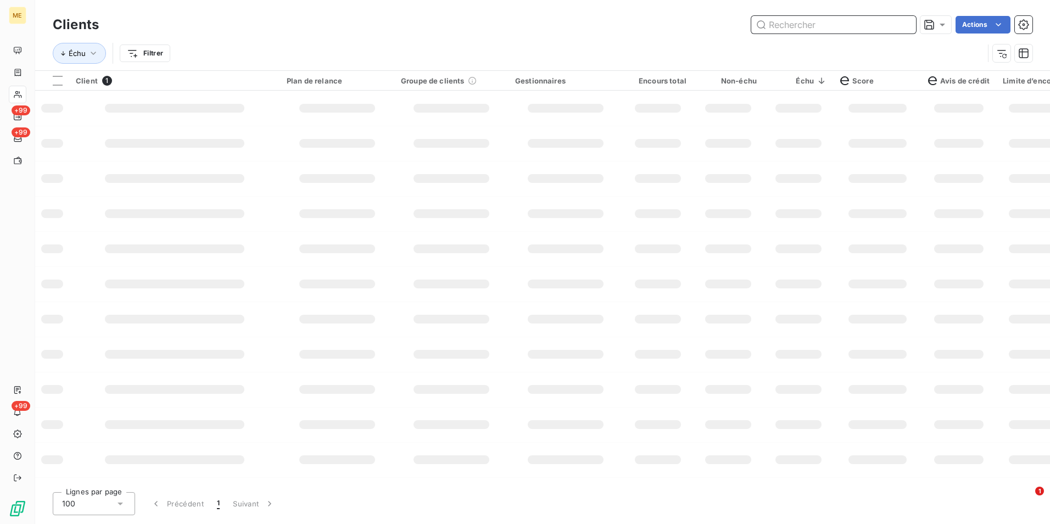
drag, startPoint x: 903, startPoint y: 23, endPoint x: 889, endPoint y: 24, distance: 13.8
click at [902, 23] on input "text" at bounding box center [833, 25] width 165 height 18
paste input "METFRA000002951_22526338567537"
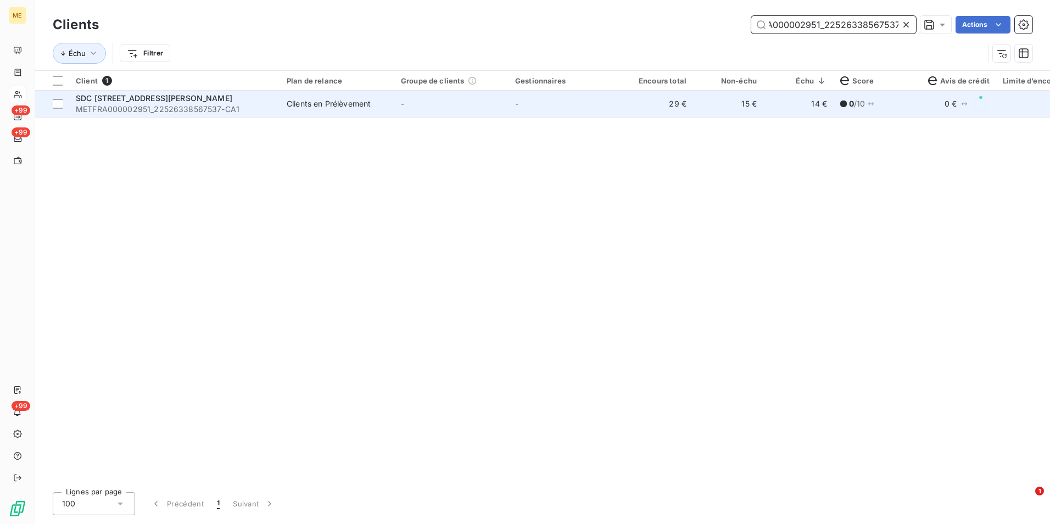
type input "METFRA000002951_22526338567537"
click at [739, 115] on td "15 €" at bounding box center [728, 104] width 70 height 26
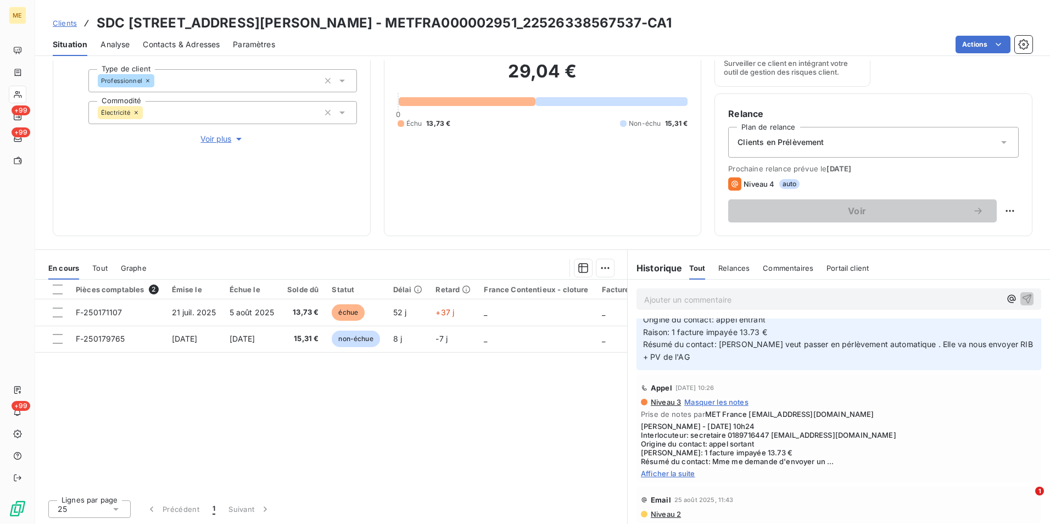
scroll to position [110, 0]
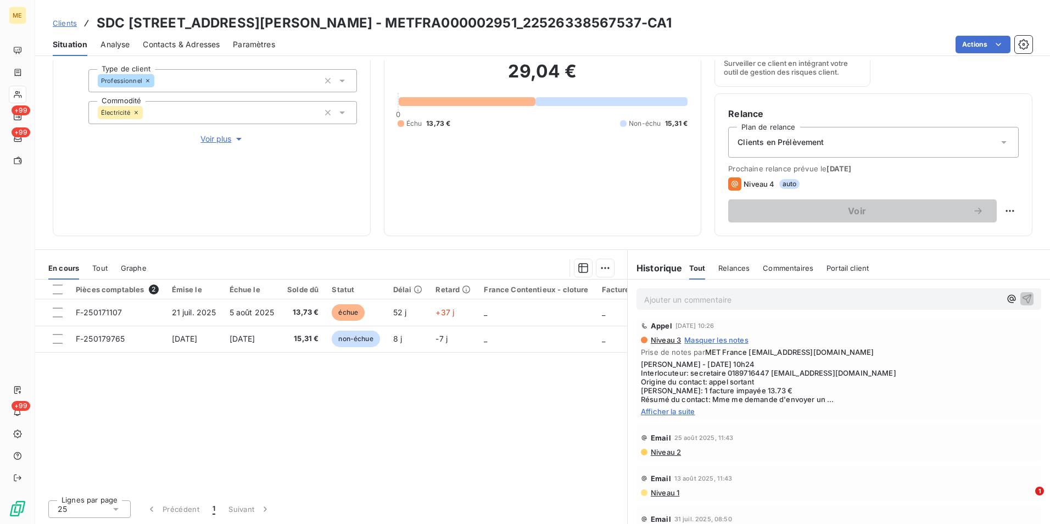
click at [676, 410] on span "Afficher la suite" at bounding box center [839, 411] width 396 height 9
click at [62, 25] on span "Clients" at bounding box center [65, 23] width 24 height 9
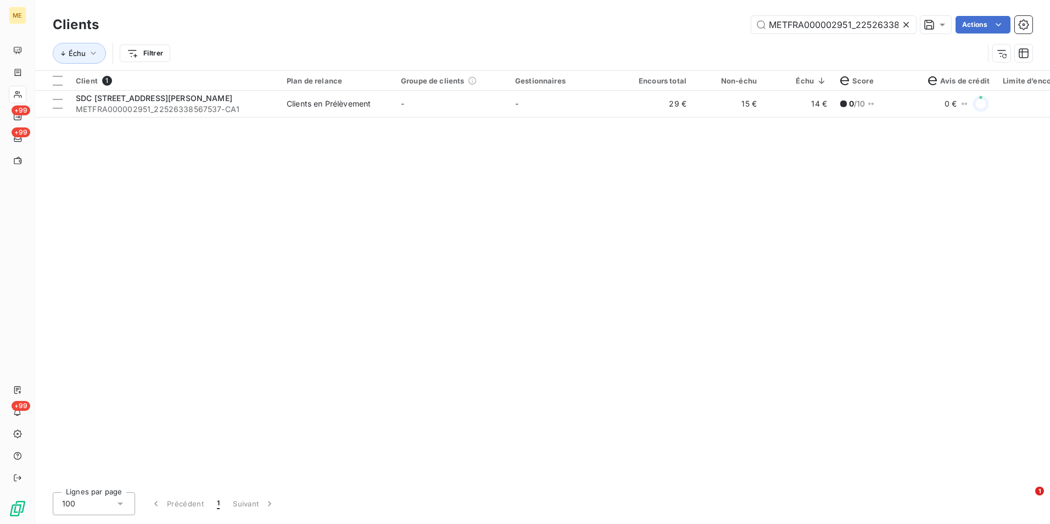
click at [909, 25] on icon at bounding box center [906, 24] width 11 height 11
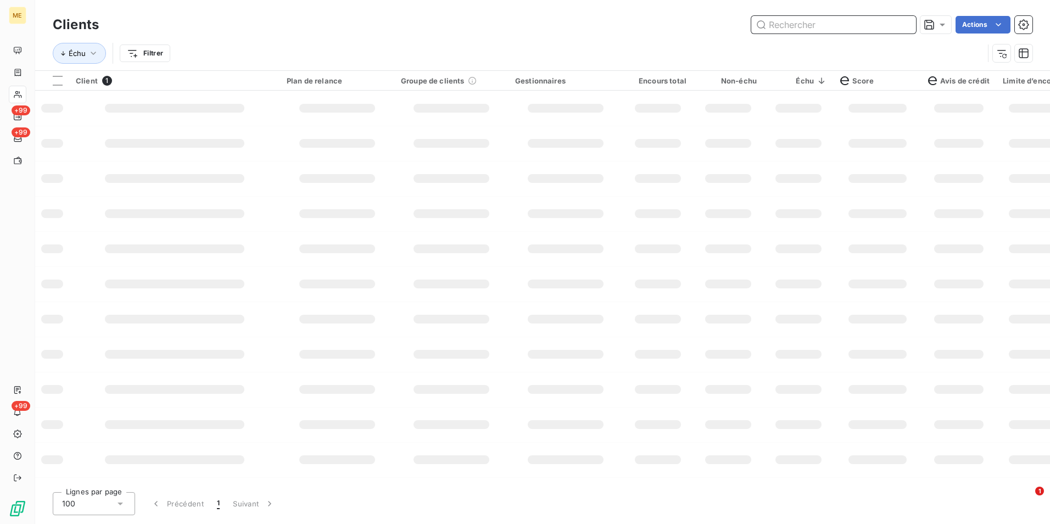
click at [909, 25] on input "text" at bounding box center [833, 25] width 165 height 18
paste input "METFRA000004675_21372648234820"
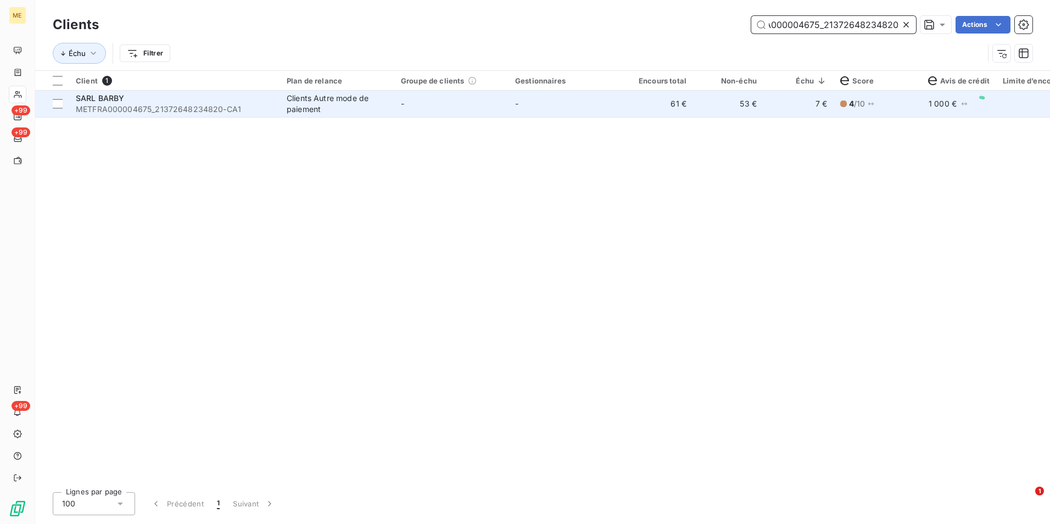
type input "METFRA000004675_21372648234820"
click at [644, 114] on td "61 €" at bounding box center [658, 104] width 70 height 26
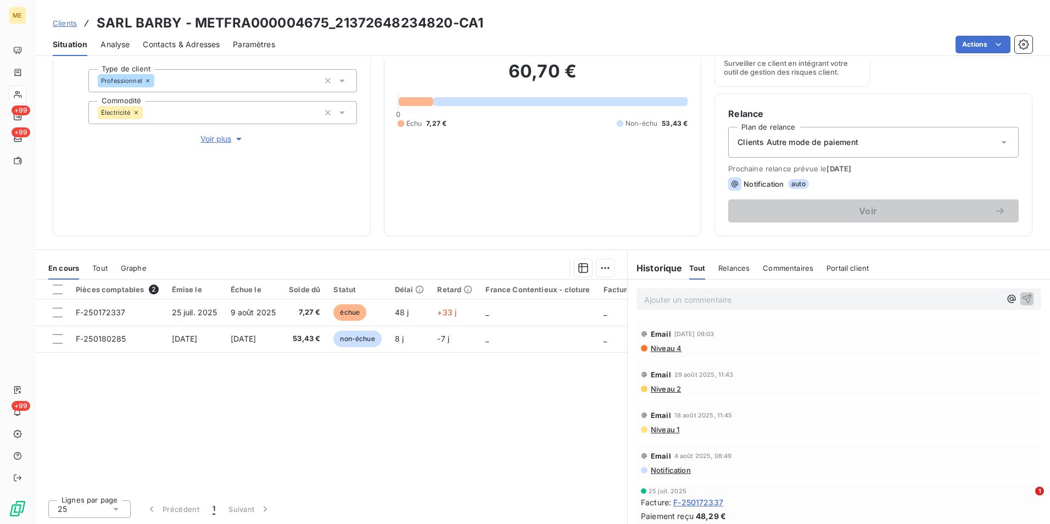
click at [670, 300] on p "Ajouter un commentaire ﻿" at bounding box center [822, 300] width 356 height 14
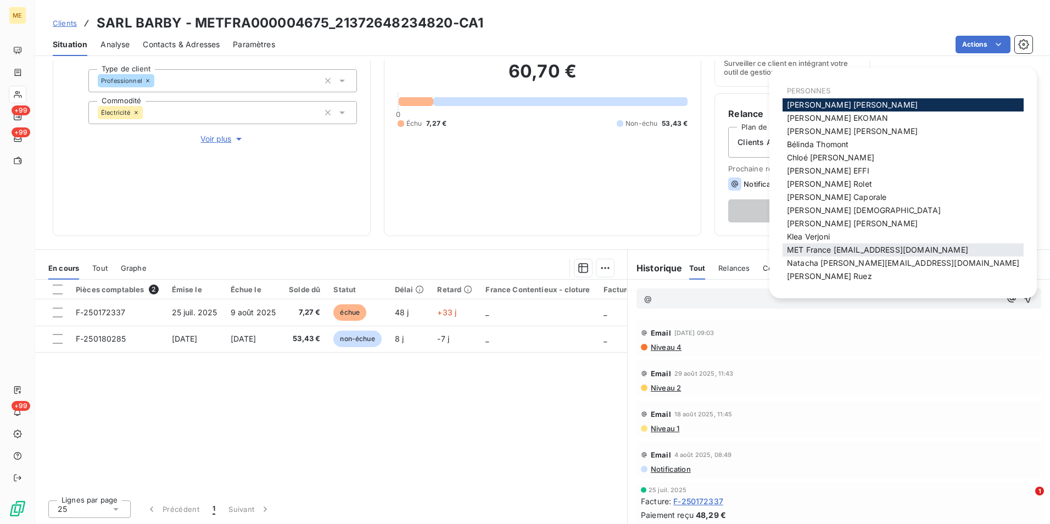
click at [817, 246] on span "MET France [EMAIL_ADDRESS][DOMAIN_NAME]" at bounding box center [877, 249] width 181 height 9
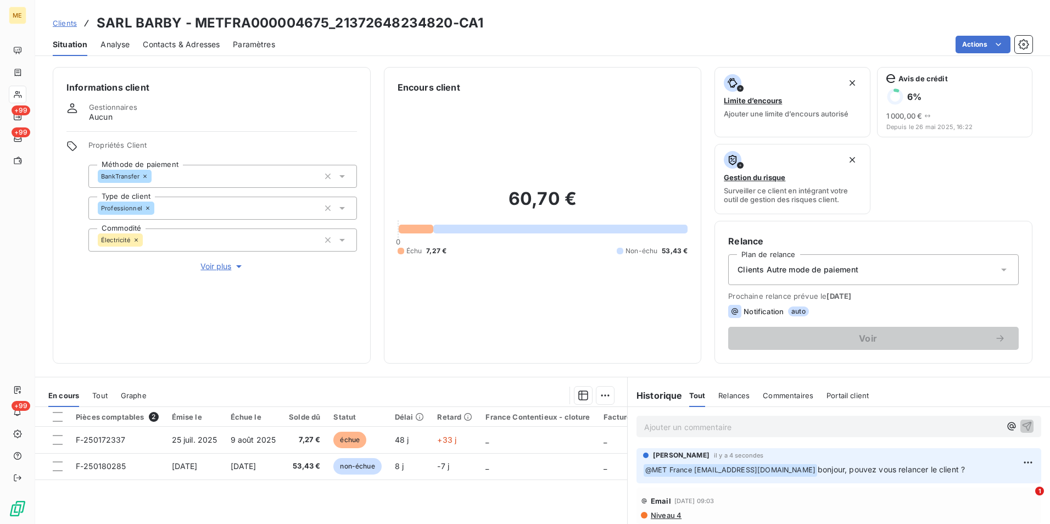
click at [71, 20] on span "Clients" at bounding box center [65, 23] width 24 height 9
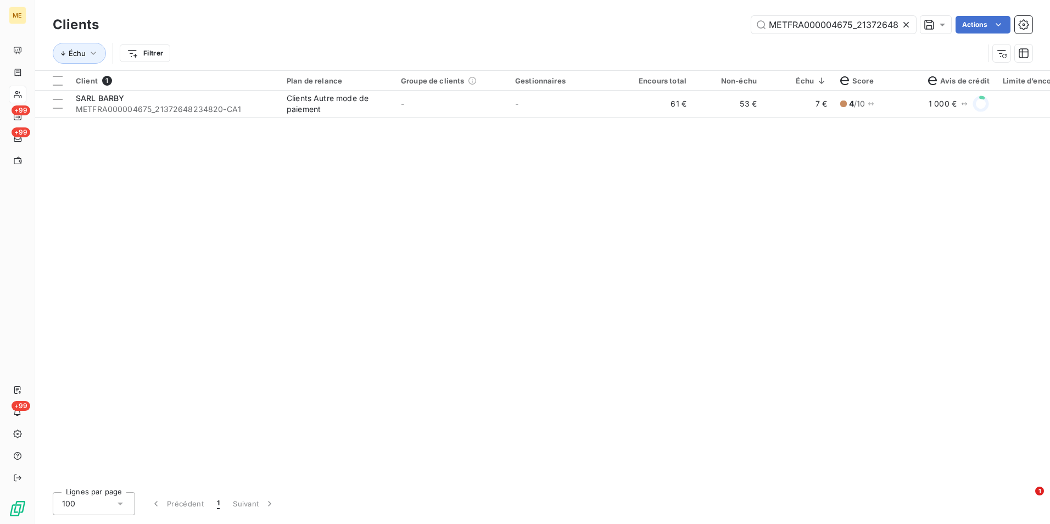
scroll to position [0, 33]
click at [902, 24] on icon at bounding box center [906, 24] width 11 height 11
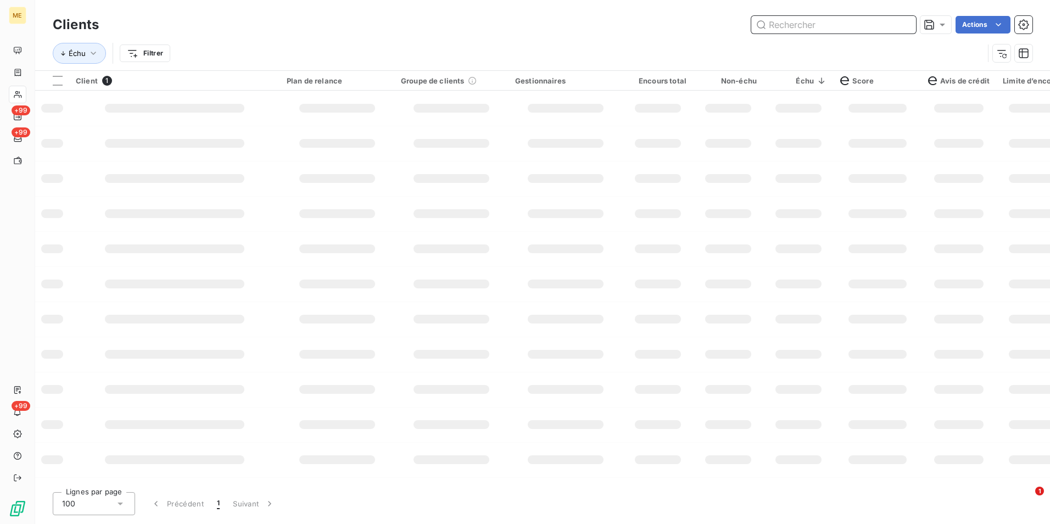
click at [902, 24] on input "text" at bounding box center [833, 25] width 165 height 18
paste input "METFRA000011009_09752677196126"
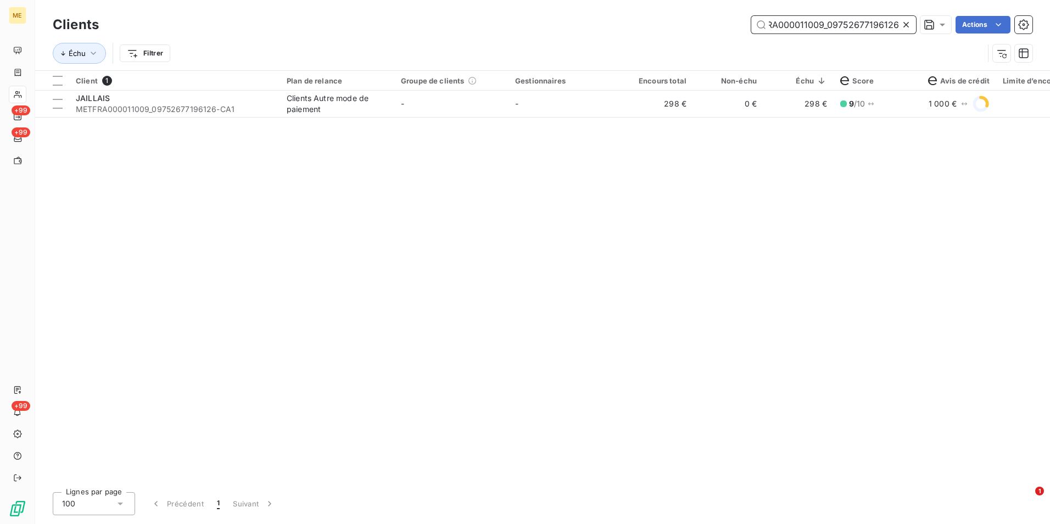
type input "METFRA000011009_09752677196126"
click at [635, 100] on td "298 €" at bounding box center [658, 104] width 70 height 26
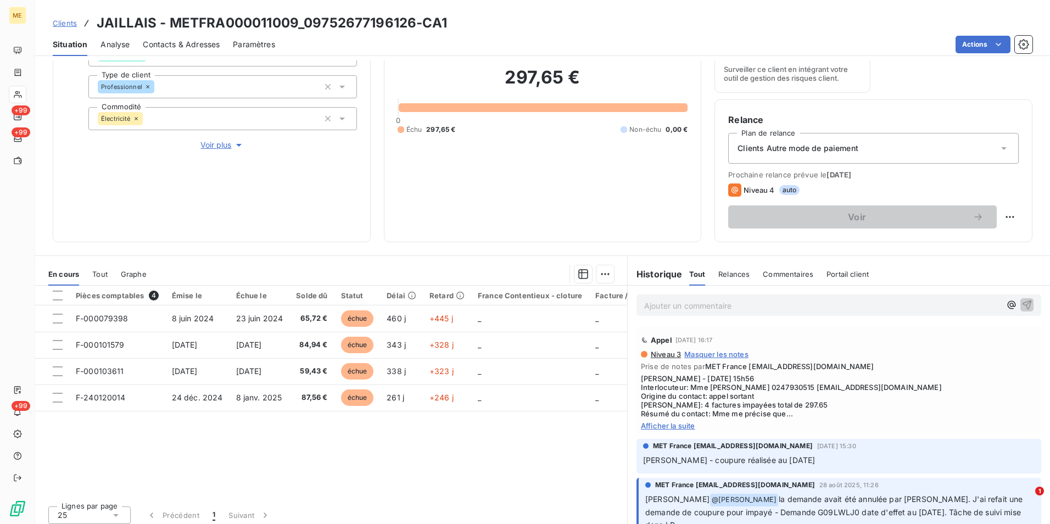
scroll to position [127, 0]
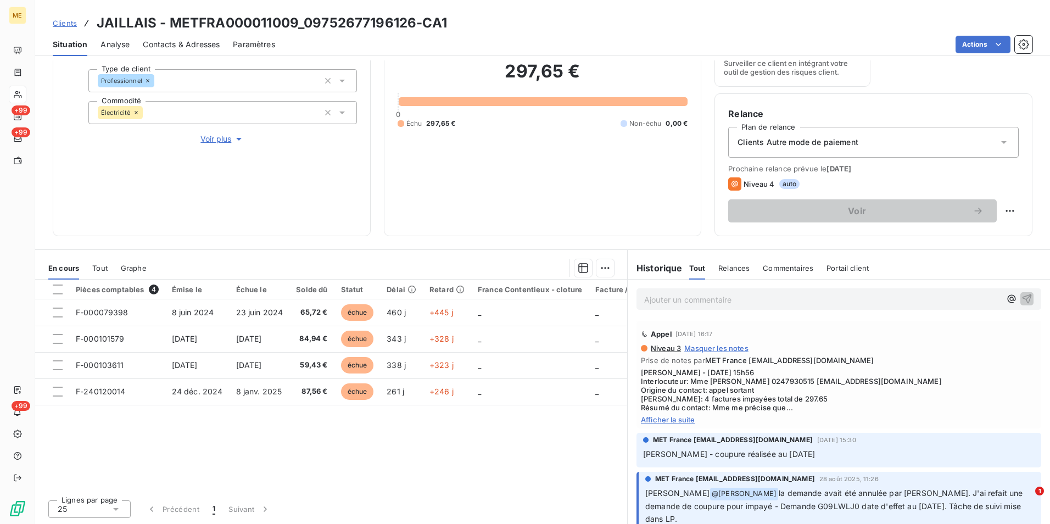
click at [681, 417] on span "Afficher la suite" at bounding box center [839, 419] width 396 height 9
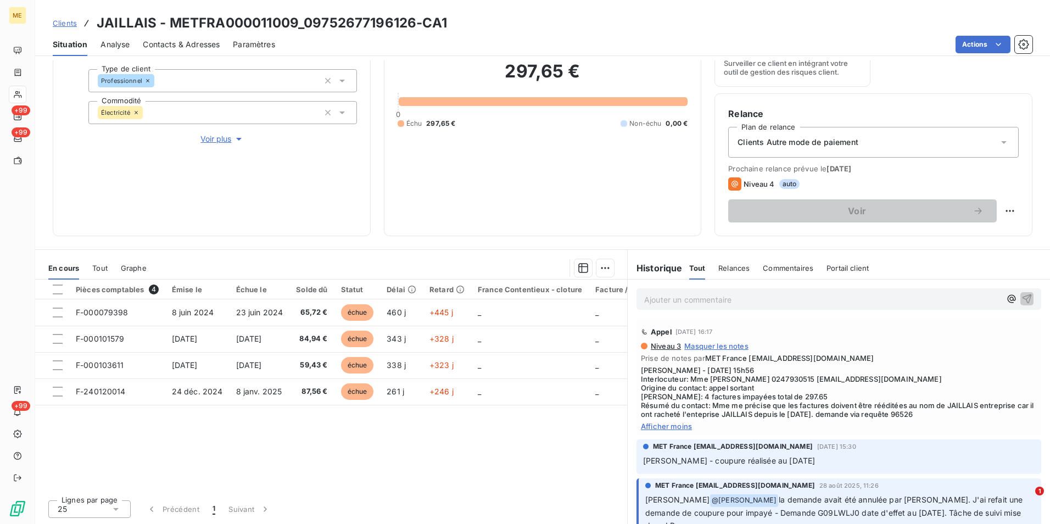
scroll to position [0, 0]
click at [764, 295] on p "Ajouter un commentaire ﻿" at bounding box center [822, 300] width 356 height 14
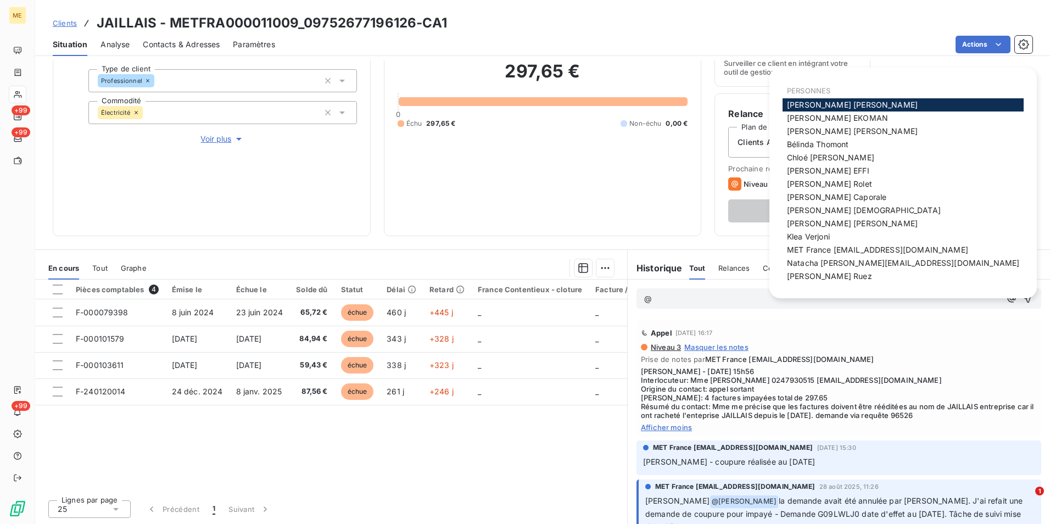
click at [821, 248] on span "MET France [EMAIL_ADDRESS][DOMAIN_NAME]" at bounding box center [877, 249] width 181 height 9
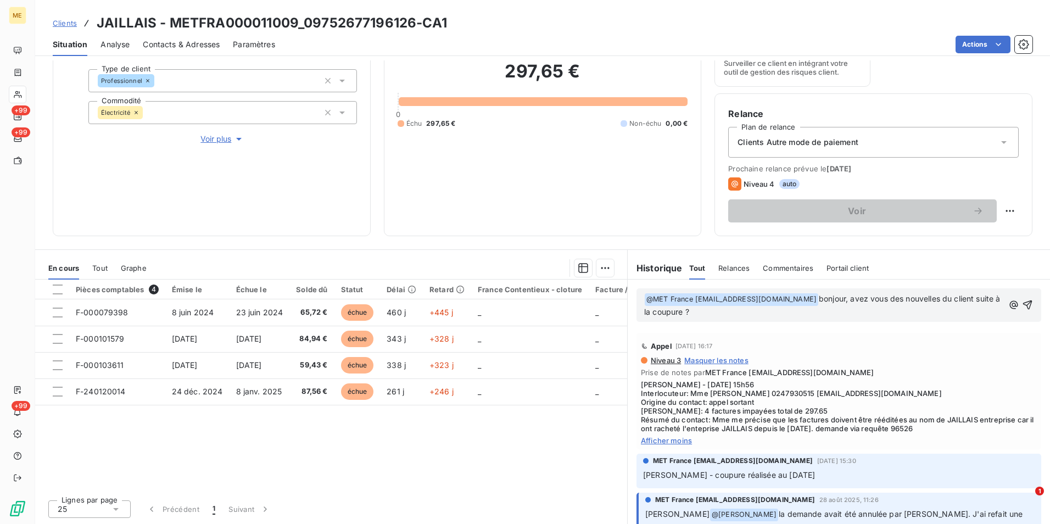
click at [95, 269] on span "Tout" at bounding box center [99, 268] width 15 height 9
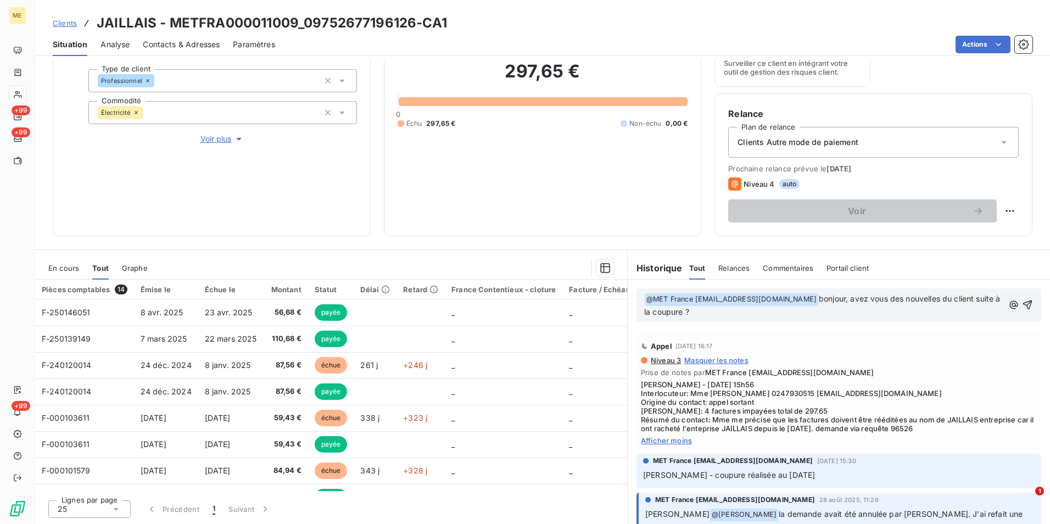
click at [71, 266] on span "En cours" at bounding box center [63, 268] width 31 height 9
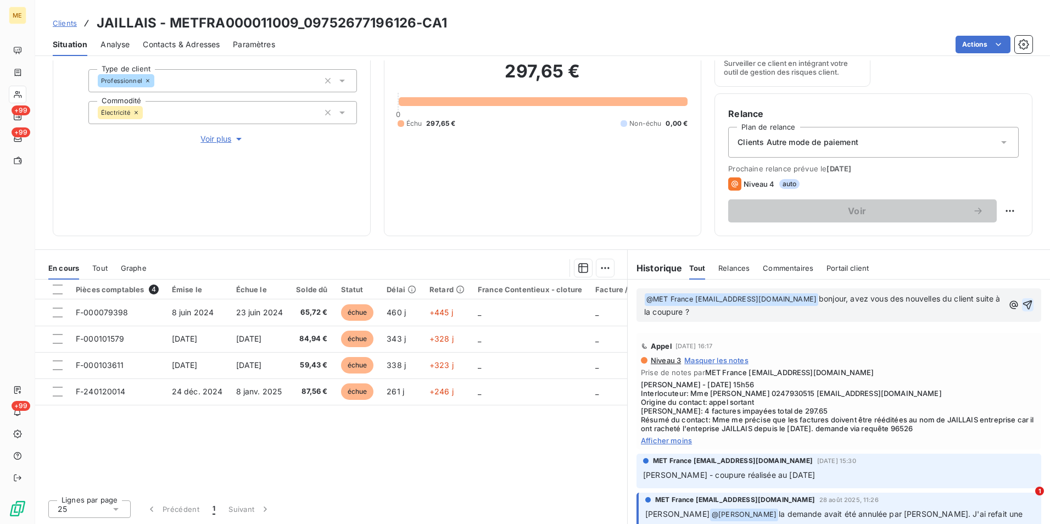
click at [1022, 304] on icon "button" at bounding box center [1027, 304] width 11 height 11
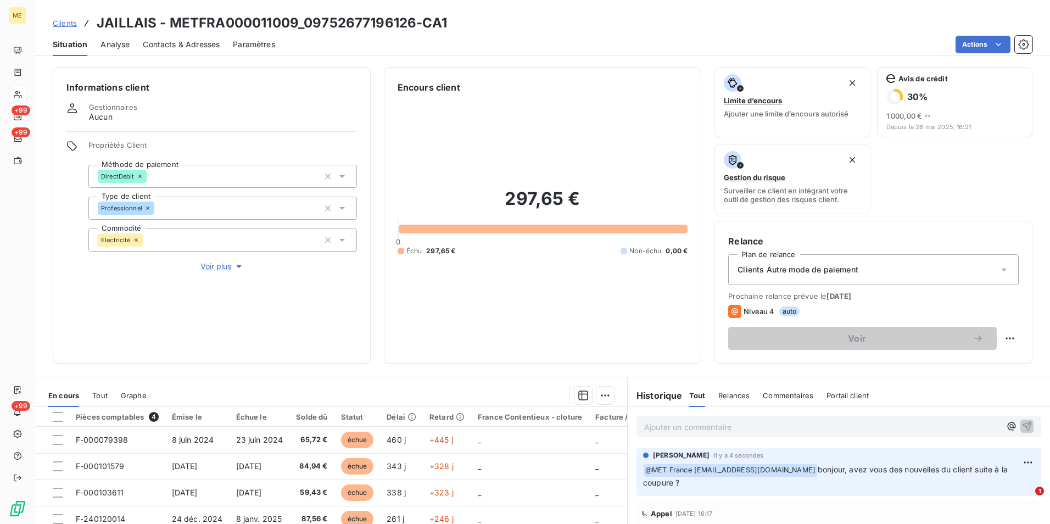
click at [94, 20] on div "Clients JAILLAIS - METFRA000011009_09752677196126-CA1" at bounding box center [250, 23] width 394 height 20
click at [59, 20] on span "Clients" at bounding box center [65, 23] width 24 height 9
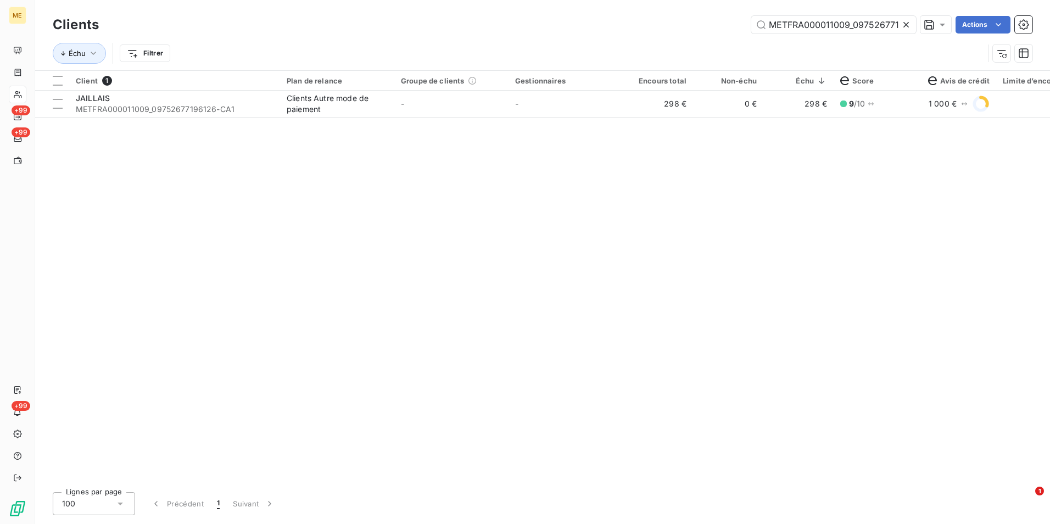
scroll to position [0, 26]
click at [897, 25] on input "METFRA000011009_09752677196126" at bounding box center [833, 25] width 165 height 18
click at [900, 26] on div "METFRA000011009_09752677196126" at bounding box center [833, 25] width 165 height 18
click at [902, 27] on icon at bounding box center [906, 24] width 11 height 11
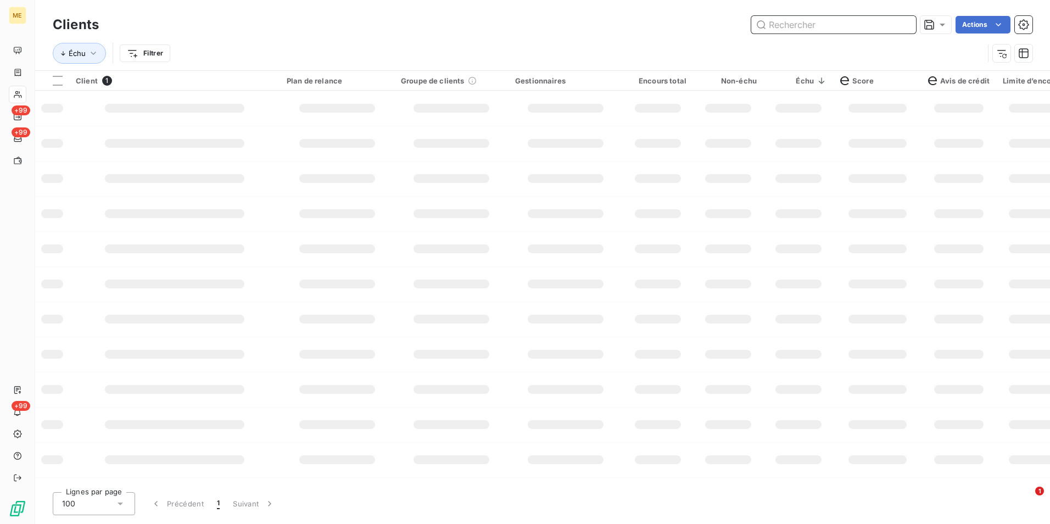
click at [901, 24] on input "text" at bounding box center [833, 25] width 165 height 18
paste input "METFRA000001172_06471490583835"
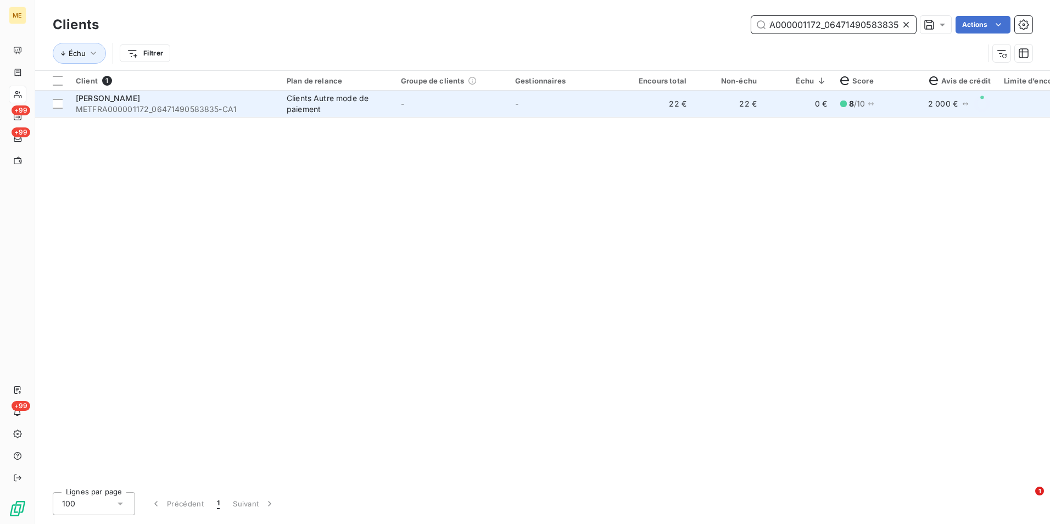
type input "METFRA000001172_06471490583835"
click at [506, 114] on td "-" at bounding box center [451, 104] width 114 height 26
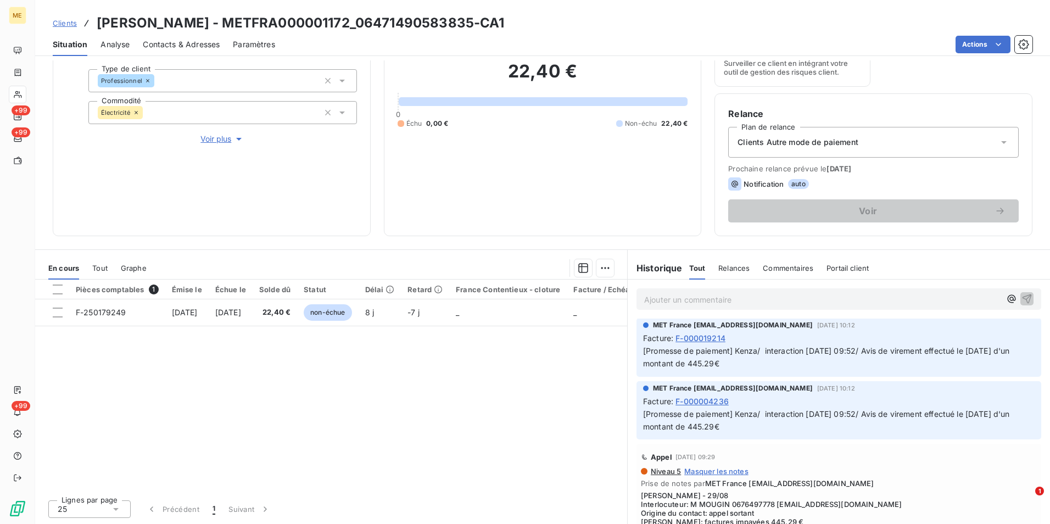
scroll to position [1318, 0]
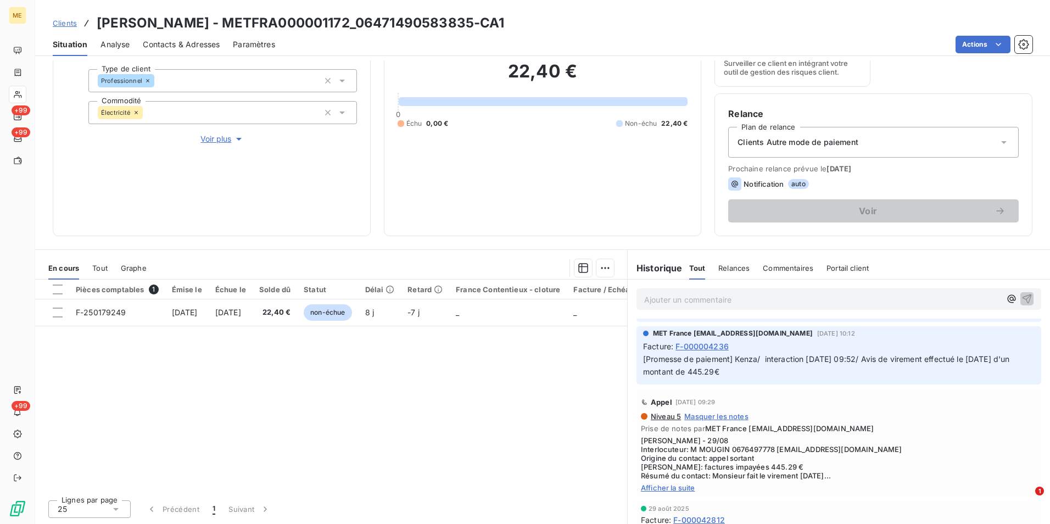
click at [683, 487] on span "Afficher la suite" at bounding box center [839, 487] width 396 height 9
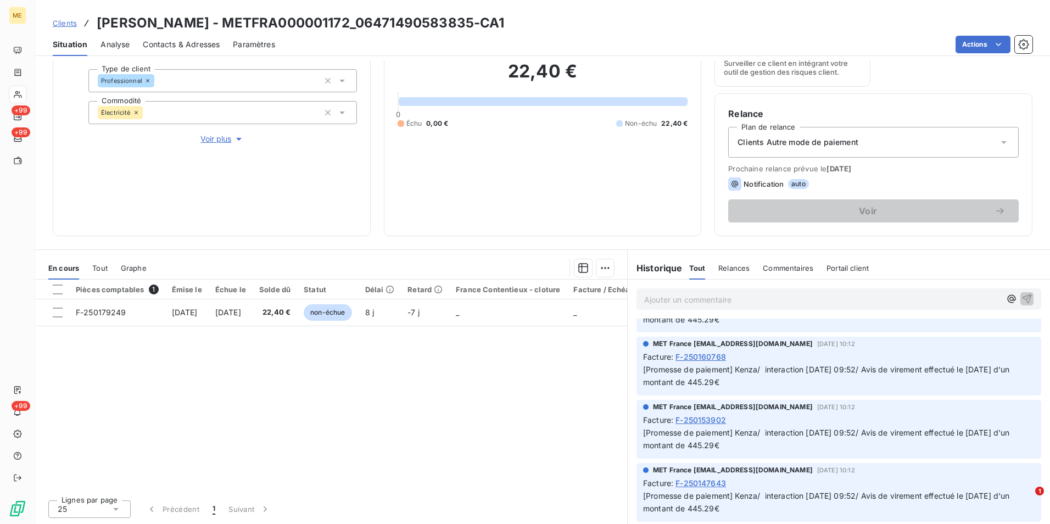
scroll to position [0, 0]
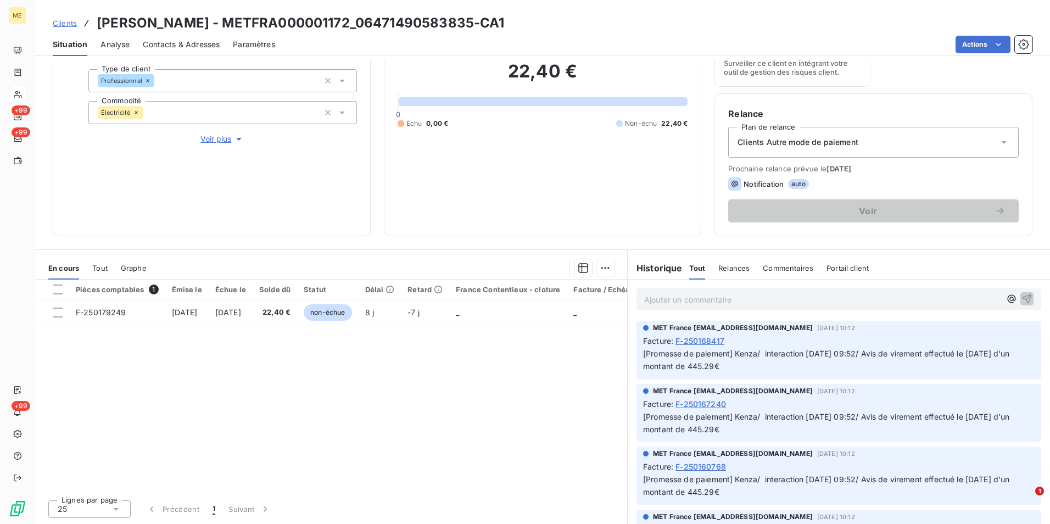
click at [71, 21] on span "Clients" at bounding box center [65, 23] width 24 height 9
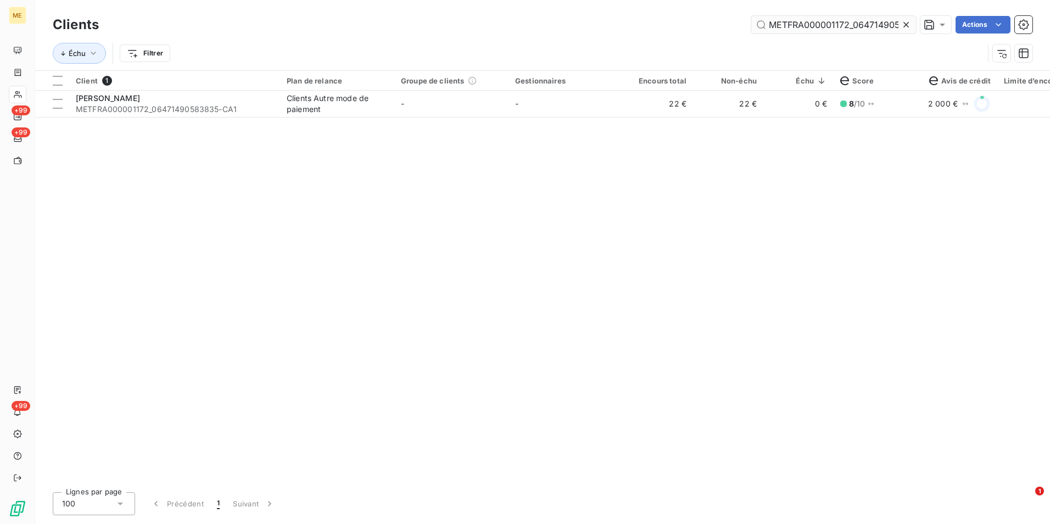
scroll to position [0, 29]
click at [897, 21] on input "METFRA000001172_06471490583835" at bounding box center [833, 25] width 165 height 18
click at [903, 23] on icon at bounding box center [905, 24] width 5 height 5
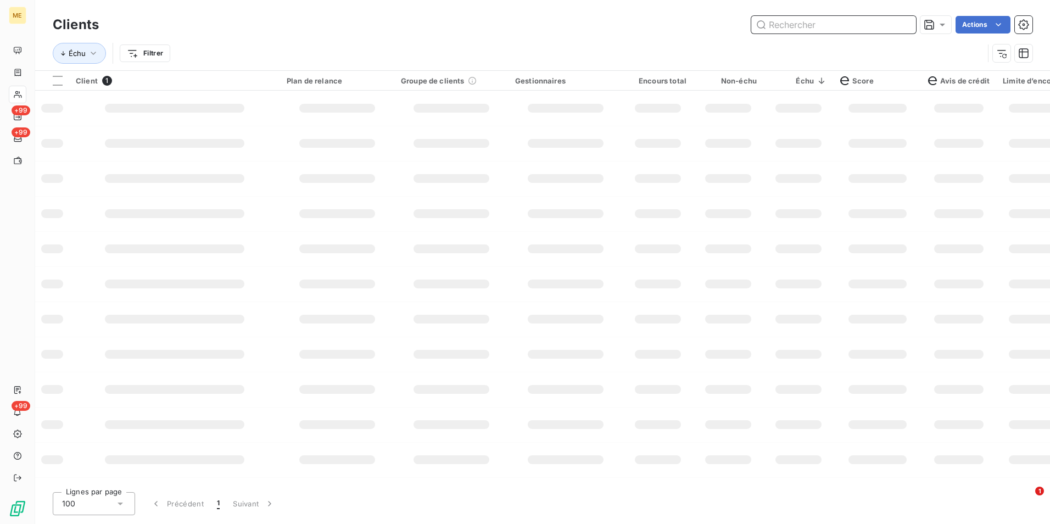
click at [903, 23] on input "text" at bounding box center [833, 25] width 165 height 18
paste input "METFRA000003471_21290303830283"
type input "METFRA000003471_21290303830283"
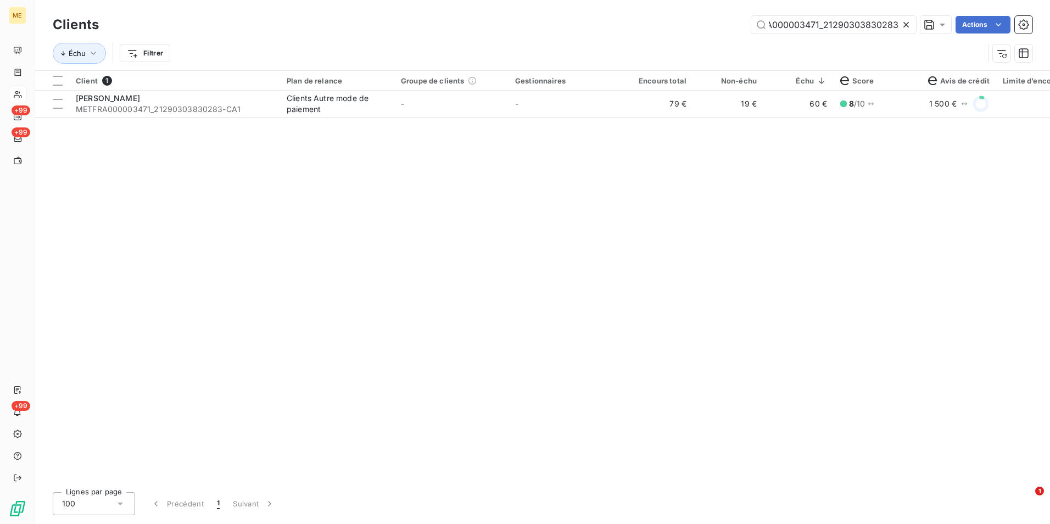
scroll to position [0, 0]
click at [698, 107] on td "19 €" at bounding box center [728, 104] width 70 height 26
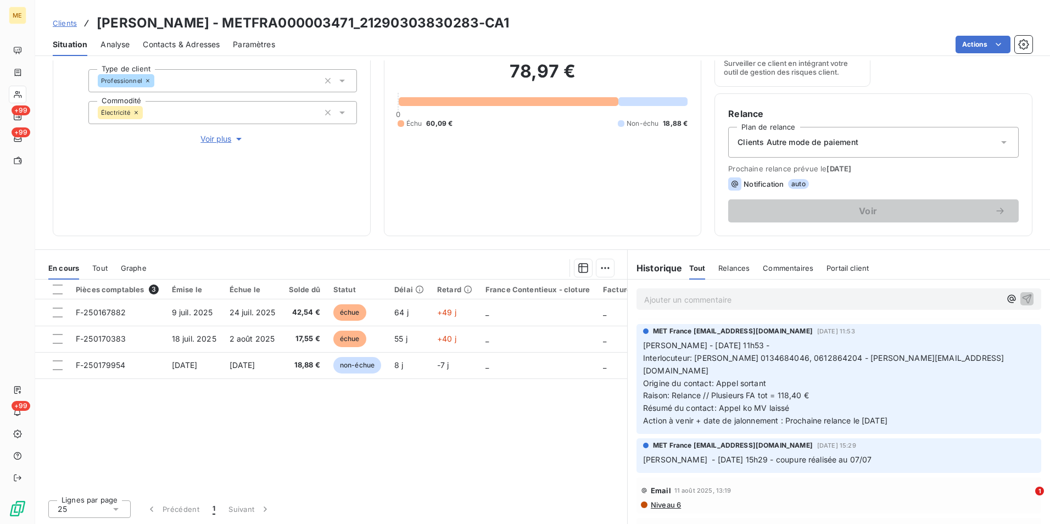
scroll to position [165, 0]
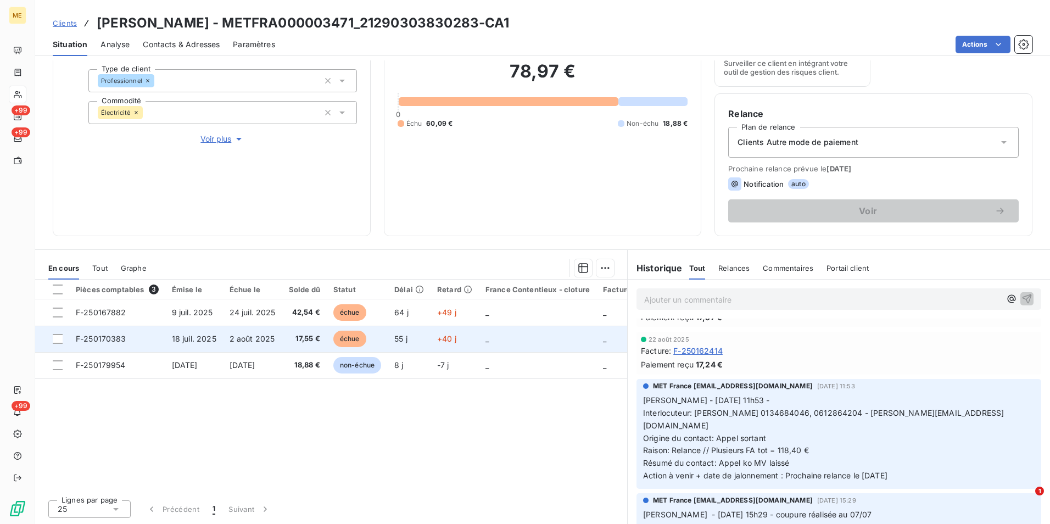
click at [336, 338] on td "échue" at bounding box center [357, 339] width 61 height 26
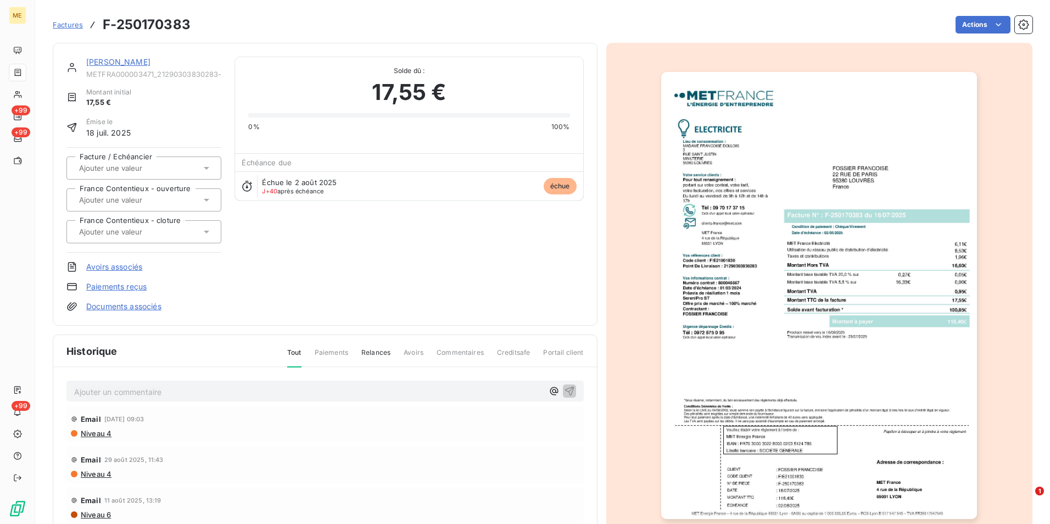
click at [845, 299] on img "button" at bounding box center [819, 295] width 316 height 447
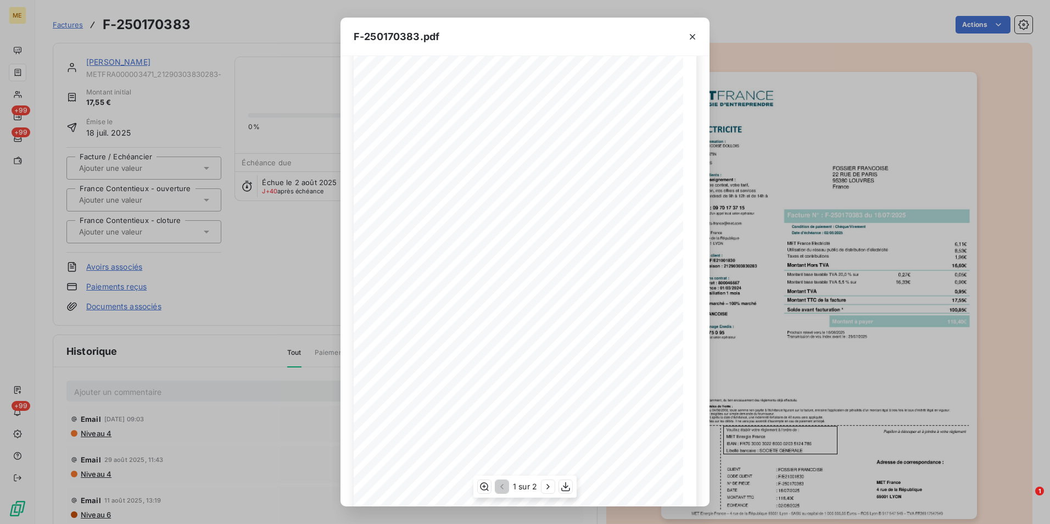
scroll to position [42, 0]
click at [549, 490] on icon "button" at bounding box center [548, 486] width 11 height 11
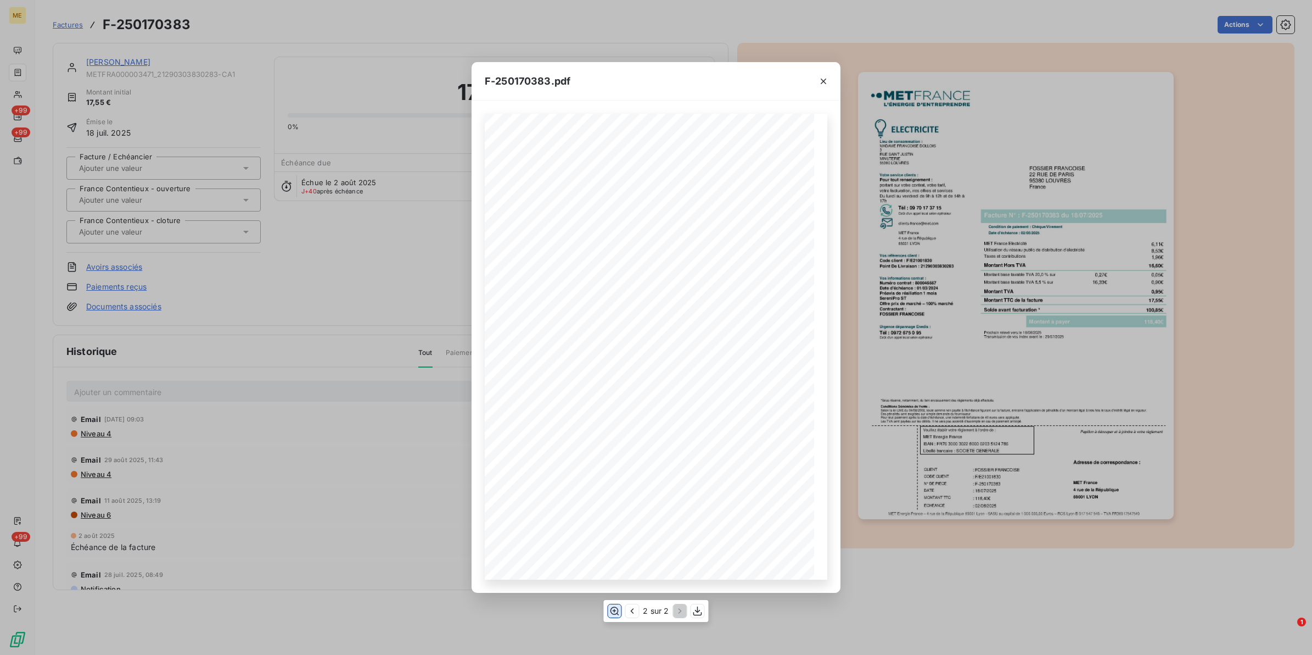
click at [618, 523] on icon "button" at bounding box center [614, 610] width 11 height 11
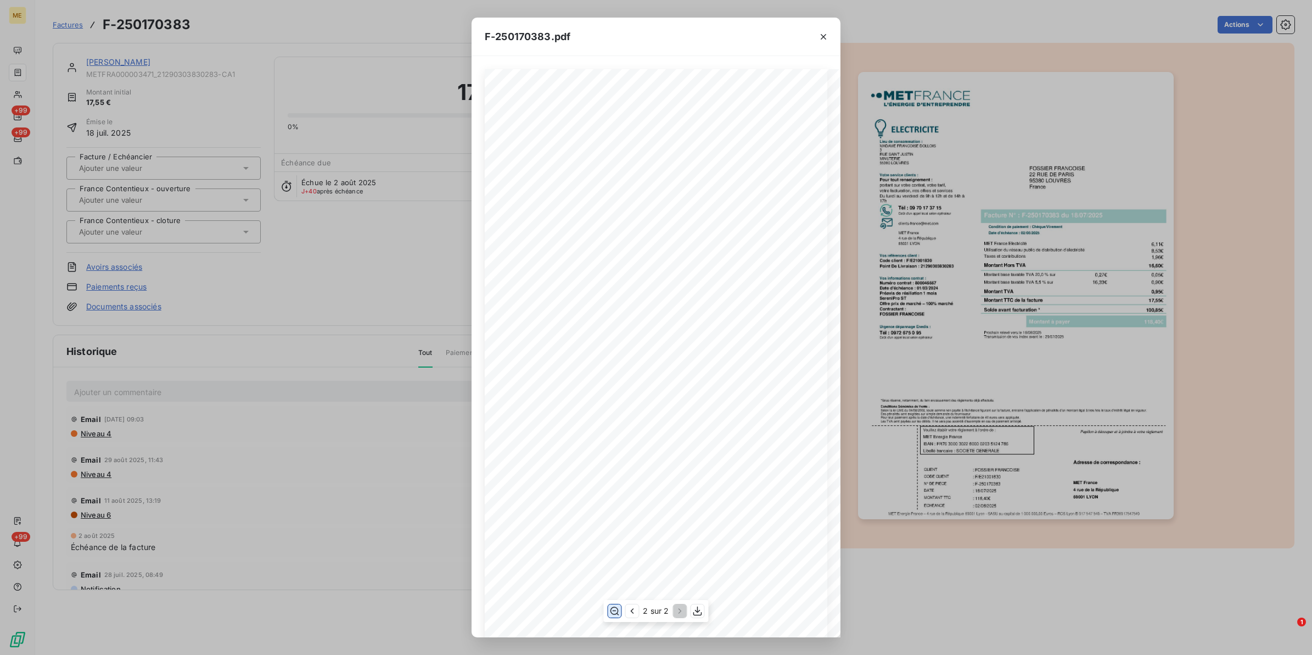
click at [618, 523] on icon "button" at bounding box center [615, 611] width 9 height 8
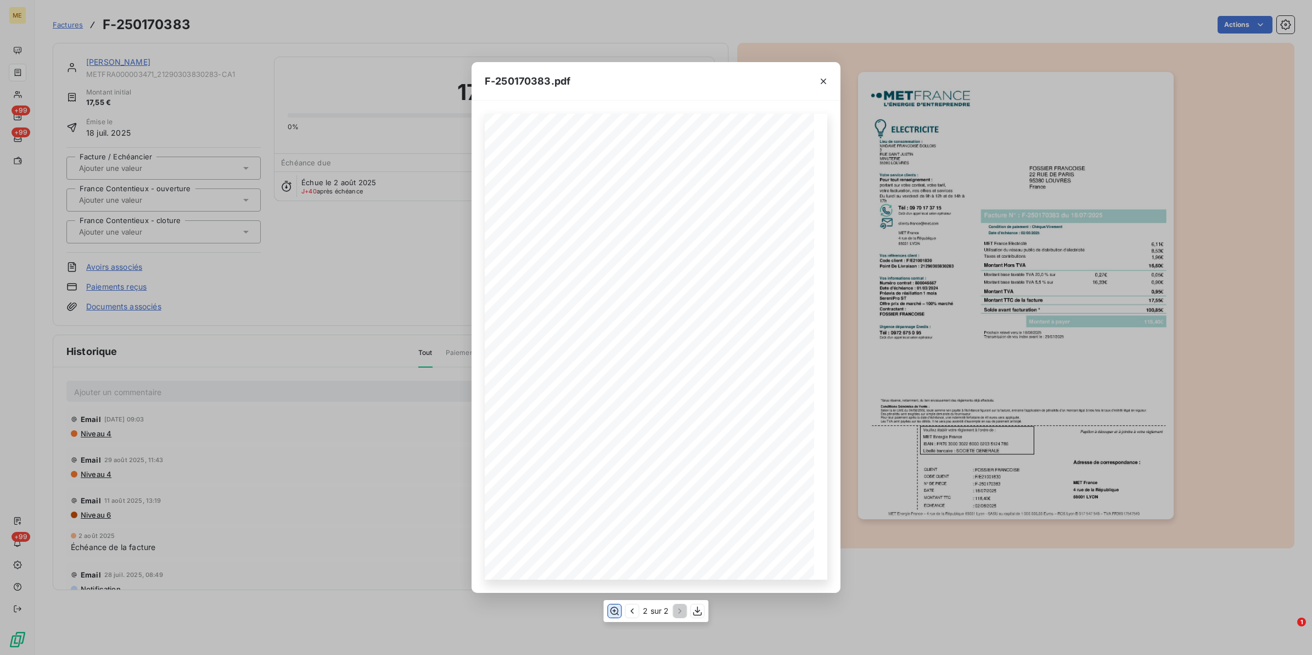
click at [611, 523] on icon "button" at bounding box center [614, 610] width 11 height 11
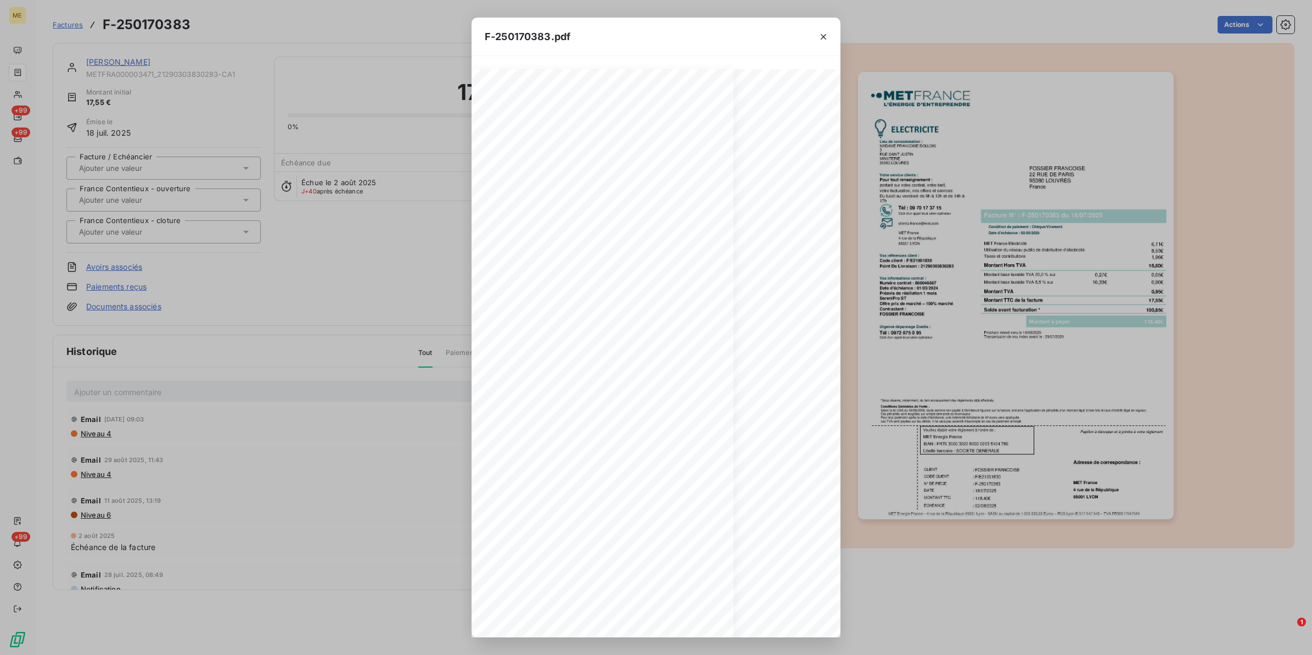
scroll to position [0, 92]
click at [324, 379] on div "F-250170383.pdf Détail de votre facture : Document à conserver 10 ans 2/2 Numér…" at bounding box center [656, 327] width 1312 height 655
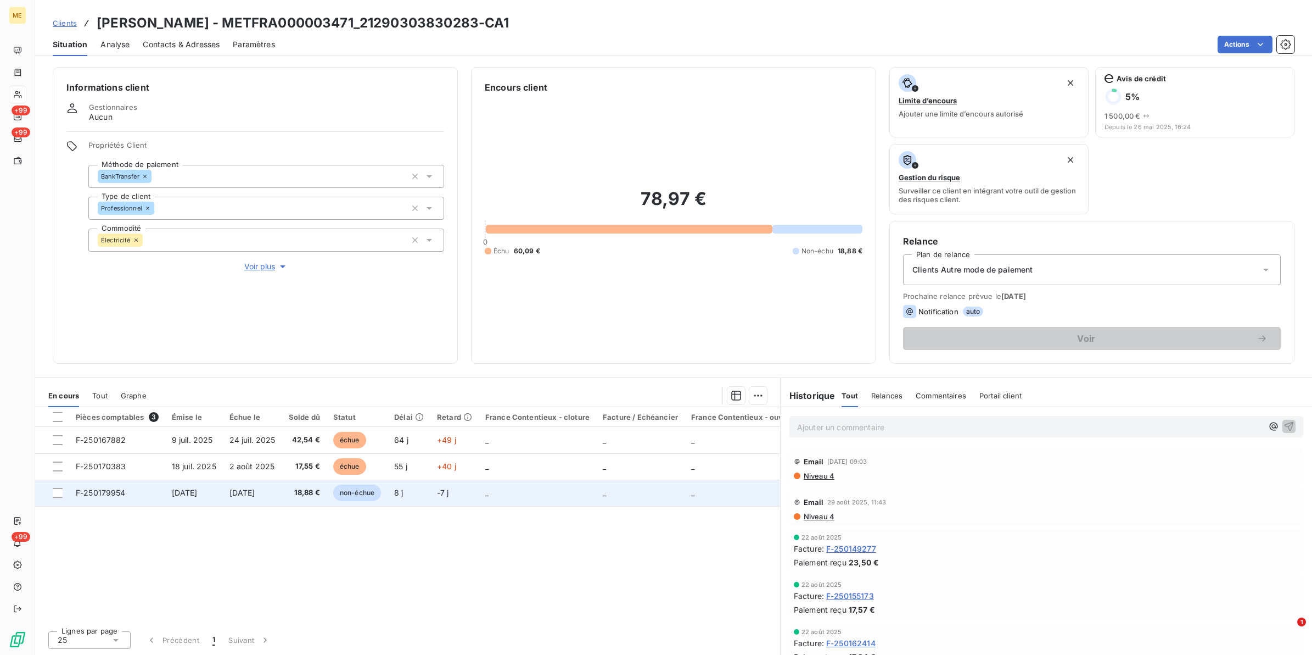
click at [309, 499] on td "18,88 €" at bounding box center [304, 492] width 44 height 26
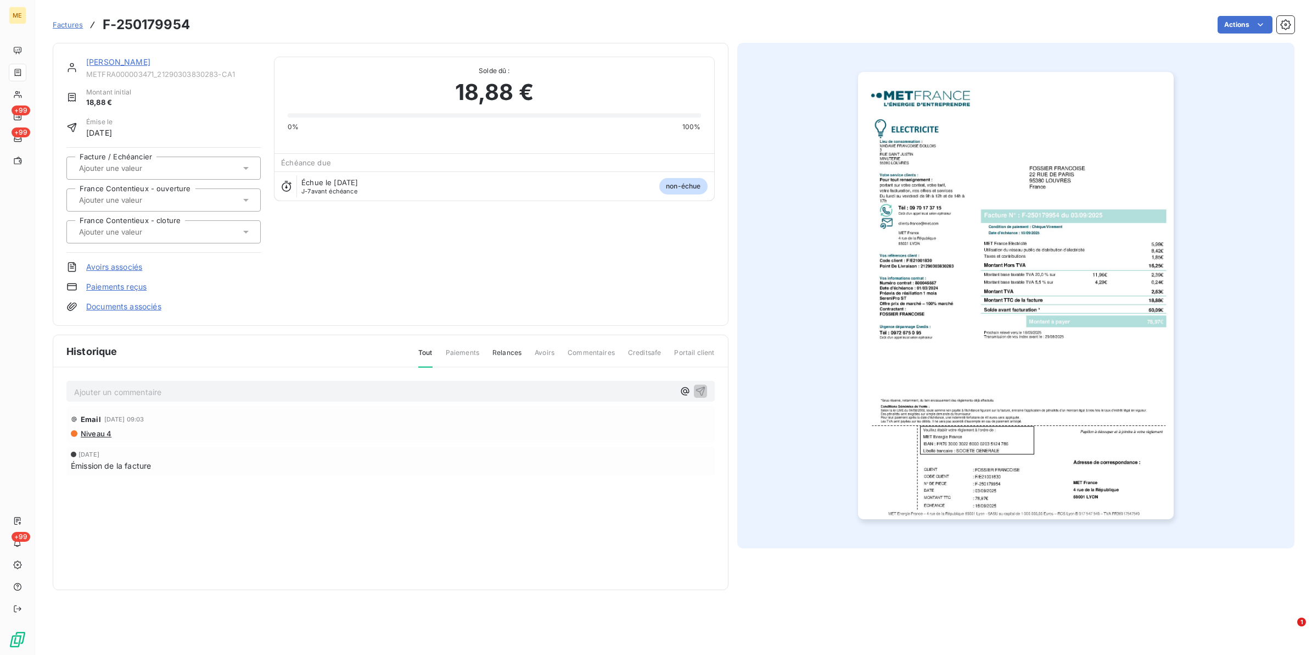
click at [931, 357] on img "button" at bounding box center [1016, 295] width 316 height 447
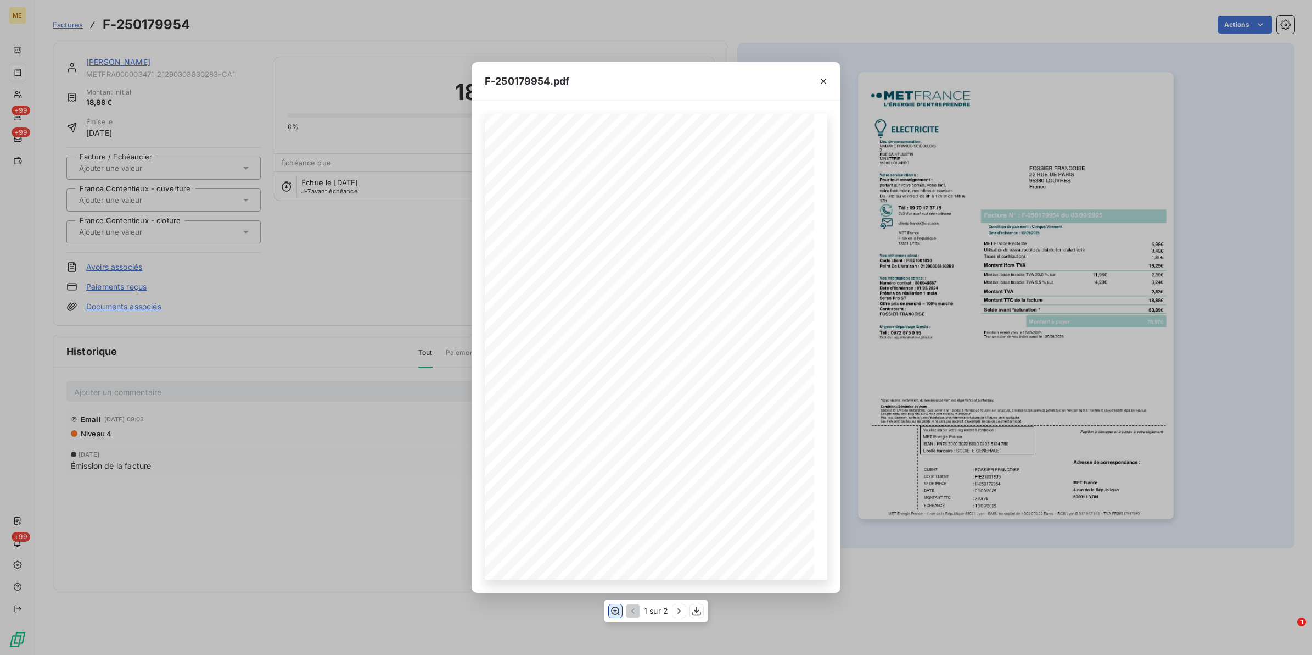
click at [616, 523] on icon "button" at bounding box center [615, 610] width 11 height 11
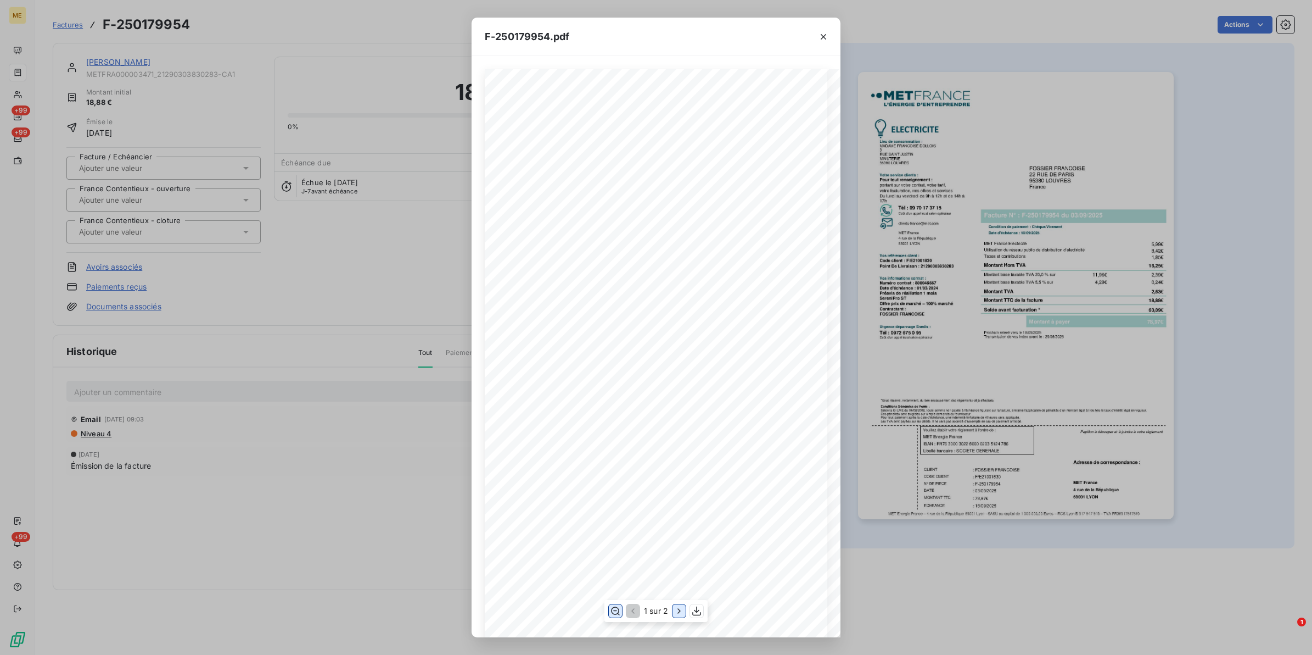
click at [676, 523] on icon "button" at bounding box center [679, 610] width 11 height 11
drag, startPoint x: 226, startPoint y: 111, endPoint x: 186, endPoint y: 102, distance: 41.6
click at [226, 111] on div "F-250179954.pdf Détail de votre facture : Document à conserver 10 ans 2/2 Numér…" at bounding box center [656, 327] width 1312 height 655
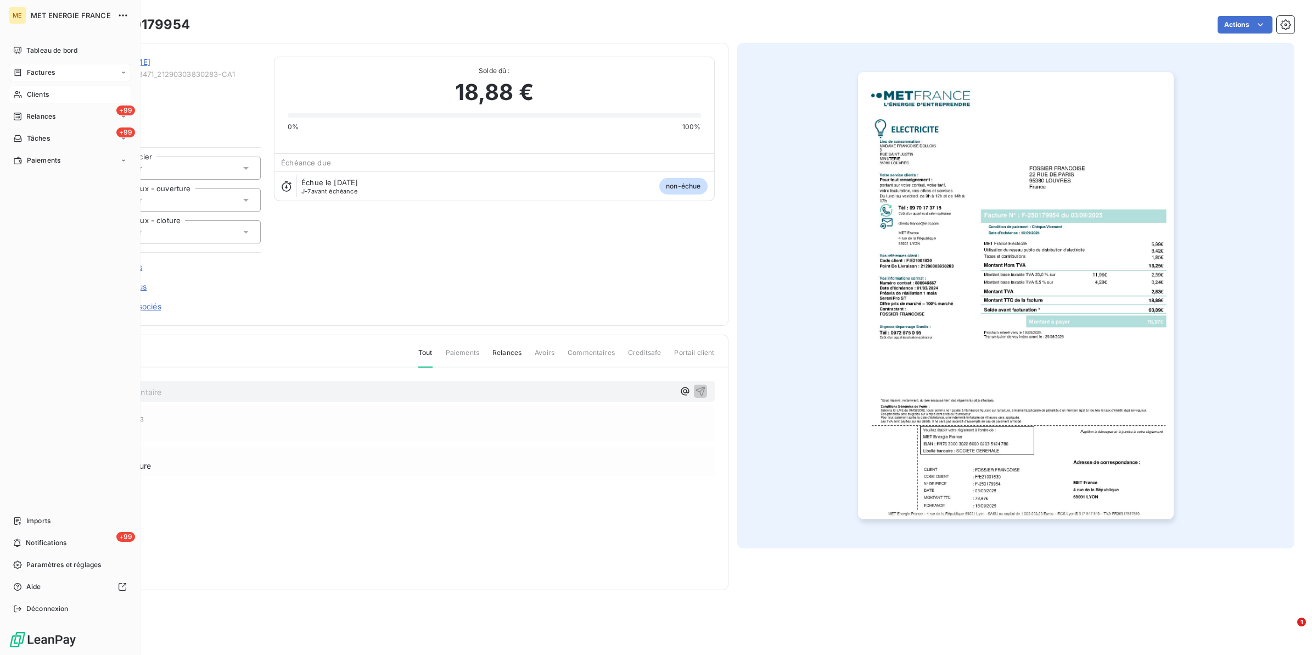
click at [40, 93] on span "Clients" at bounding box center [38, 95] width 22 height 10
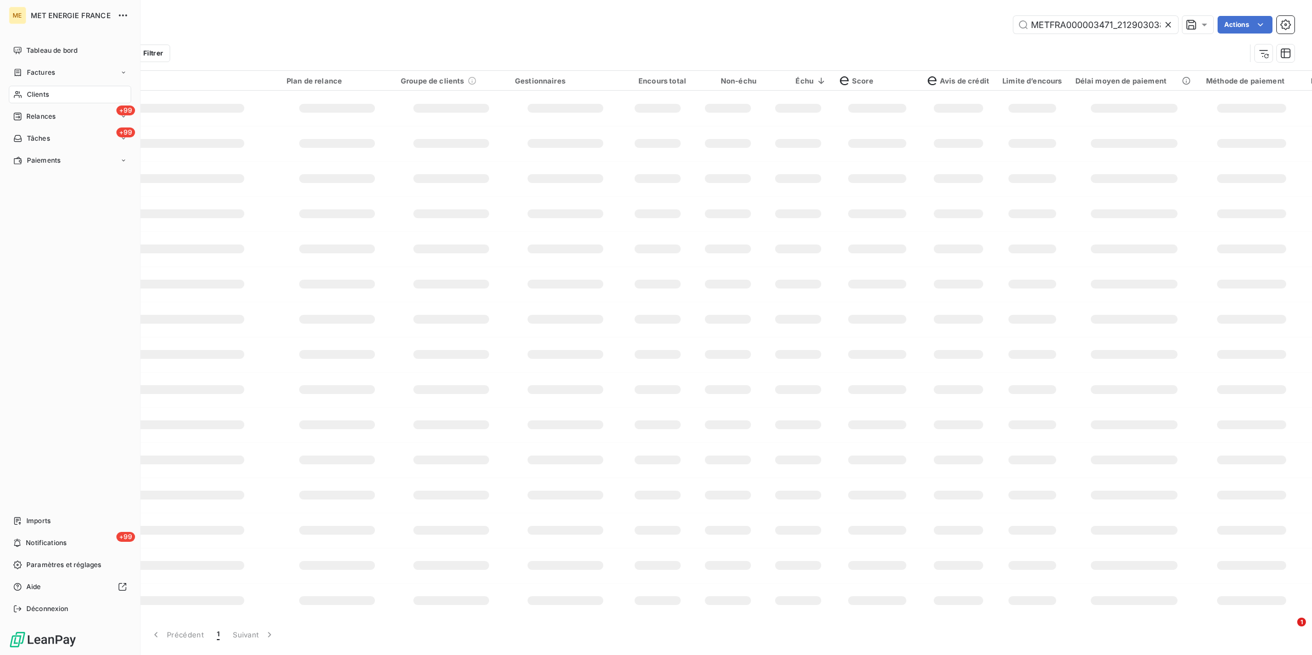
scroll to position [0, 31]
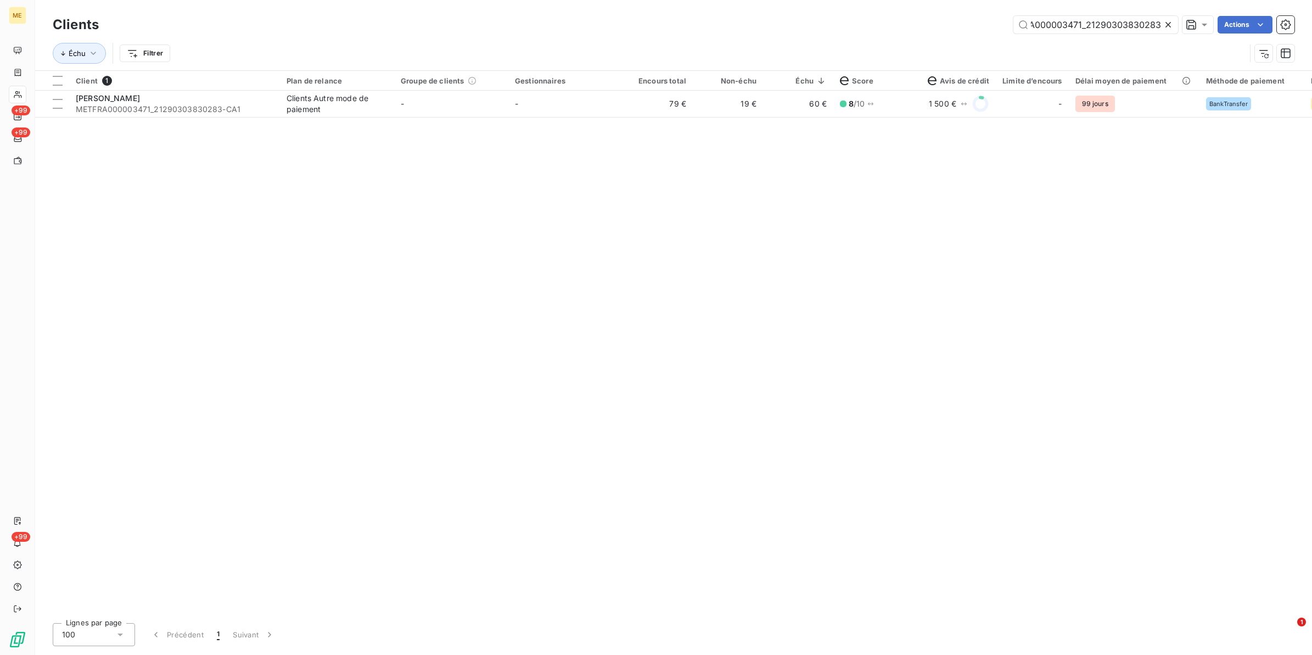
click at [1049, 22] on icon at bounding box center [1168, 24] width 11 height 11
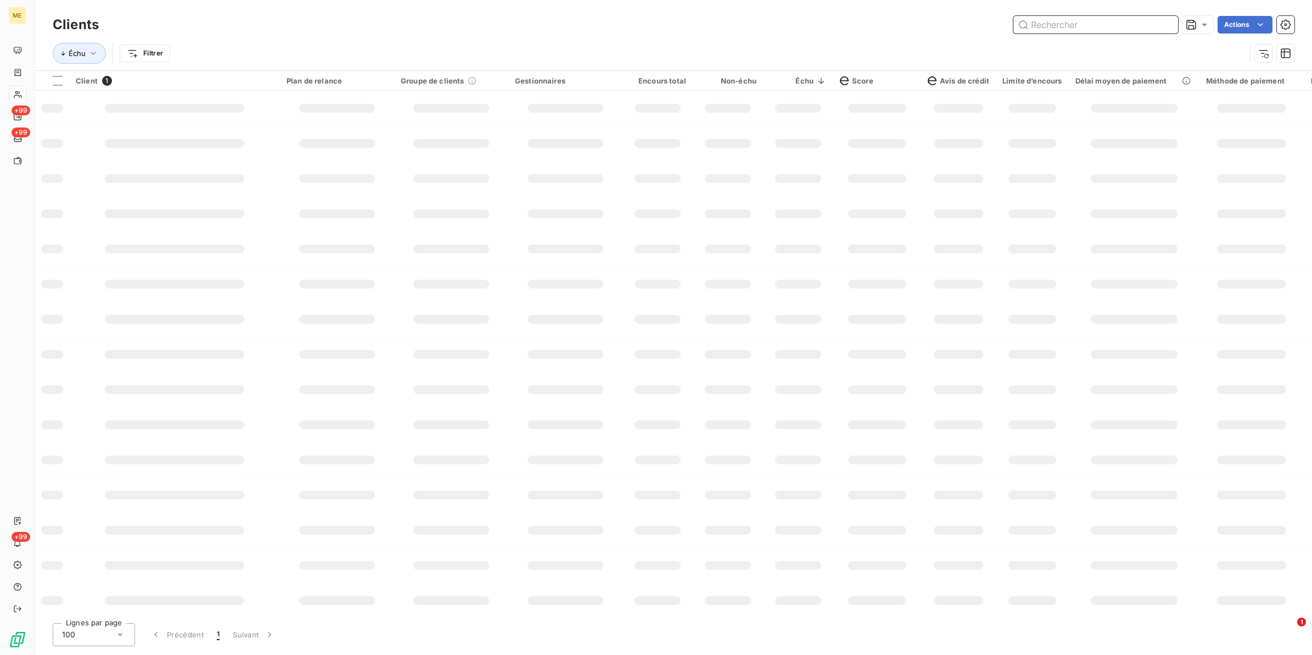
click at [1049, 22] on input "text" at bounding box center [1096, 25] width 165 height 18
paste input "METFRA000002391_07351953644286"
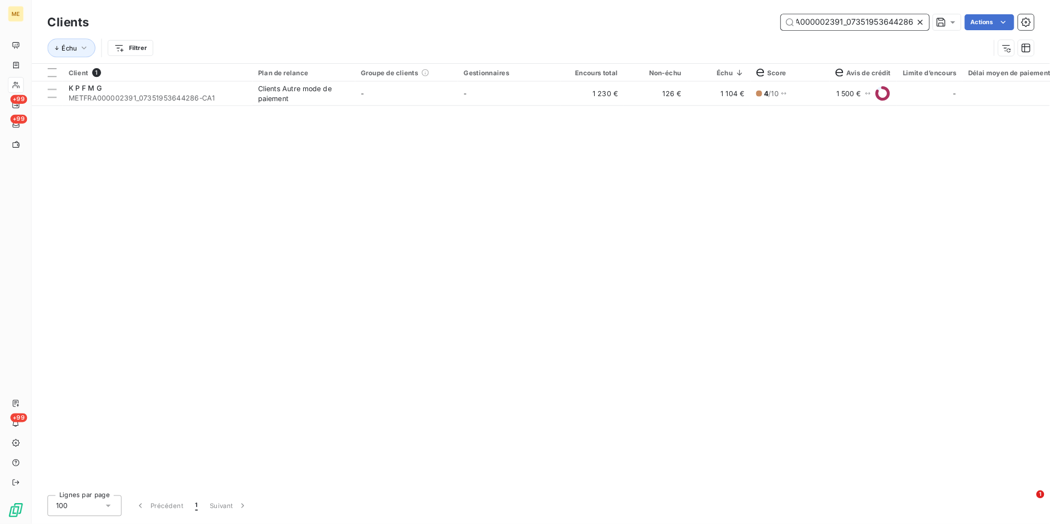
scroll to position [0, 31]
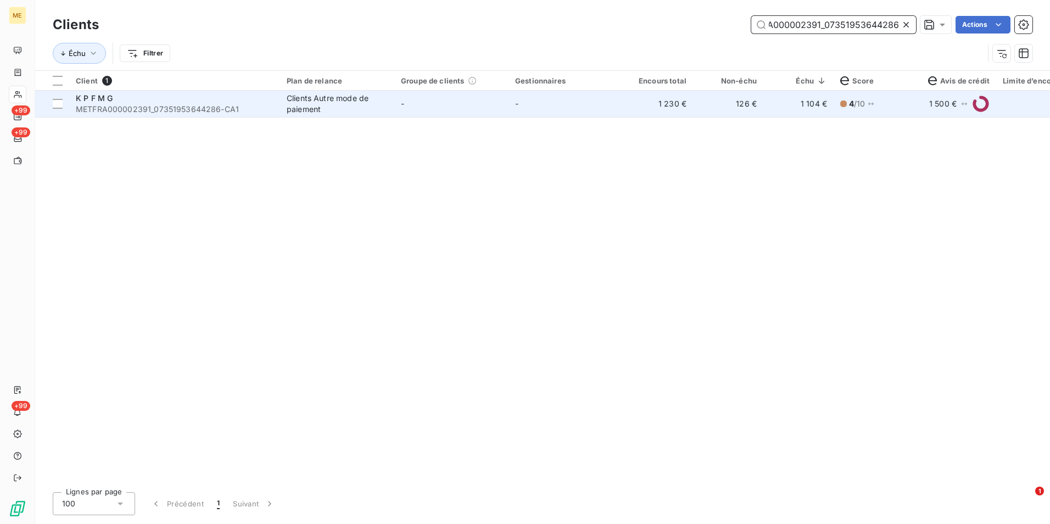
type input "METFRA000002391_07351953644286"
click at [304, 111] on div "Clients Autre mode de paiement" at bounding box center [337, 104] width 101 height 22
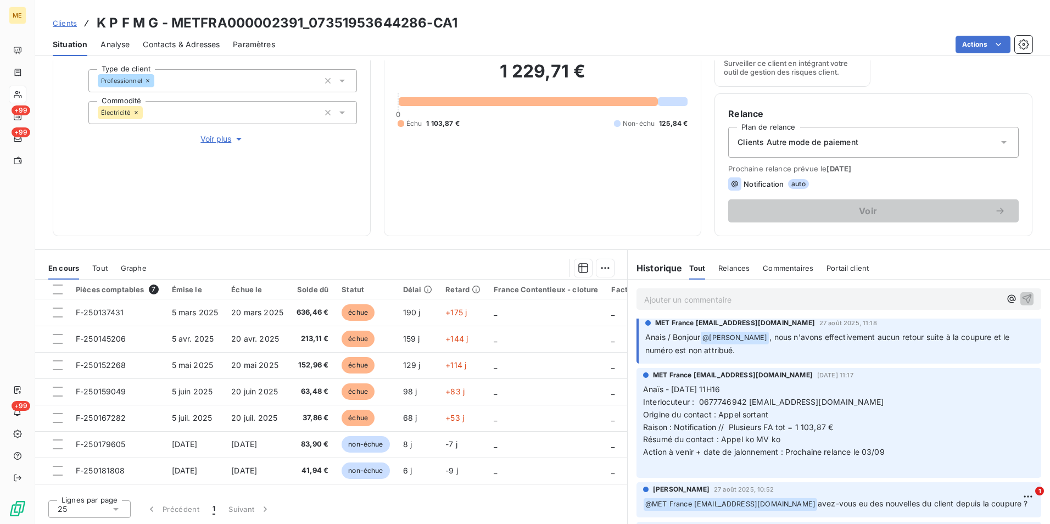
scroll to position [165, 0]
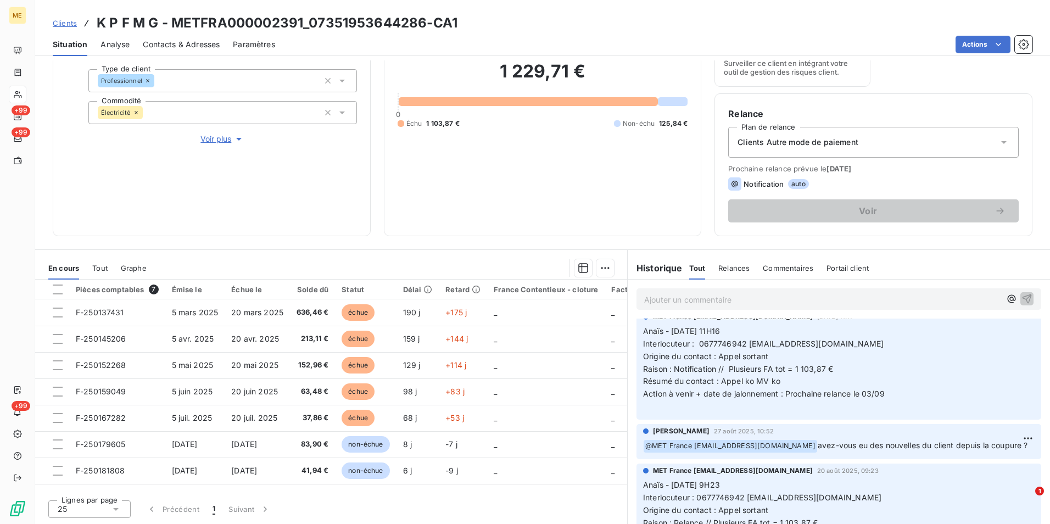
click at [59, 21] on span "Clients" at bounding box center [65, 23] width 24 height 9
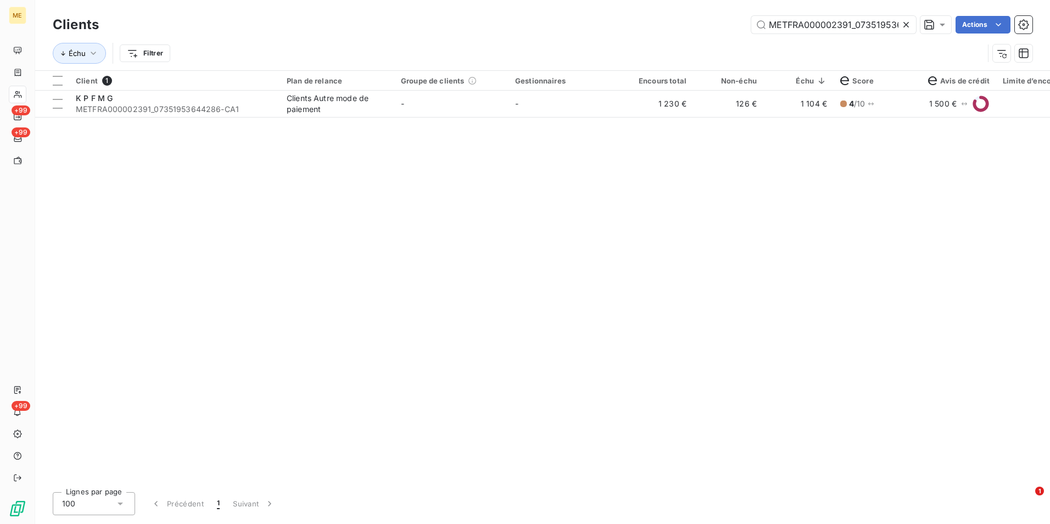
click at [908, 27] on icon at bounding box center [905, 24] width 5 height 5
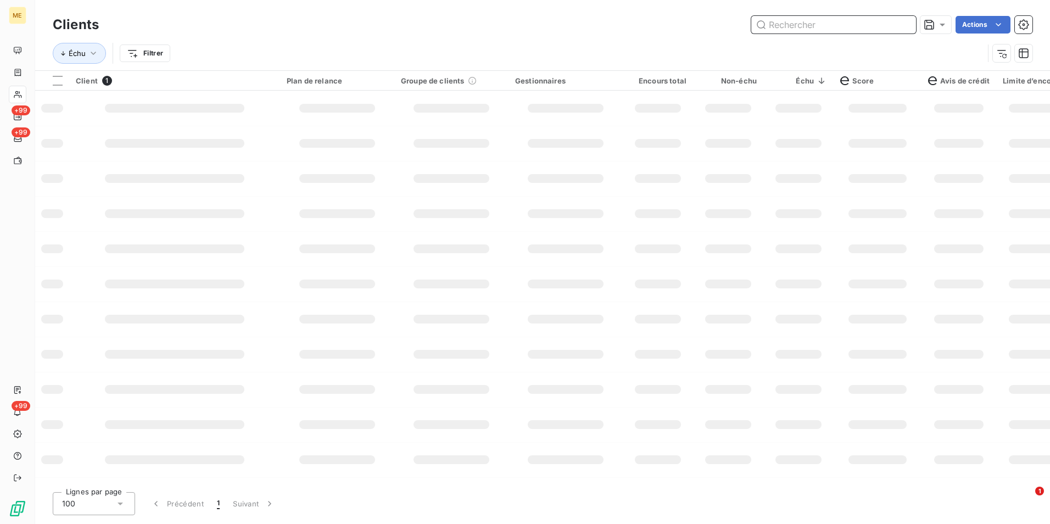
click at [905, 26] on input "text" at bounding box center [833, 25] width 165 height 18
paste input "METFRA000000374_19157163332546"
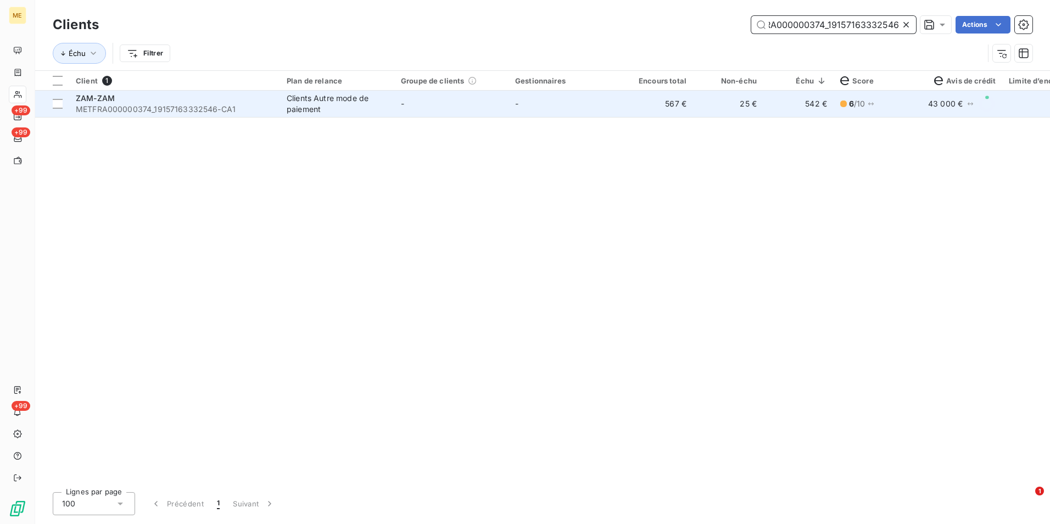
type input "METFRA000000374_19157163332546"
click at [584, 107] on td "-" at bounding box center [565, 104] width 114 height 26
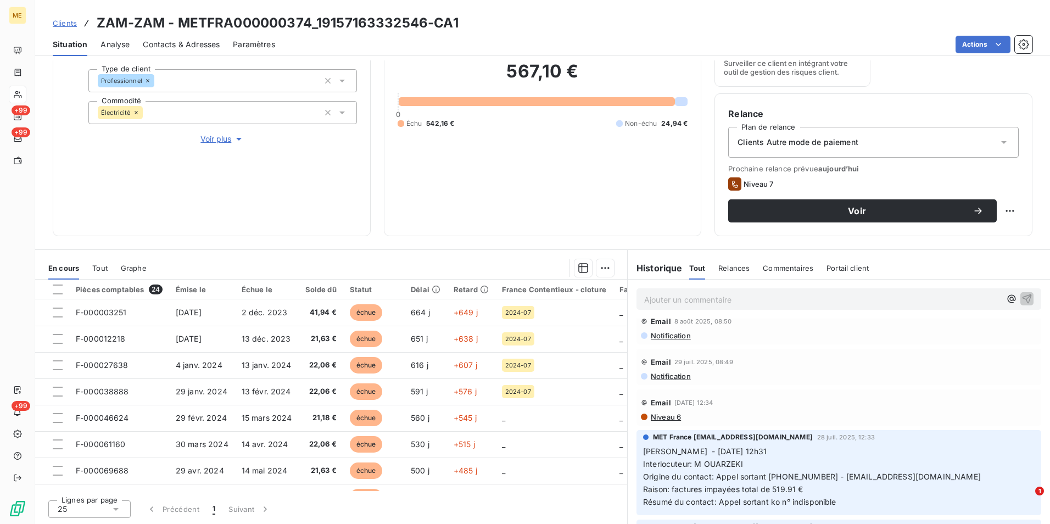
scroll to position [275, 0]
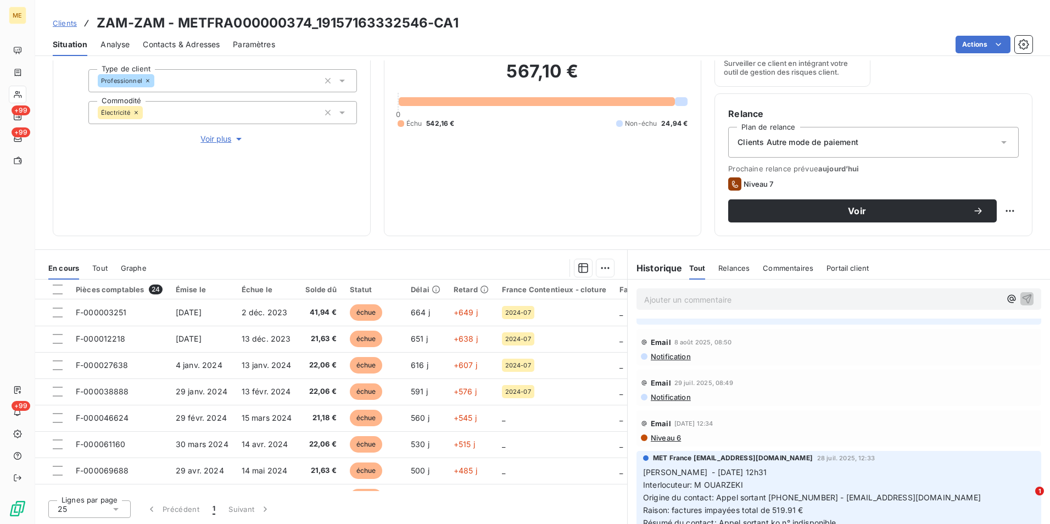
click at [72, 20] on span "Clients" at bounding box center [65, 23] width 24 height 9
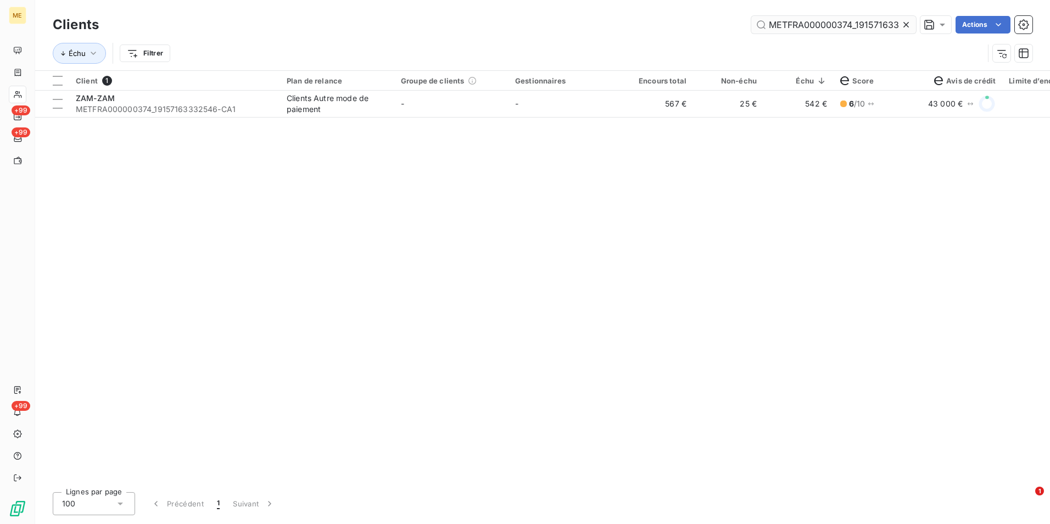
scroll to position [0, 28]
click at [905, 25] on icon at bounding box center [905, 24] width 5 height 5
click at [905, 25] on input "text" at bounding box center [833, 25] width 165 height 18
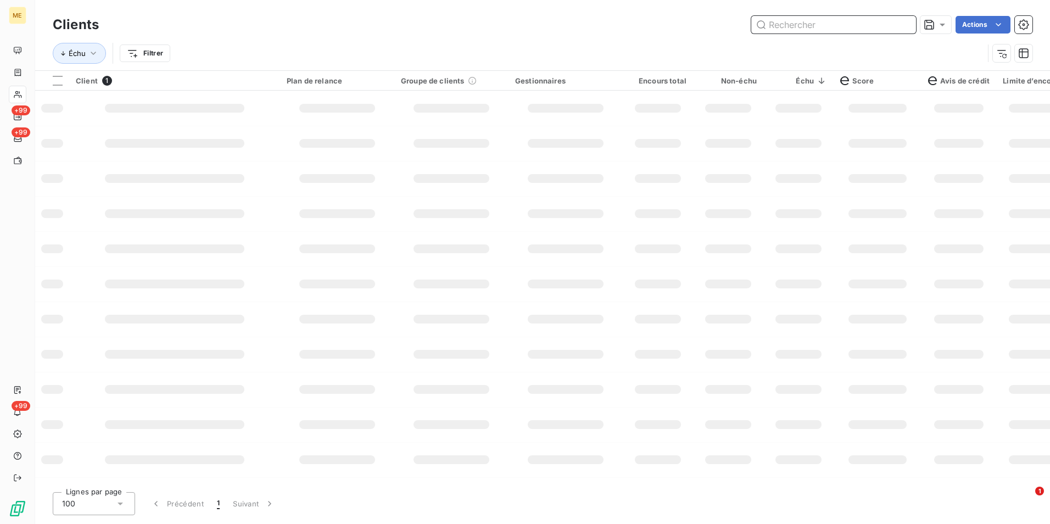
paste input "METFRA000003928_25418668570540"
type input "METFRA000003928_25418668570540"
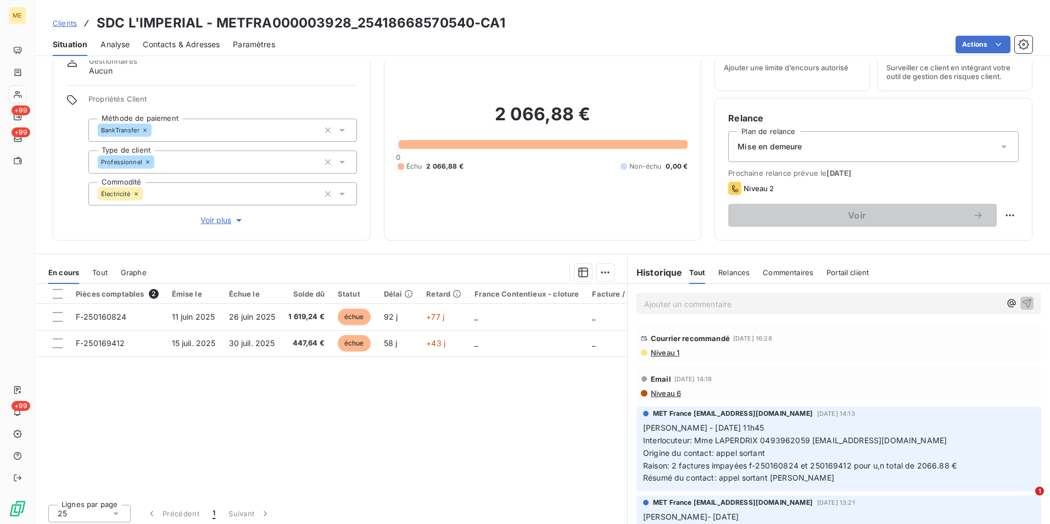
scroll to position [51, 0]
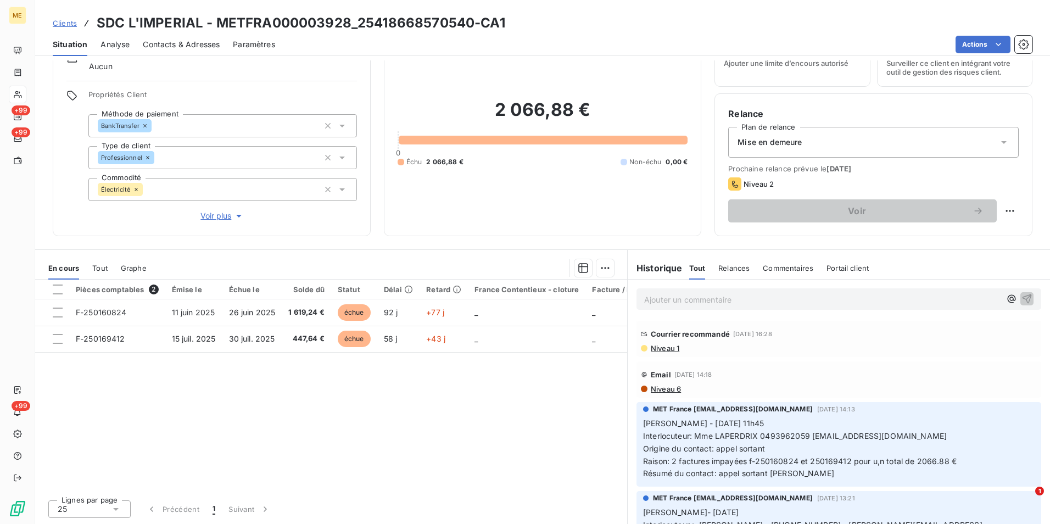
click at [675, 339] on div "Courrier recommandé [DATE] 16:28" at bounding box center [839, 334] width 396 height 18
click at [670, 344] on span "Niveau 1" at bounding box center [665, 348] width 30 height 9
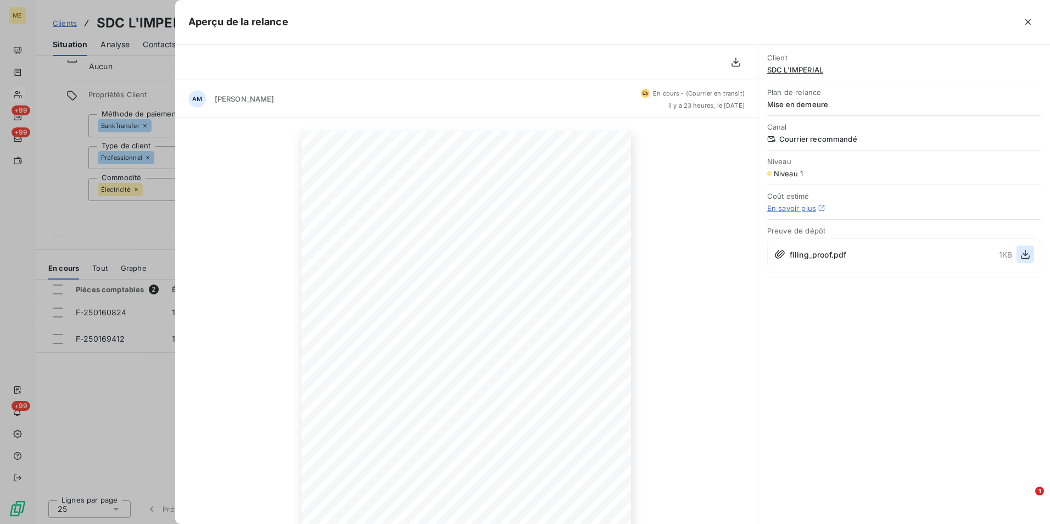
click at [1025, 258] on icon "button" at bounding box center [1025, 254] width 11 height 11
drag, startPoint x: 121, startPoint y: 199, endPoint x: 1041, endPoint y: 100, distance: 925.0
click at [130, 195] on div at bounding box center [525, 262] width 1050 height 524
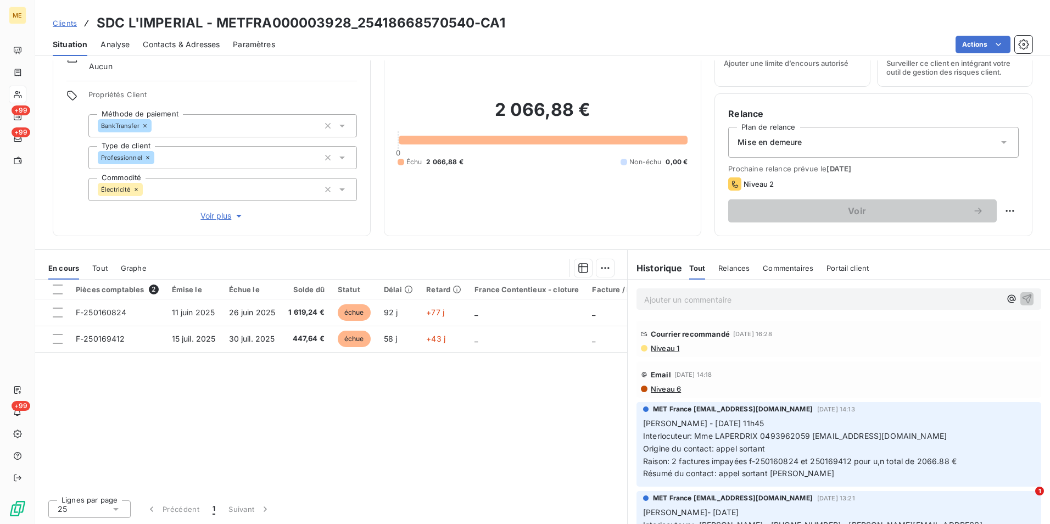
drag, startPoint x: 65, startPoint y: 20, endPoint x: 92, endPoint y: 15, distance: 27.5
click at [65, 20] on span "Clients" at bounding box center [65, 23] width 24 height 9
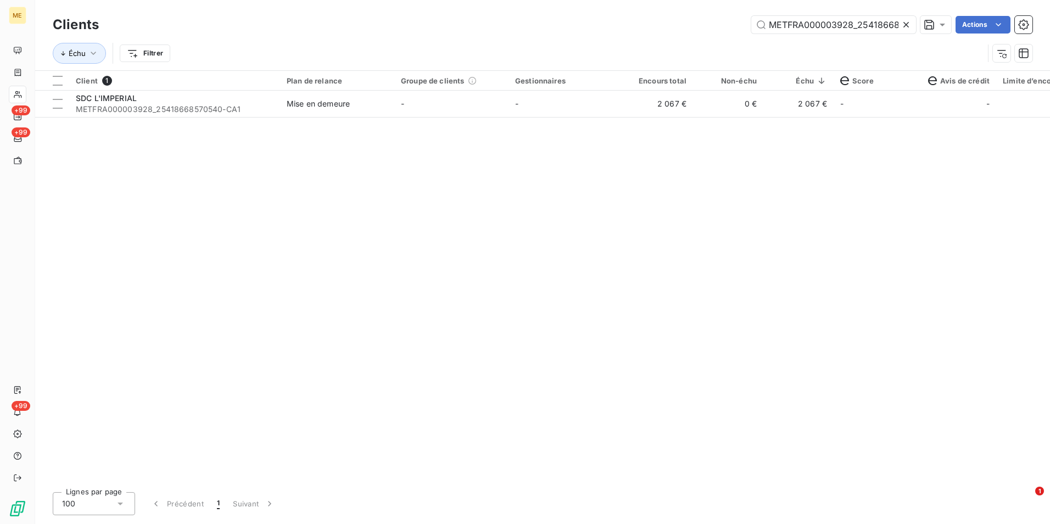
scroll to position [0, 33]
click at [908, 23] on icon at bounding box center [906, 24] width 11 height 11
click at [903, 26] on input "text" at bounding box center [833, 25] width 165 height 18
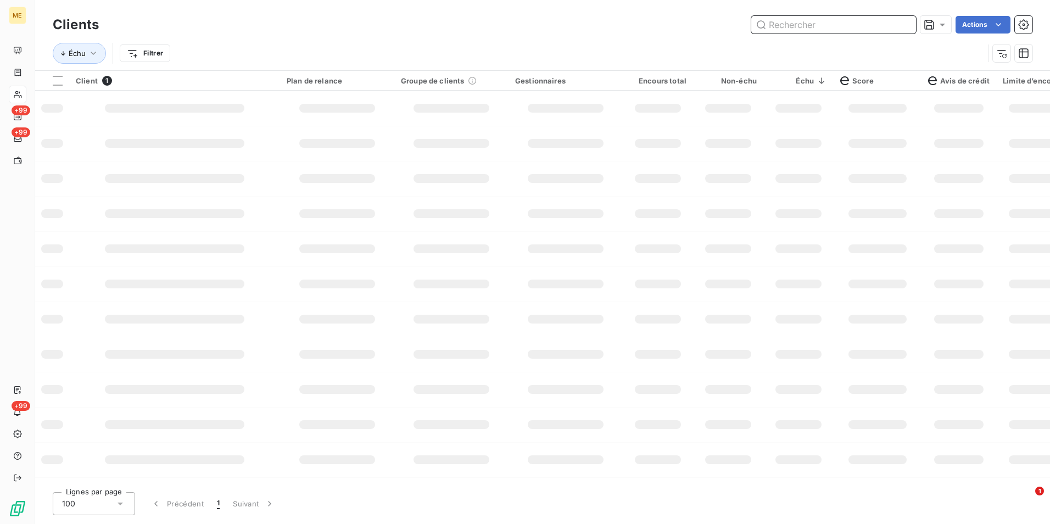
paste input "METFRA000003352_07445296648130"
type input "METFRA000003352_07445296648130"
click at [585, 105] on div at bounding box center [565, 108] width 75 height 9
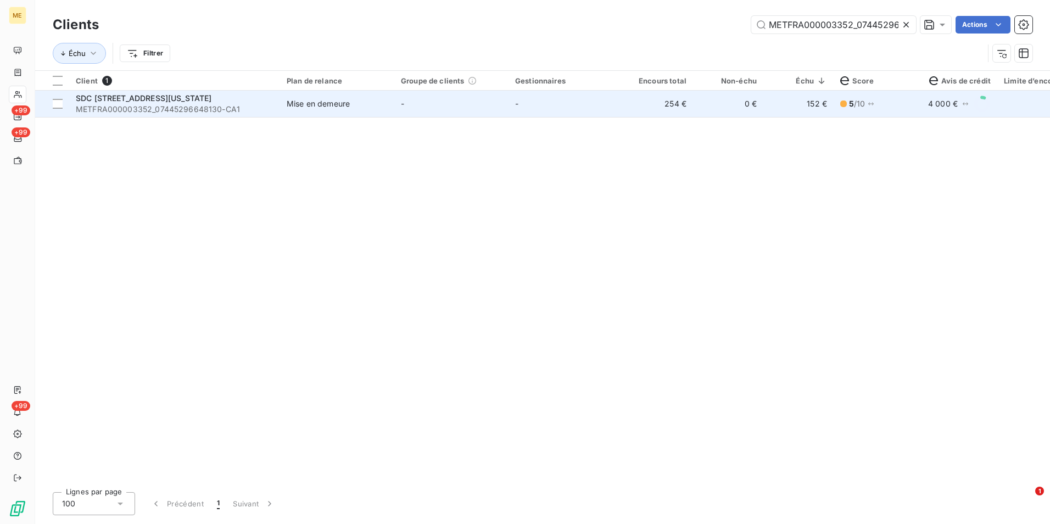
click at [560, 111] on td "-" at bounding box center [565, 104] width 114 height 26
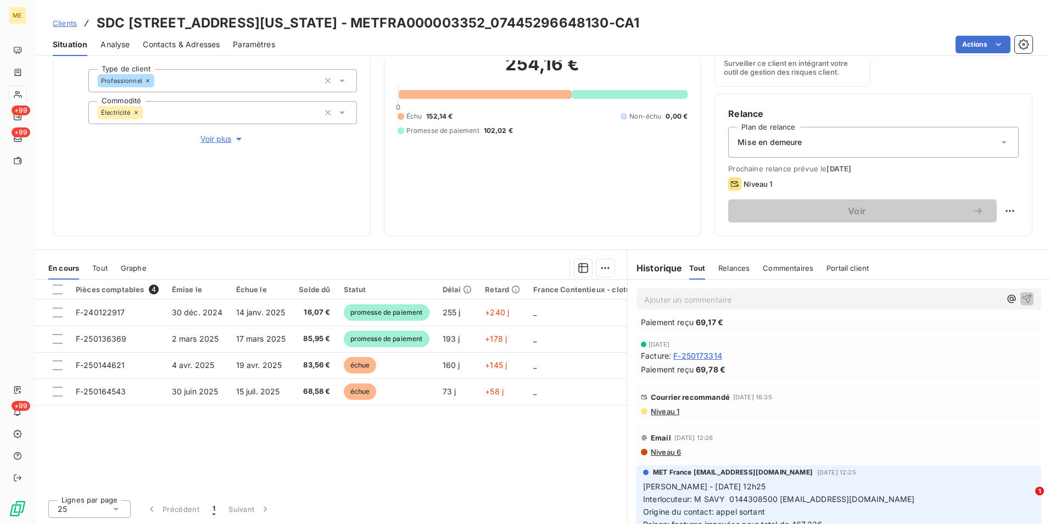
scroll to position [220, 0]
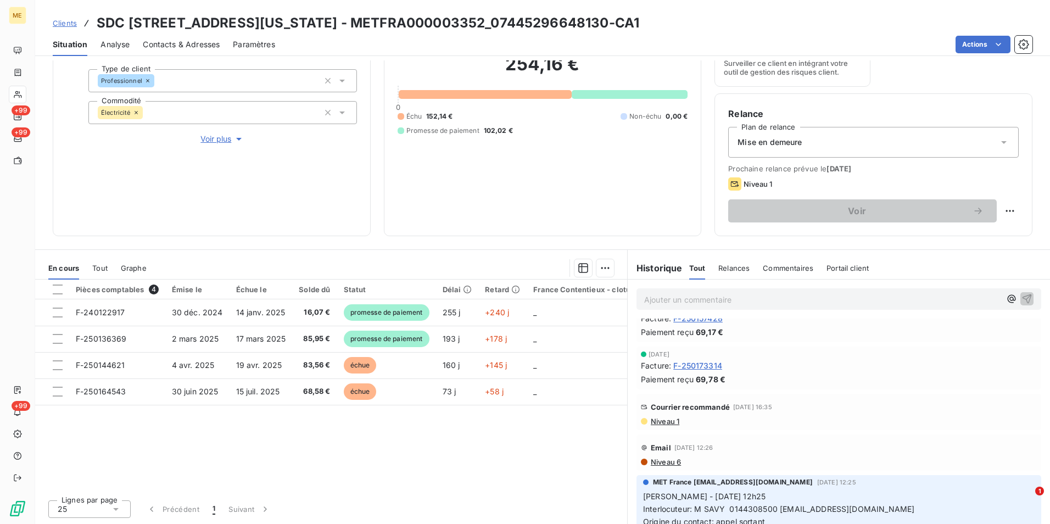
click at [664, 421] on span "Niveau 1" at bounding box center [665, 421] width 30 height 9
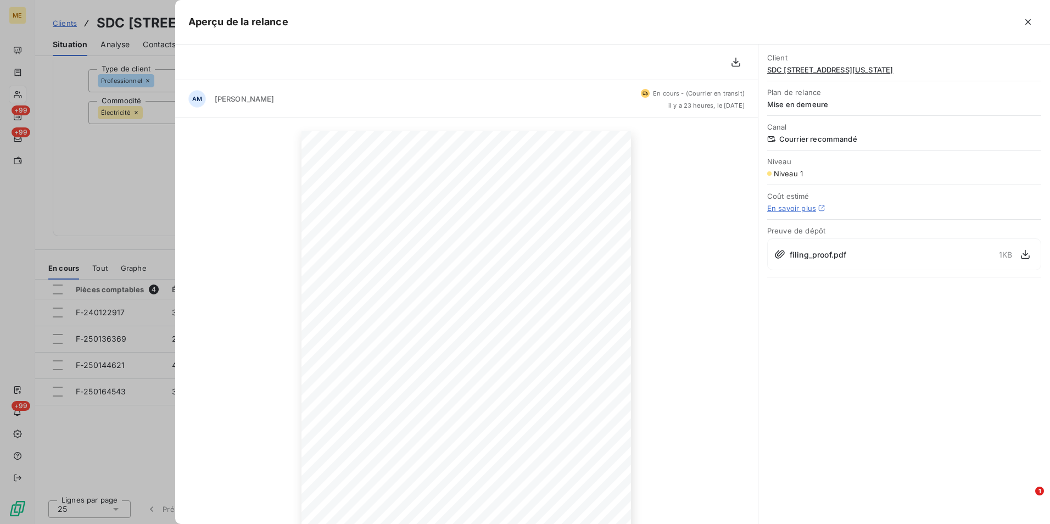
click at [134, 298] on div at bounding box center [525, 262] width 1050 height 524
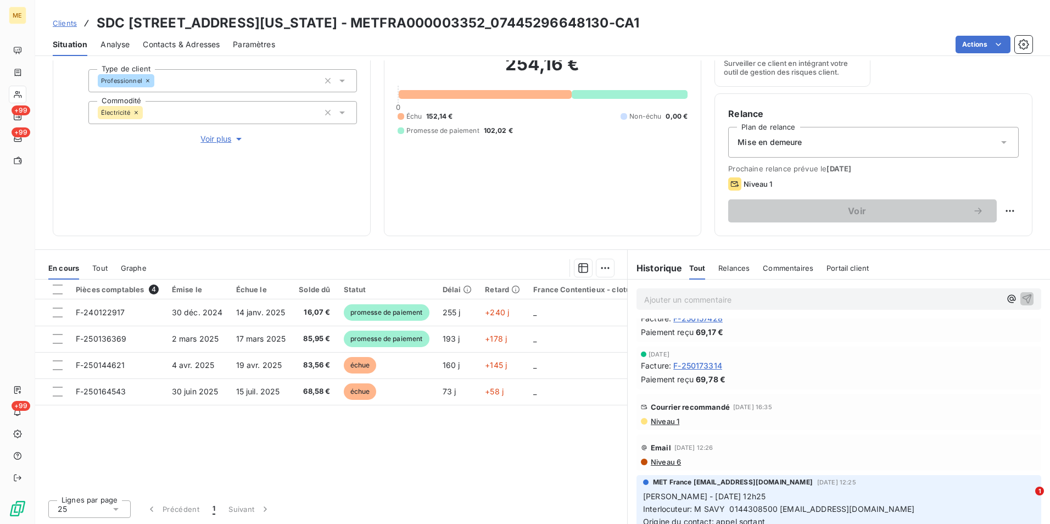
click at [669, 420] on span "Niveau 1" at bounding box center [665, 421] width 30 height 9
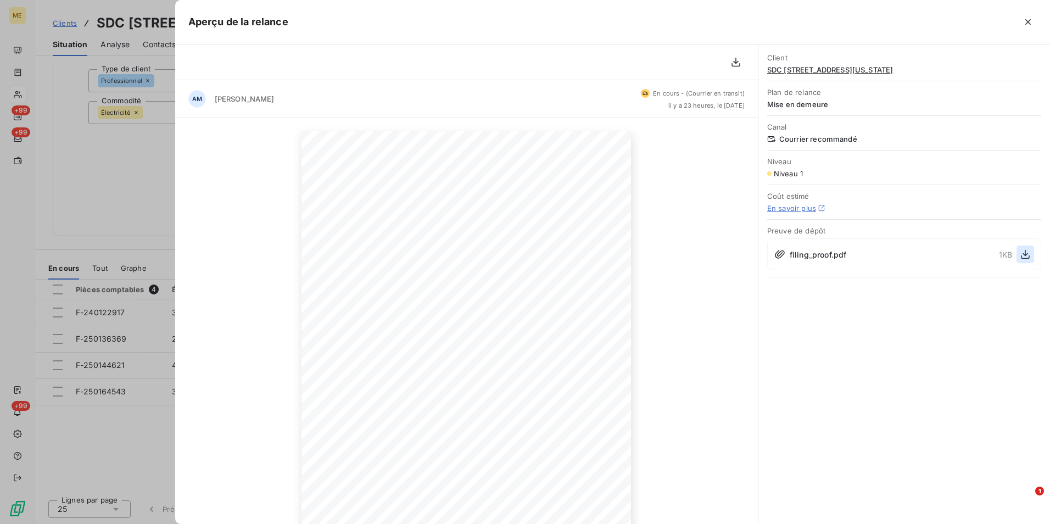
click at [1023, 258] on icon "button" at bounding box center [1025, 254] width 11 height 11
click at [109, 137] on div at bounding box center [525, 262] width 1050 height 524
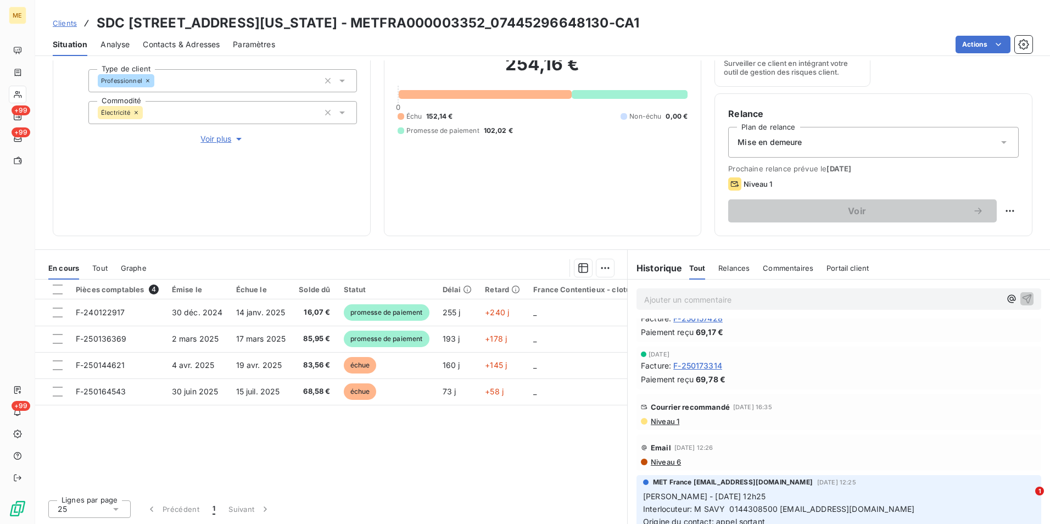
click at [63, 21] on span "Clients" at bounding box center [65, 23] width 24 height 9
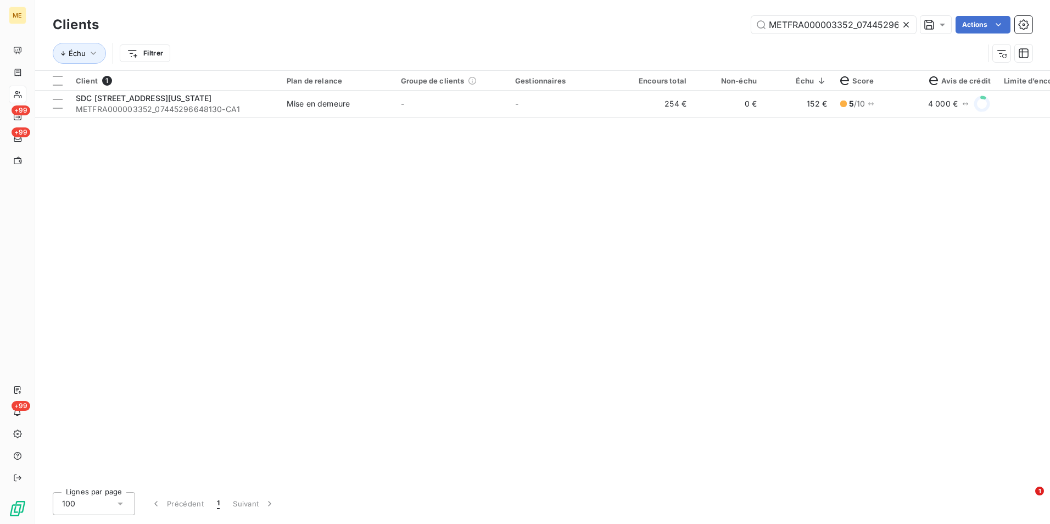
click at [912, 23] on div at bounding box center [908, 25] width 15 height 18
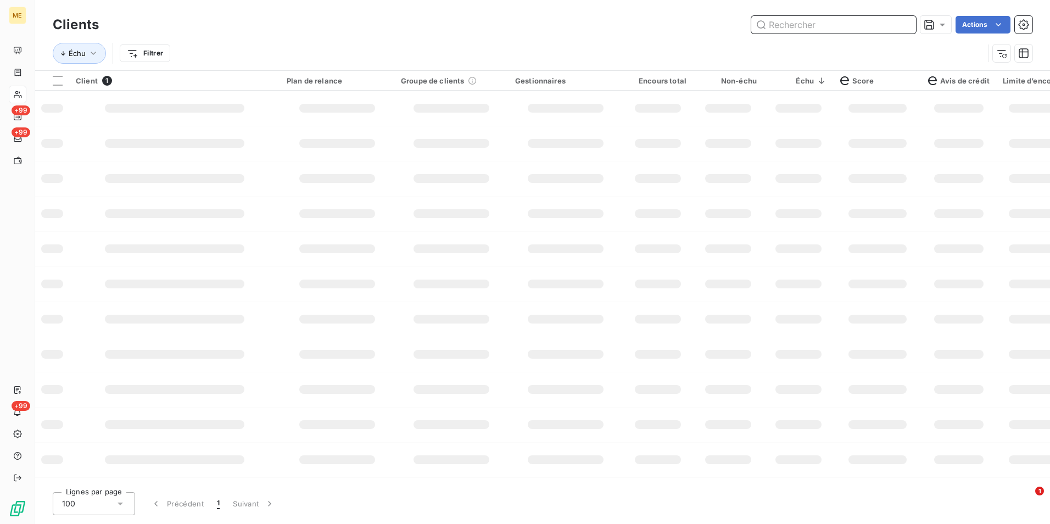
click at [912, 22] on input "text" at bounding box center [833, 25] width 165 height 18
paste input "METFRA000013051_09707525314625"
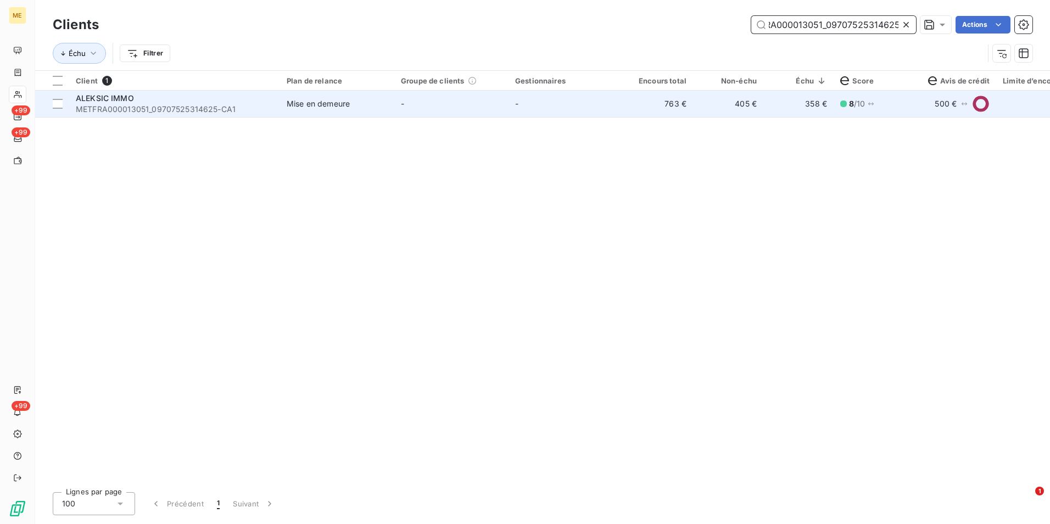
type input "METFRA000013051_09707525314625"
click at [624, 114] on td "763 €" at bounding box center [658, 104] width 70 height 26
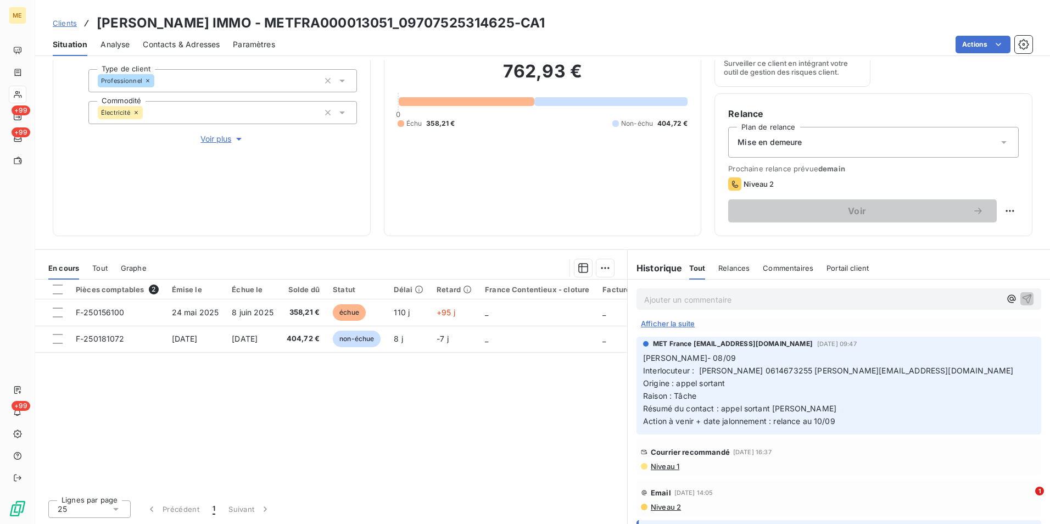
scroll to position [165, 0]
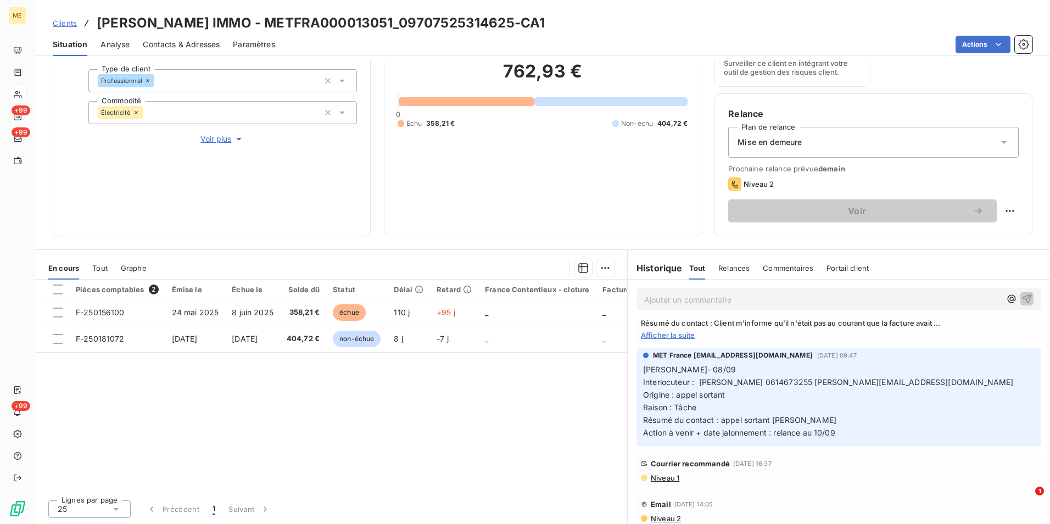
click at [680, 335] on span "Afficher la suite" at bounding box center [839, 335] width 396 height 9
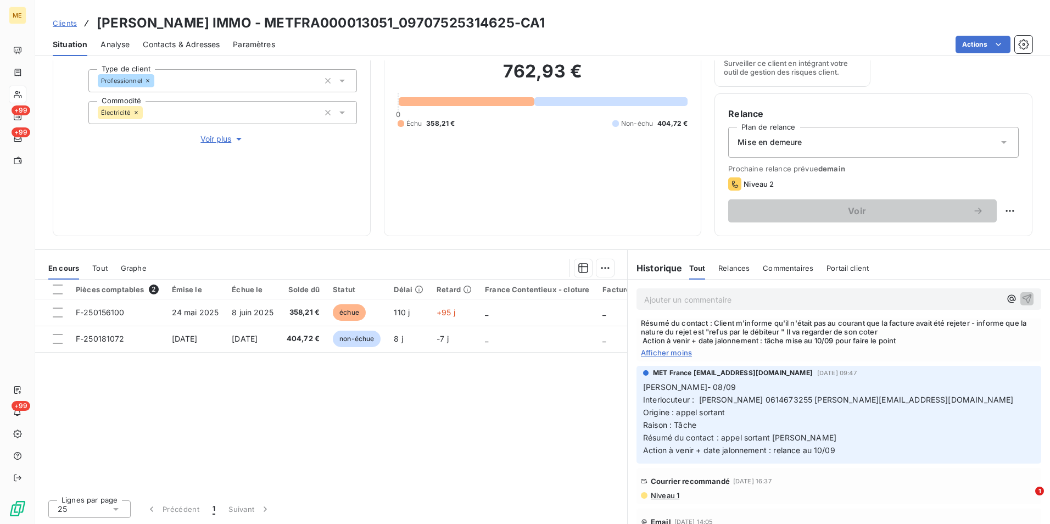
click at [661, 499] on span "Niveau 1" at bounding box center [665, 495] width 30 height 9
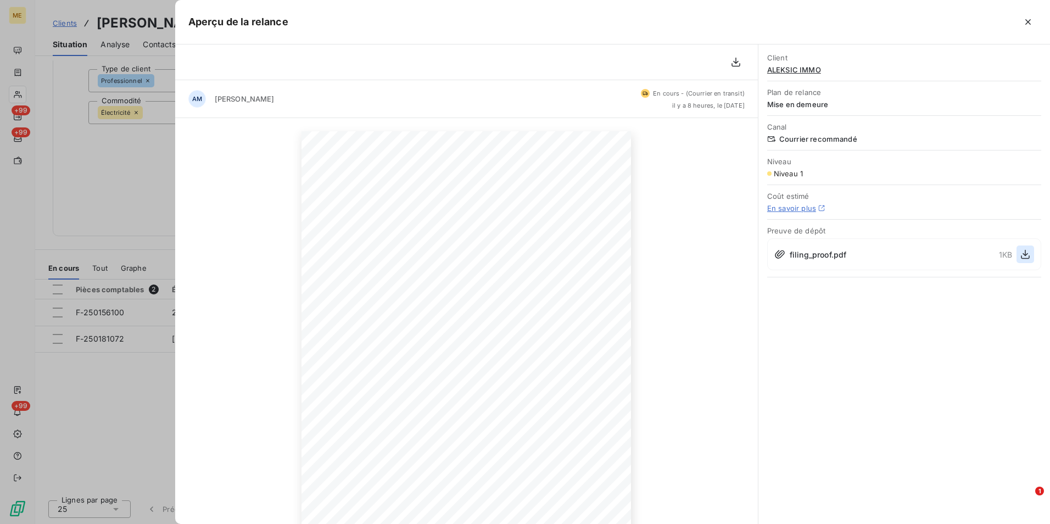
click at [1026, 258] on icon "button" at bounding box center [1025, 254] width 11 height 11
click at [133, 91] on div at bounding box center [525, 262] width 1050 height 524
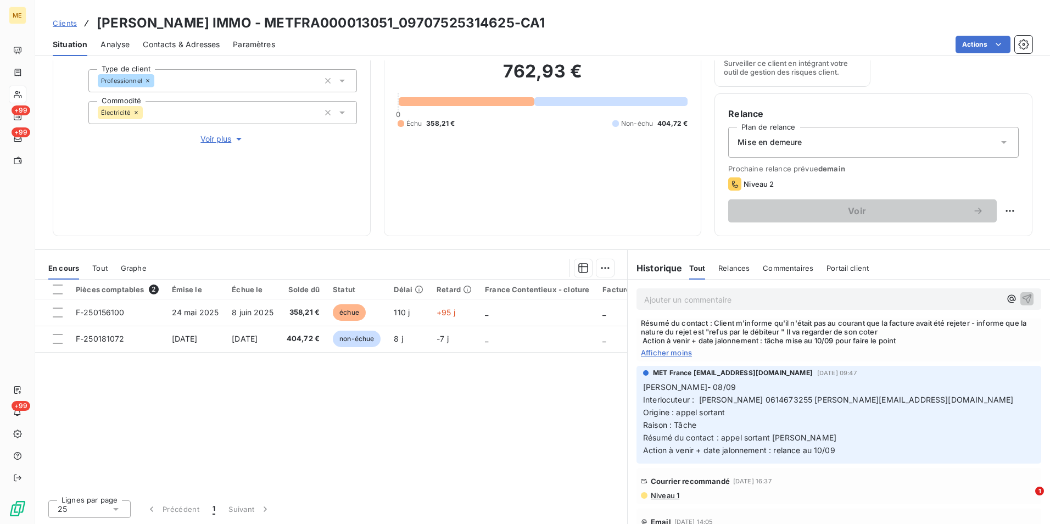
click at [68, 22] on span "Clients" at bounding box center [65, 23] width 24 height 9
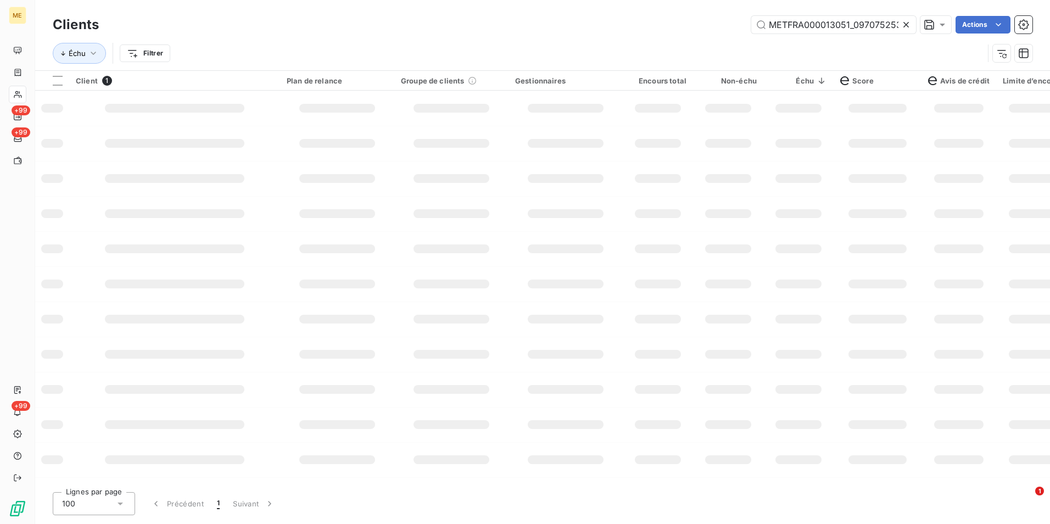
scroll to position [0, 27]
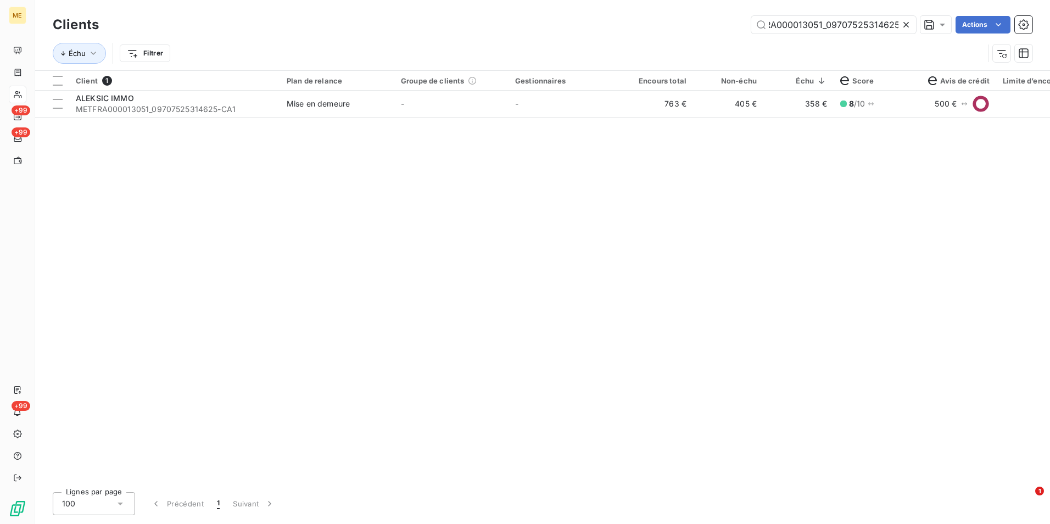
click at [905, 19] on icon at bounding box center [906, 24] width 11 height 11
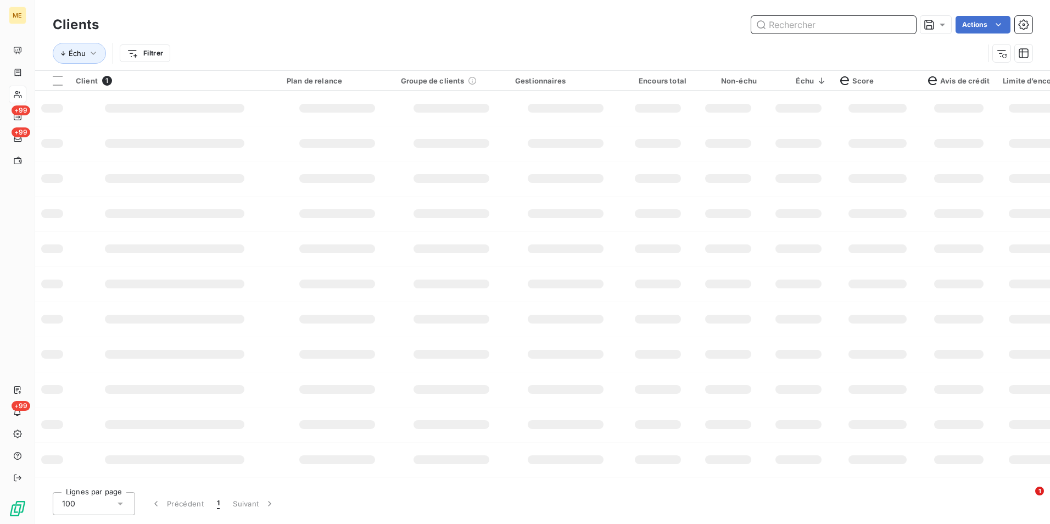
click at [902, 20] on input "text" at bounding box center [833, 25] width 165 height 18
paste input "METFRA000016167_19681041941745"
type input "METFRA000016167_19681041941745"
click at [473, 105] on div at bounding box center [450, 108] width 75 height 9
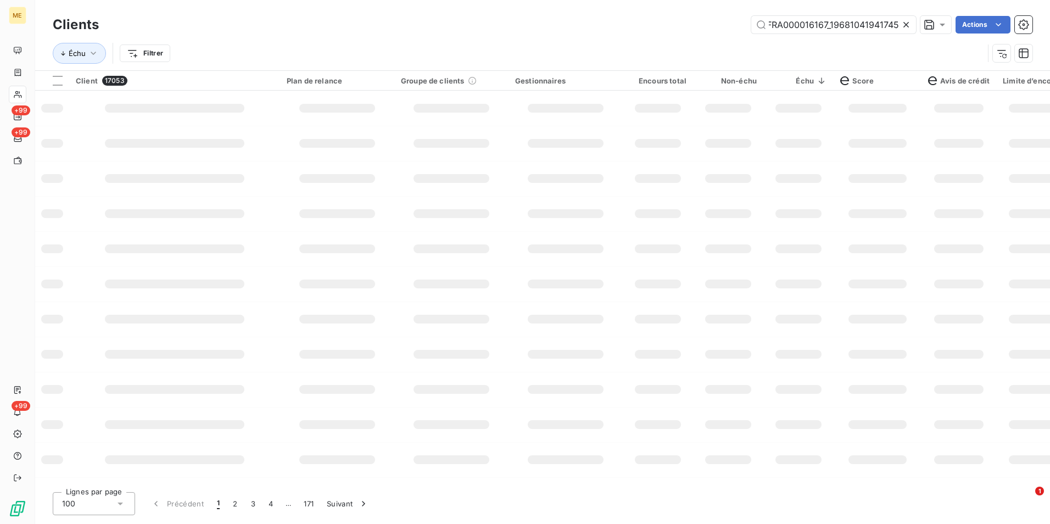
scroll to position [0, 0]
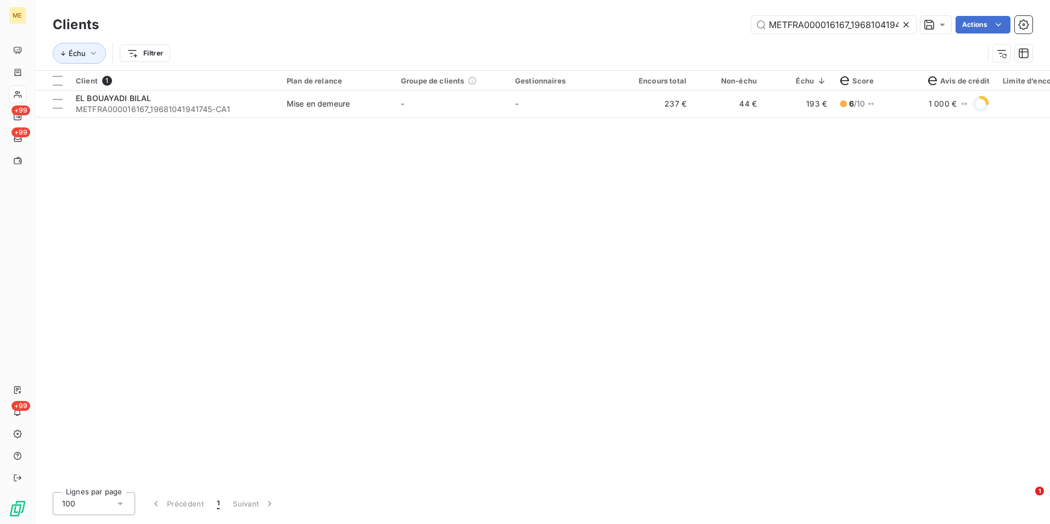
click at [358, 119] on div "Client 1 Plan de relance Groupe de clients Gestionnaires Encours total Non-échu…" at bounding box center [542, 277] width 1015 height 412
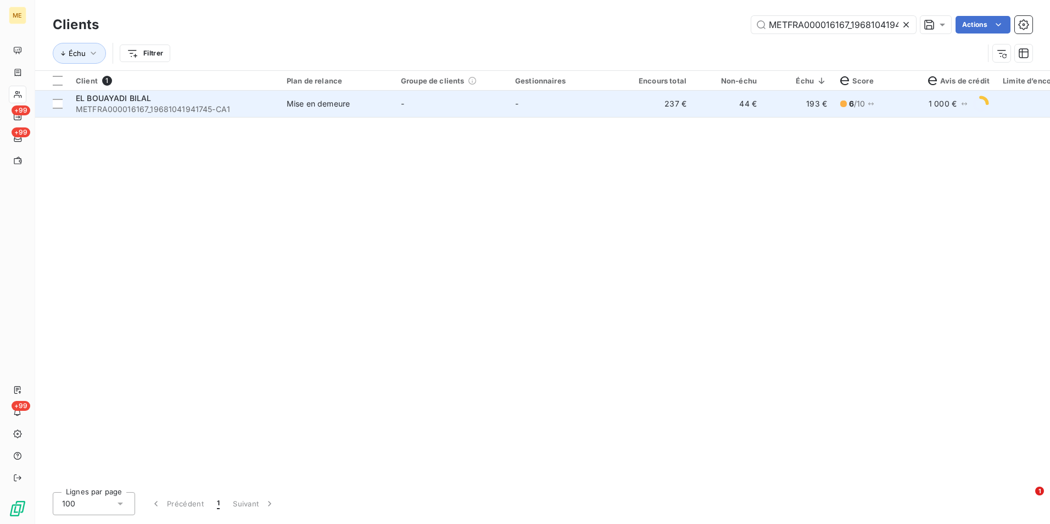
click at [381, 105] on span "Mise en demeure" at bounding box center [337, 103] width 101 height 11
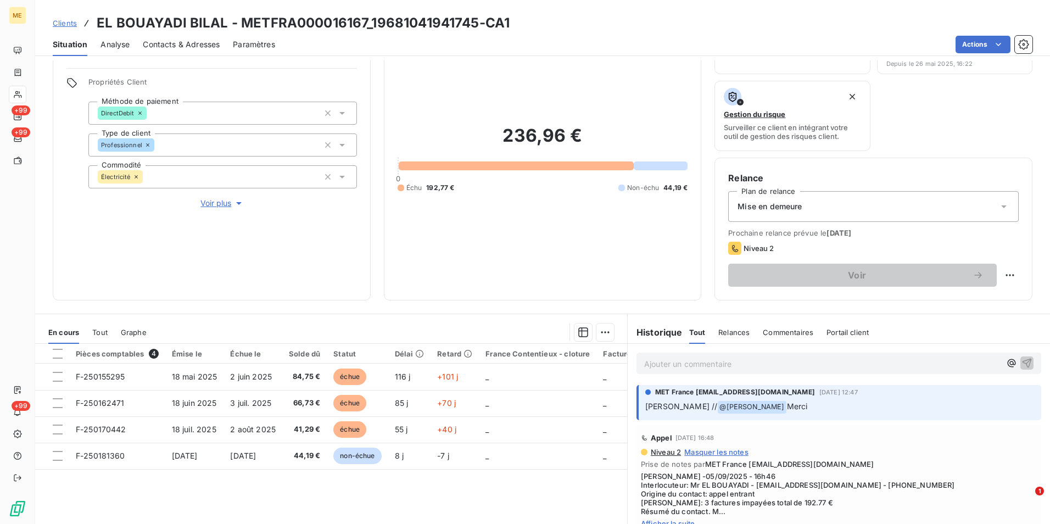
scroll to position [127, 0]
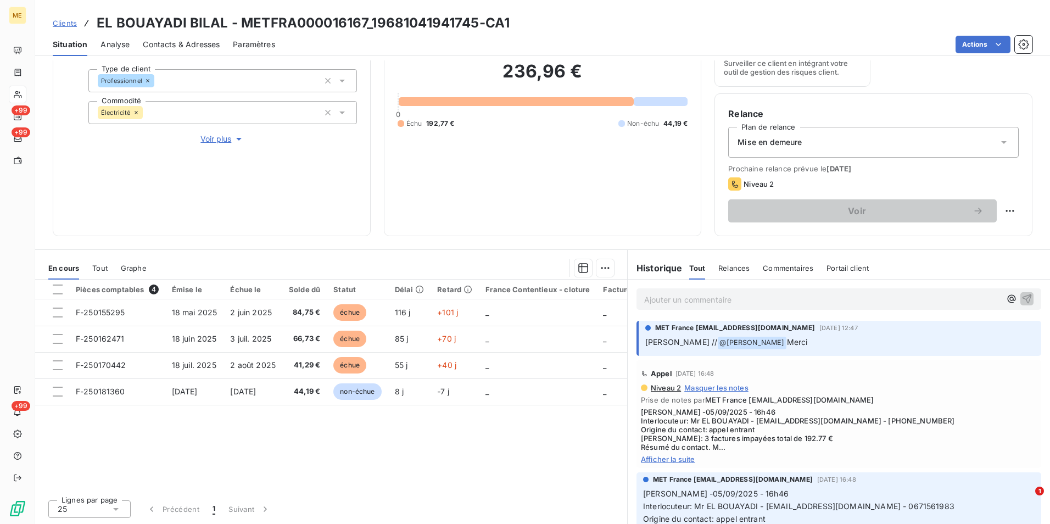
click at [672, 457] on span "Afficher la suite" at bounding box center [839, 459] width 396 height 9
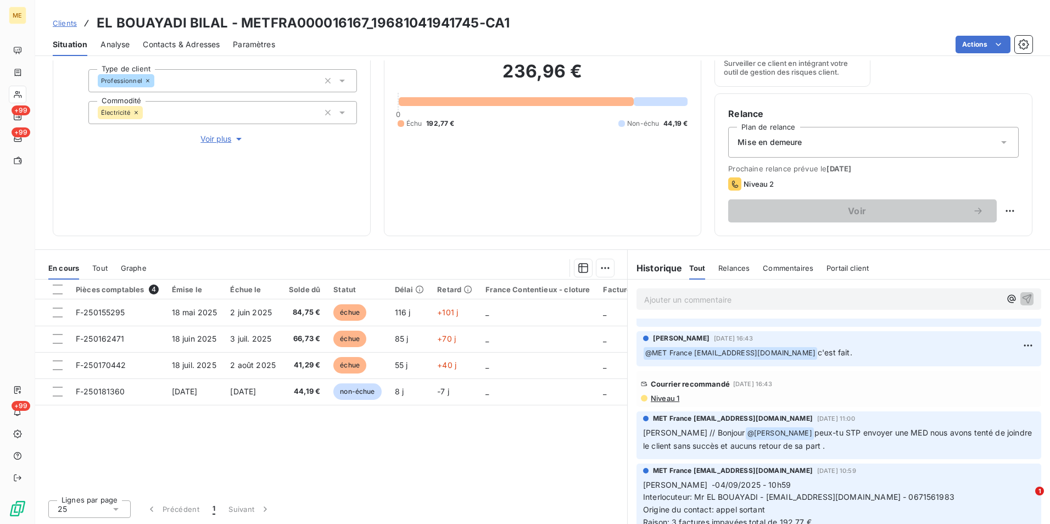
scroll to position [275, 0]
click at [666, 392] on span "Niveau 1" at bounding box center [665, 396] width 30 height 9
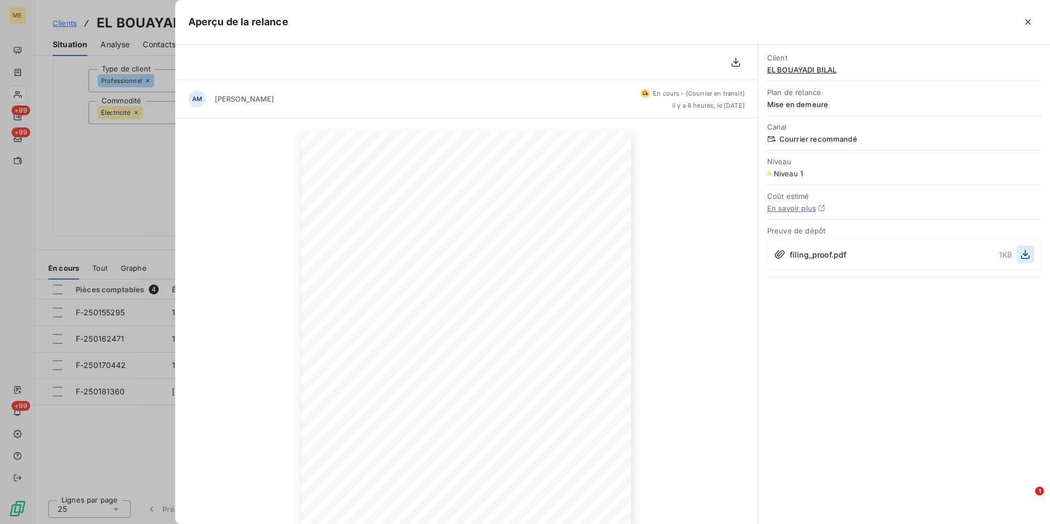
click at [1022, 256] on icon "button" at bounding box center [1025, 254] width 11 height 11
drag, startPoint x: 118, startPoint y: 94, endPoint x: 100, endPoint y: 52, distance: 45.3
click at [116, 91] on div at bounding box center [525, 262] width 1050 height 524
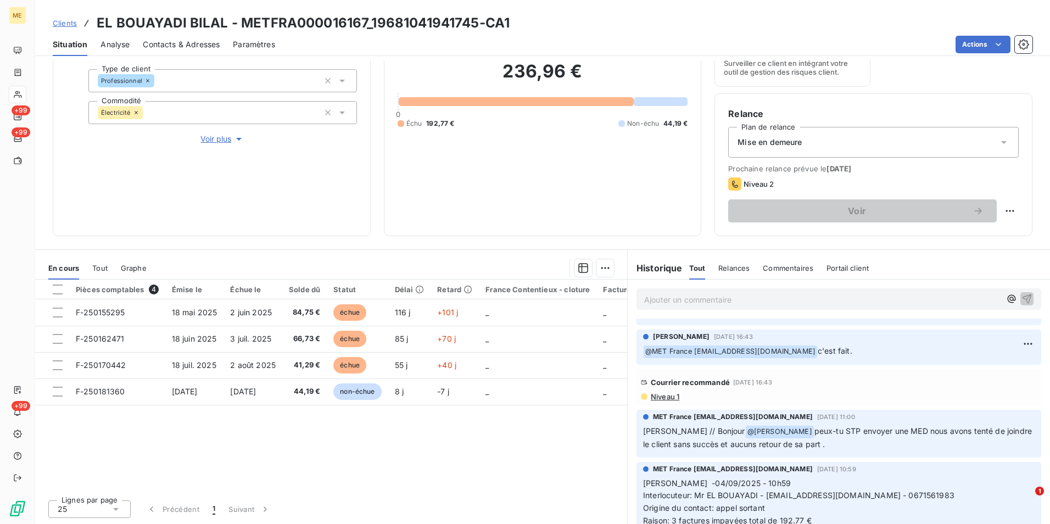
drag, startPoint x: 80, startPoint y: 20, endPoint x: 63, endPoint y: 26, distance: 17.4
click at [78, 21] on div "Clients EL BOUAYADI BILAL - METFRA000016167_19681041941745-CA1" at bounding box center [281, 23] width 457 height 20
click at [63, 26] on span "Clients" at bounding box center [65, 23] width 24 height 9
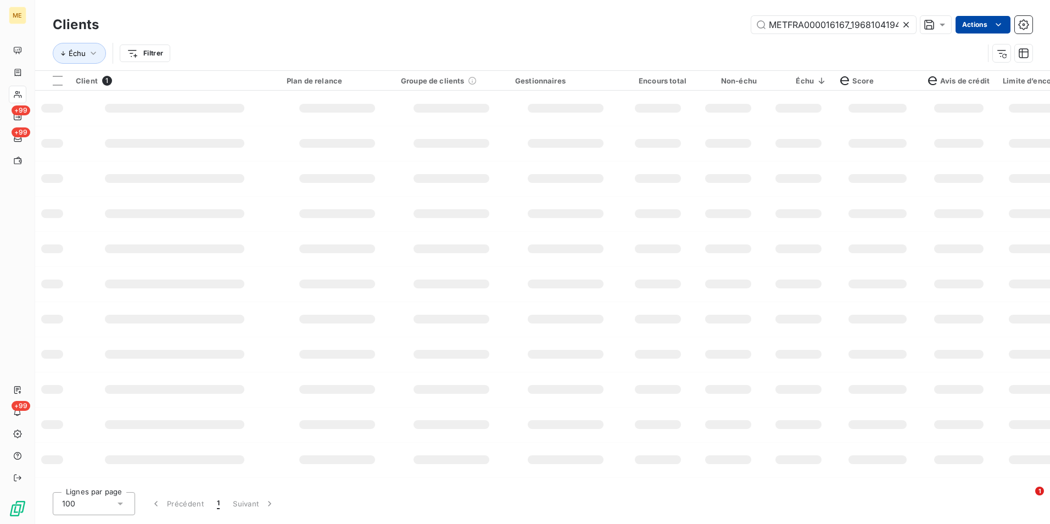
scroll to position [0, 21]
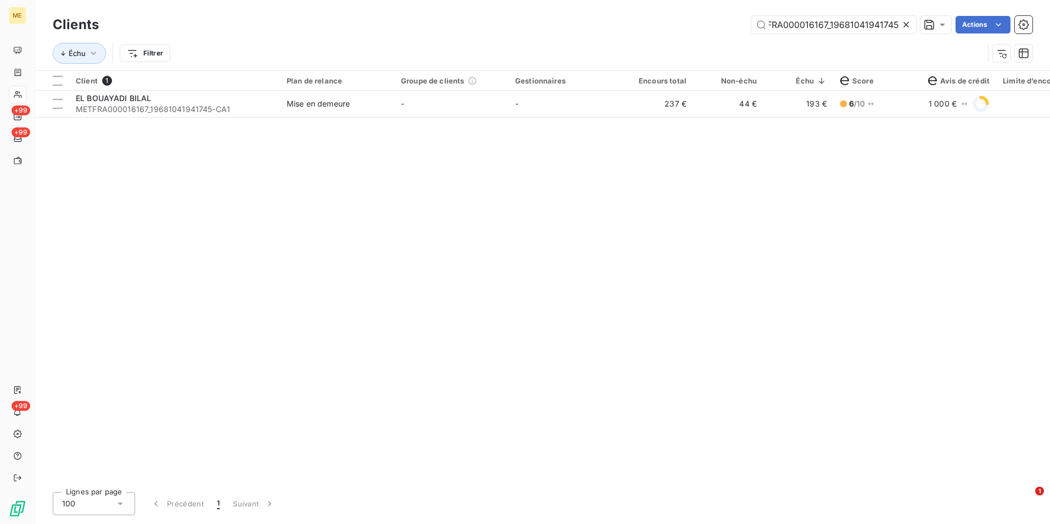
click at [908, 20] on icon at bounding box center [906, 24] width 11 height 11
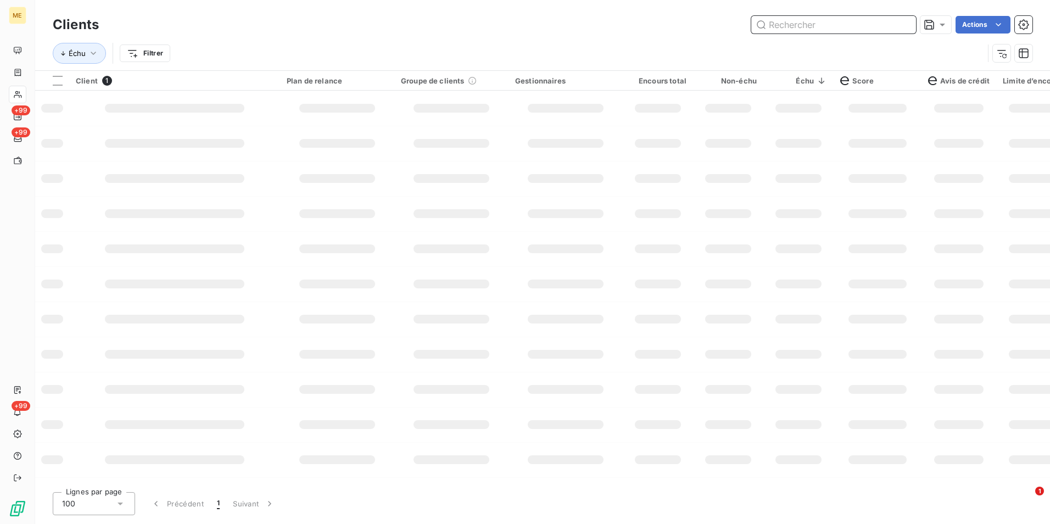
click at [908, 20] on input "text" at bounding box center [833, 25] width 165 height 18
paste input "METFRA000004311_16147322512940"
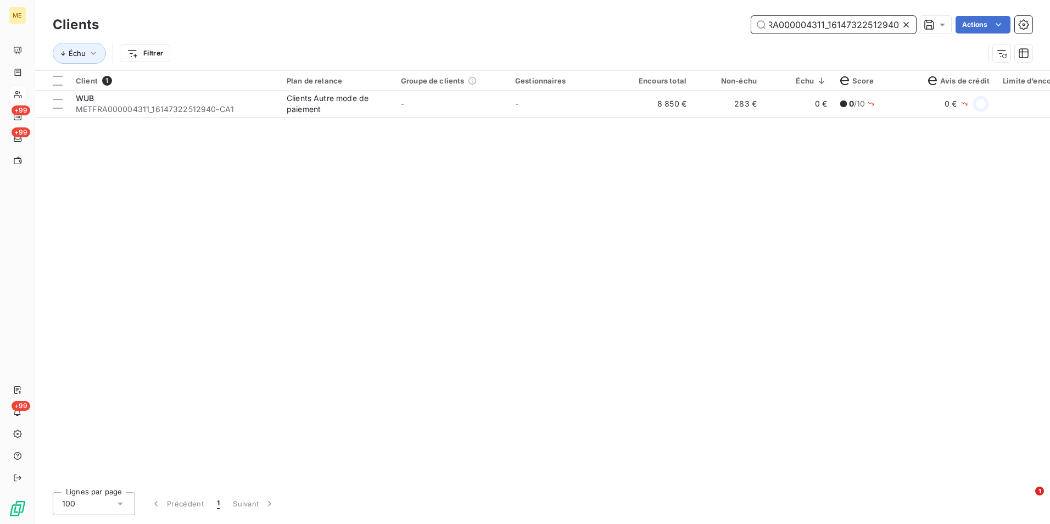
type input "METFRA000004311_16147322512940"
click at [515, 104] on td "-" at bounding box center [565, 104] width 114 height 26
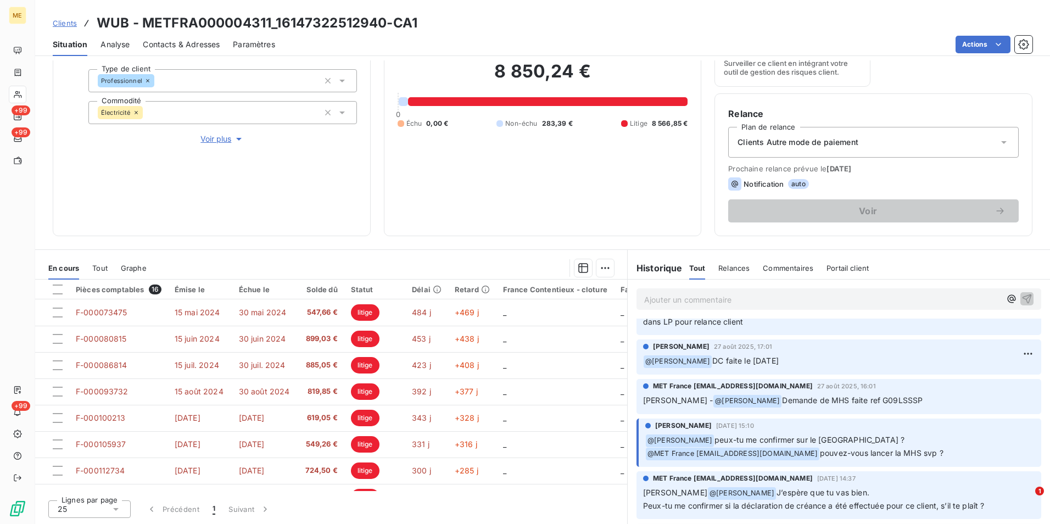
scroll to position [275, 0]
click at [213, 133] on span "Voir plus" at bounding box center [222, 138] width 44 height 11
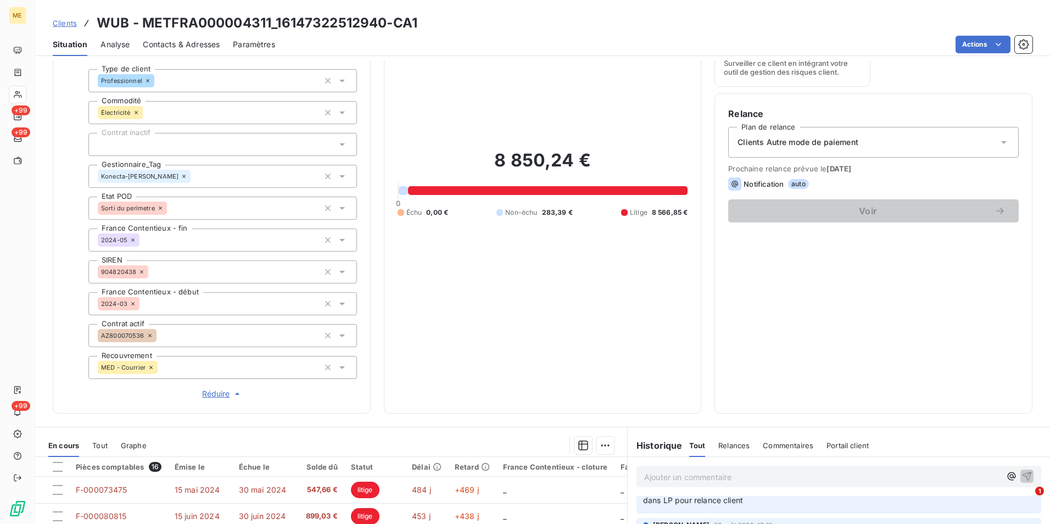
click at [68, 25] on span "Clients" at bounding box center [65, 23] width 24 height 9
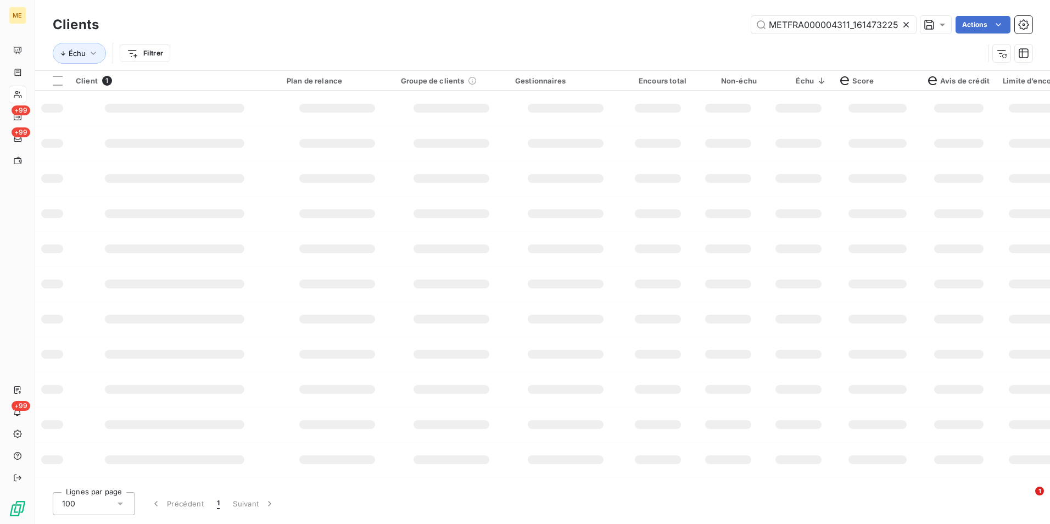
scroll to position [0, 25]
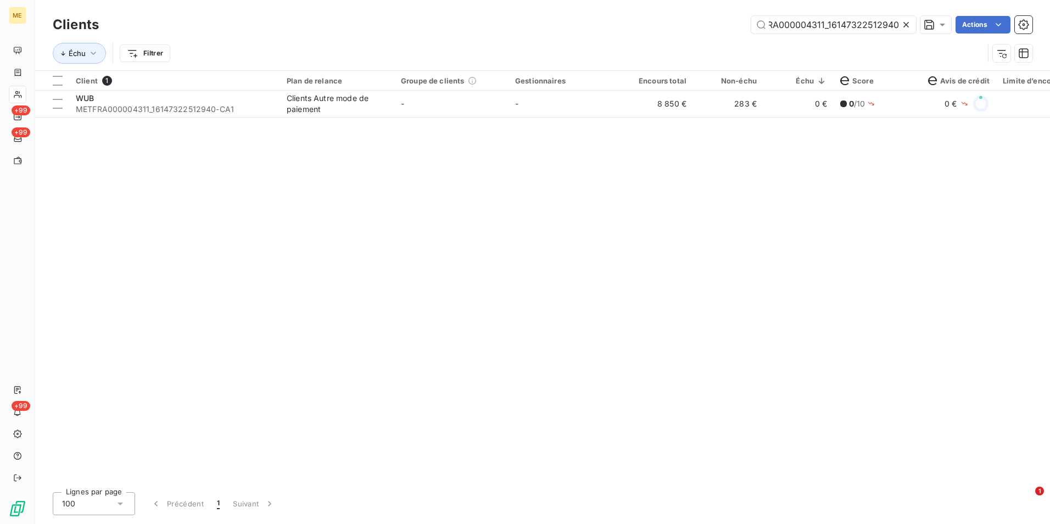
click at [903, 24] on icon at bounding box center [906, 24] width 11 height 11
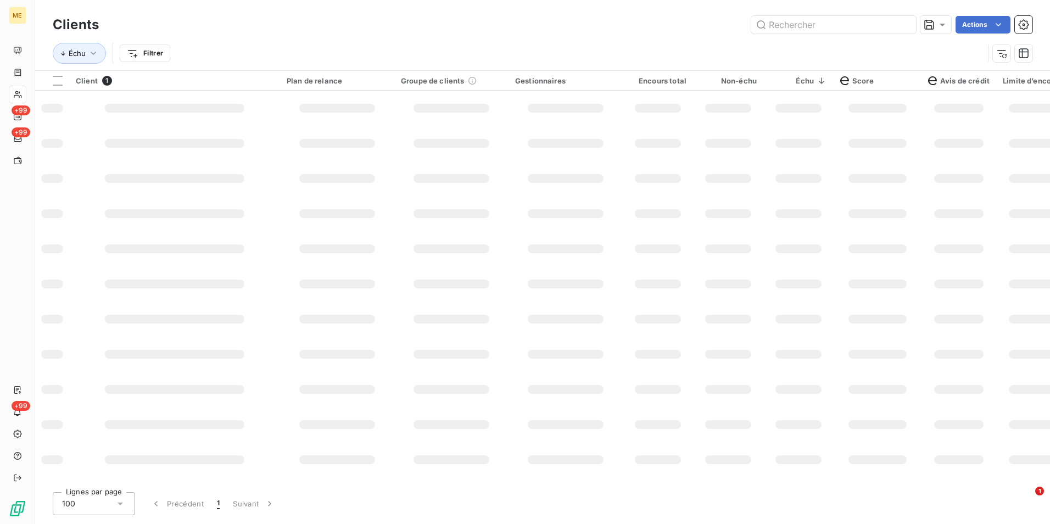
scroll to position [0, 0]
click at [903, 24] on input "text" at bounding box center [833, 25] width 165 height 18
paste input "METFRA000003178_19849348663895"
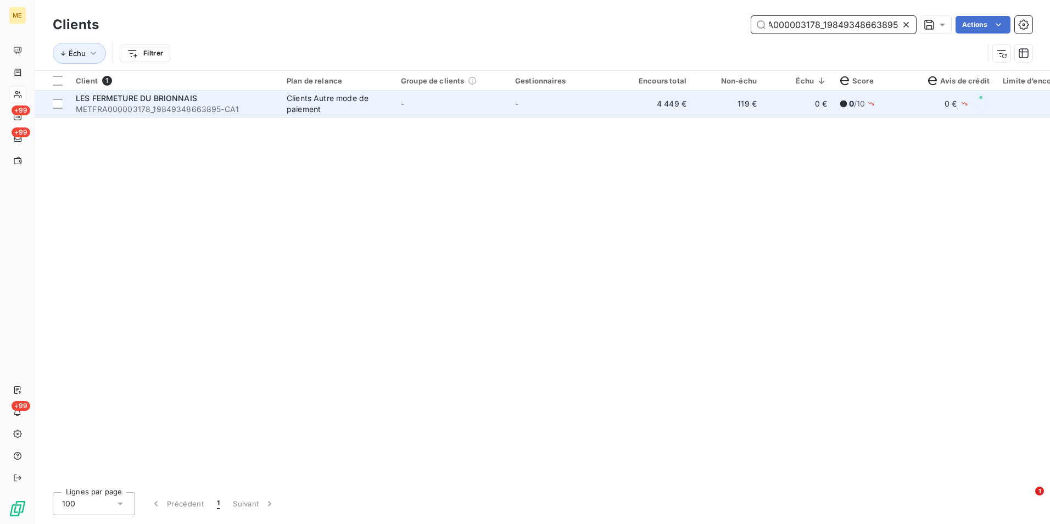
type input "METFRA000003178_19849348663895"
click at [588, 108] on td "-" at bounding box center [565, 104] width 114 height 26
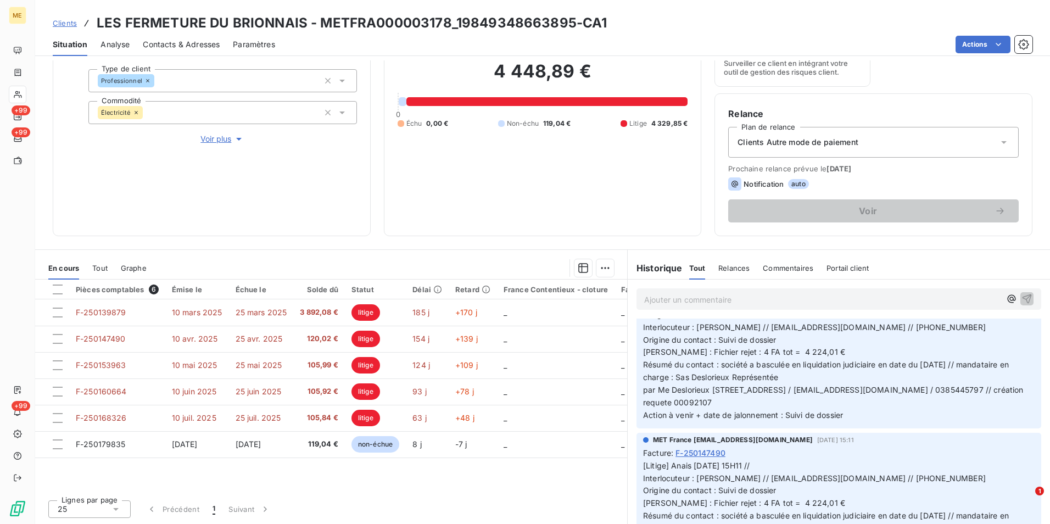
scroll to position [604, 0]
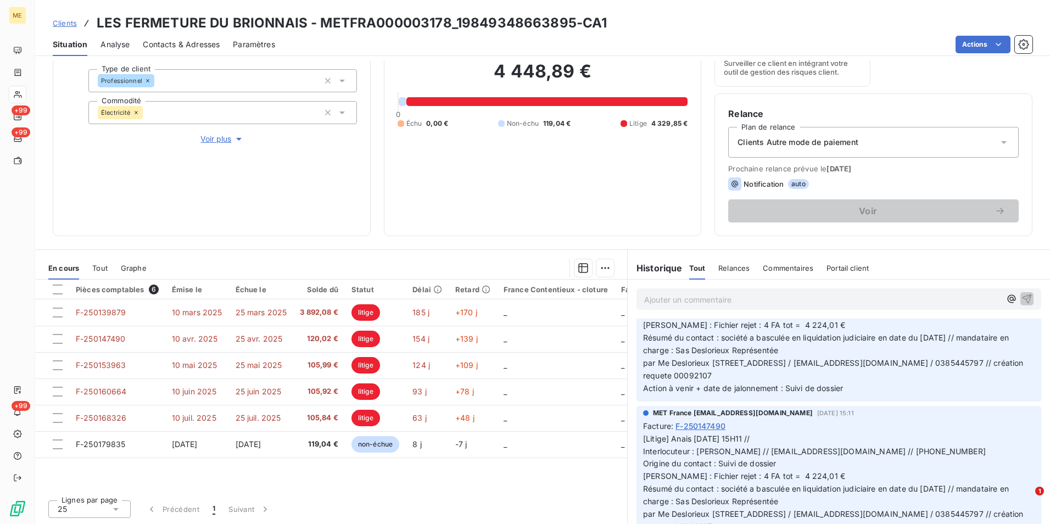
click at [208, 139] on span "Voir plus" at bounding box center [222, 138] width 44 height 11
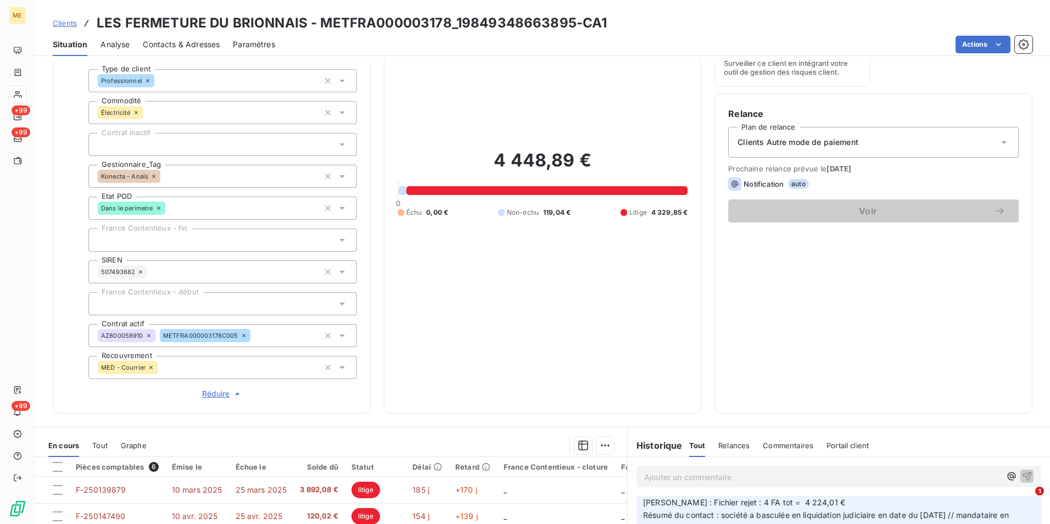
click at [68, 25] on span "Clients" at bounding box center [65, 23] width 24 height 9
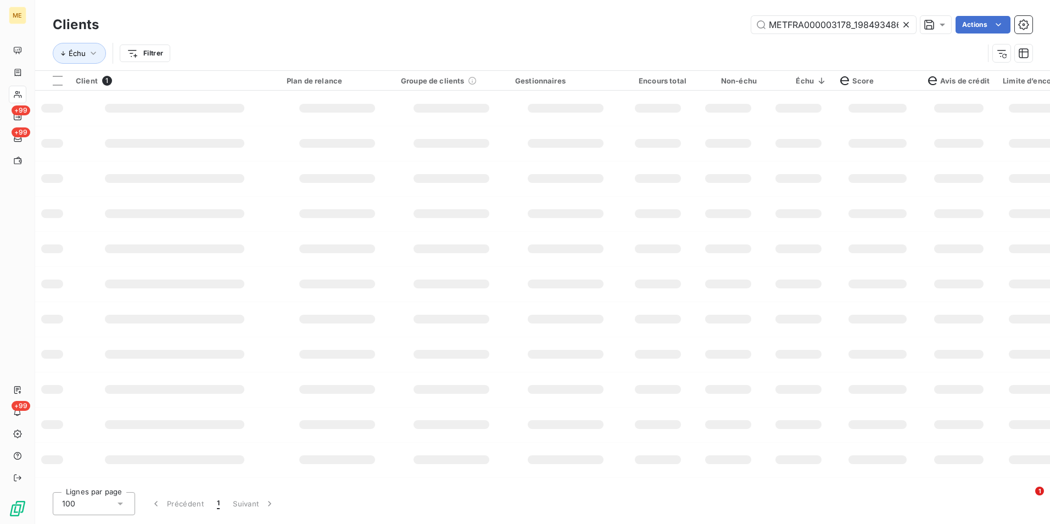
scroll to position [0, 31]
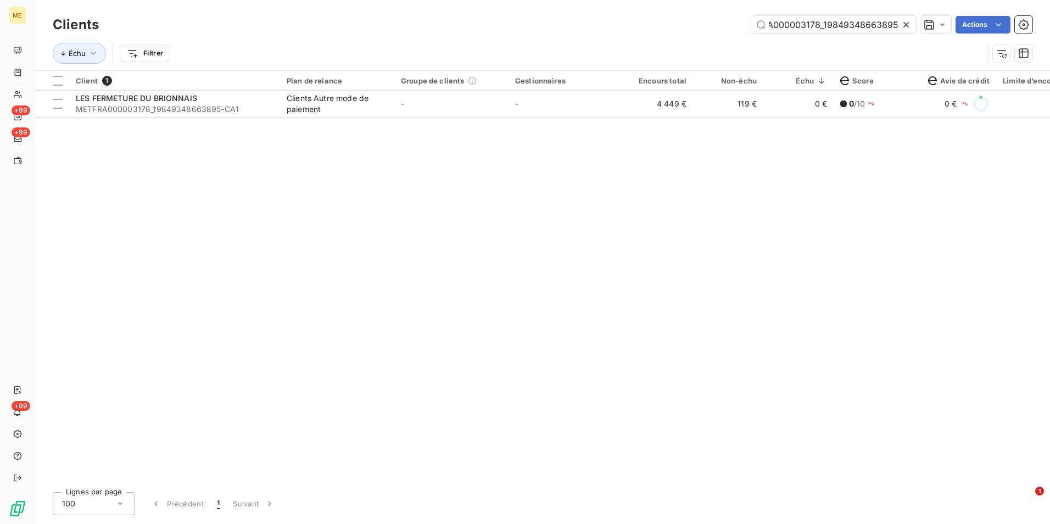
click at [901, 16] on div at bounding box center [908, 25] width 15 height 18
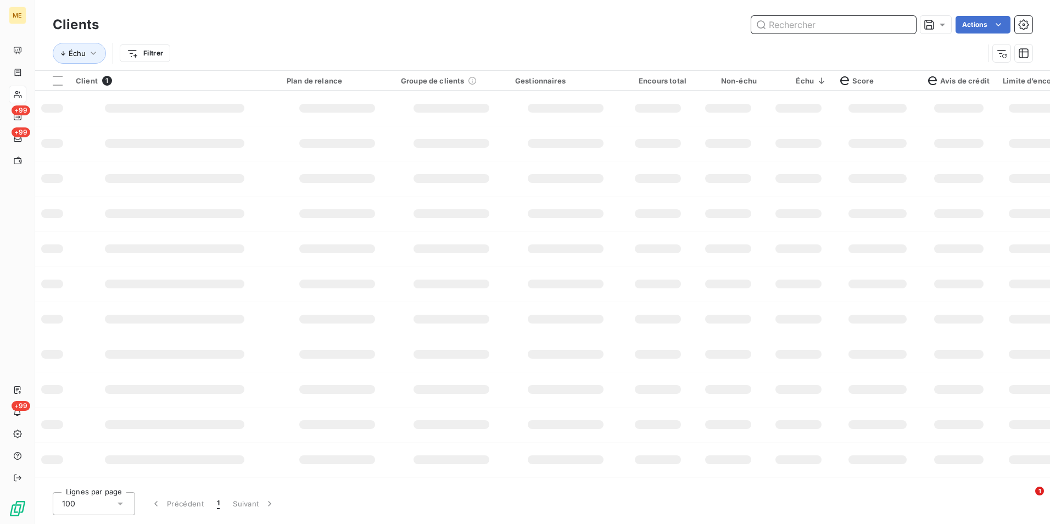
click at [901, 26] on input "text" at bounding box center [833, 25] width 165 height 18
paste input "METFRA000005284_02475397930128"
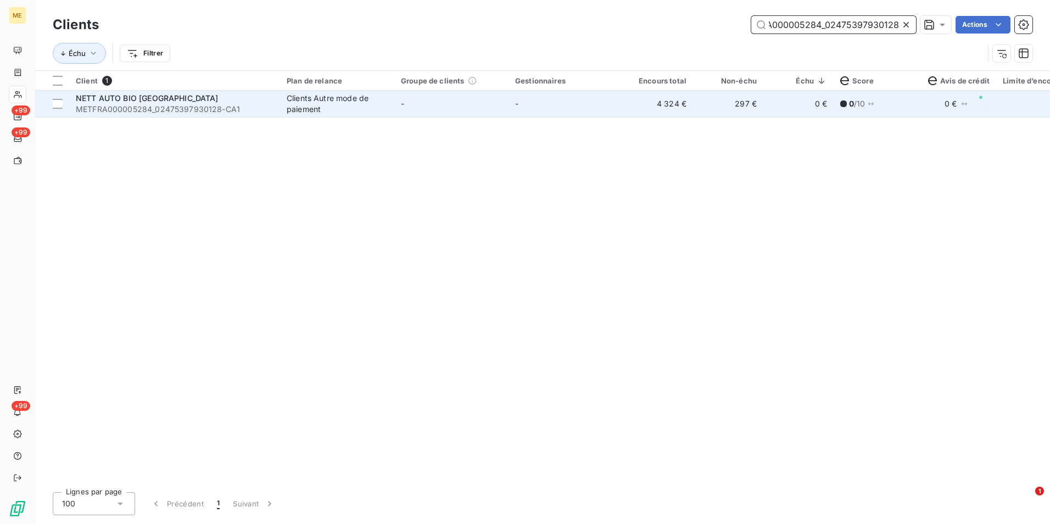
type input "METFRA000005284_02475397930128"
click at [426, 107] on td "-" at bounding box center [451, 104] width 114 height 26
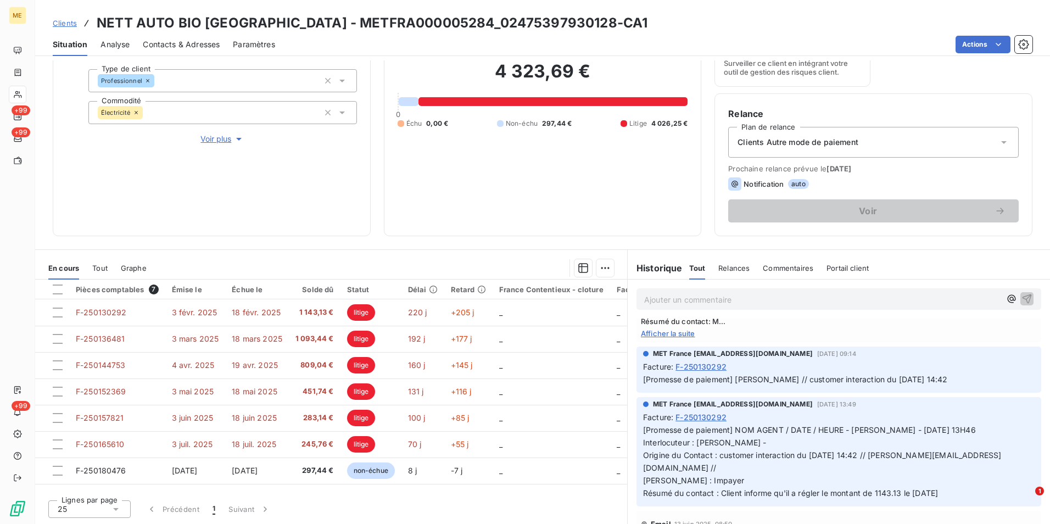
scroll to position [549, 0]
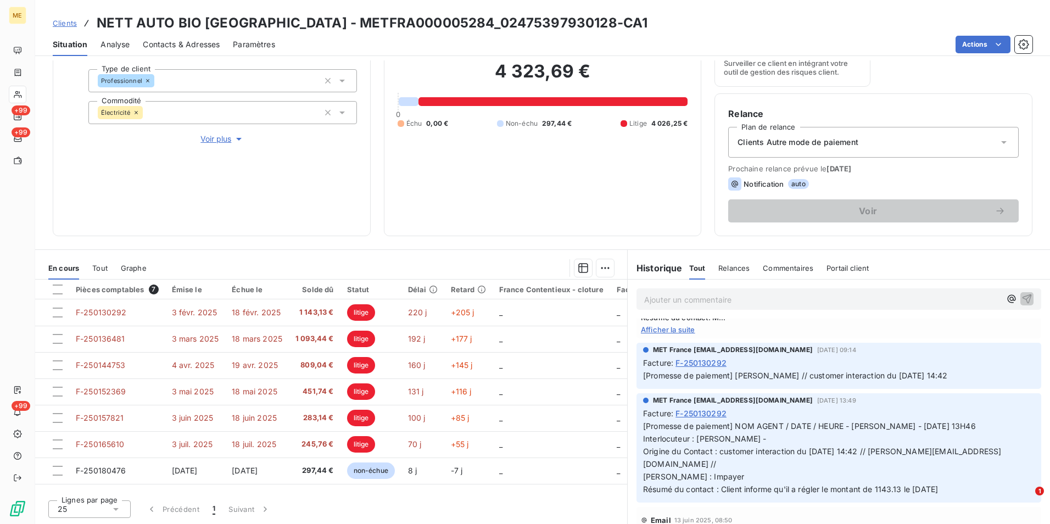
click at [225, 135] on span "Voir plus" at bounding box center [222, 138] width 44 height 11
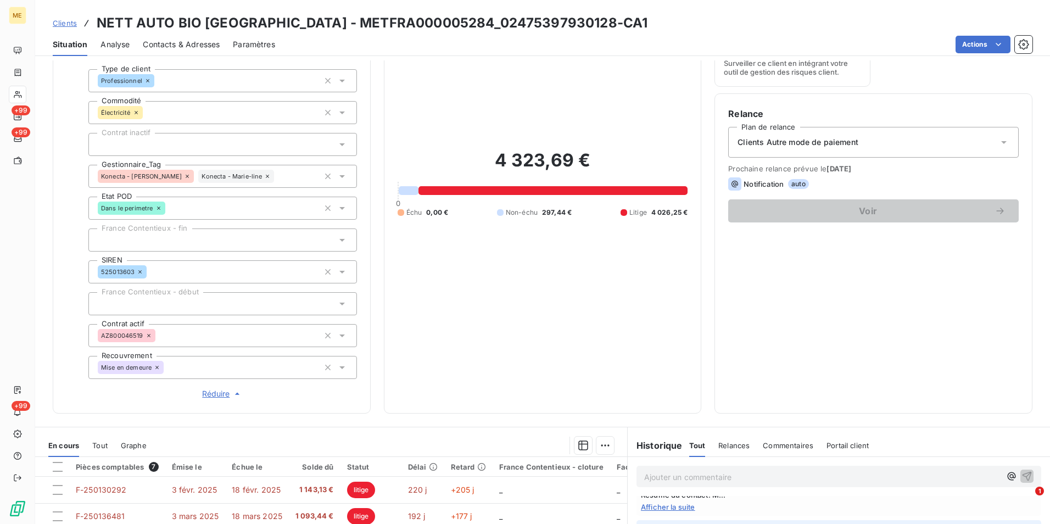
click at [58, 23] on span "Clients" at bounding box center [65, 23] width 24 height 9
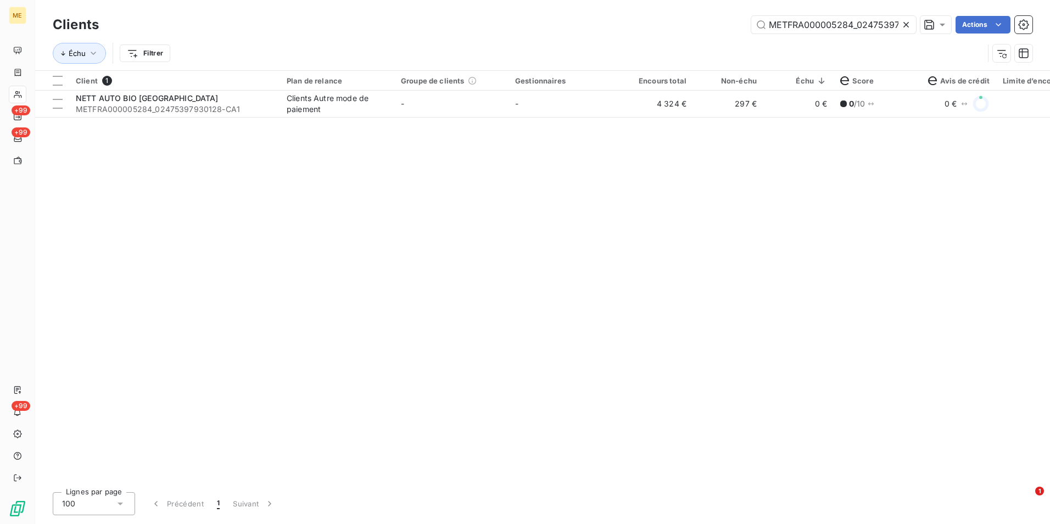
scroll to position [0, 32]
click at [907, 21] on icon at bounding box center [906, 24] width 11 height 11
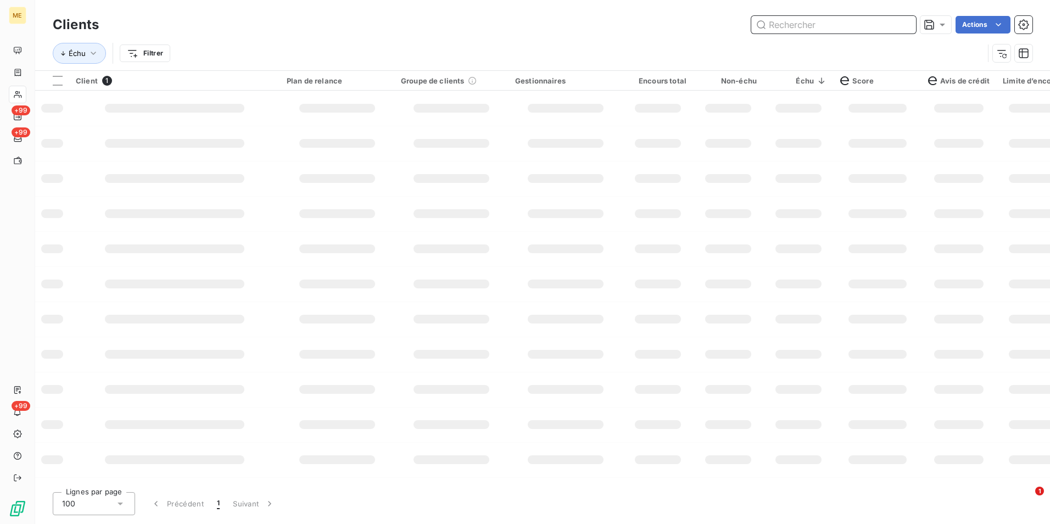
click at [901, 23] on input "text" at bounding box center [833, 25] width 165 height 18
paste input "METFRA000000040_17102315377969"
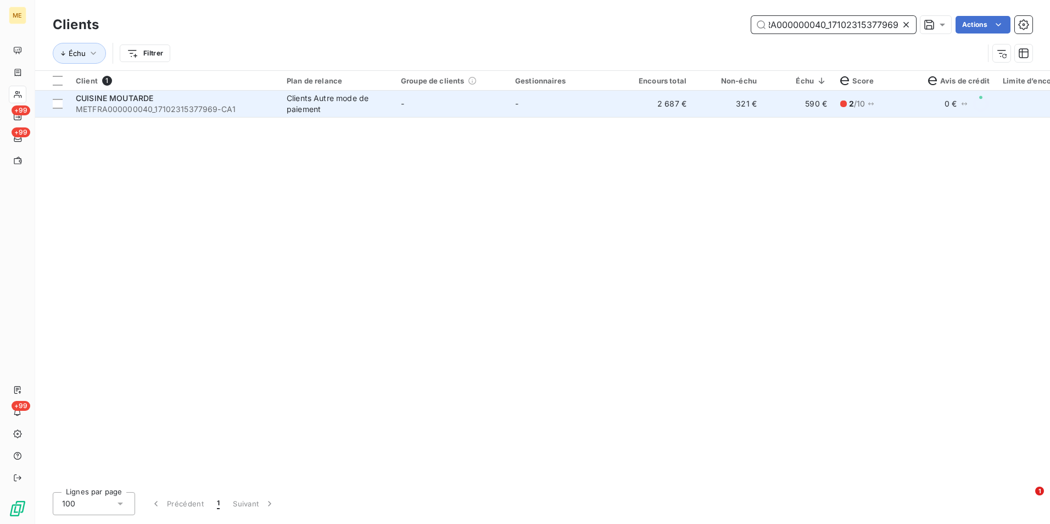
type input "METFRA000000040_17102315377969"
click at [327, 102] on div "Clients Autre mode de paiement" at bounding box center [337, 104] width 101 height 22
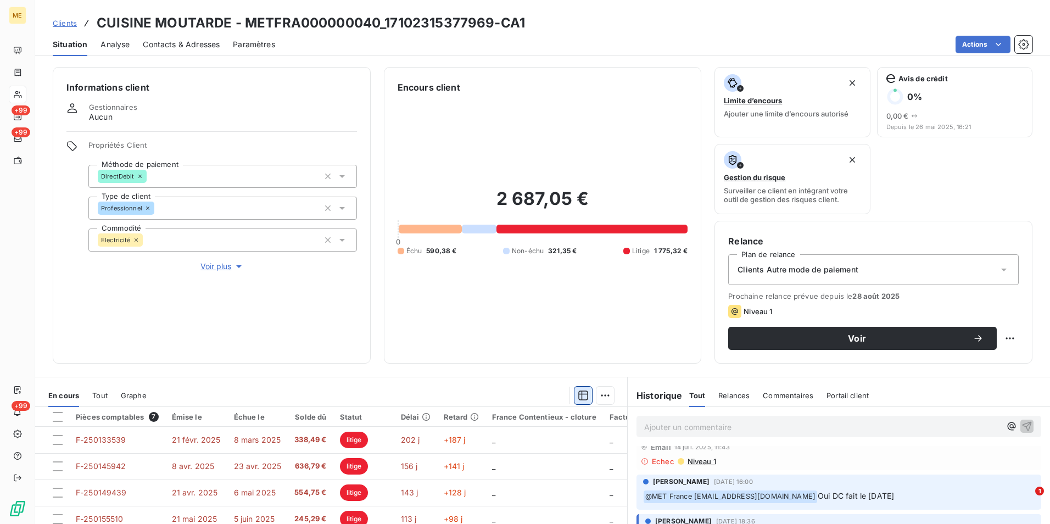
scroll to position [127, 0]
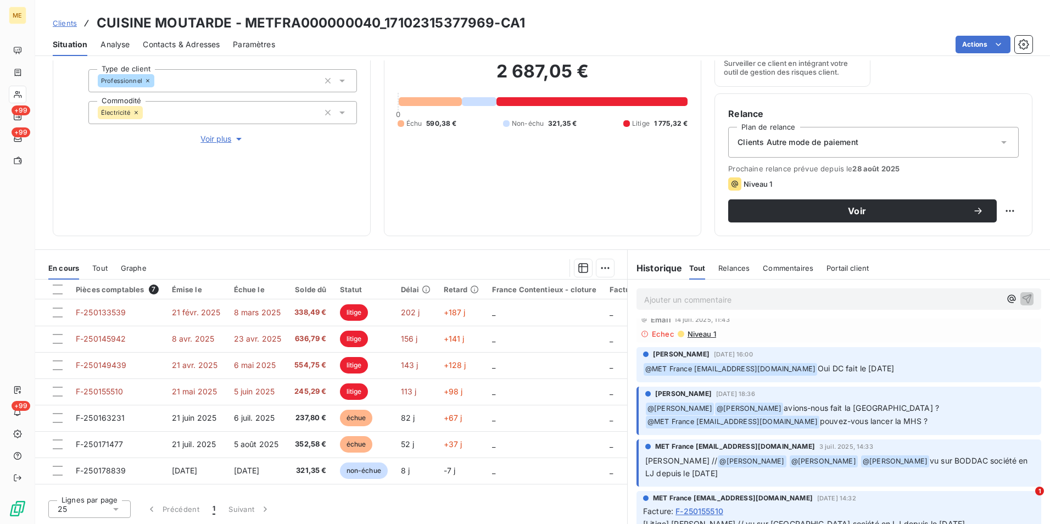
click at [221, 135] on span "Voir plus" at bounding box center [222, 138] width 44 height 11
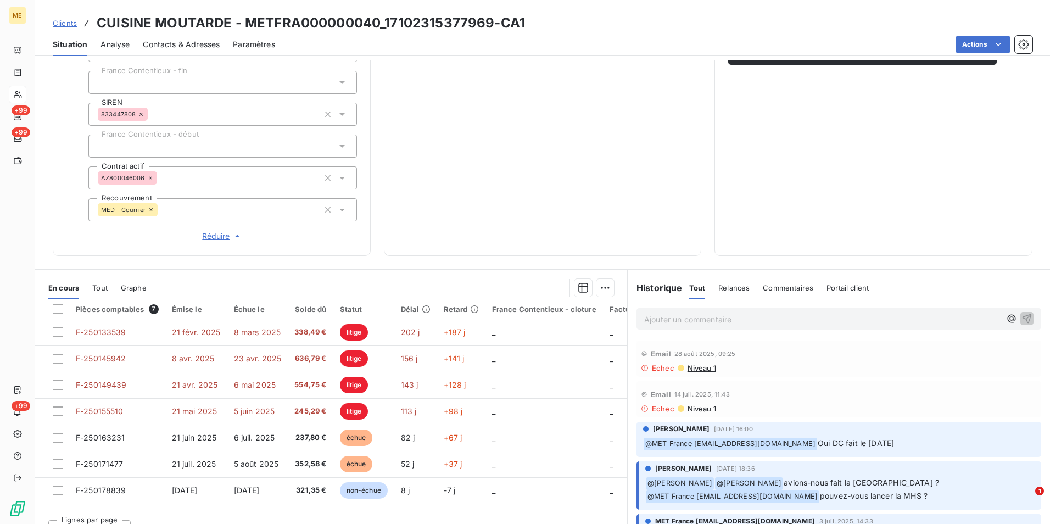
scroll to position [250, 0]
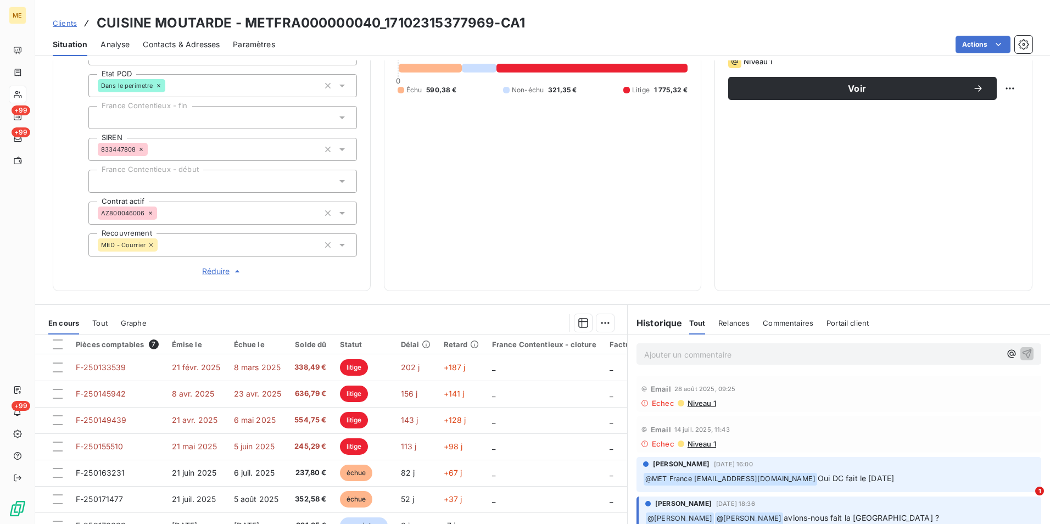
click at [683, 355] on p "Ajouter un commentaire ﻿" at bounding box center [822, 355] width 356 height 14
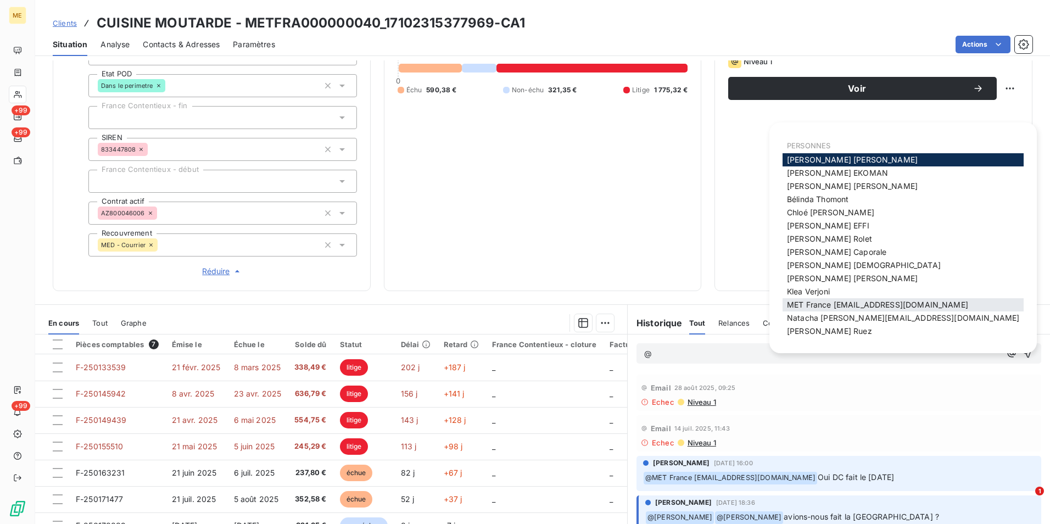
click at [818, 304] on span "MET France [EMAIL_ADDRESS][DOMAIN_NAME]" at bounding box center [877, 304] width 181 height 9
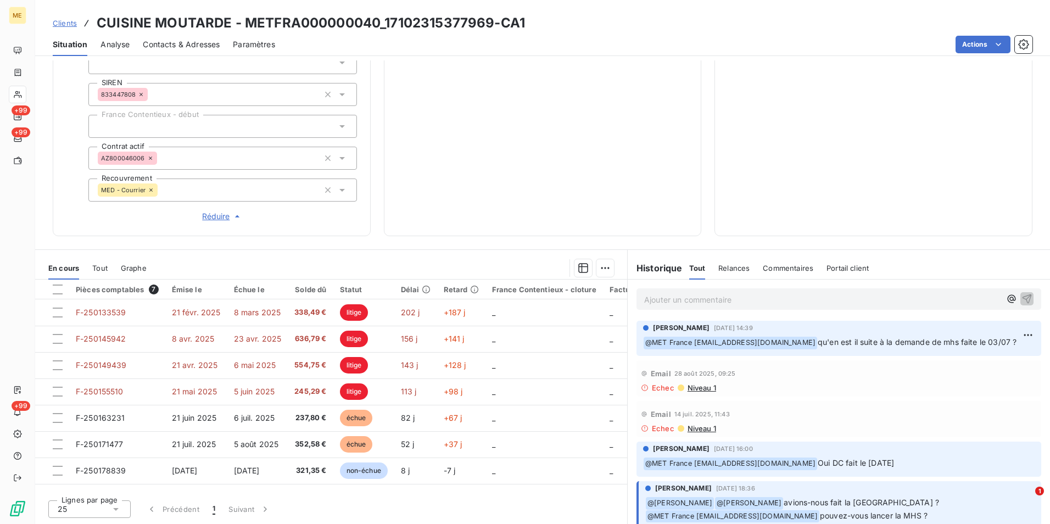
scroll to position [195, 0]
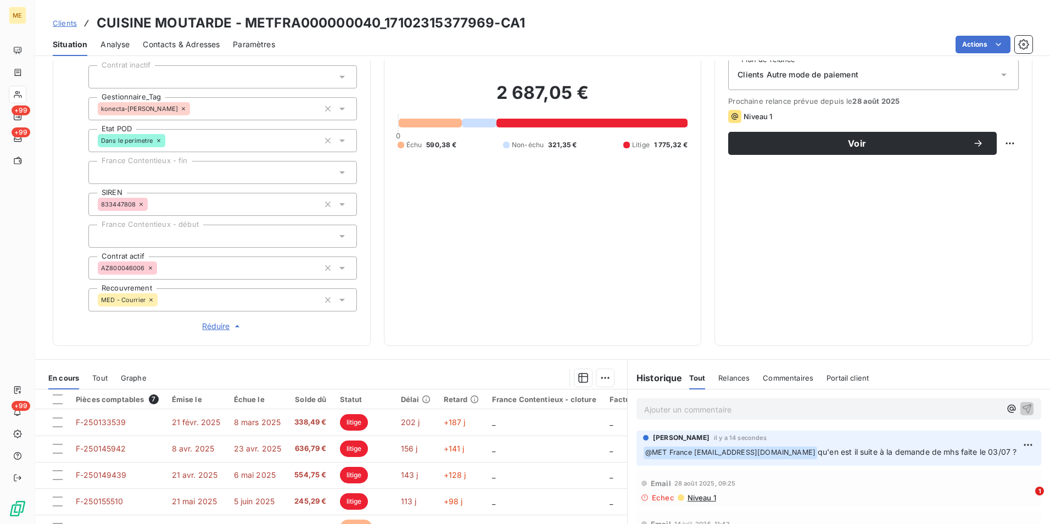
click at [59, 23] on span "Clients" at bounding box center [65, 23] width 24 height 9
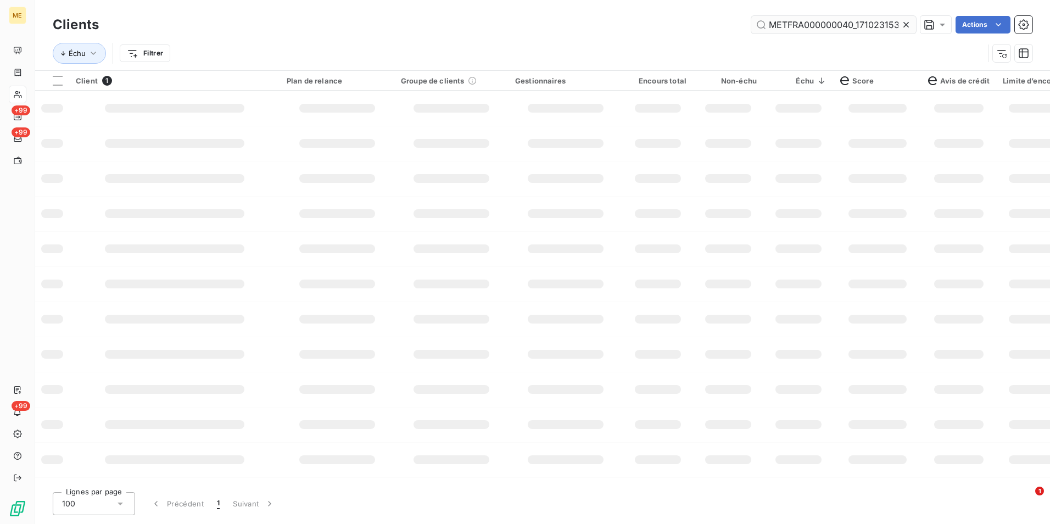
scroll to position [0, 28]
click at [901, 23] on icon at bounding box center [906, 24] width 11 height 11
click at [901, 23] on input "text" at bounding box center [833, 25] width 165 height 18
paste input "METFRA000004188_09556874017399"
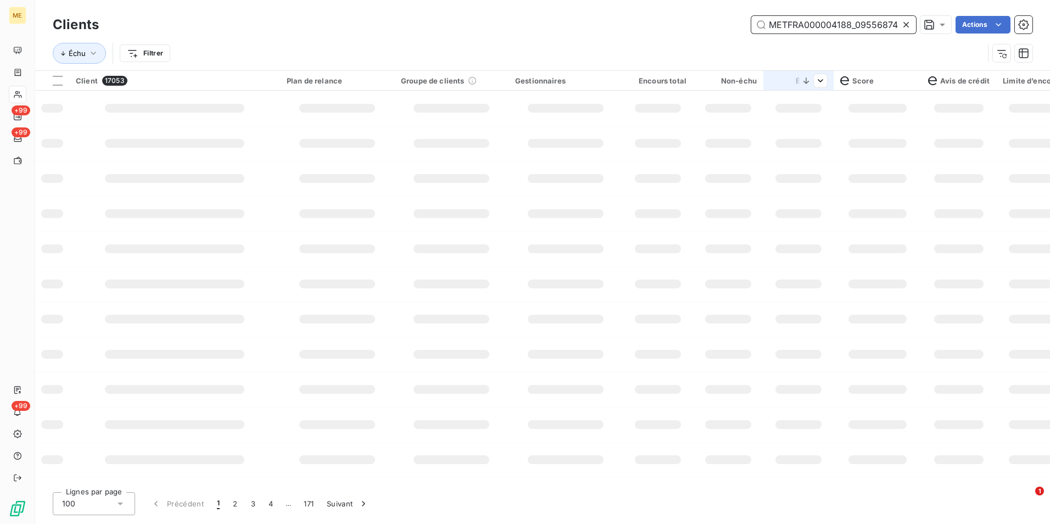
scroll to position [0, 30]
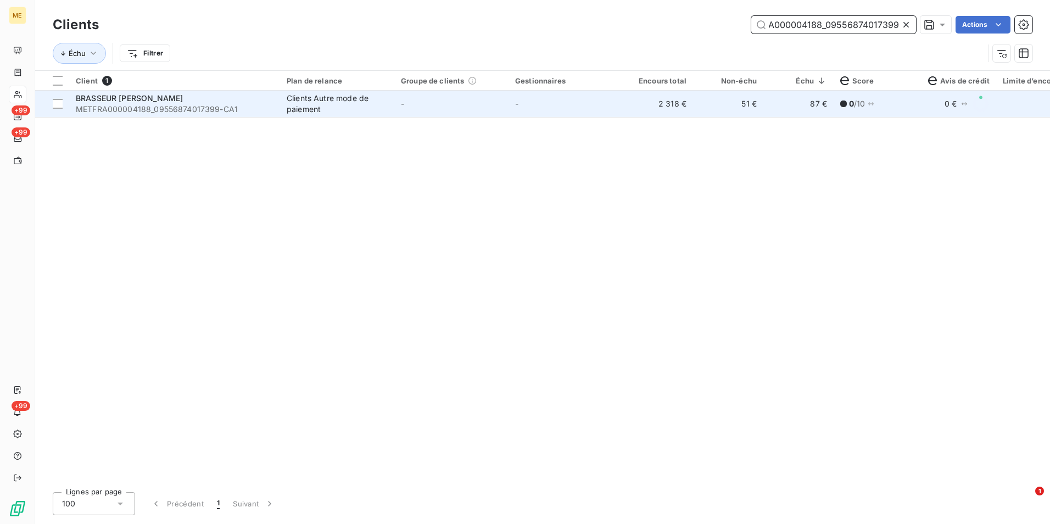
type input "METFRA000004188_09556874017399"
click at [589, 103] on td "-" at bounding box center [565, 104] width 114 height 26
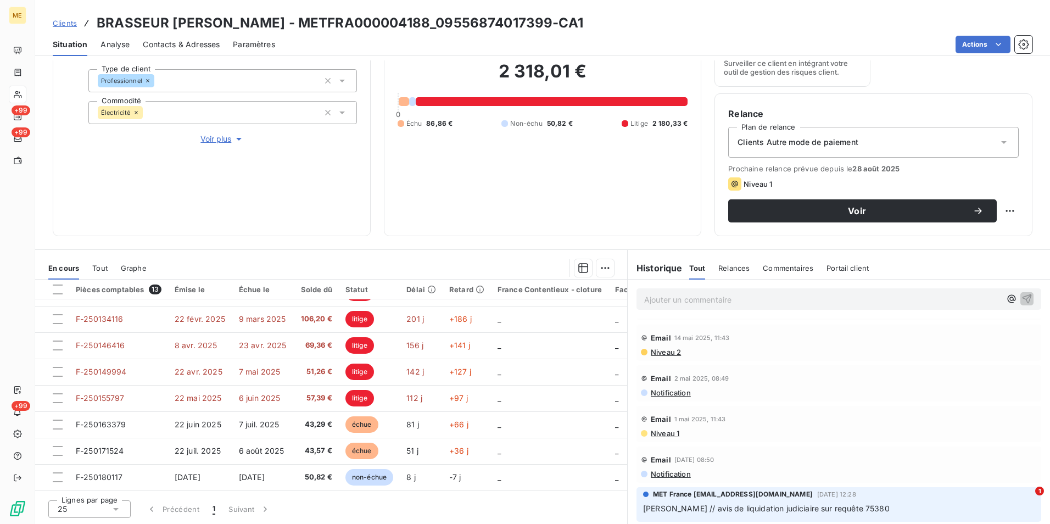
scroll to position [429, 0]
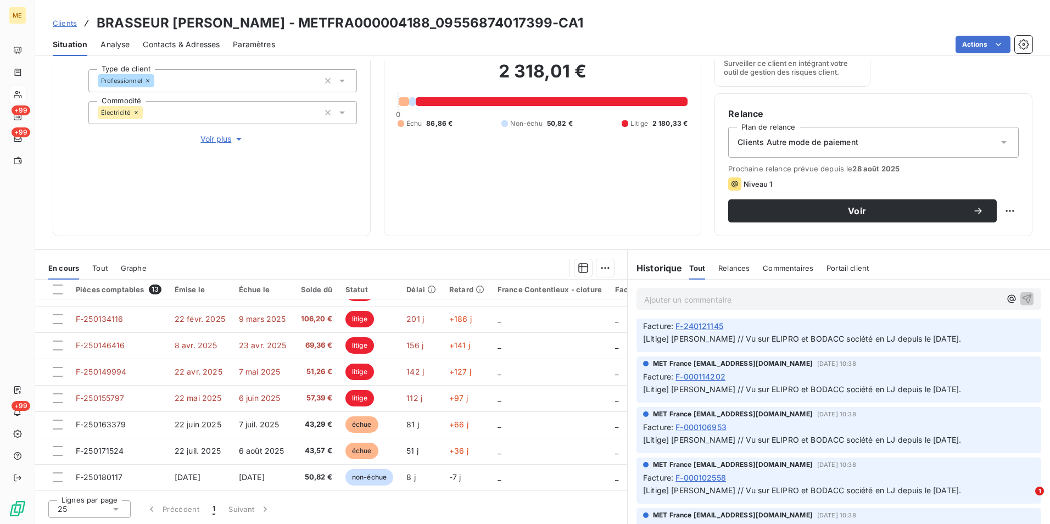
drag, startPoint x: 65, startPoint y: 21, endPoint x: 74, endPoint y: 21, distance: 8.8
click at [65, 21] on span "Clients" at bounding box center [65, 23] width 24 height 9
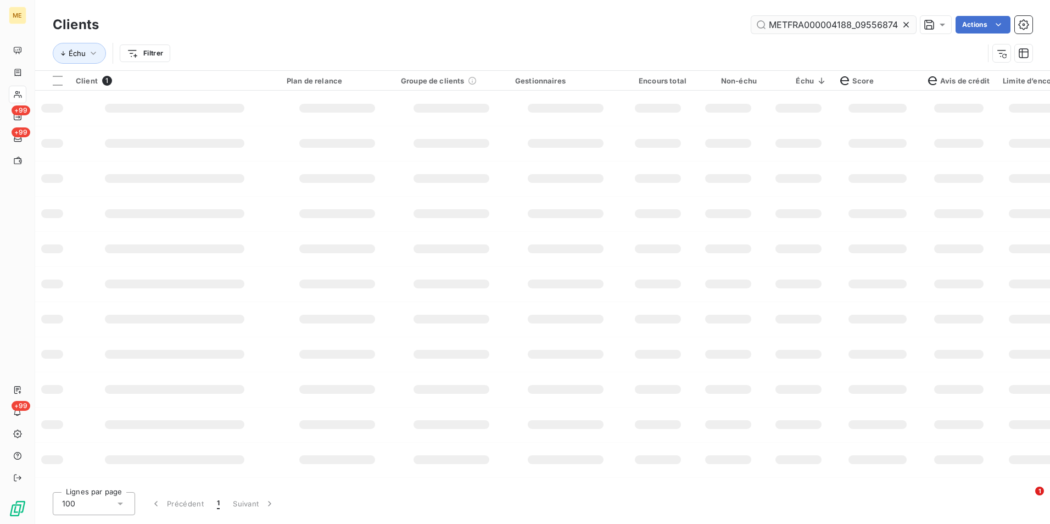
scroll to position [0, 30]
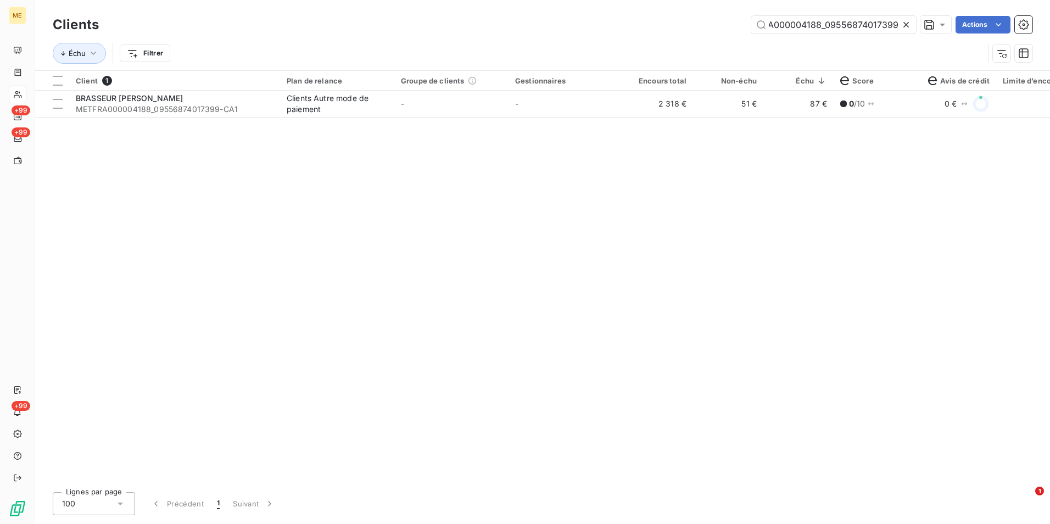
click at [909, 20] on icon at bounding box center [906, 24] width 11 height 11
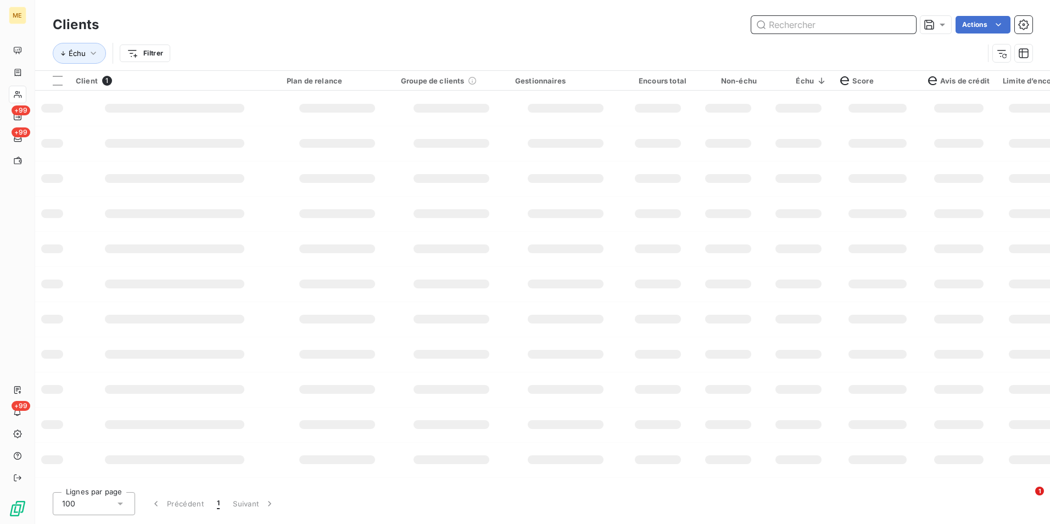
click at [909, 20] on input "text" at bounding box center [833, 25] width 165 height 18
paste input "METFRA000000695_24516208364219"
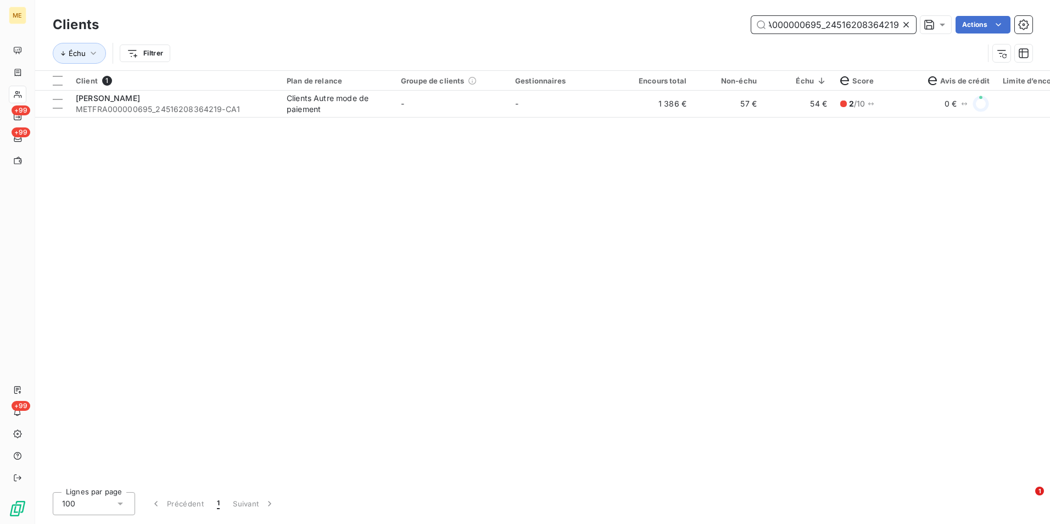
type input "METFRA000000695_24516208364219"
click at [509, 128] on div "Client 1 Plan de relance Groupe de clients Gestionnaires Encours total Non-échu…" at bounding box center [542, 277] width 1015 height 412
click at [512, 122] on div "Client 1 Plan de relance Groupe de clients Gestionnaires Encours total Non-échu…" at bounding box center [542, 277] width 1015 height 412
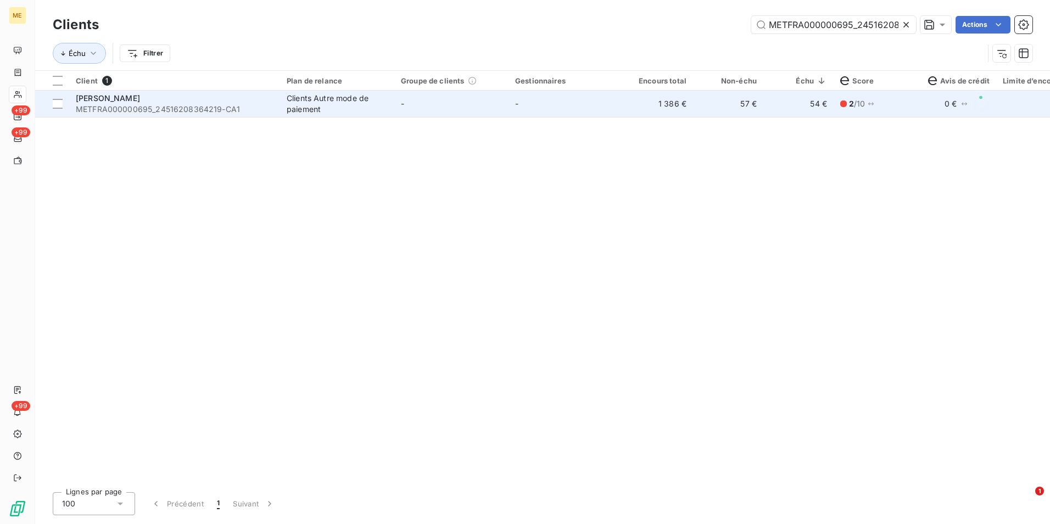
click at [521, 108] on td "-" at bounding box center [565, 104] width 114 height 26
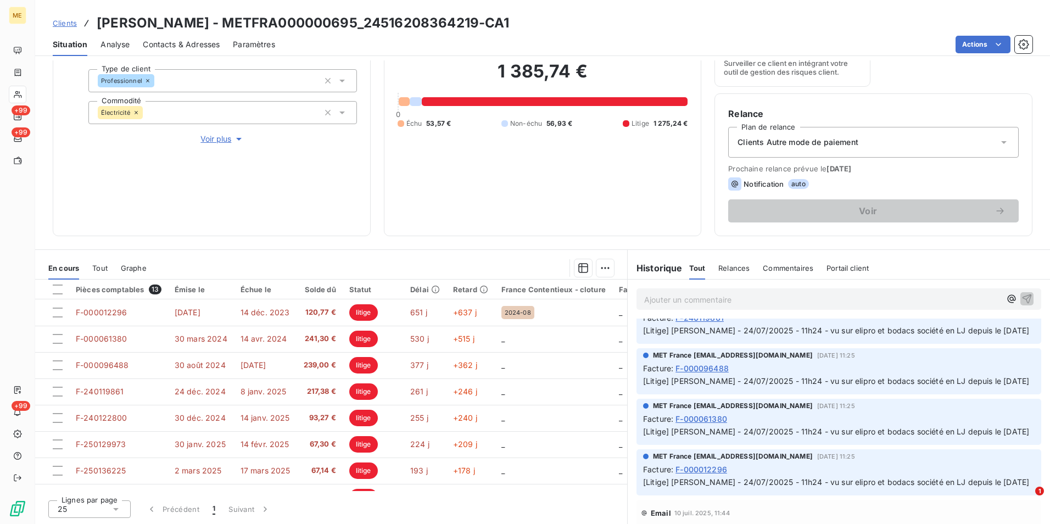
scroll to position [494, 0]
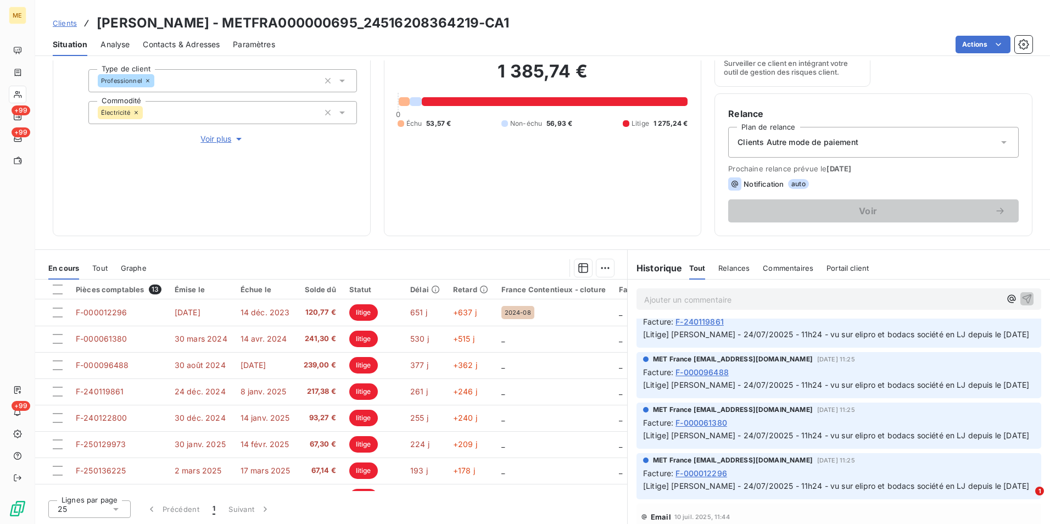
click at [210, 139] on span "Voir plus" at bounding box center [222, 138] width 44 height 11
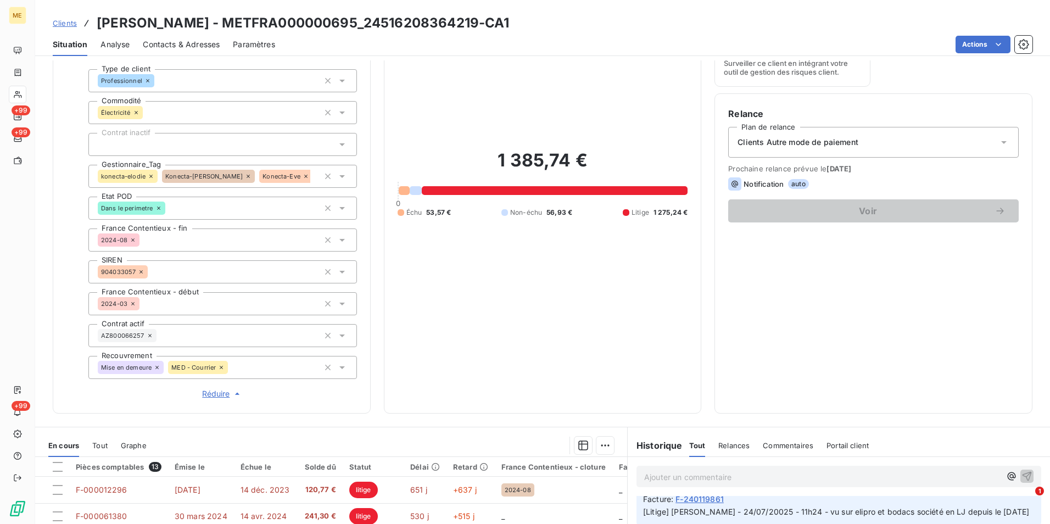
click at [71, 20] on span "Clients" at bounding box center [65, 23] width 24 height 9
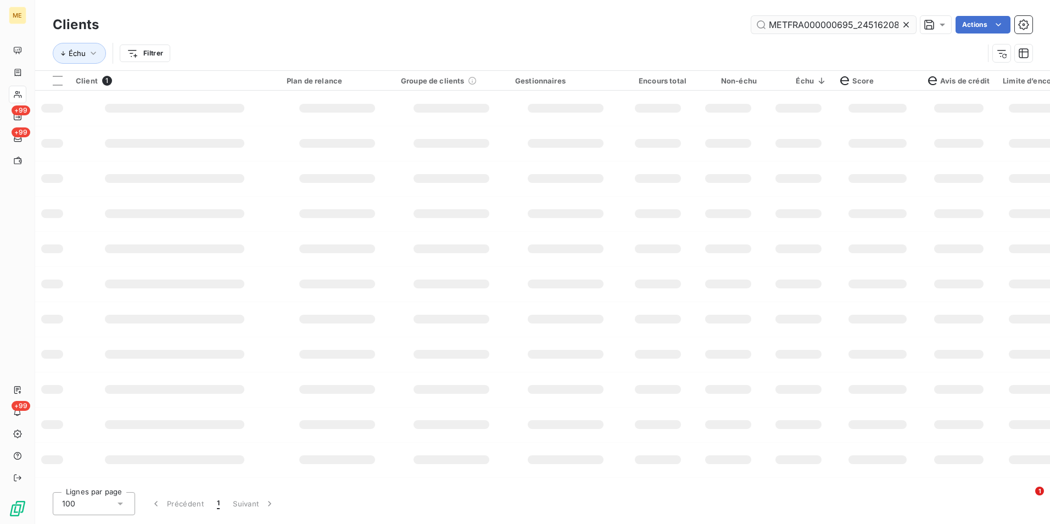
scroll to position [0, 32]
click at [906, 23] on icon at bounding box center [906, 24] width 11 height 11
click at [904, 22] on input "text" at bounding box center [833, 25] width 165 height 18
paste input "METFRA000001925_12563241662439"
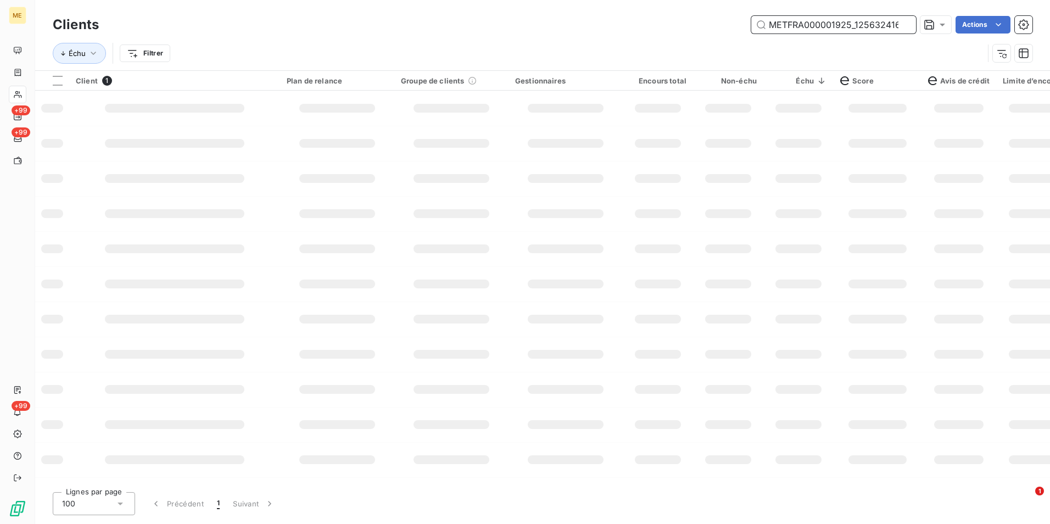
scroll to position [0, 29]
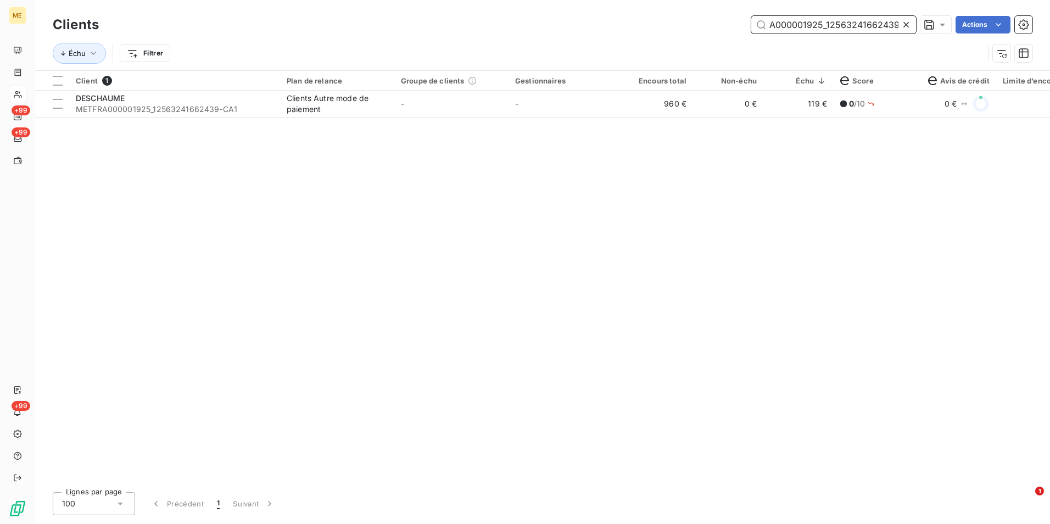
type input "METFRA000001925_12563241662439"
click at [652, 104] on td "960 €" at bounding box center [658, 104] width 70 height 26
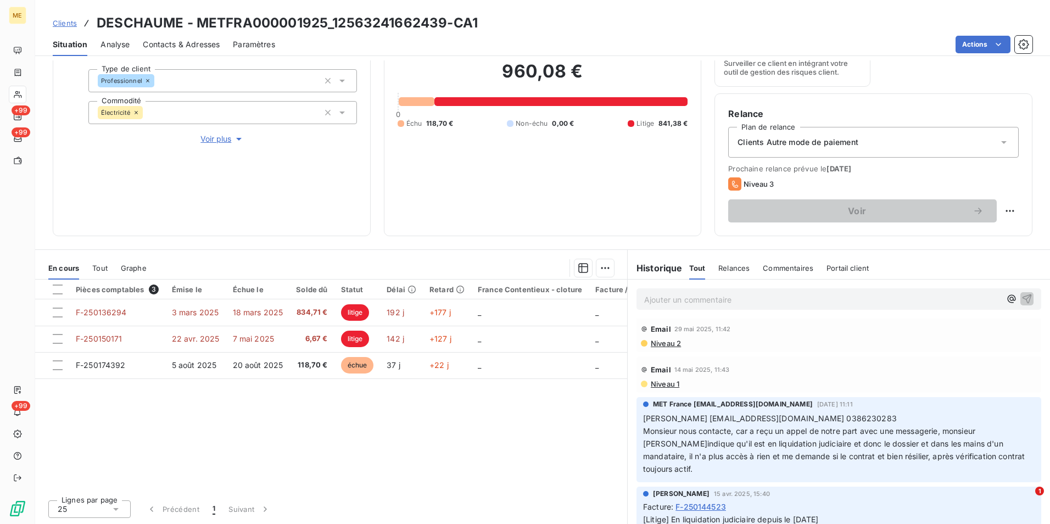
scroll to position [384, 0]
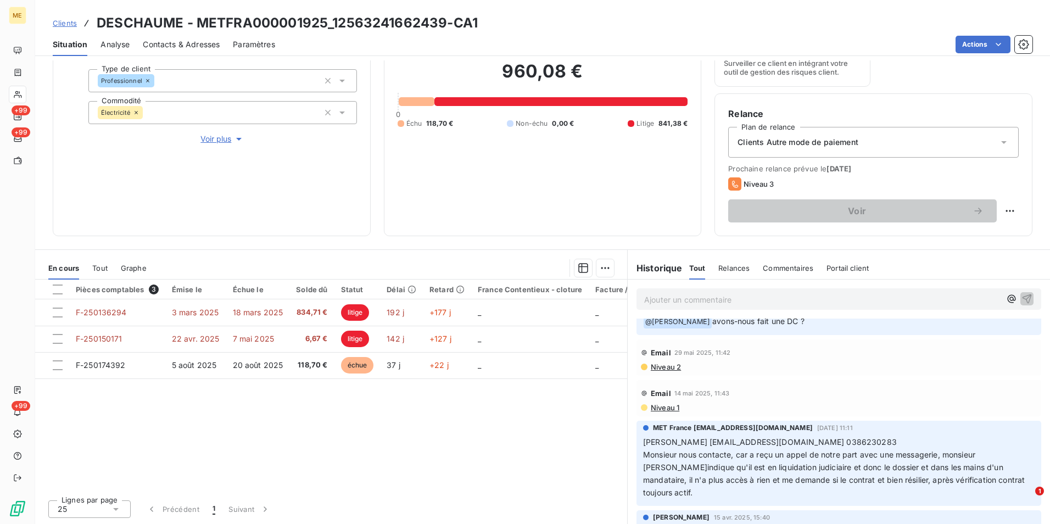
drag, startPoint x: 68, startPoint y: 20, endPoint x: 127, endPoint y: 13, distance: 60.2
click at [68, 20] on span "Clients" at bounding box center [65, 23] width 24 height 9
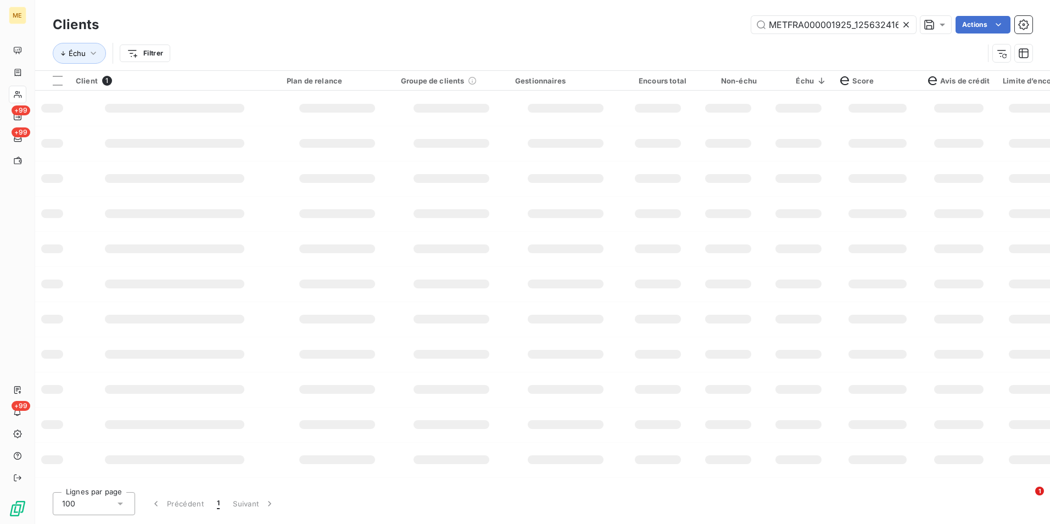
scroll to position [0, 29]
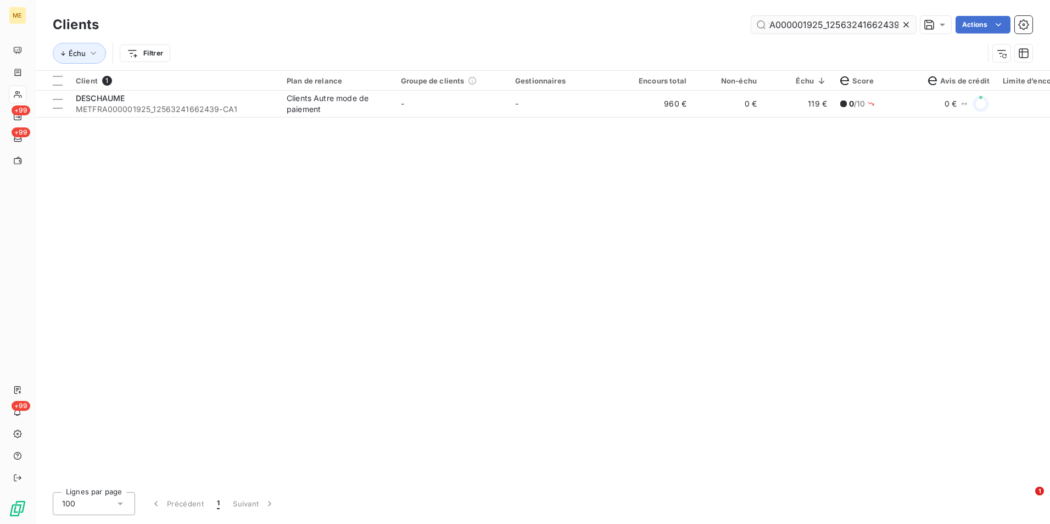
click at [871, 25] on input "METFRA000001925_12563241662439" at bounding box center [833, 25] width 165 height 18
click at [891, 21] on input "METFRA000001925_12563241662439" at bounding box center [833, 25] width 165 height 18
click at [899, 22] on input "METFRA000001925_12563241662439" at bounding box center [833, 25] width 165 height 18
click at [903, 25] on icon at bounding box center [906, 24] width 11 height 11
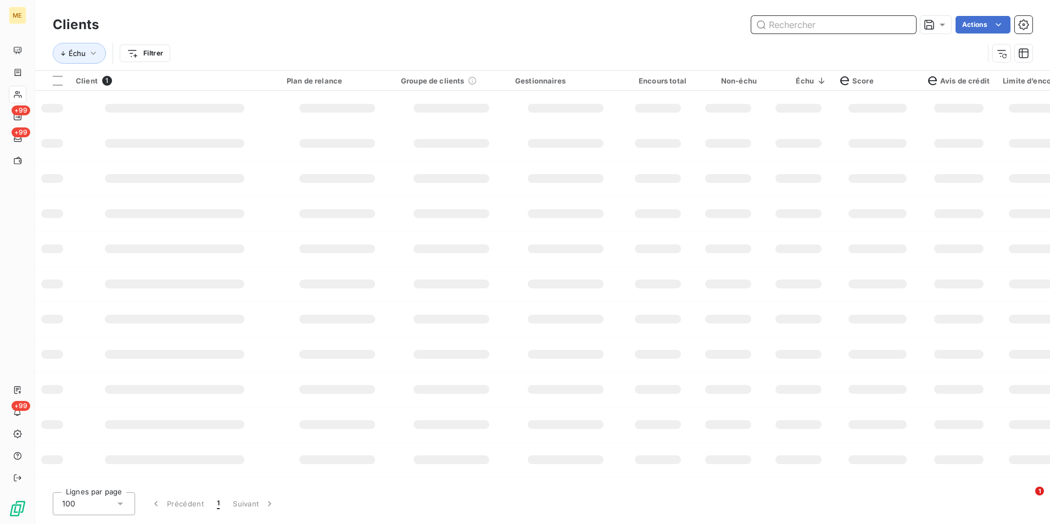
click at [899, 25] on input "text" at bounding box center [833, 25] width 165 height 18
paste input "METFRA000000792_16521707582901"
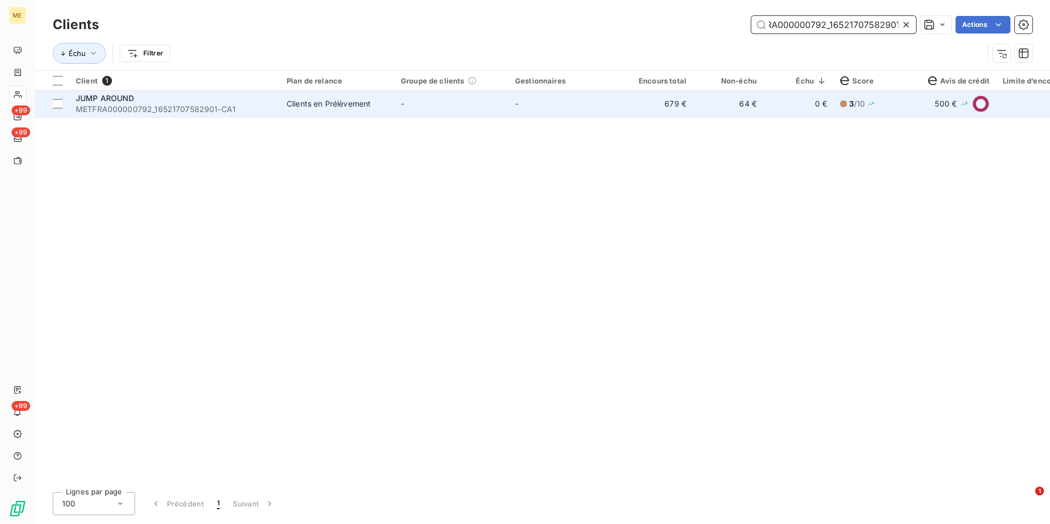
type input "METFRA000000792_16521707582901"
click at [577, 115] on td "-" at bounding box center [565, 104] width 114 height 26
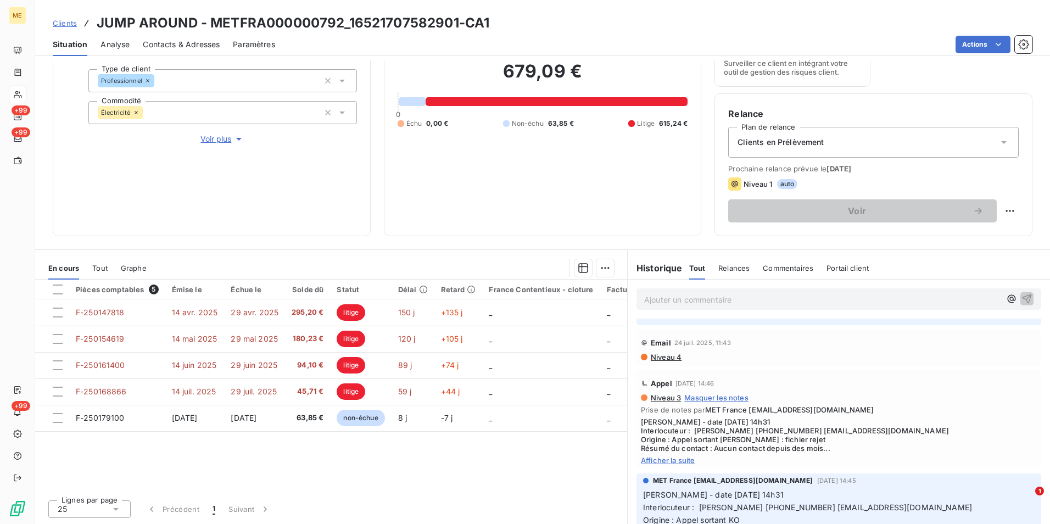
scroll to position [220, 0]
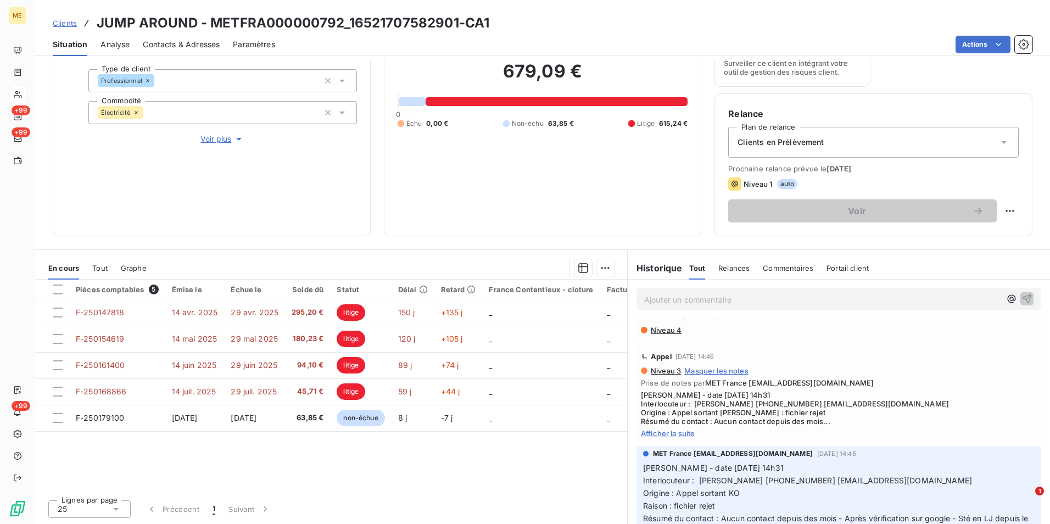
click at [679, 438] on span "Afficher la suite" at bounding box center [839, 433] width 396 height 9
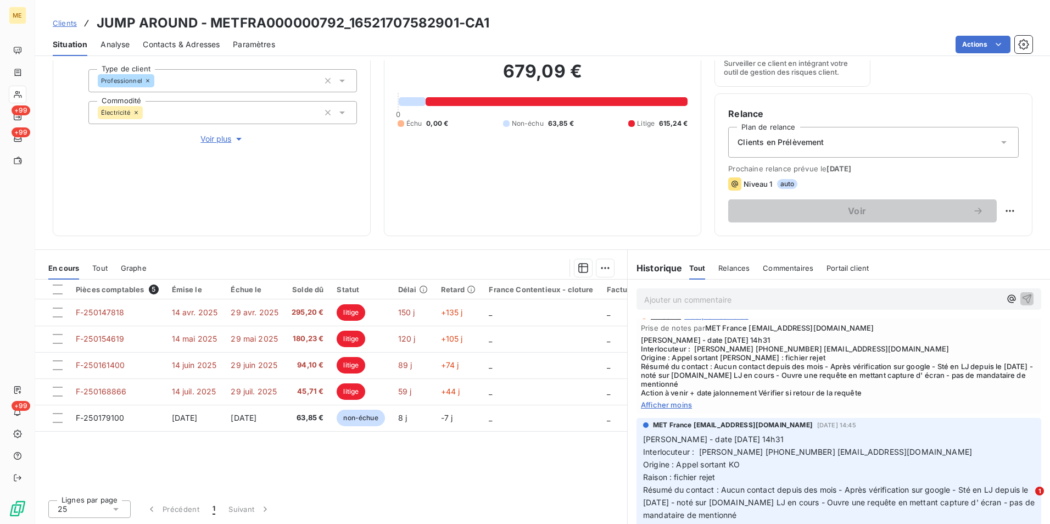
scroll to position [55, 0]
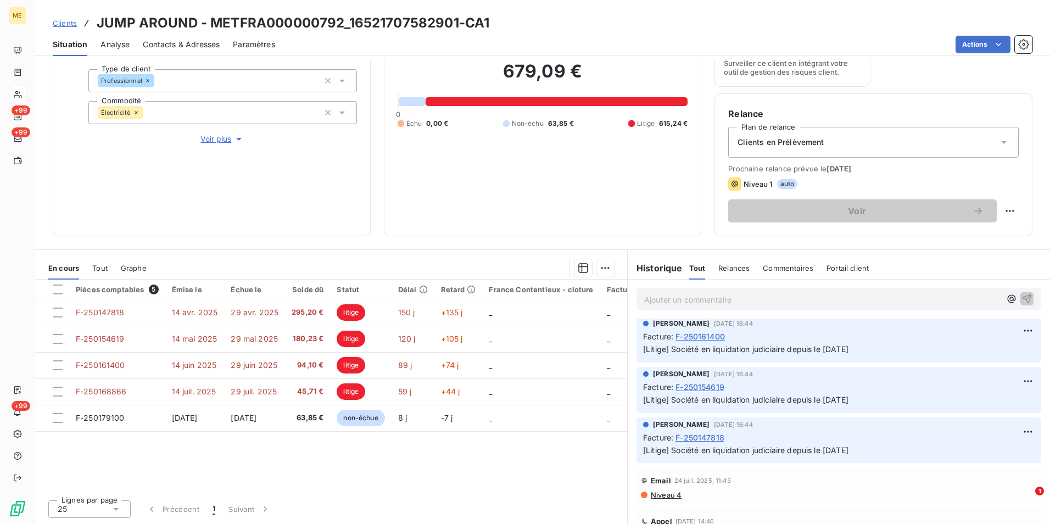
drag, startPoint x: 69, startPoint y: 25, endPoint x: 85, endPoint y: 25, distance: 15.4
click at [69, 25] on span "Clients" at bounding box center [65, 23] width 24 height 9
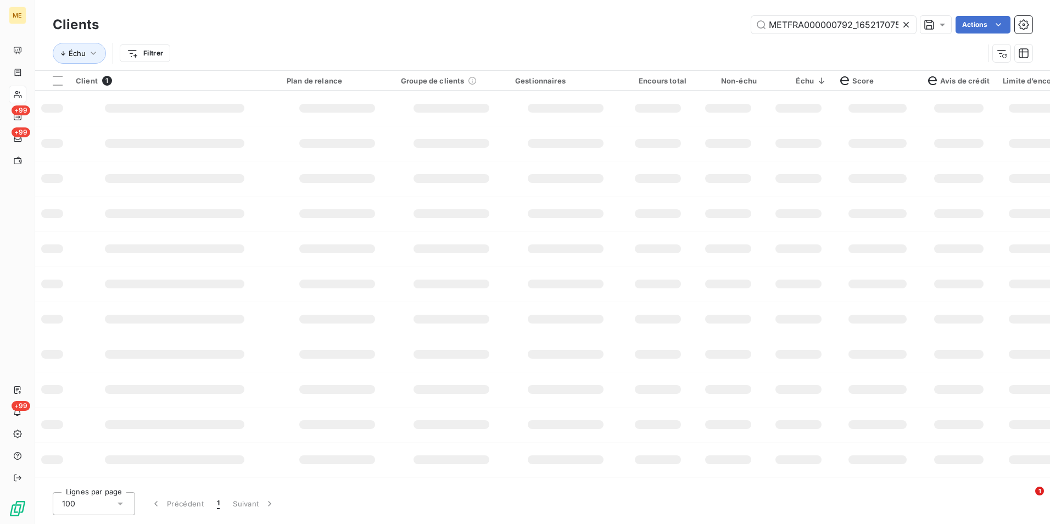
scroll to position [0, 27]
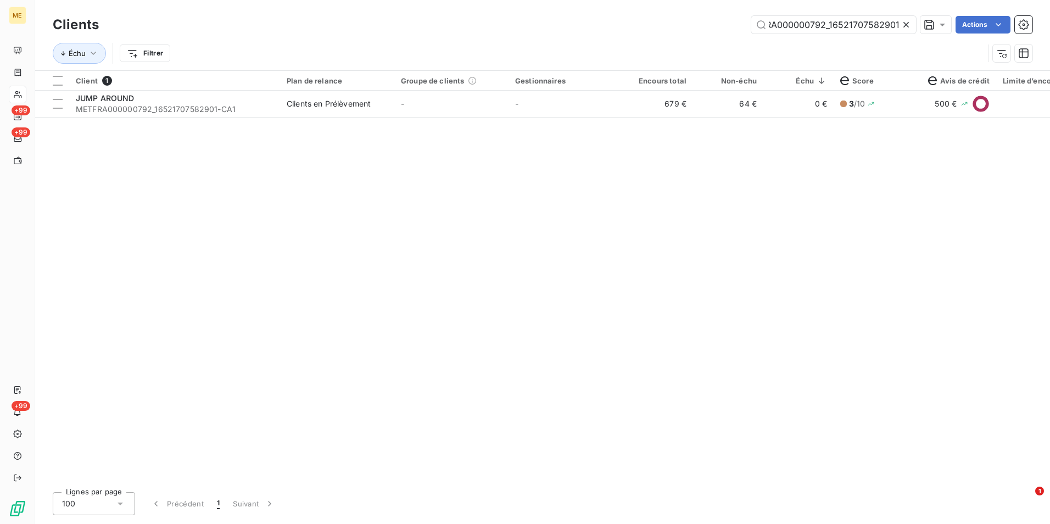
click at [904, 23] on icon at bounding box center [905, 24] width 5 height 5
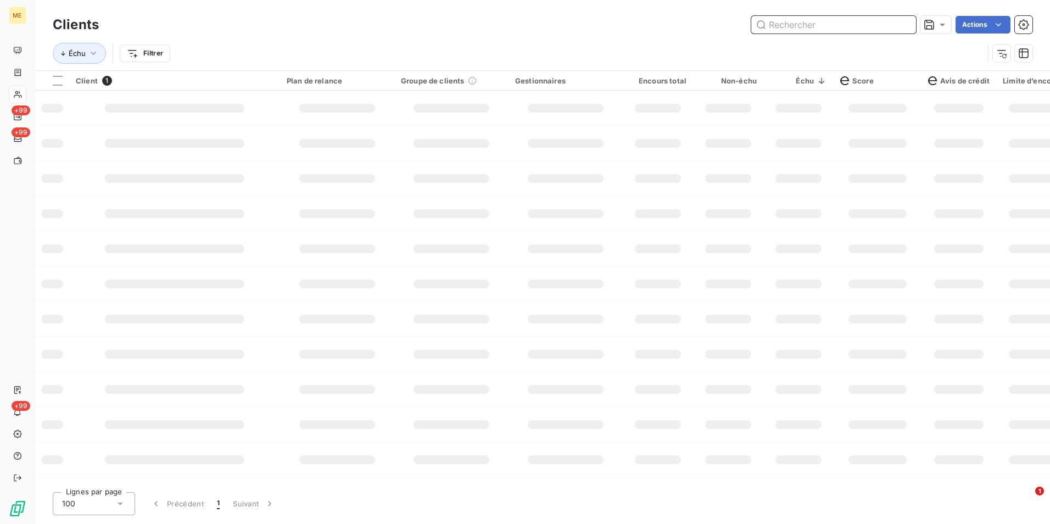
click at [904, 23] on input "text" at bounding box center [833, 25] width 165 height 18
paste input "METFRA000004673_23100868215009"
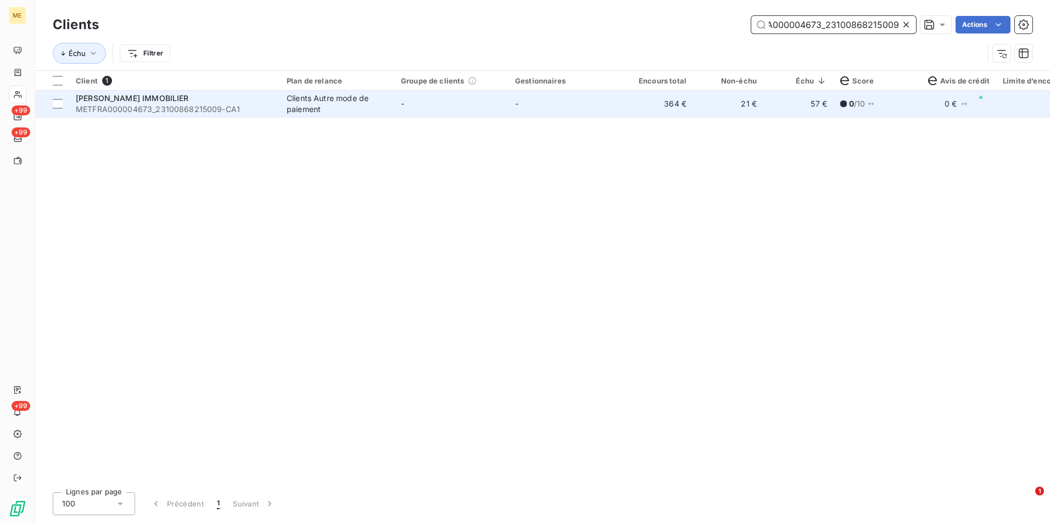
type input "METFRA000004673_23100868215009"
click at [667, 104] on td "364 €" at bounding box center [658, 104] width 70 height 26
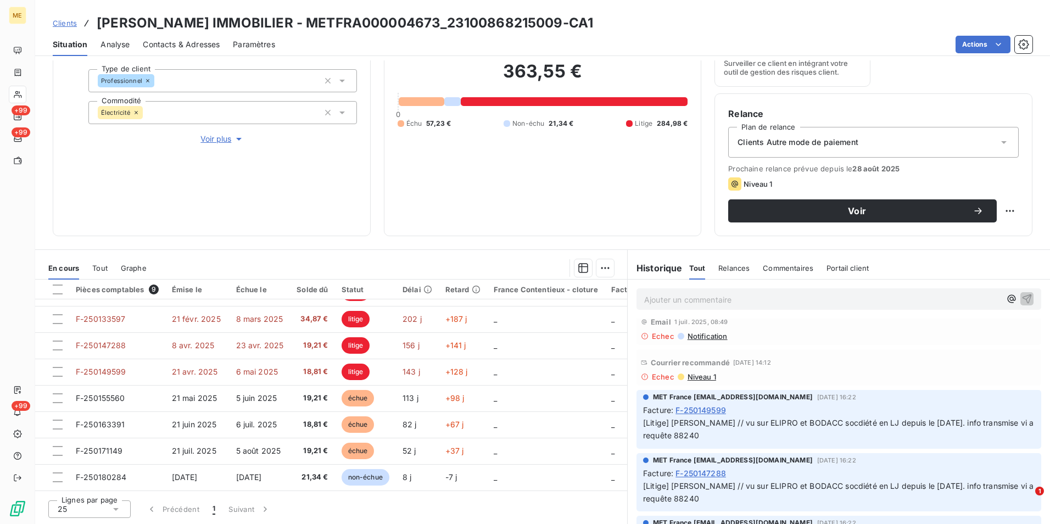
scroll to position [110, 0]
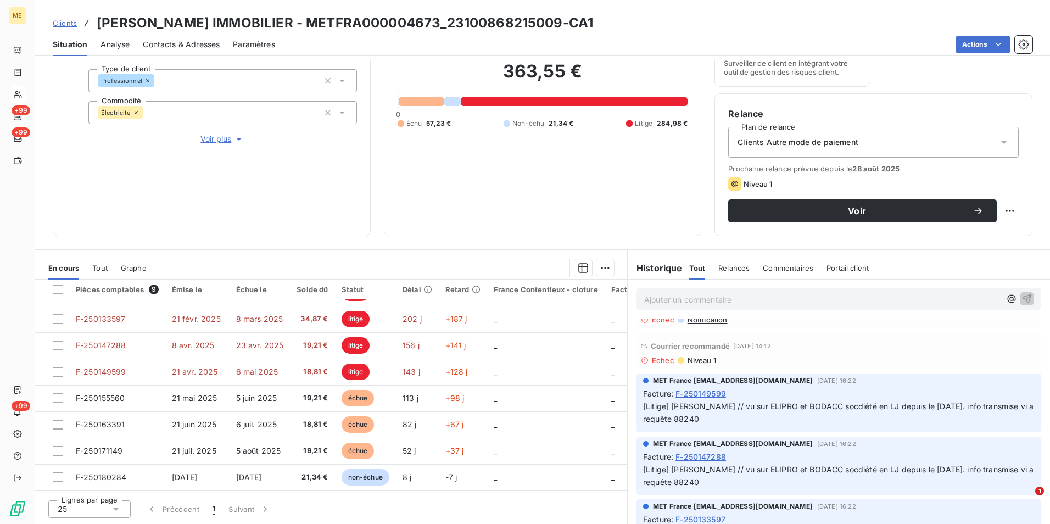
click at [64, 27] on span "Clients" at bounding box center [65, 23] width 24 height 9
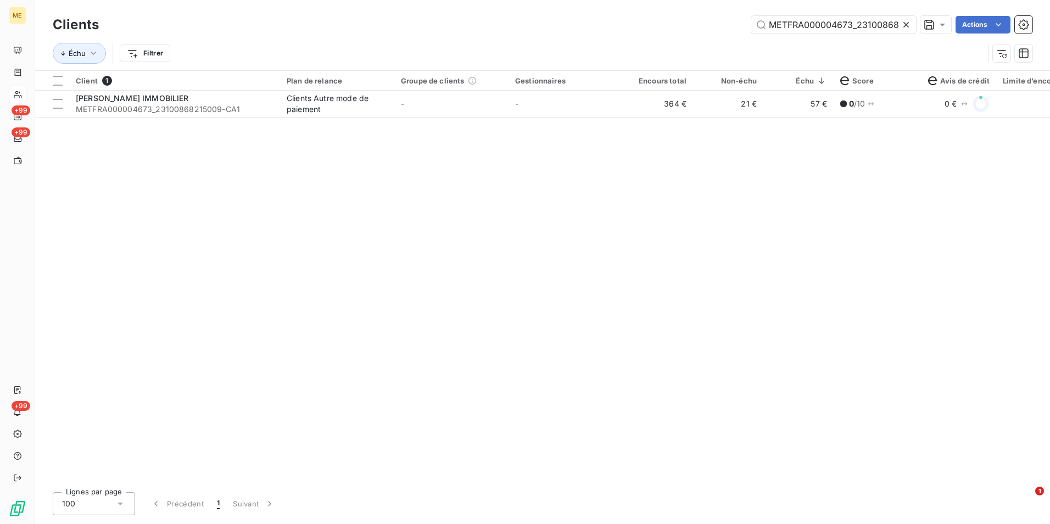
click at [905, 26] on icon at bounding box center [906, 24] width 11 height 11
click at [905, 26] on input "text" at bounding box center [833, 25] width 165 height 18
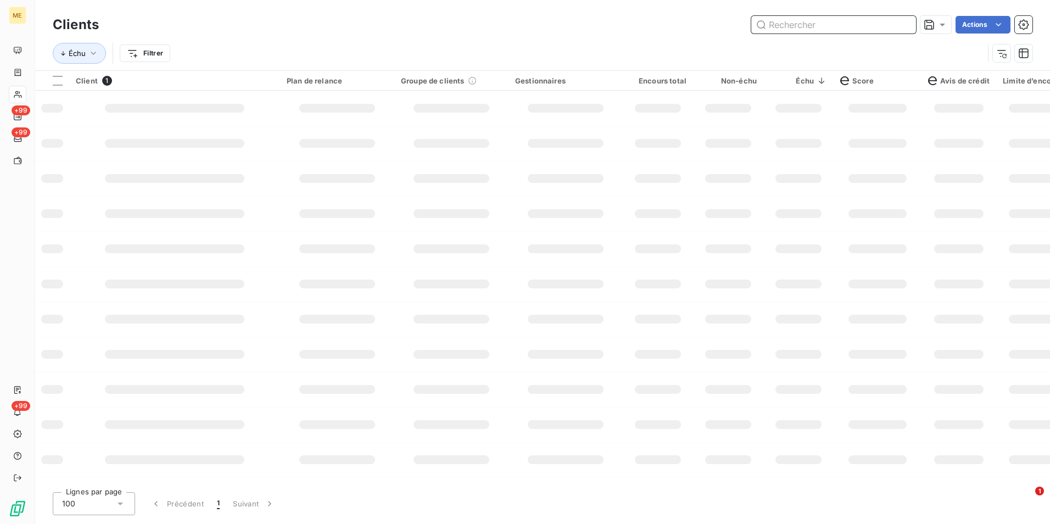
paste input "METFRA000004673_23226049130161"
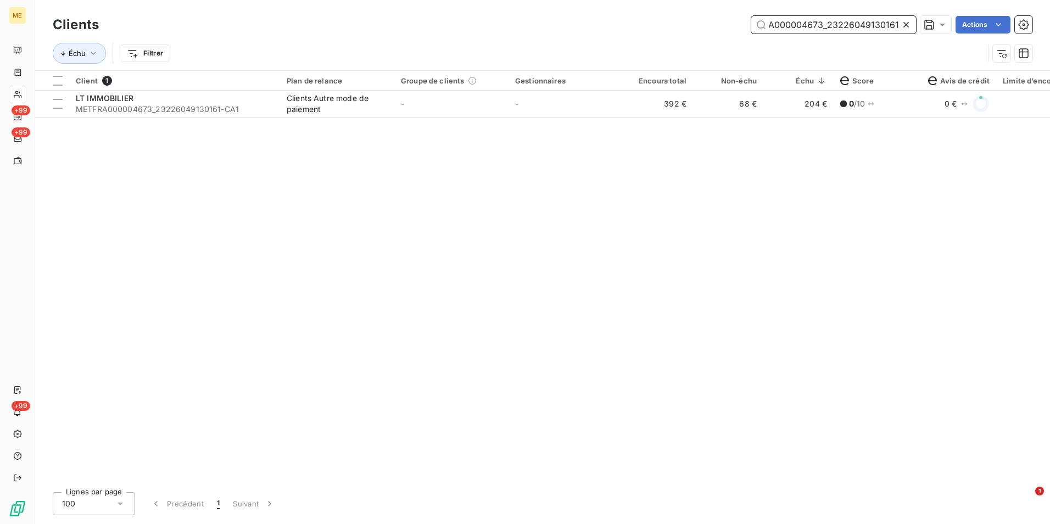
type input "METFRA000004673_23226049130161"
click at [624, 104] on td "392 €" at bounding box center [658, 104] width 70 height 26
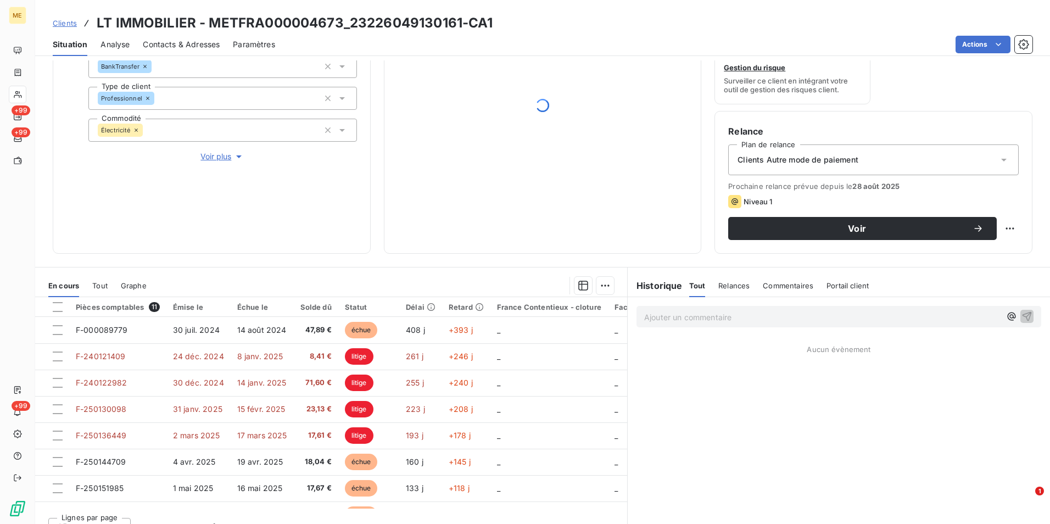
scroll to position [127, 0]
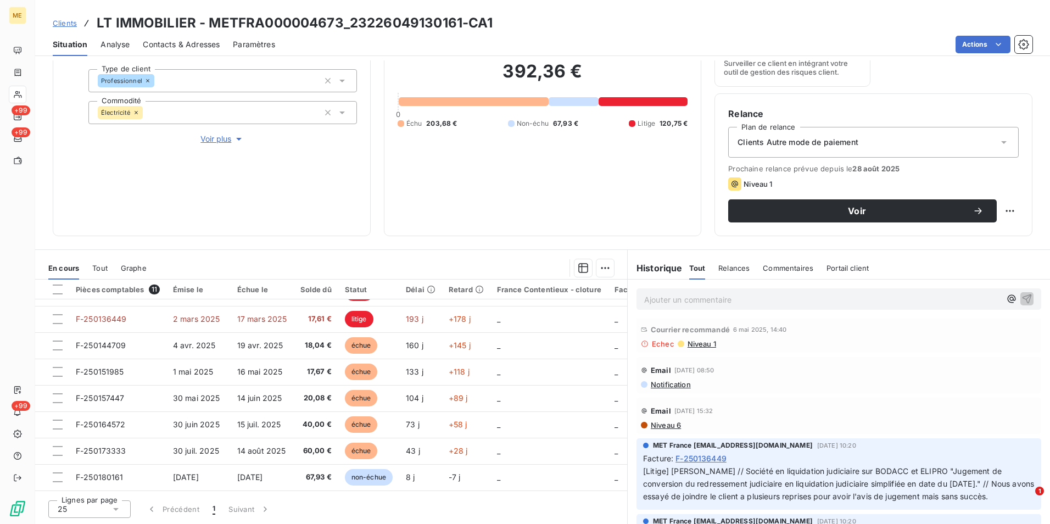
click at [68, 22] on span "Clients" at bounding box center [65, 23] width 24 height 9
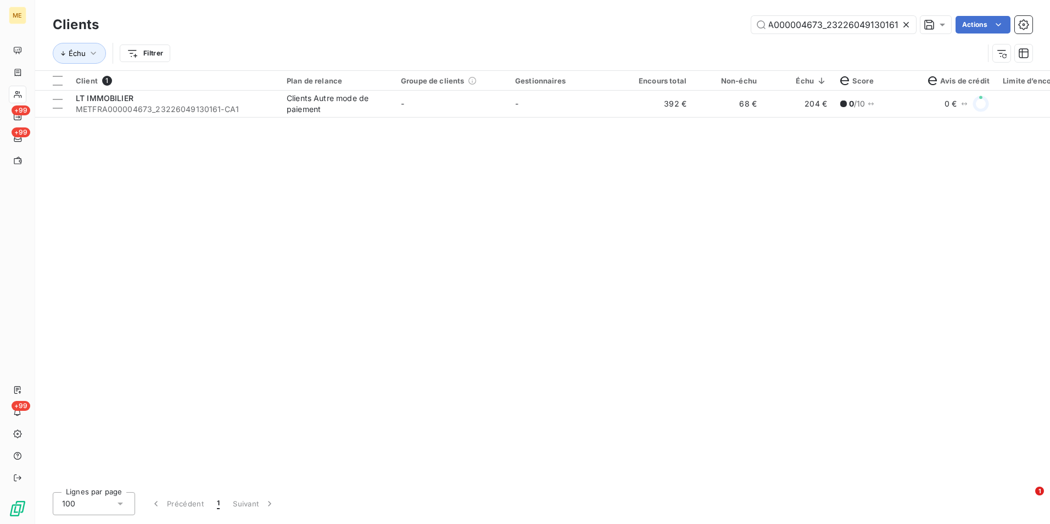
click at [904, 20] on icon at bounding box center [906, 24] width 11 height 11
click at [904, 21] on input "text" at bounding box center [833, 25] width 165 height 18
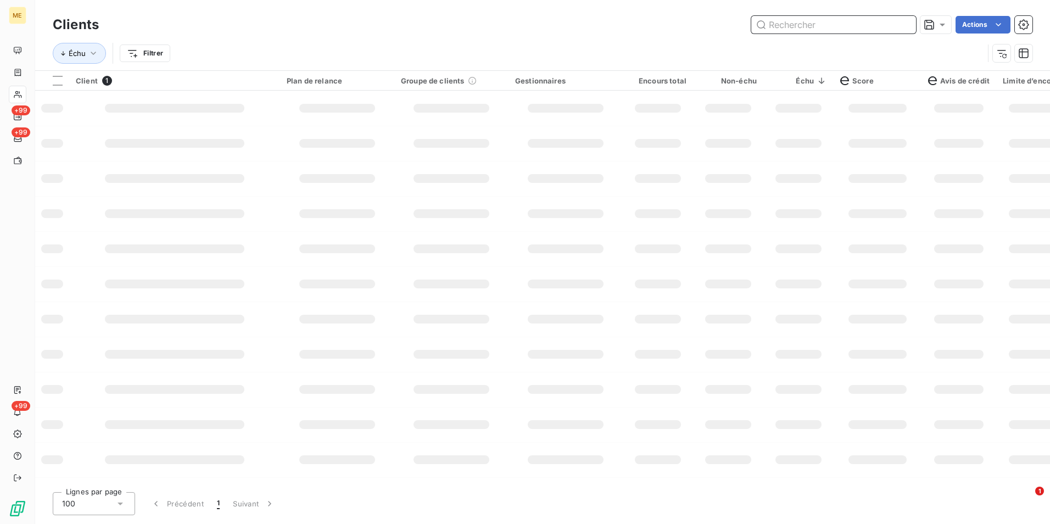
paste input "METFRA000000844_07118234432628"
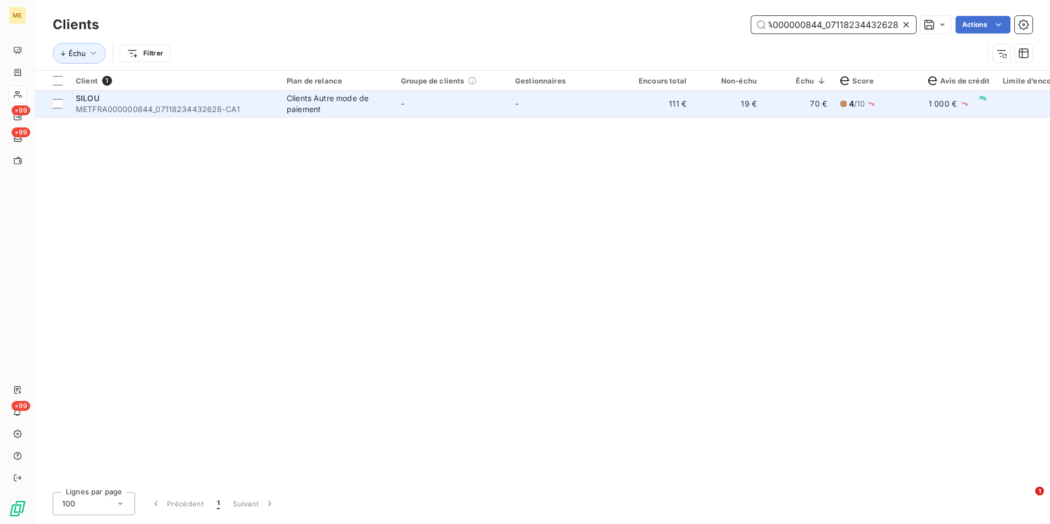
type input "METFRA000000844_07118234432628"
click at [524, 116] on td "-" at bounding box center [565, 104] width 114 height 26
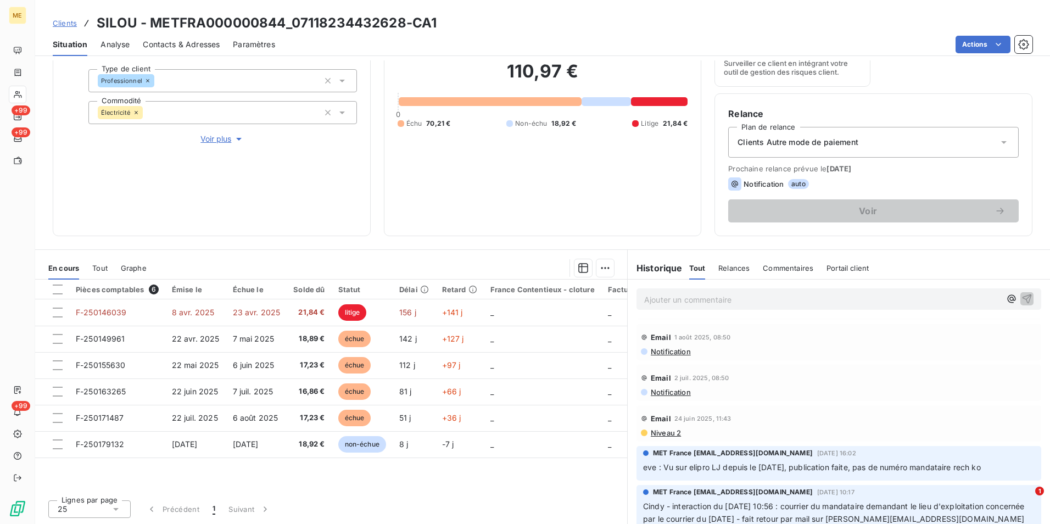
scroll to position [55, 0]
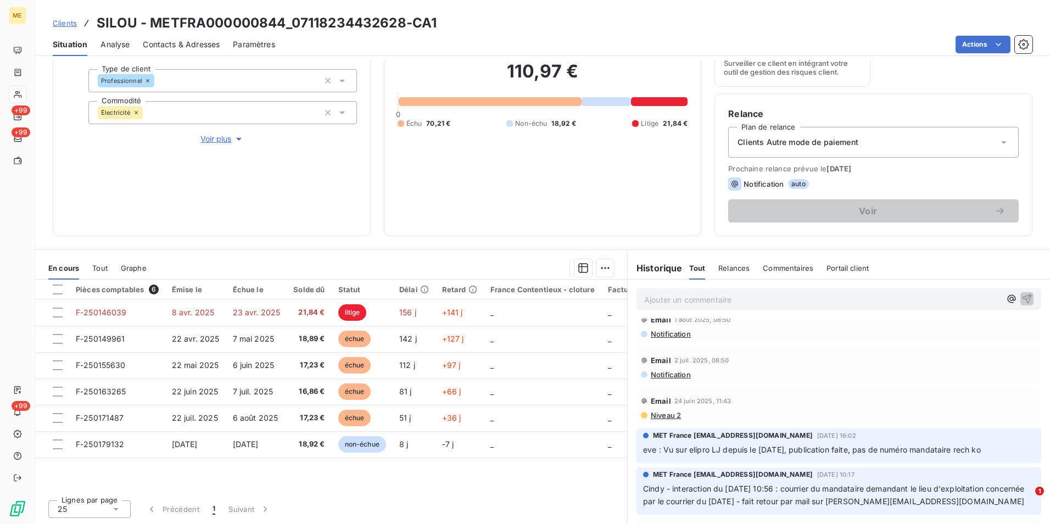
click at [71, 24] on span "Clients" at bounding box center [65, 23] width 24 height 9
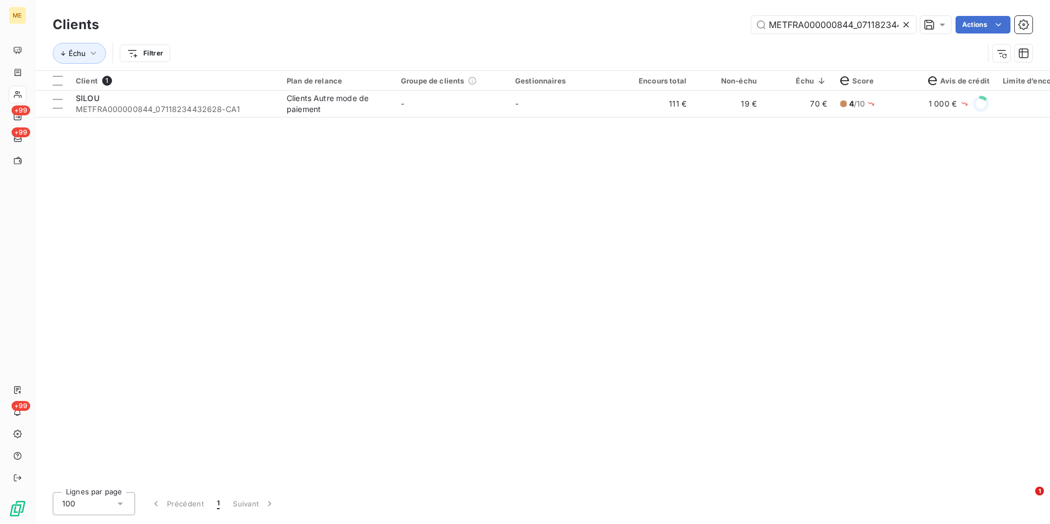
click at [904, 22] on icon at bounding box center [906, 24] width 11 height 11
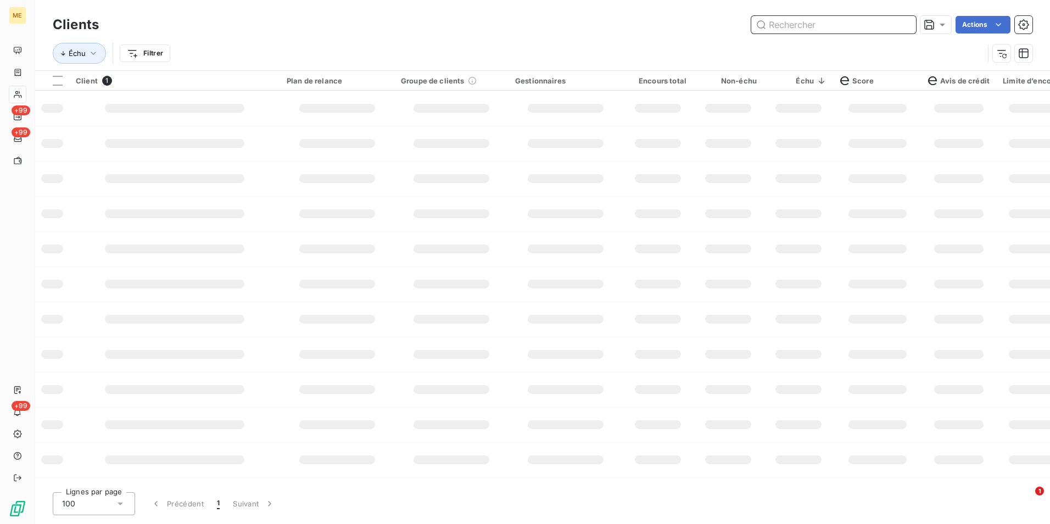
click at [904, 22] on input "text" at bounding box center [833, 25] width 165 height 18
paste input "METFRA000017024"
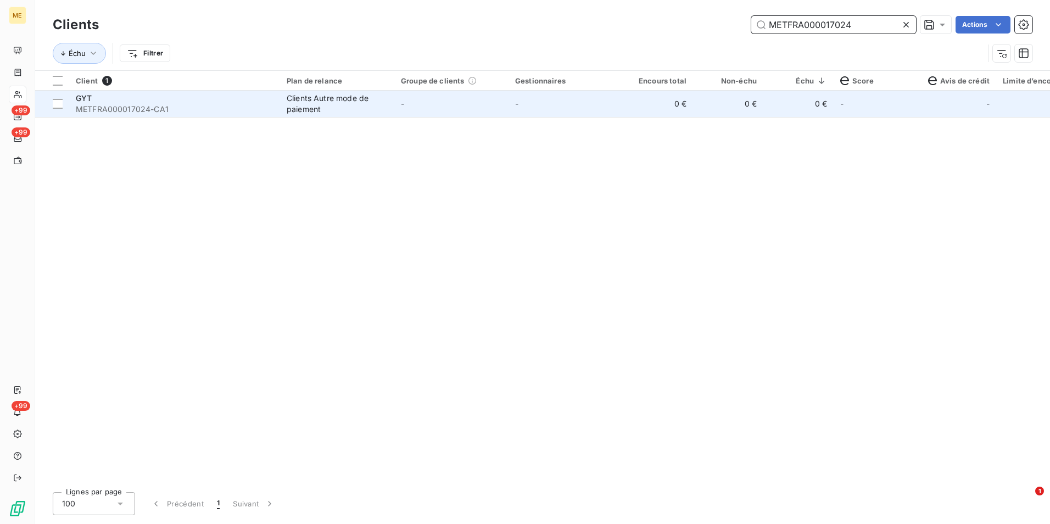
type input "METFRA000017024"
click at [789, 100] on td "0 €" at bounding box center [798, 104] width 70 height 26
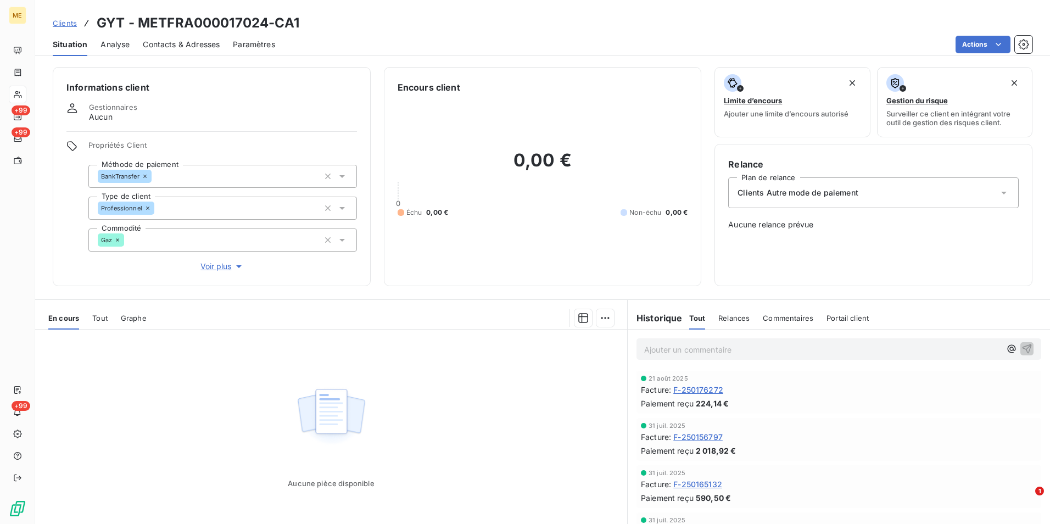
click at [68, 26] on span "Clients" at bounding box center [65, 23] width 24 height 9
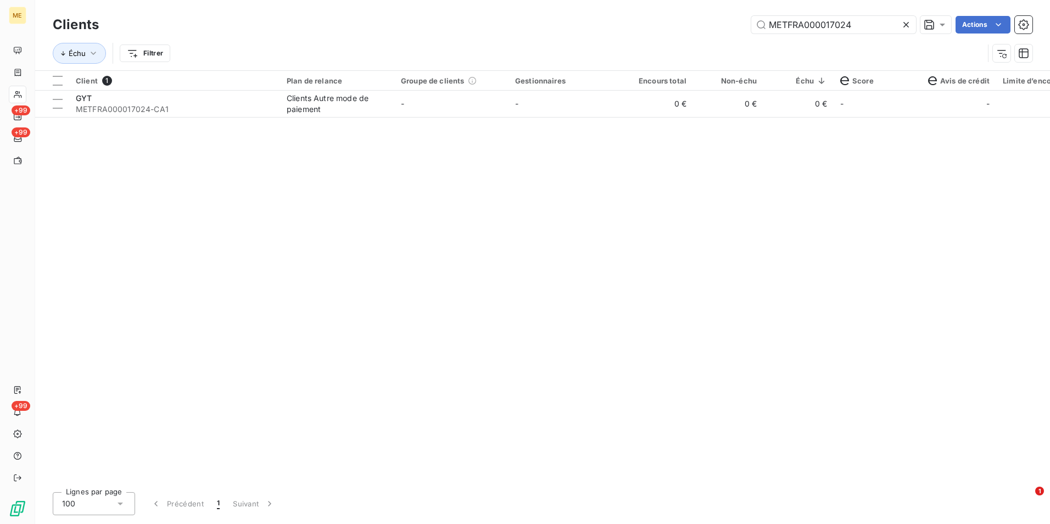
click at [908, 27] on icon at bounding box center [906, 24] width 11 height 11
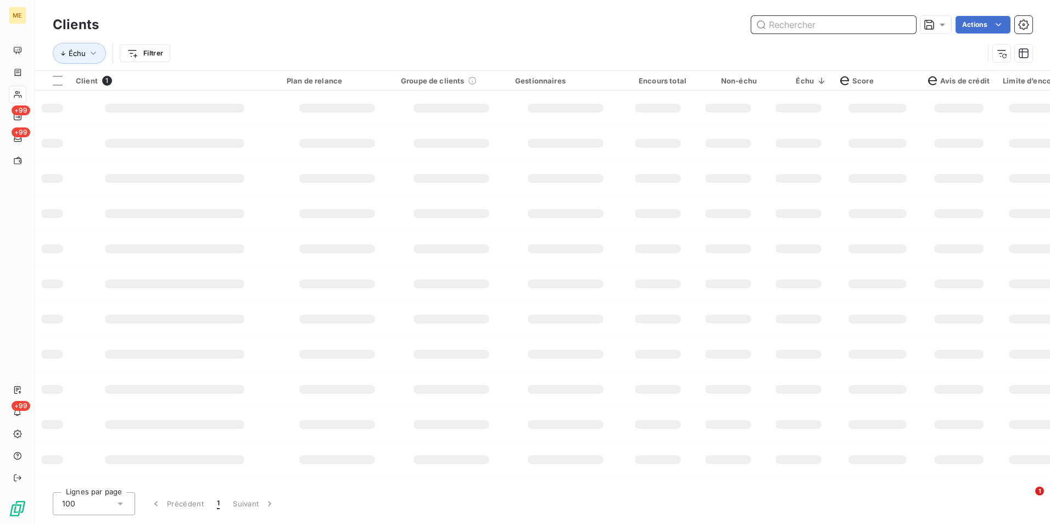
click at [903, 28] on input "text" at bounding box center [833, 25] width 165 height 18
paste input "METFRA000003299_19895658383606"
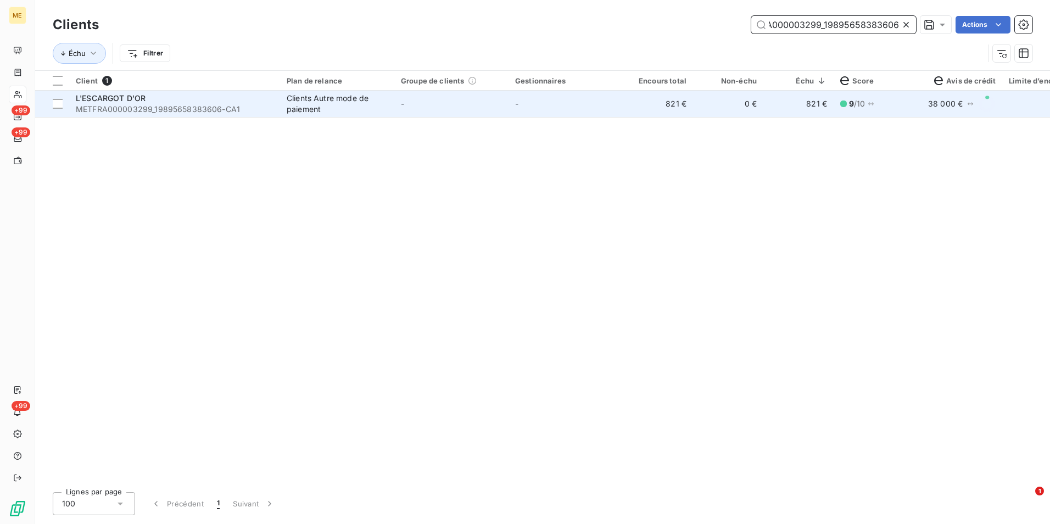
type input "METFRA000003299_19895658383606"
click at [683, 111] on td "821 €" at bounding box center [658, 104] width 70 height 26
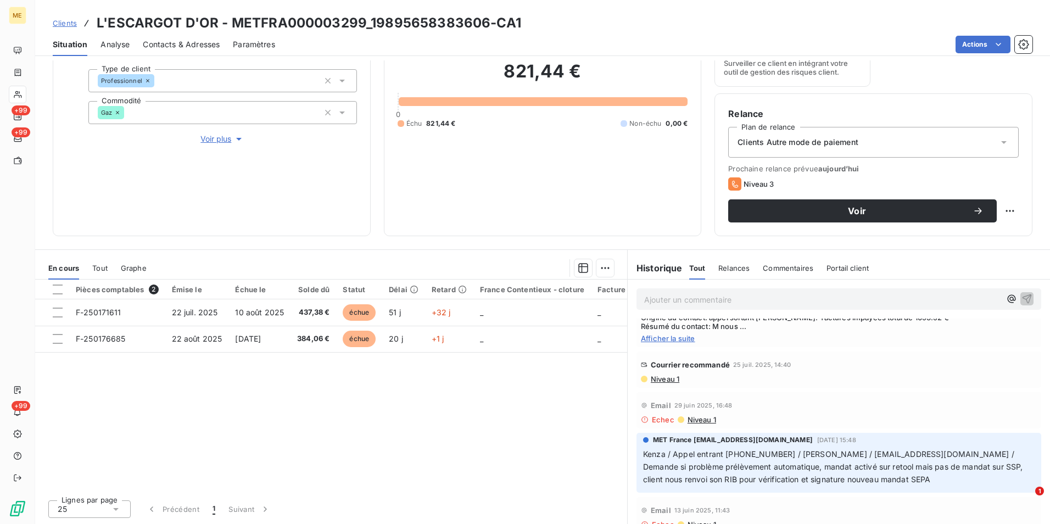
scroll to position [659, 0]
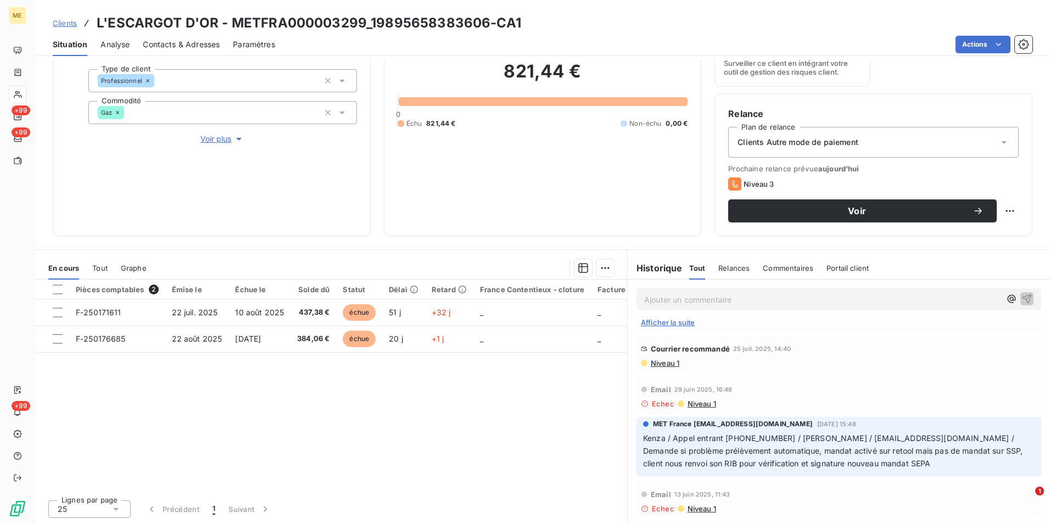
click at [669, 367] on span "Niveau 1" at bounding box center [665, 363] width 30 height 9
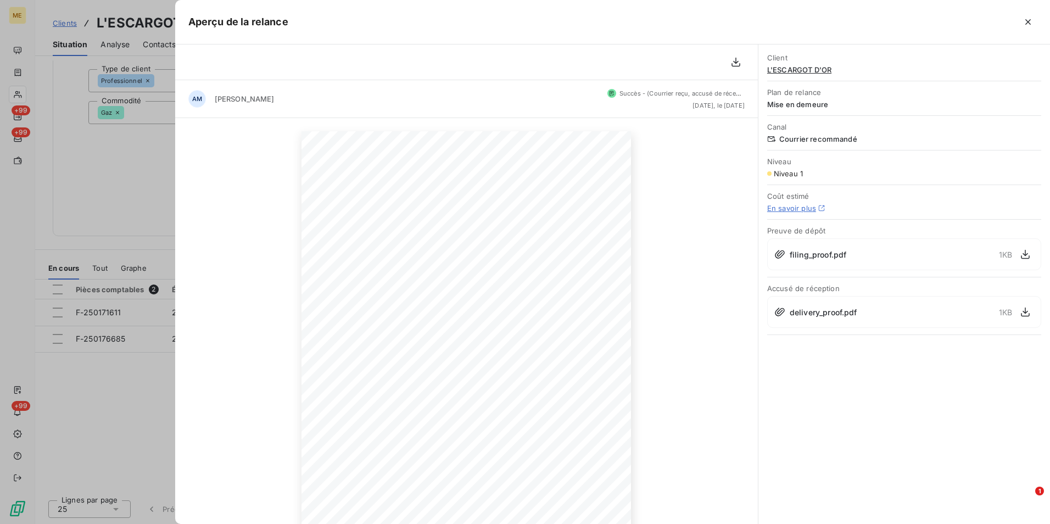
click at [158, 377] on div at bounding box center [525, 262] width 1050 height 524
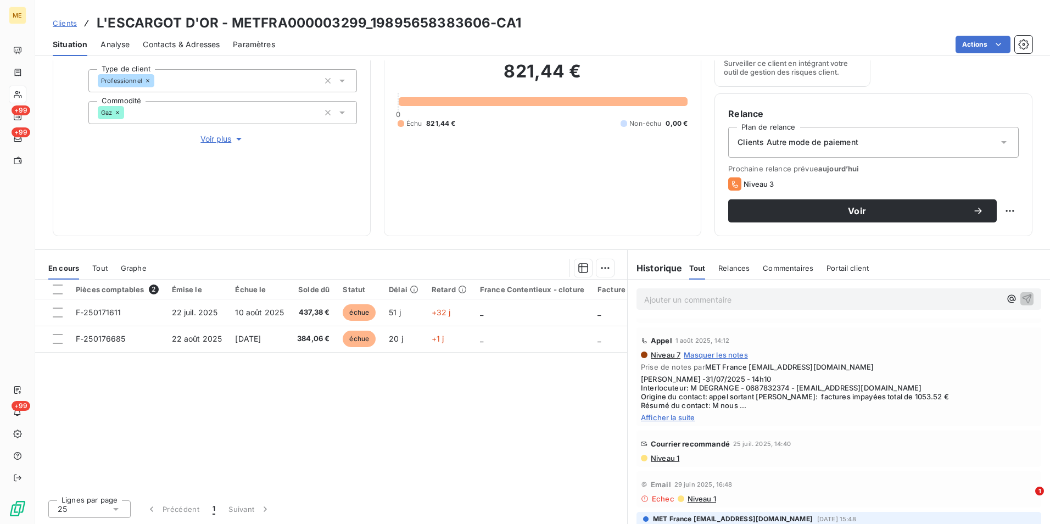
scroll to position [549, 0]
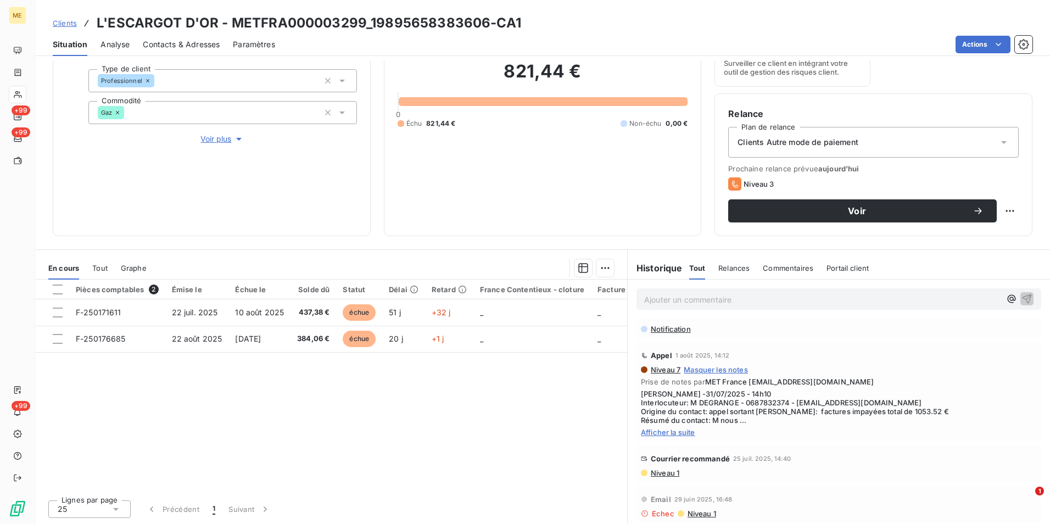
click at [666, 437] on span "Afficher la suite" at bounding box center [839, 432] width 396 height 9
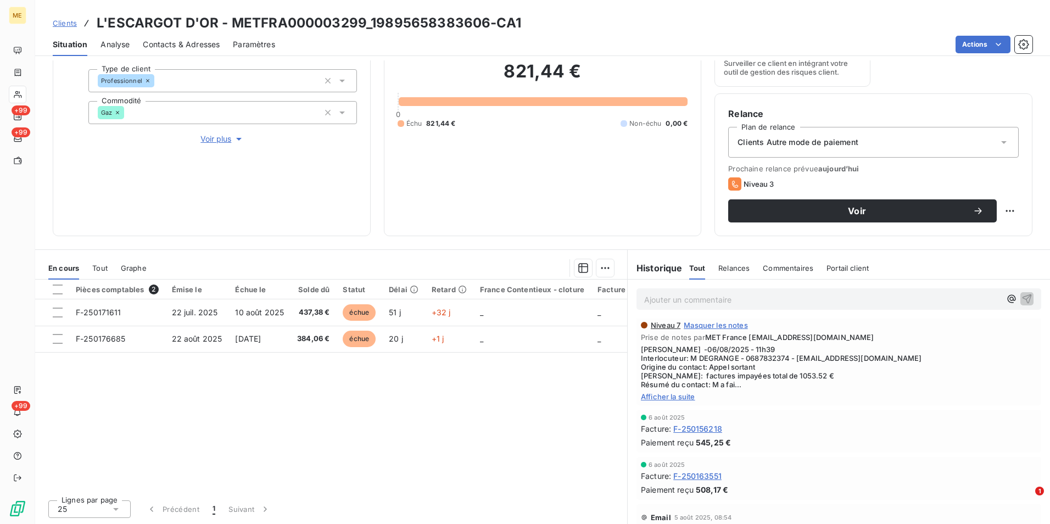
scroll to position [329, 0]
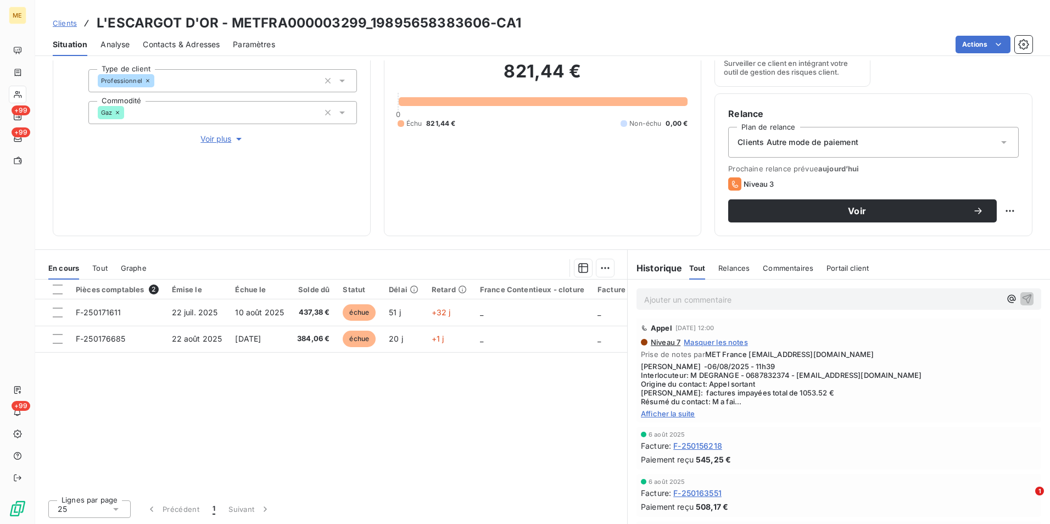
click at [679, 409] on div "Niveau 7 Masquer les notes Prise de notes par MET France [EMAIL_ADDRESS][DOMAIN…" at bounding box center [839, 378] width 396 height 80
click at [680, 411] on span "Afficher la suite" at bounding box center [839, 413] width 396 height 9
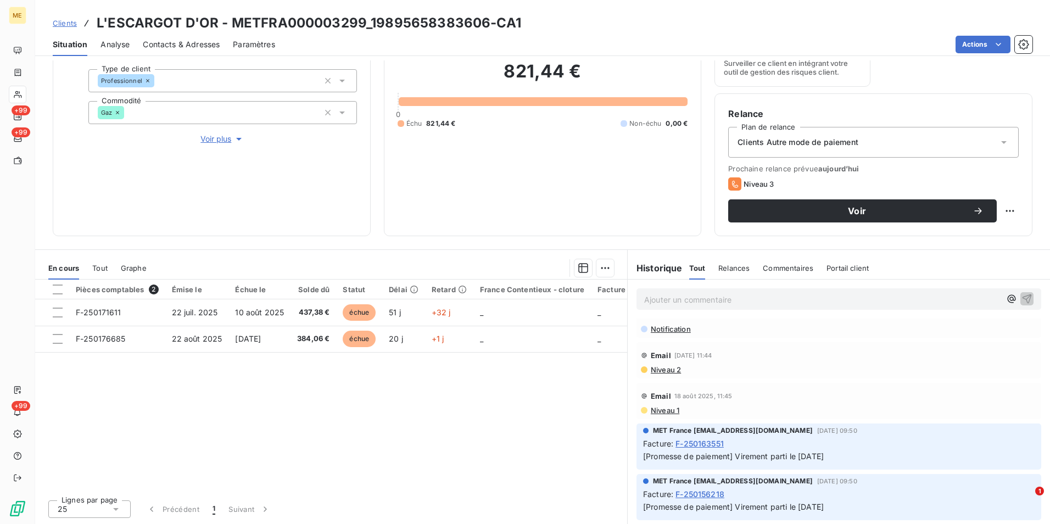
scroll to position [0, 0]
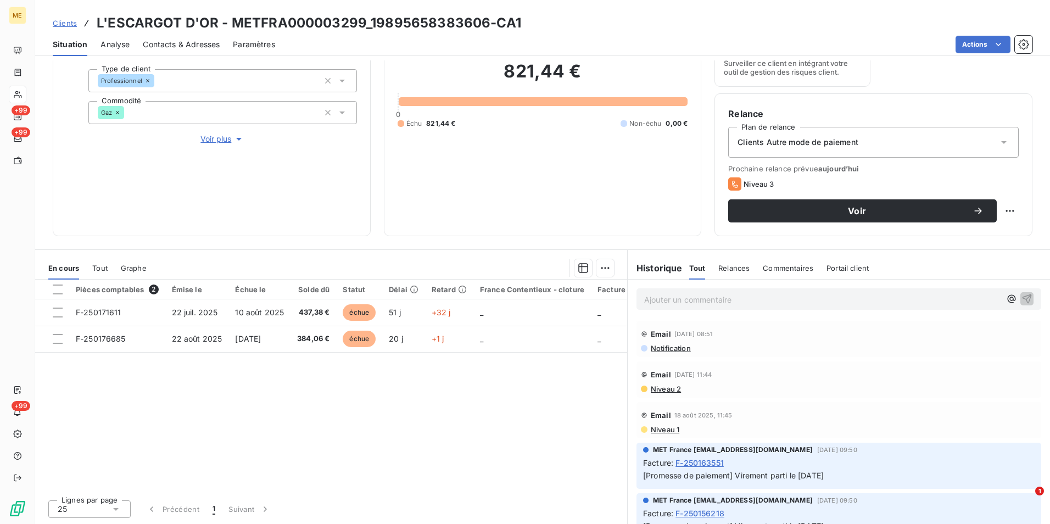
click at [681, 304] on p "Ajouter un commentaire ﻿" at bounding box center [822, 300] width 356 height 14
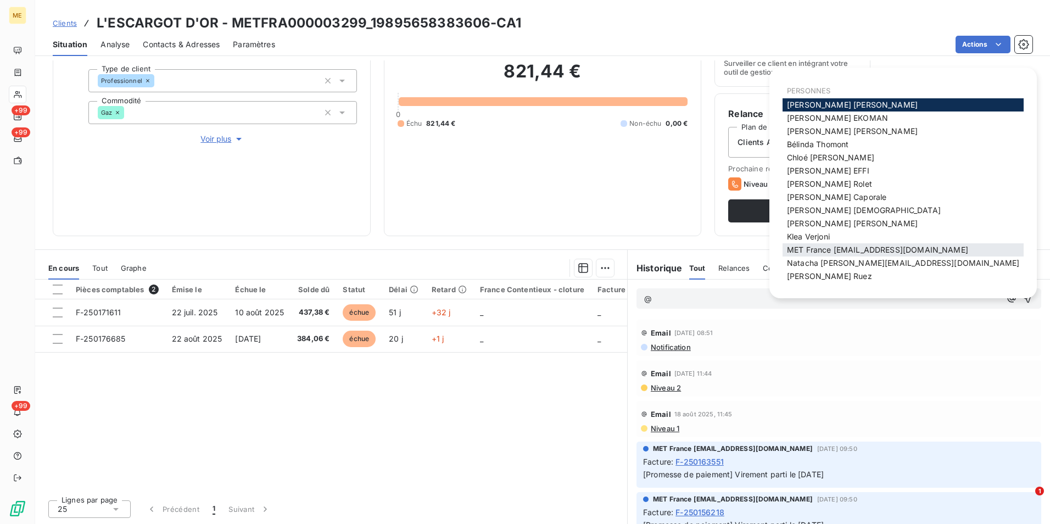
click at [887, 255] on div "MET France [EMAIL_ADDRESS][DOMAIN_NAME]" at bounding box center [902, 249] width 241 height 13
click at [883, 250] on span "MET France [EMAIL_ADDRESS][DOMAIN_NAME]" at bounding box center [877, 249] width 181 height 9
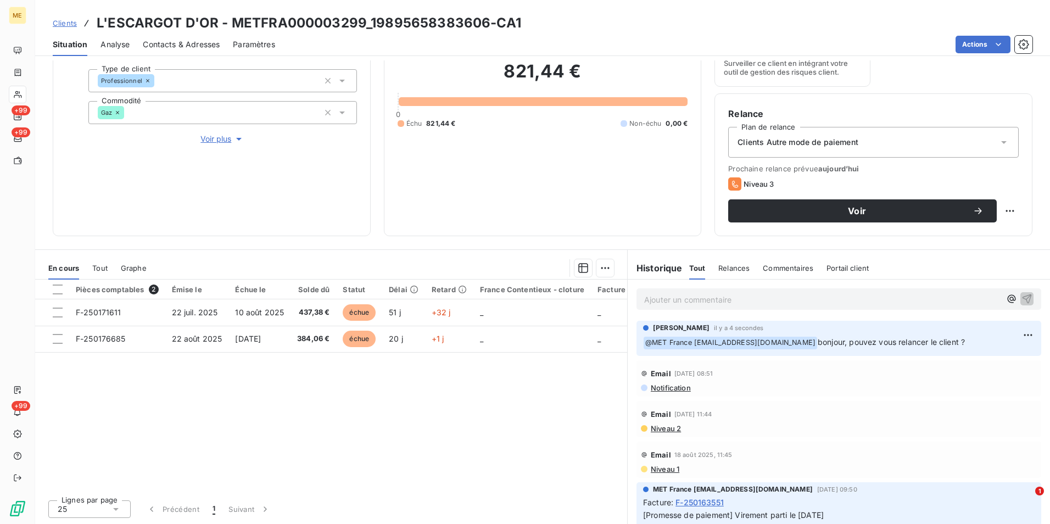
drag, startPoint x: 67, startPoint y: 19, endPoint x: 341, endPoint y: 33, distance: 274.4
click at [67, 19] on span "Clients" at bounding box center [65, 23] width 24 height 9
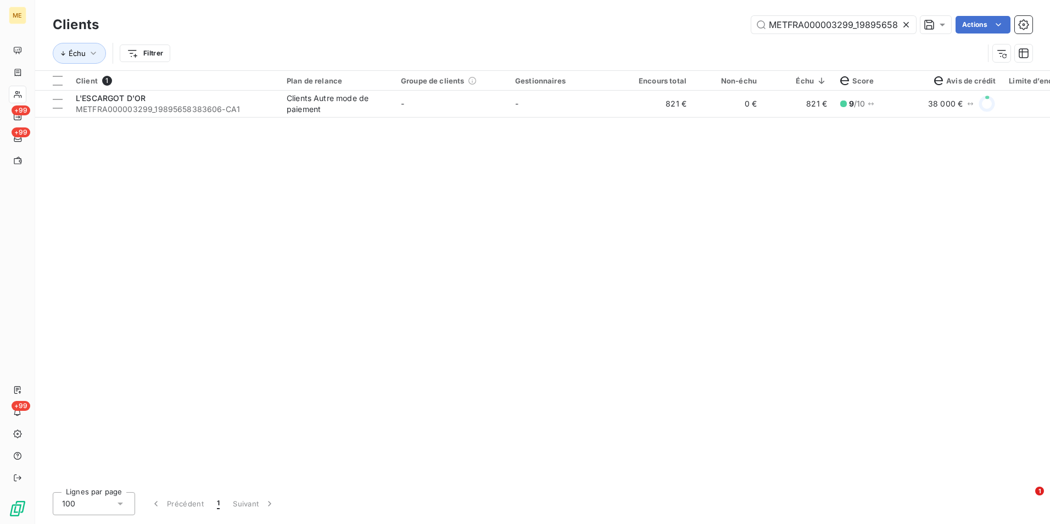
scroll to position [0, 32]
click at [902, 25] on icon at bounding box center [906, 24] width 11 height 11
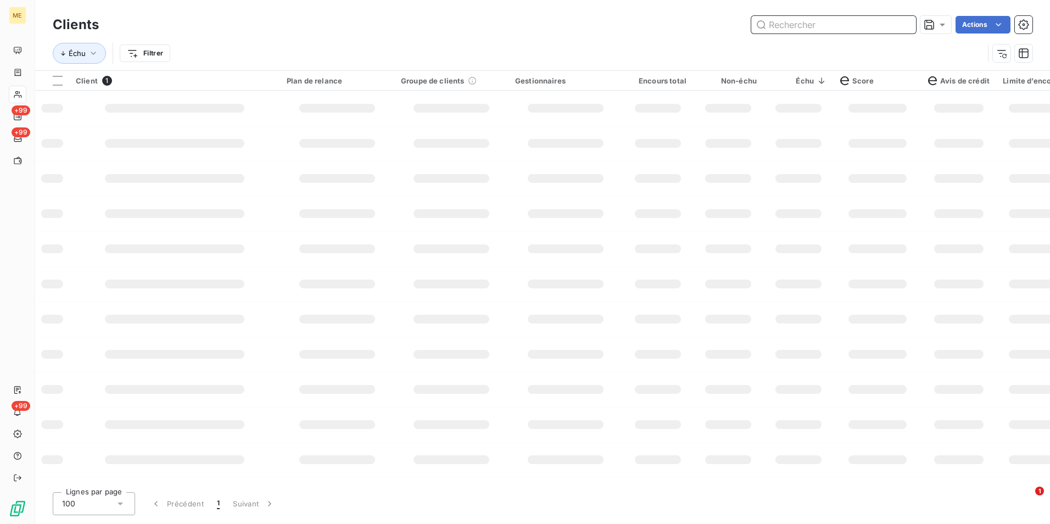
click at [902, 25] on input "text" at bounding box center [833, 25] width 165 height 18
paste input "METFRA000008601_Z1443800000156"
type input "METFRA000008601_Z1443800000156"
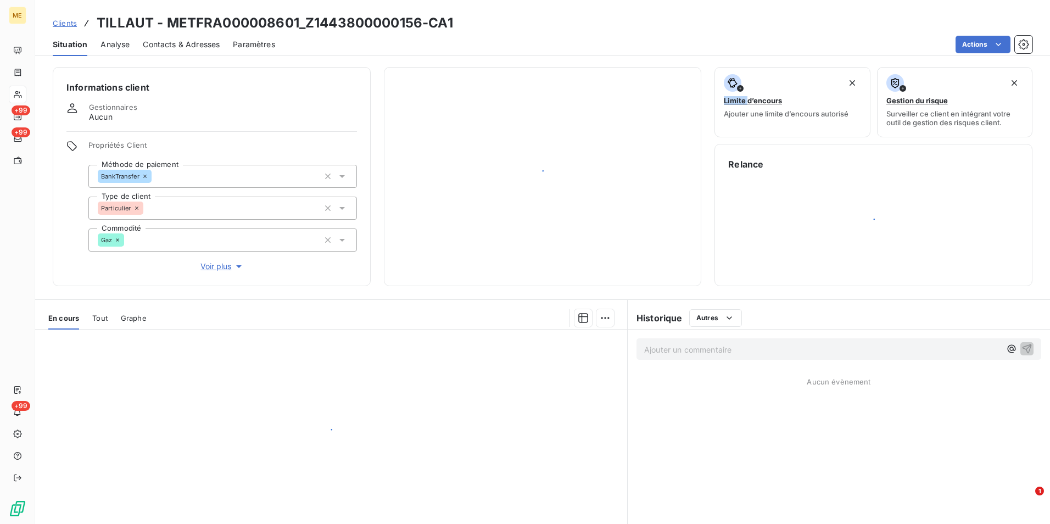
click at [652, 110] on div at bounding box center [543, 177] width 290 height 192
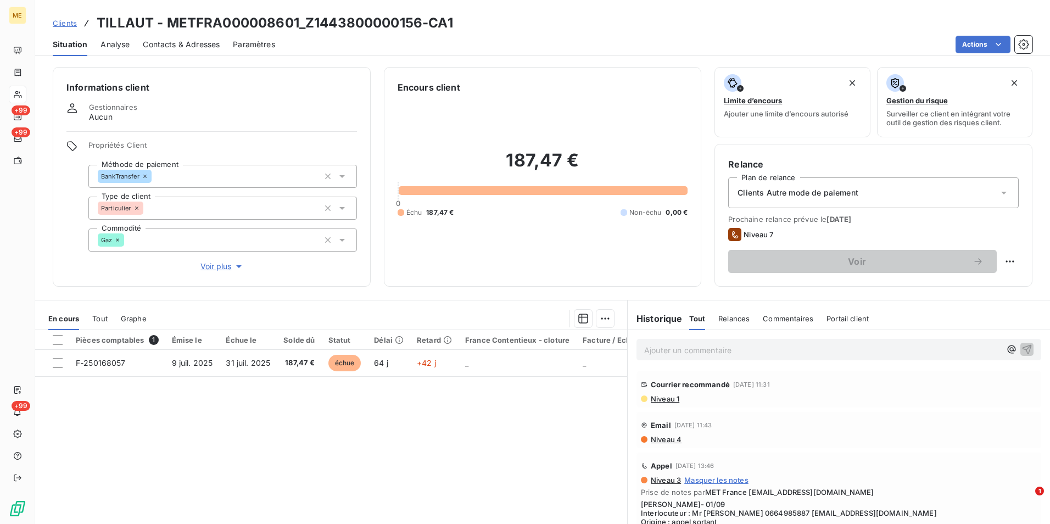
click at [475, 457] on div "Pièces comptables 1 Émise le Échue le Solde dû Statut Délai Retard France Conte…" at bounding box center [331, 435] width 592 height 211
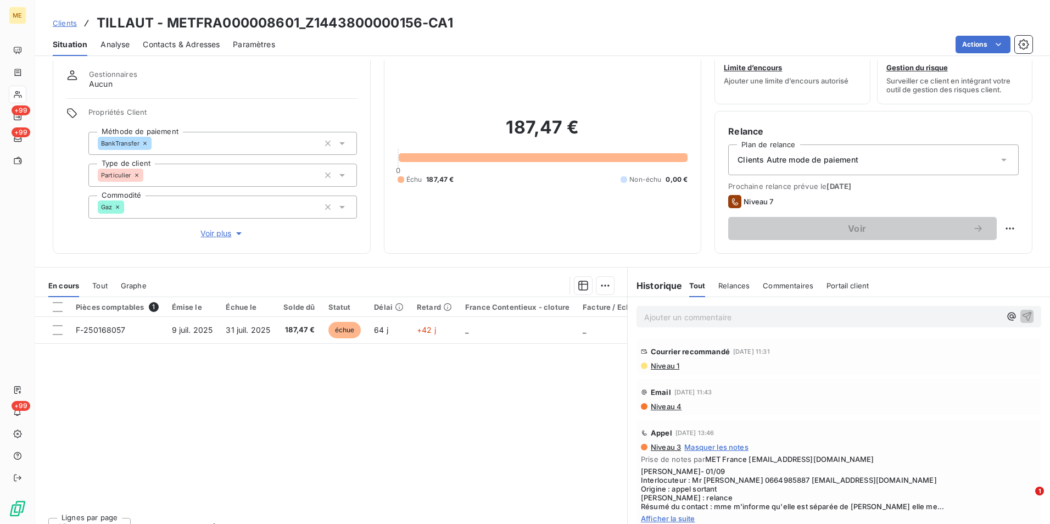
scroll to position [51, 0]
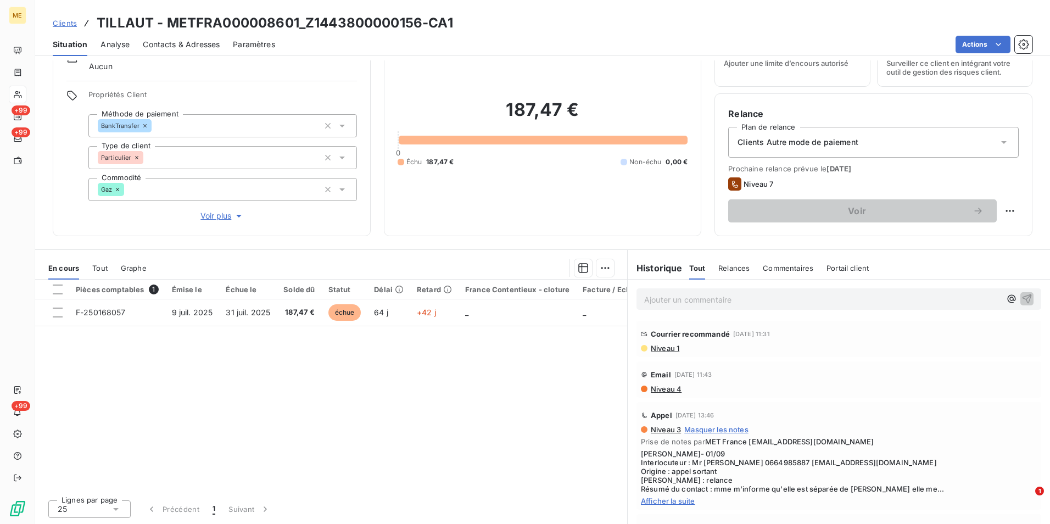
click at [667, 351] on span "Niveau 1" at bounding box center [665, 348] width 30 height 9
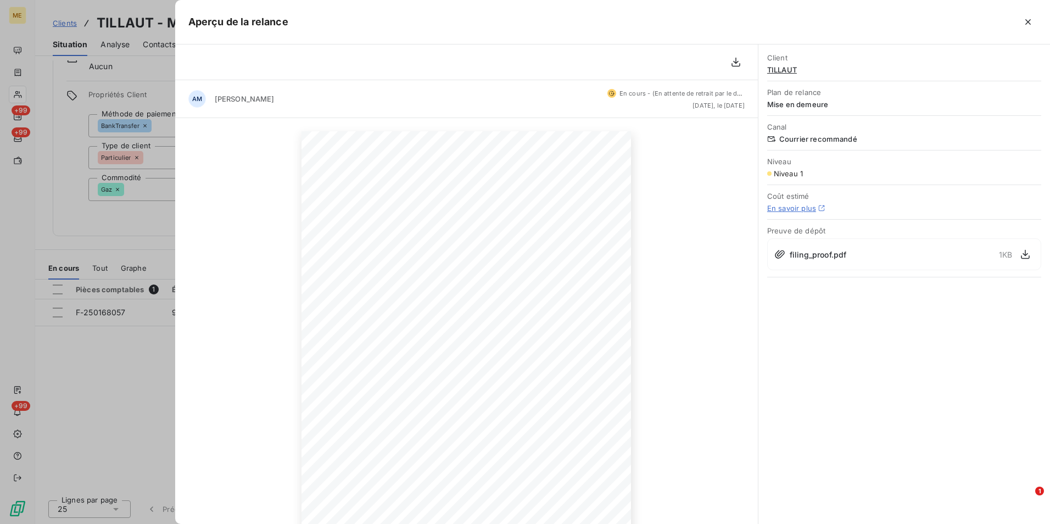
click at [144, 212] on div at bounding box center [525, 262] width 1050 height 524
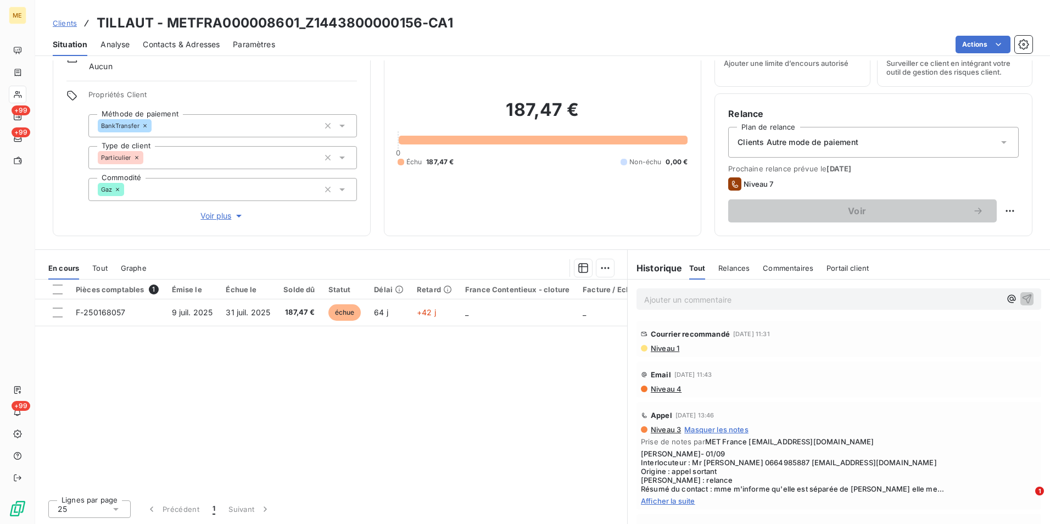
click at [69, 21] on span "Clients" at bounding box center [65, 23] width 24 height 9
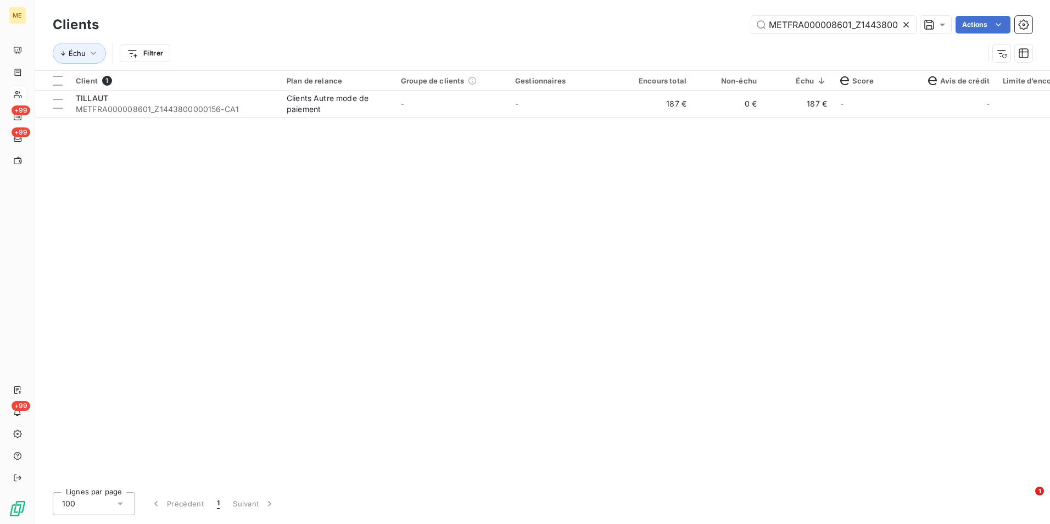
click at [908, 20] on icon at bounding box center [906, 24] width 11 height 11
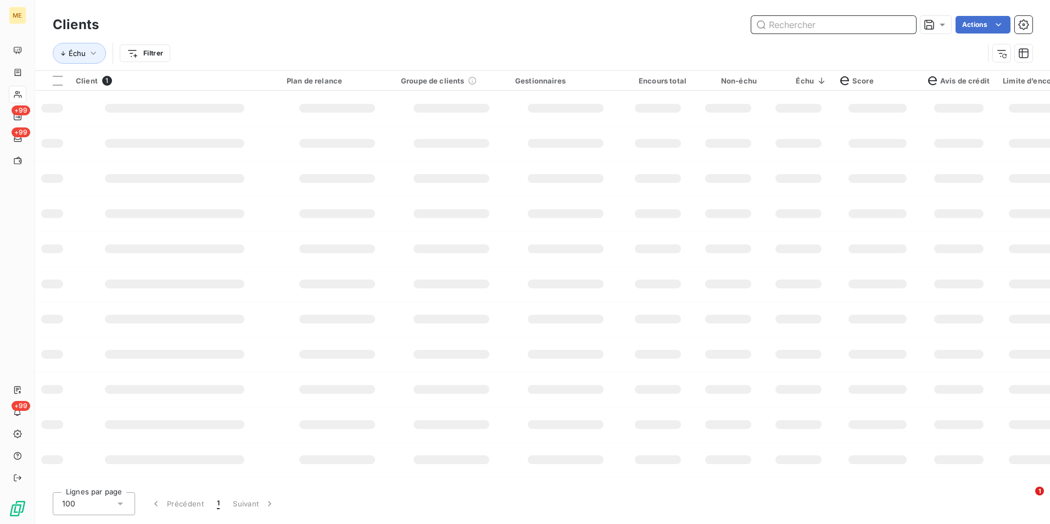
click at [906, 20] on input "text" at bounding box center [833, 25] width 165 height 18
paste input "METFRA000005157_06371780007005"
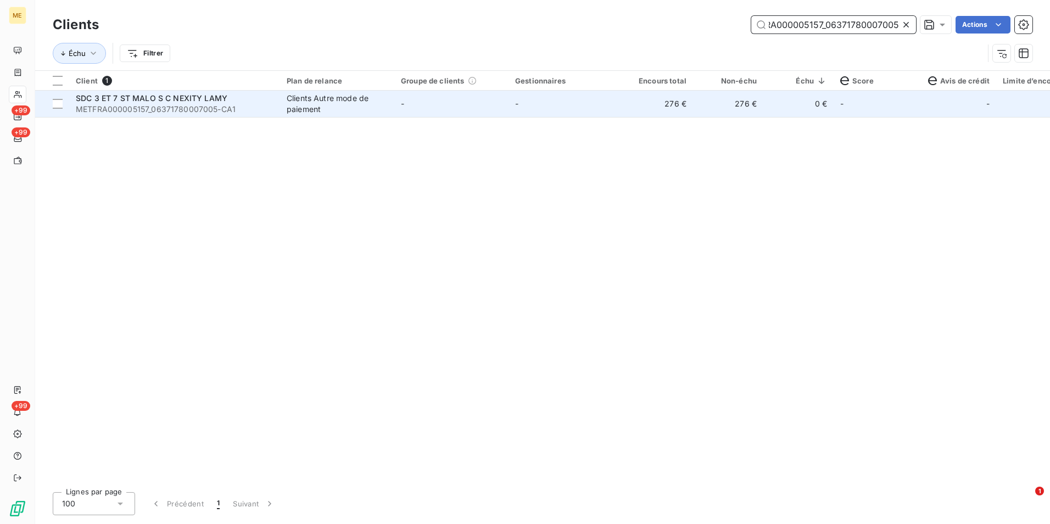
type input "METFRA000005157_06371780007005"
click at [613, 116] on td "-" at bounding box center [565, 104] width 114 height 26
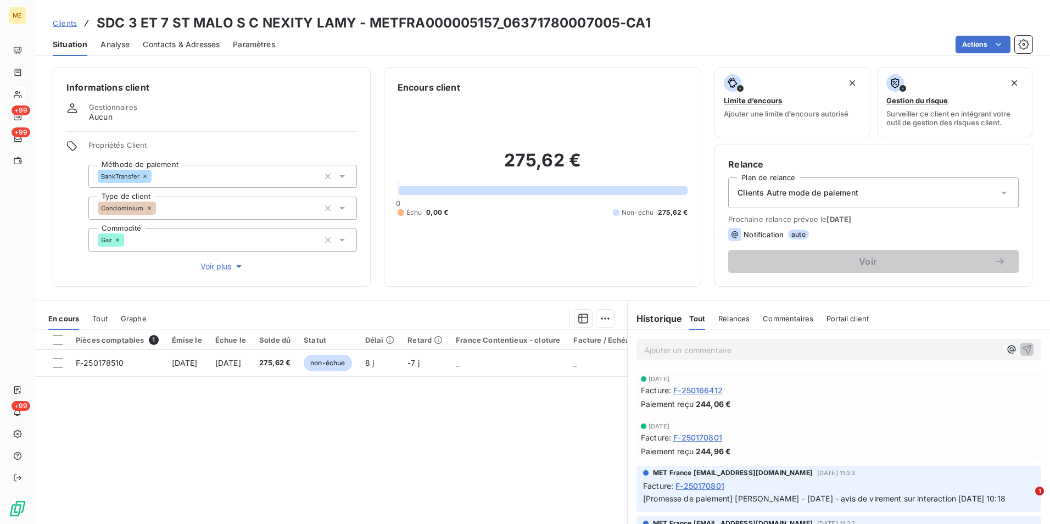
click at [66, 24] on span "Clients" at bounding box center [65, 23] width 24 height 9
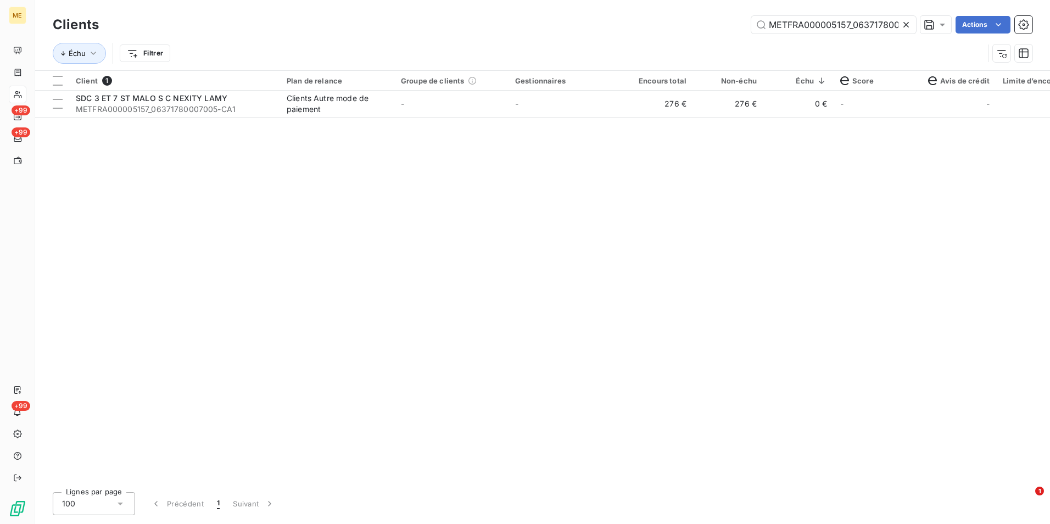
scroll to position [0, 28]
click at [911, 24] on div at bounding box center [908, 25] width 15 height 18
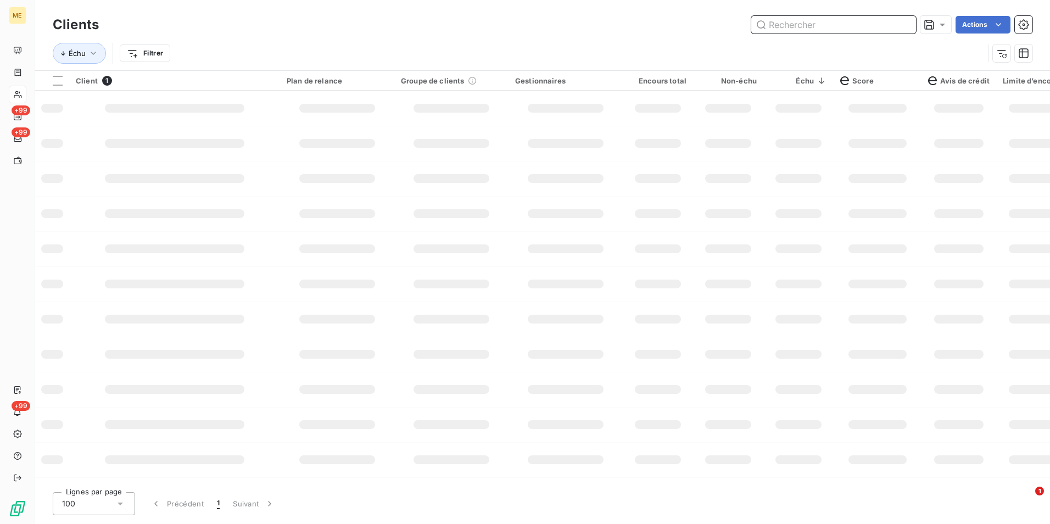
click at [906, 24] on input "text" at bounding box center [833, 25] width 165 height 18
paste input "METFRA000004283_07308683004090"
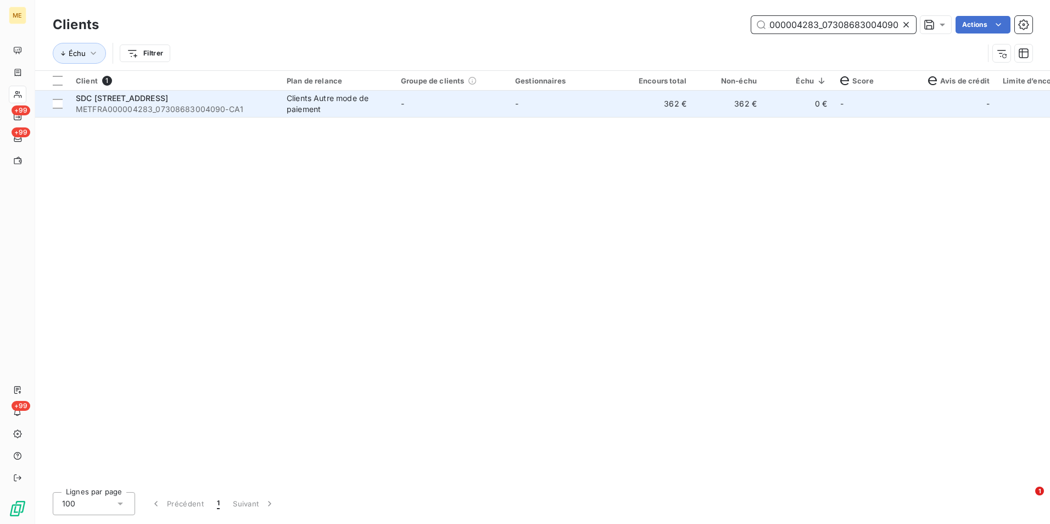
type input "METFRA000004283_07308683004090"
click at [568, 111] on td "-" at bounding box center [565, 104] width 114 height 26
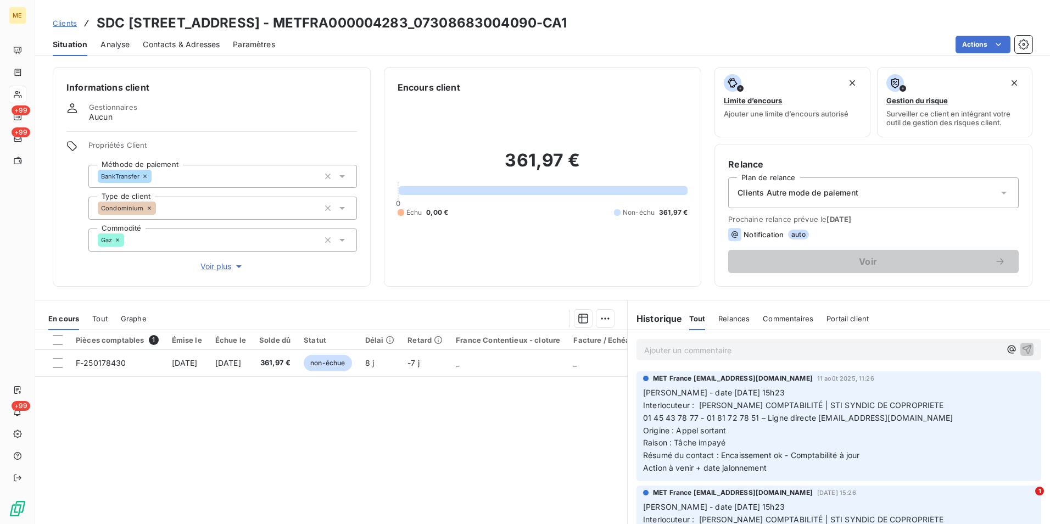
drag, startPoint x: 52, startPoint y: 25, endPoint x: 87, endPoint y: 24, distance: 35.2
click at [54, 27] on div "Clients SDC [STREET_ADDRESS]-CA1" at bounding box center [542, 23] width 1015 height 20
click at [72, 23] on span "Clients" at bounding box center [65, 23] width 24 height 9
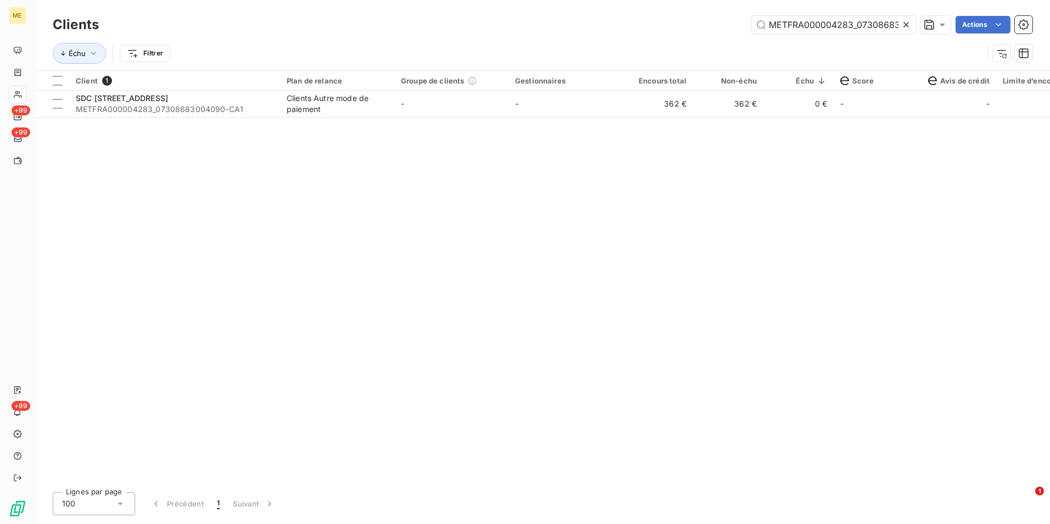
click at [906, 27] on icon at bounding box center [906, 24] width 11 height 11
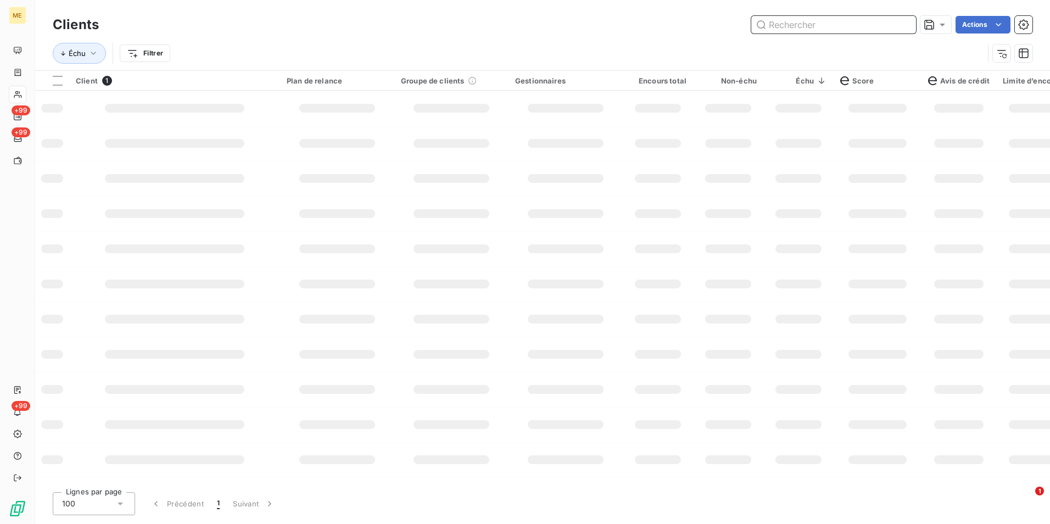
click at [905, 27] on input "text" at bounding box center [833, 25] width 165 height 18
paste input "METFRA000004483_09727206853353"
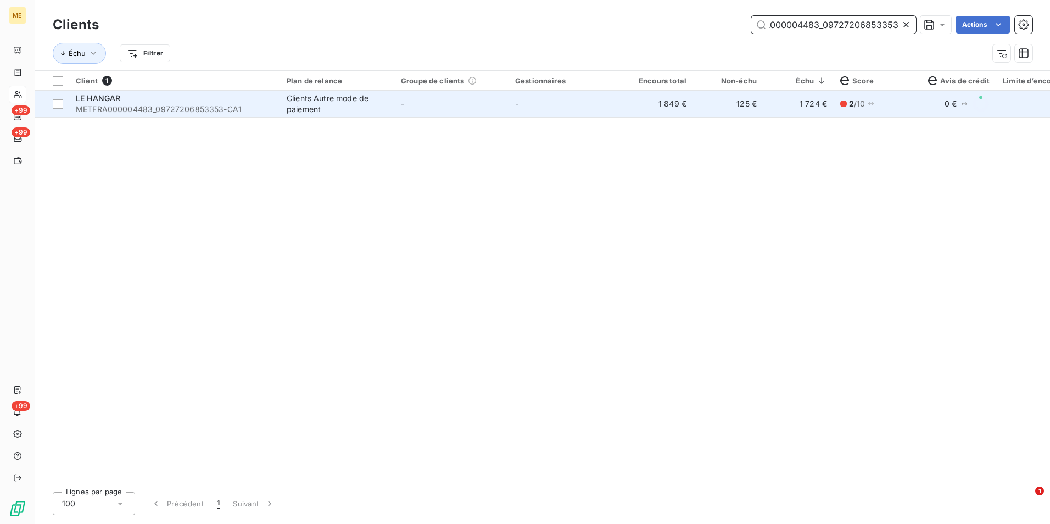
type input "METFRA000004483_09727206853353"
click at [507, 116] on td "-" at bounding box center [451, 104] width 114 height 26
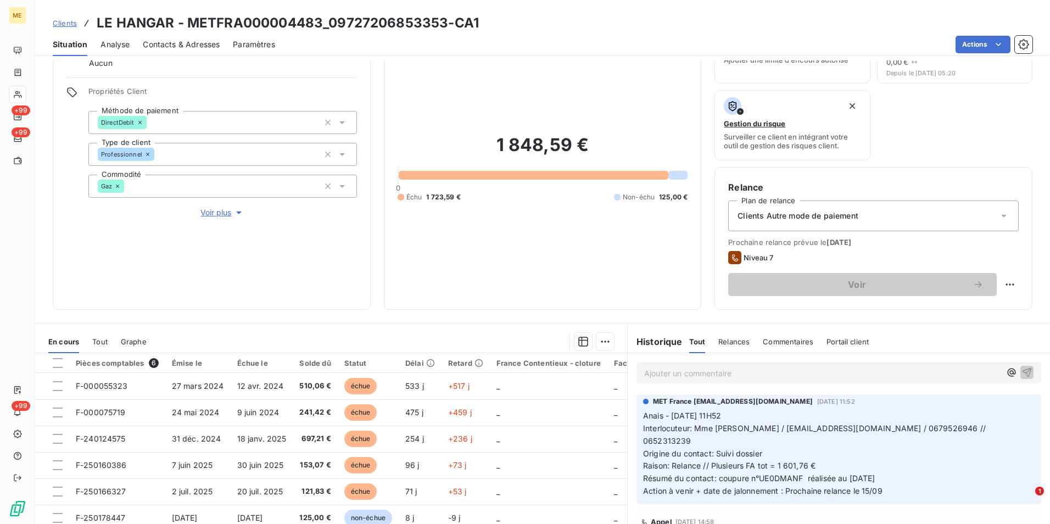
click at [69, 19] on span "Clients" at bounding box center [65, 23] width 24 height 9
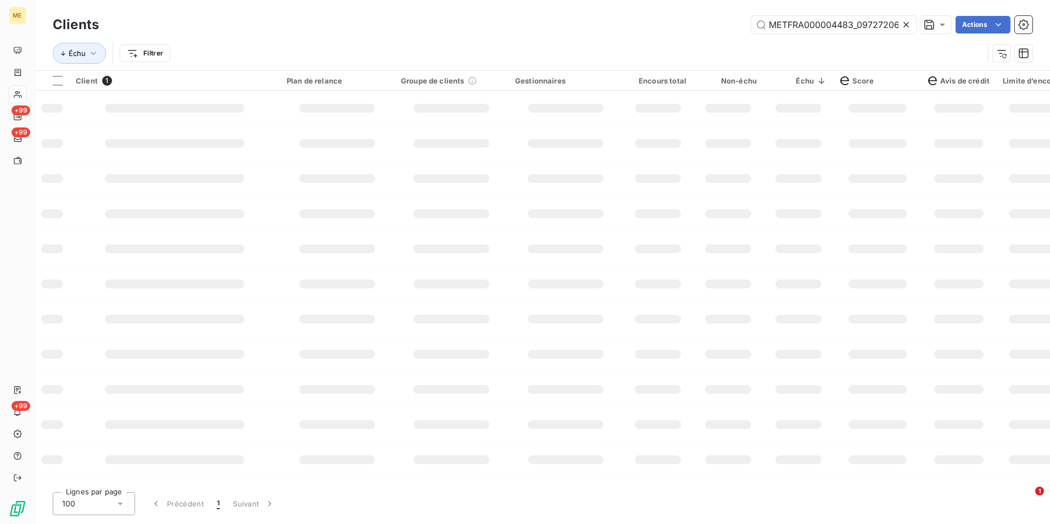
scroll to position [0, 35]
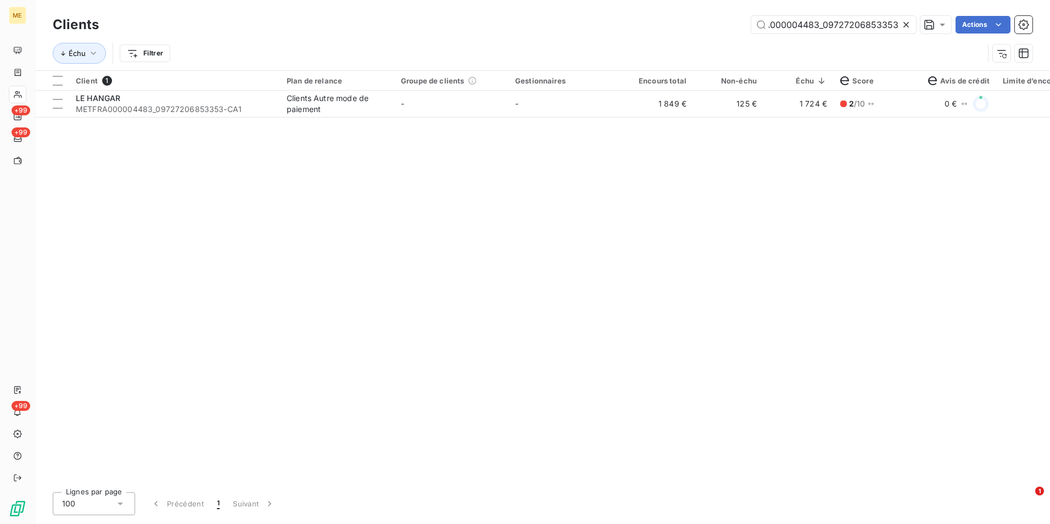
click at [906, 24] on icon at bounding box center [905, 24] width 5 height 5
click at [905, 24] on input "text" at bounding box center [833, 25] width 165 height 18
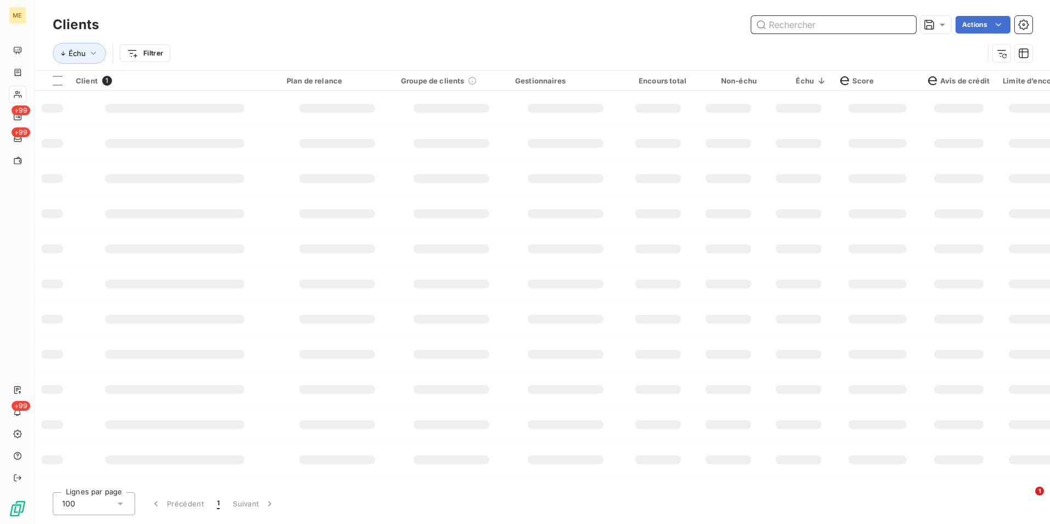
paste input "METFRA000007052_22595513744510"
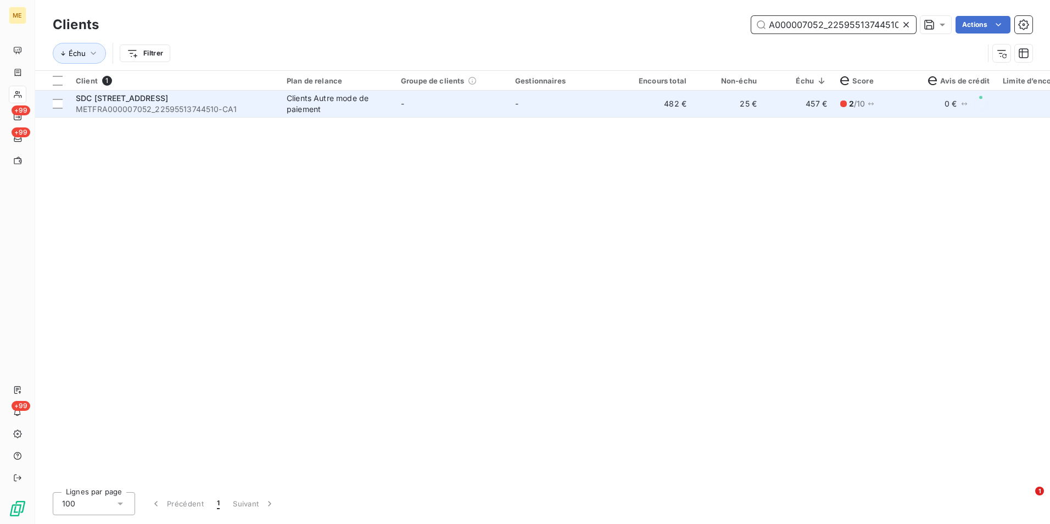
type input "METFRA000007052_22595513744510"
click at [663, 111] on td "482 €" at bounding box center [658, 104] width 70 height 26
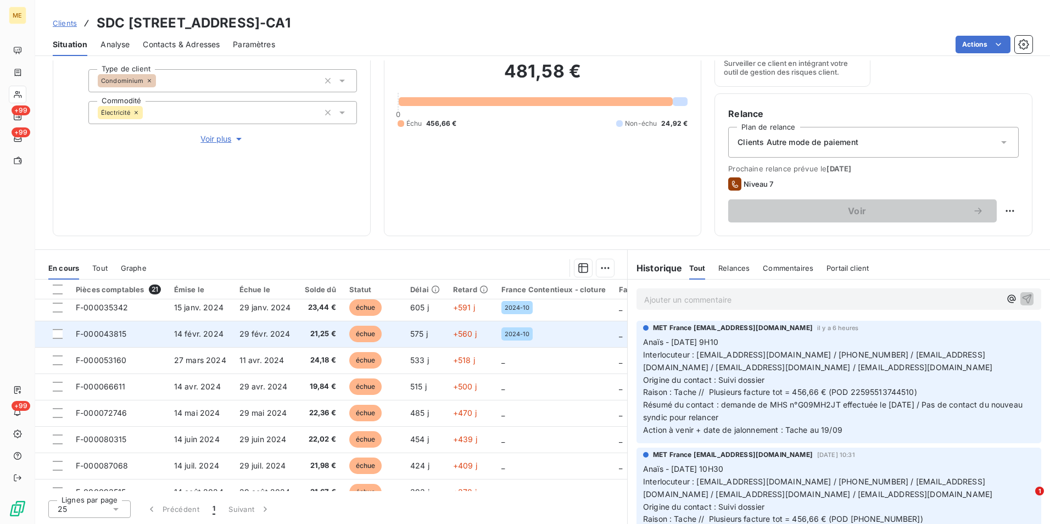
scroll to position [55, 0]
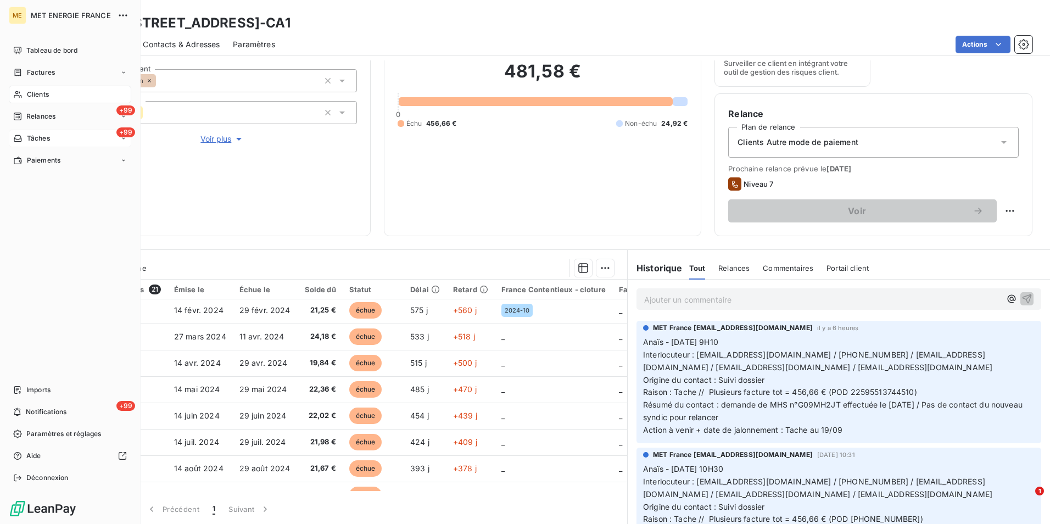
click at [36, 142] on span "Tâches" at bounding box center [38, 138] width 23 height 10
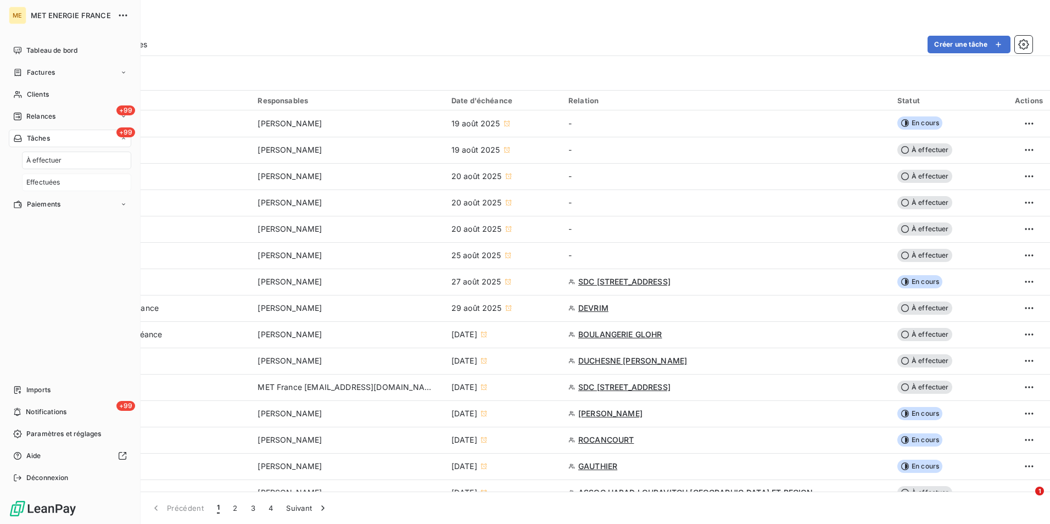
click at [50, 180] on span "Effectuées" at bounding box center [43, 182] width 34 height 10
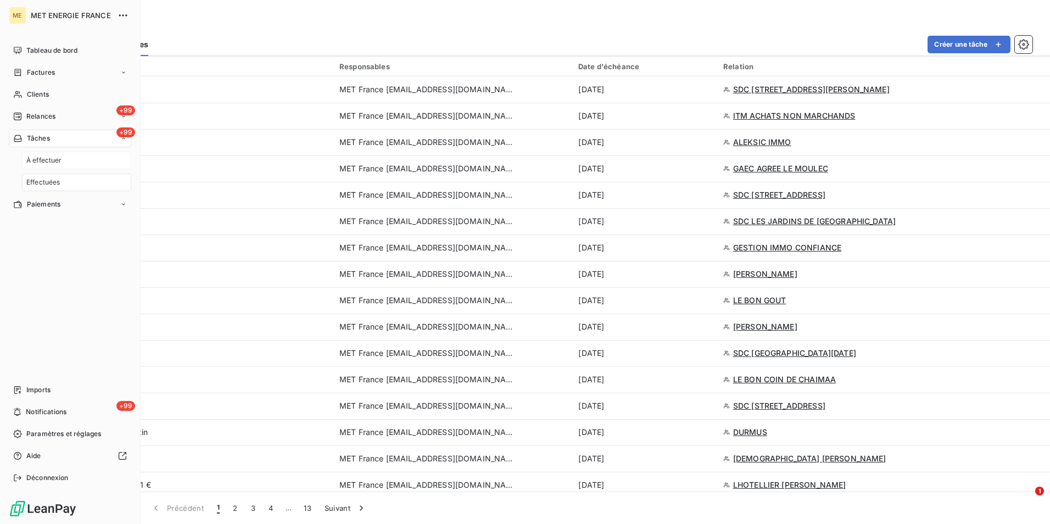
click at [52, 156] on div "À effectuer" at bounding box center [76, 161] width 109 height 18
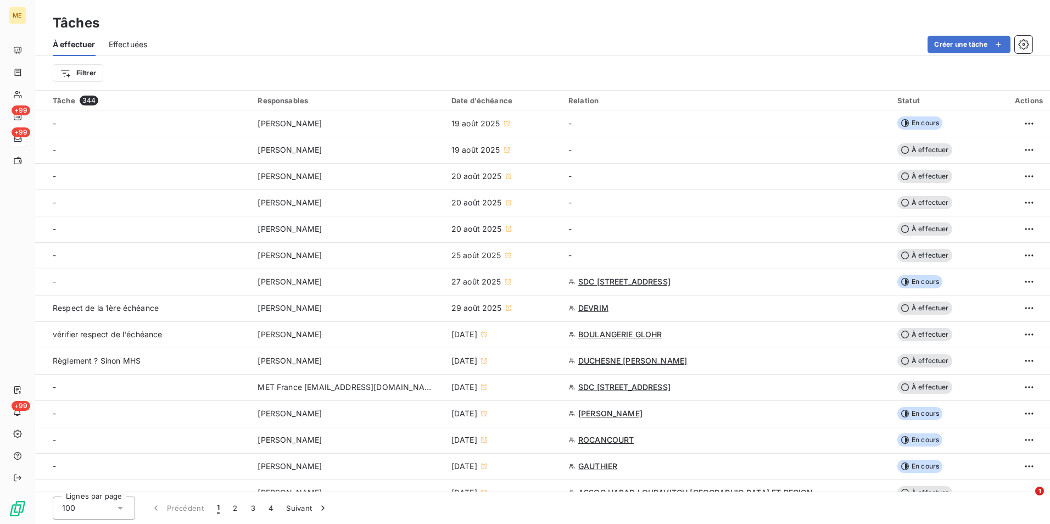
click at [137, 33] on div "Effectuées" at bounding box center [128, 44] width 39 height 23
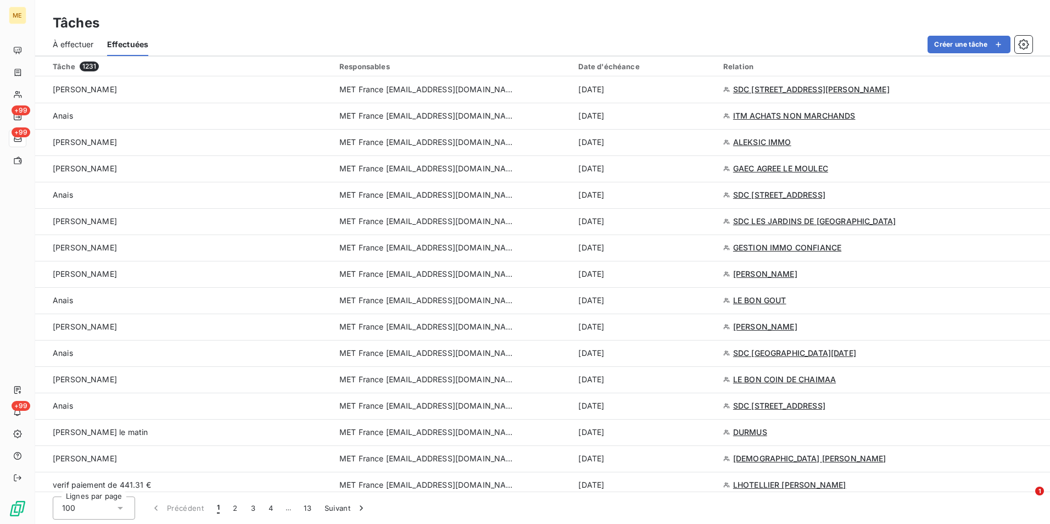
click at [90, 40] on span "À effectuer" at bounding box center [73, 44] width 41 height 11
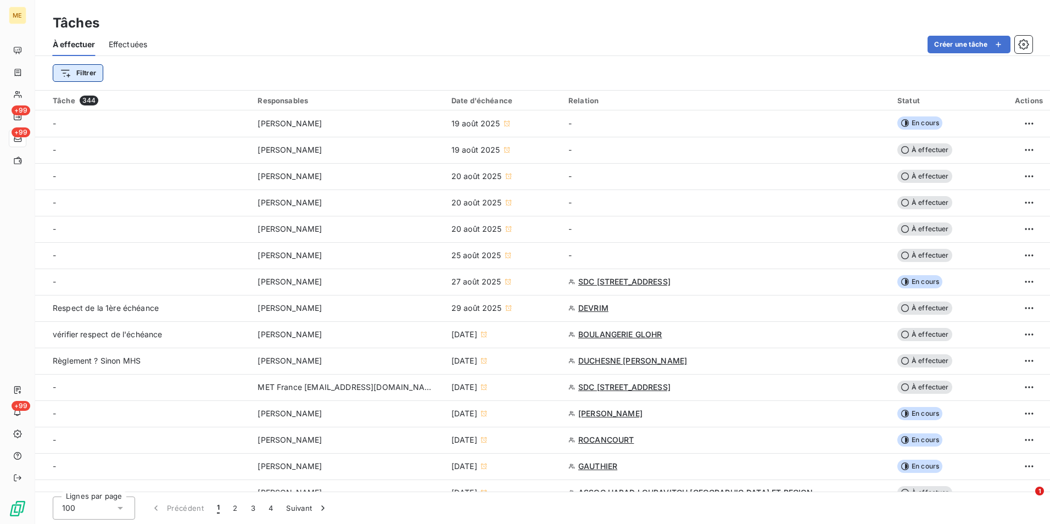
click at [84, 66] on html "ME +99 +99 +99 Tâches À effectuer Effectuées Créer une tâche Filtrer Tâche 344 …" at bounding box center [525, 262] width 1050 height 524
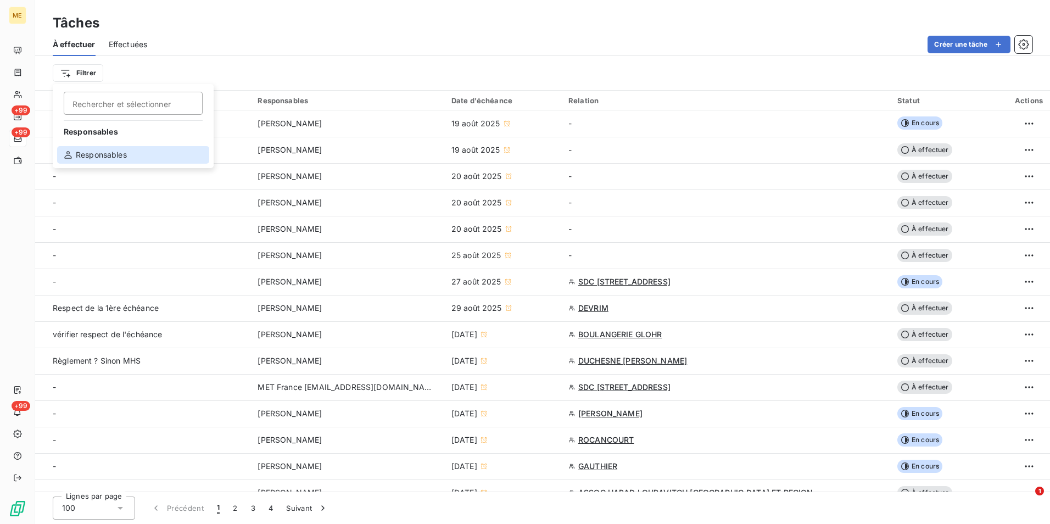
click at [117, 152] on div "Responsables" at bounding box center [133, 155] width 152 height 18
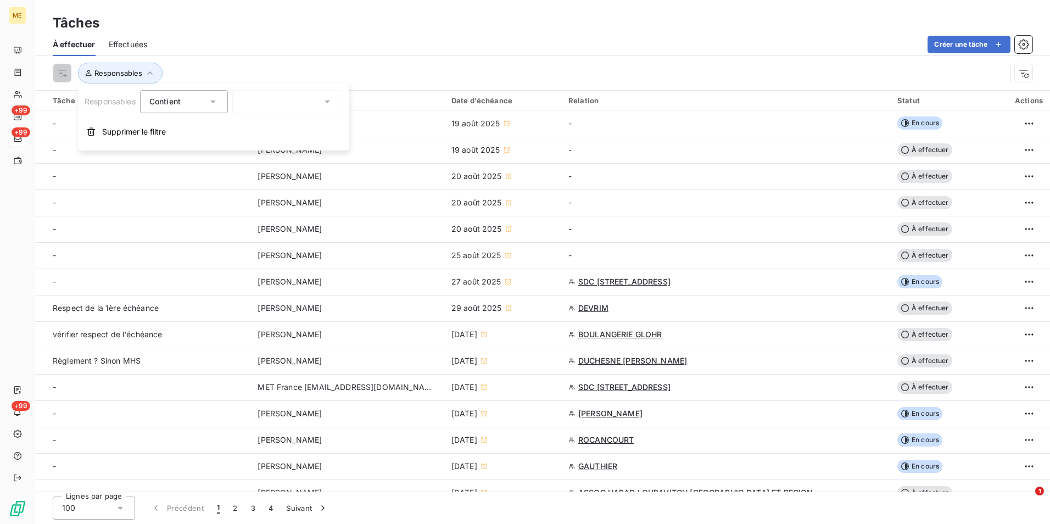
click at [322, 104] on icon at bounding box center [327, 101] width 11 height 11
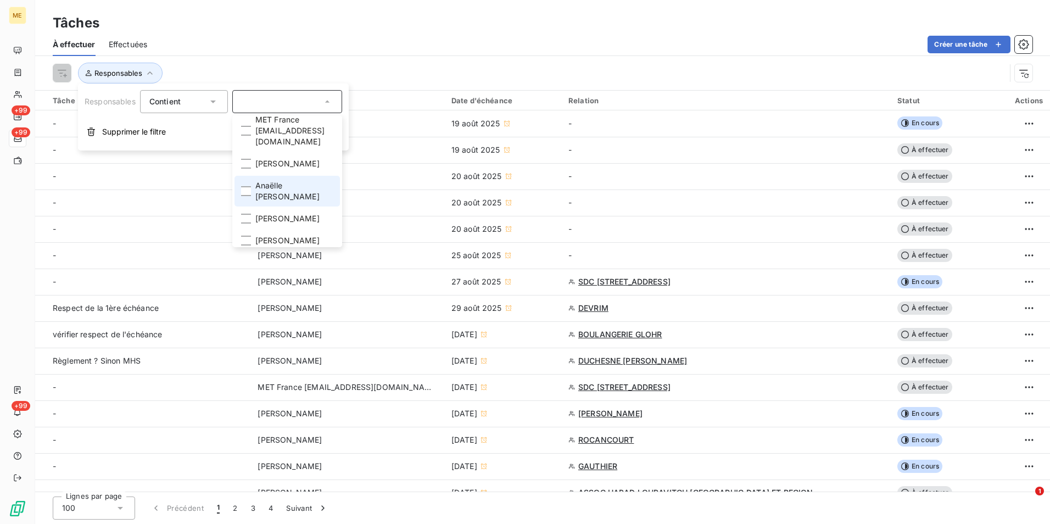
scroll to position [110, 0]
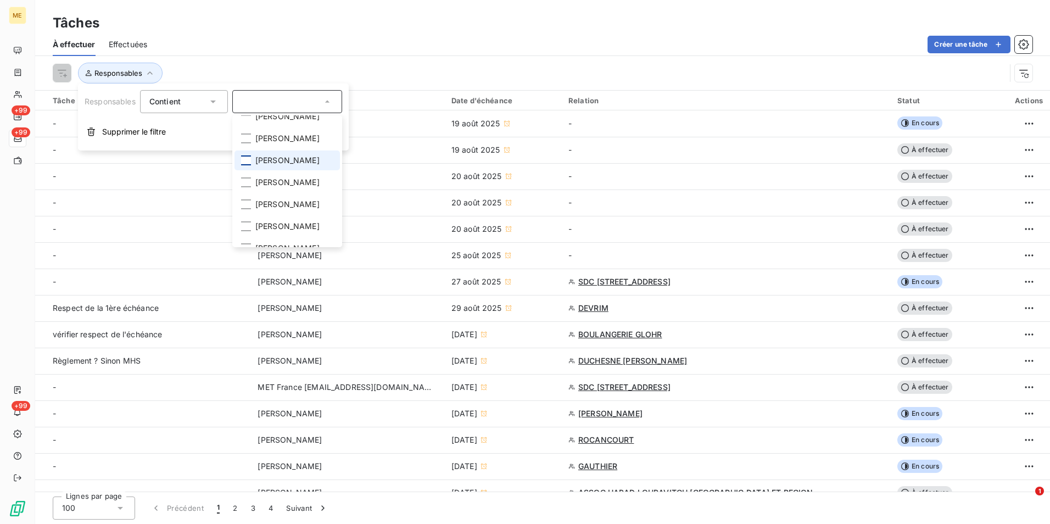
click at [251, 155] on div at bounding box center [246, 160] width 10 height 10
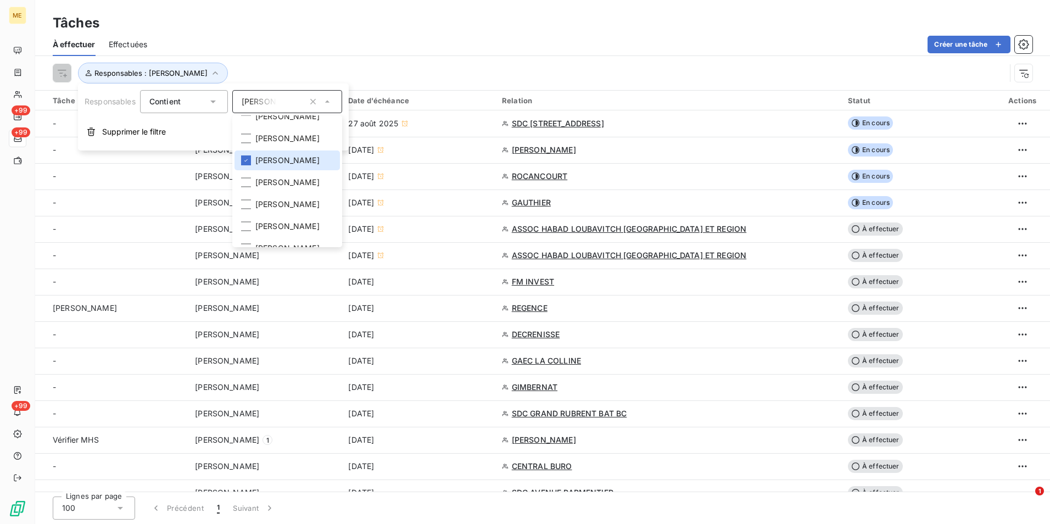
click at [432, 29] on div "Tâches" at bounding box center [542, 23] width 1015 height 20
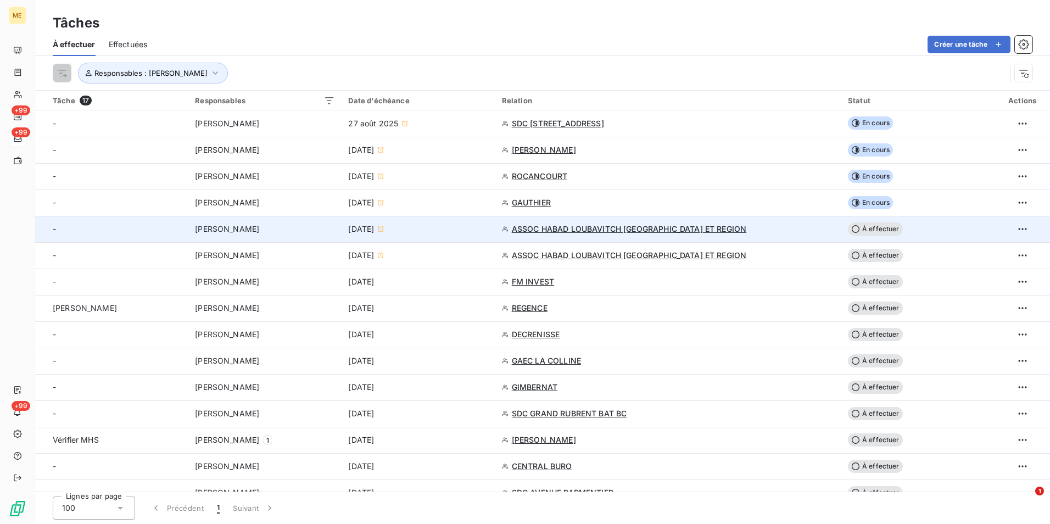
click at [460, 225] on div "[DATE]" at bounding box center [418, 228] width 140 height 11
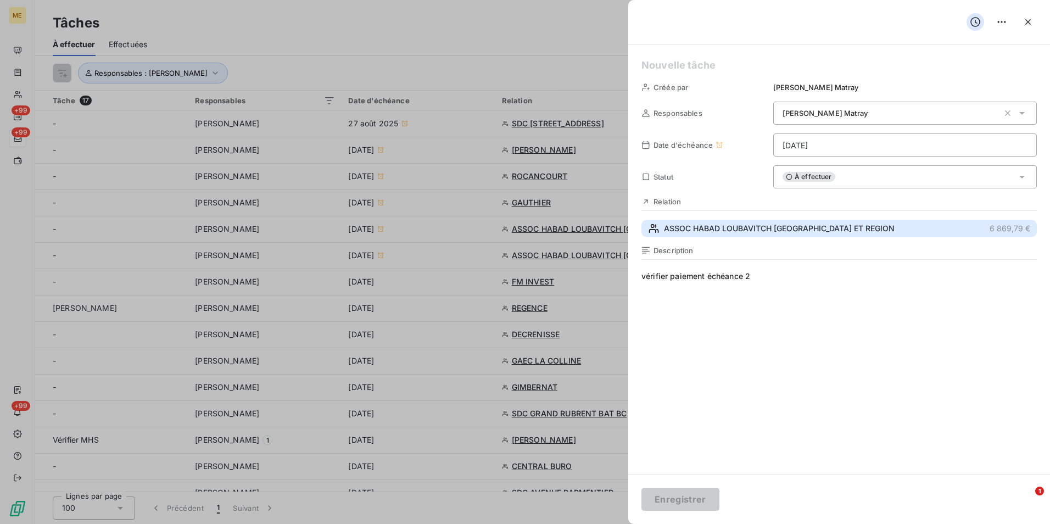
click at [751, 229] on span "ASSOC HABAD LOUBAVITCH [GEOGRAPHIC_DATA] ET REGION" at bounding box center [779, 228] width 231 height 11
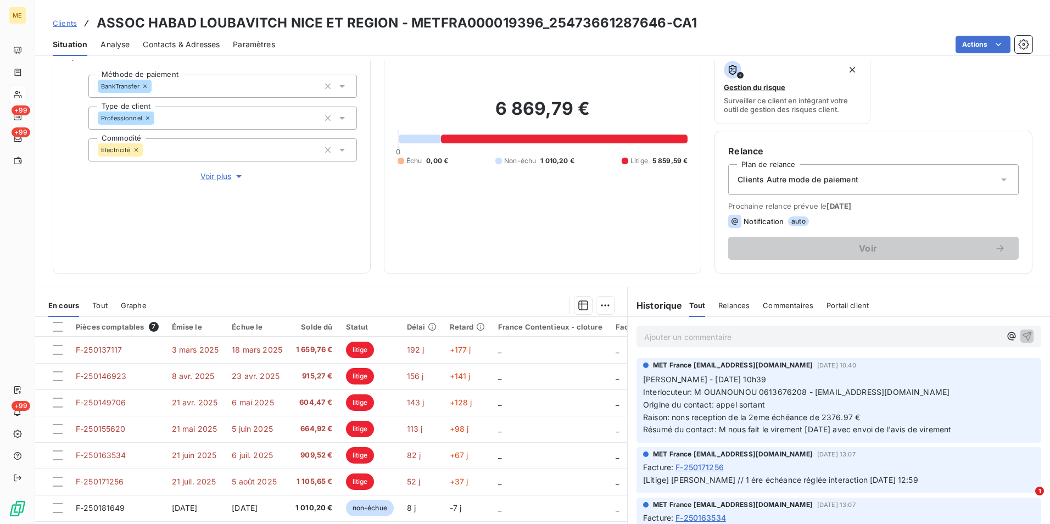
scroll to position [72, 0]
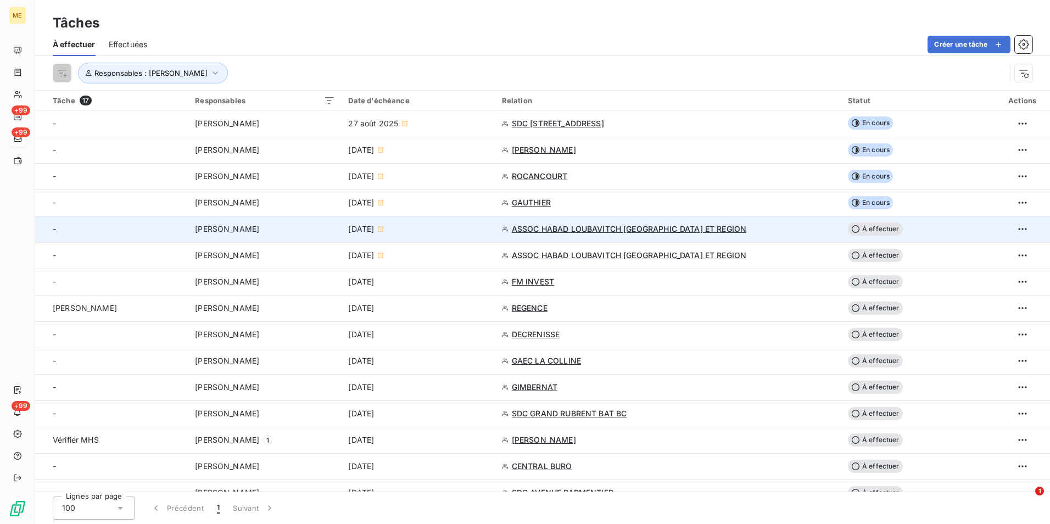
click at [782, 226] on div "ASSOC HABAD LOUBAVITCH [GEOGRAPHIC_DATA] ET REGION" at bounding box center [668, 228] width 333 height 11
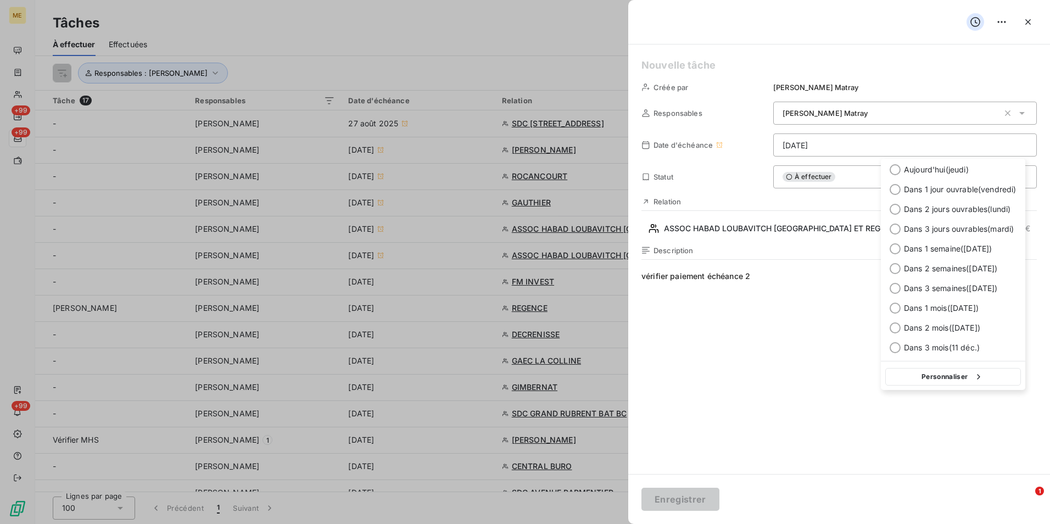
click at [835, 145] on html "ME +99 +99 +99 Tâches À effectuer Effectuées Créer une tâche Responsables : [PE…" at bounding box center [525, 262] width 1050 height 524
click at [929, 193] on span "Dans 1 jour ouvrable ( vendredi )" at bounding box center [960, 189] width 113 height 11
click at [887, 144] on html "ME +99 +99 +99 Tâches À effectuer Effectuées Créer une tâche Responsables : [PE…" at bounding box center [525, 262] width 1050 height 524
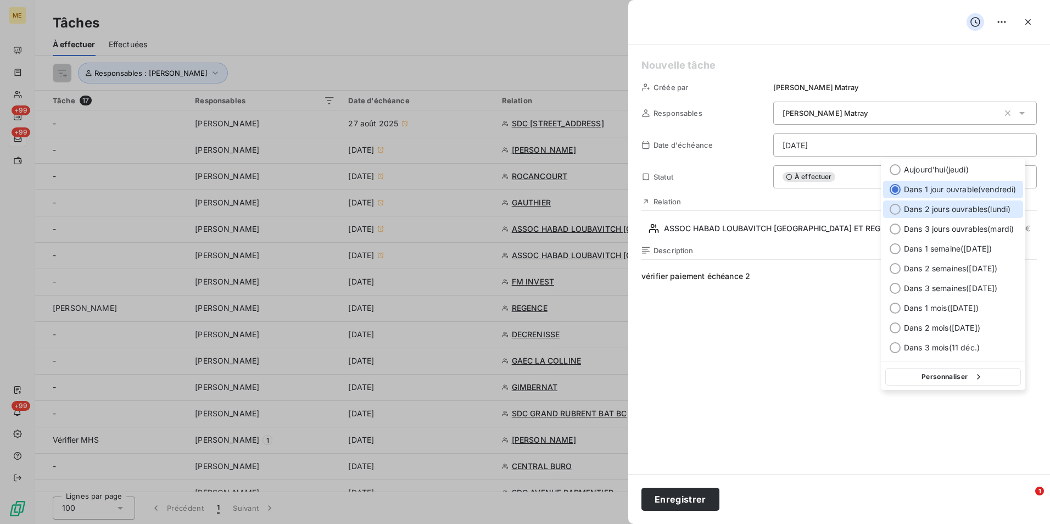
click at [929, 208] on span "Dans 2 jours ouvrables ( [DATE] )" at bounding box center [957, 209] width 107 height 11
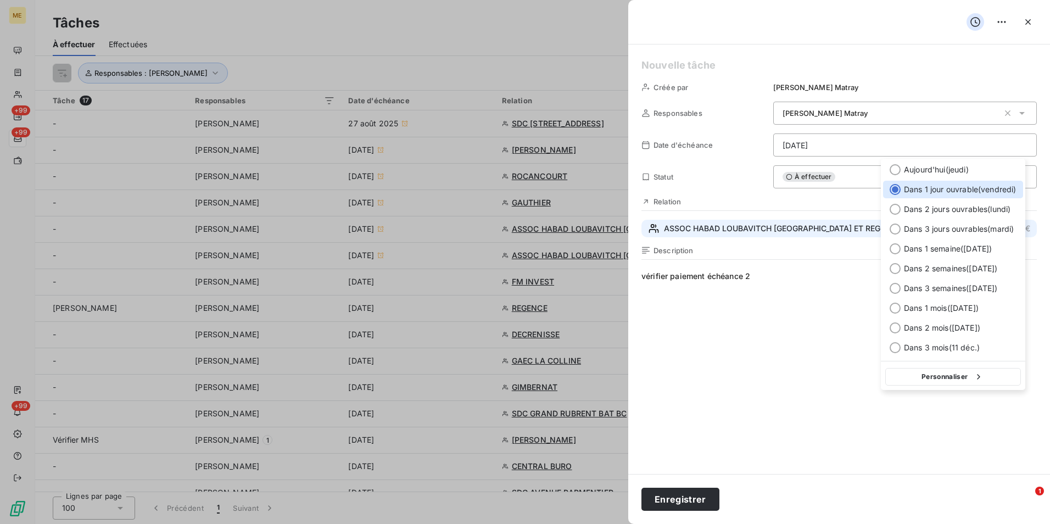
type input "[DATE]"
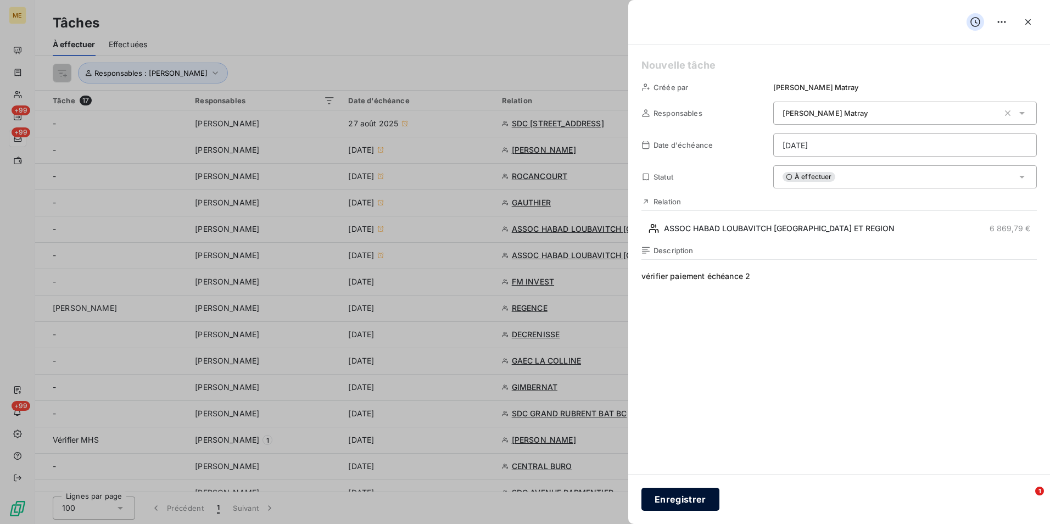
click at [685, 507] on button "Enregistrer" at bounding box center [680, 499] width 78 height 23
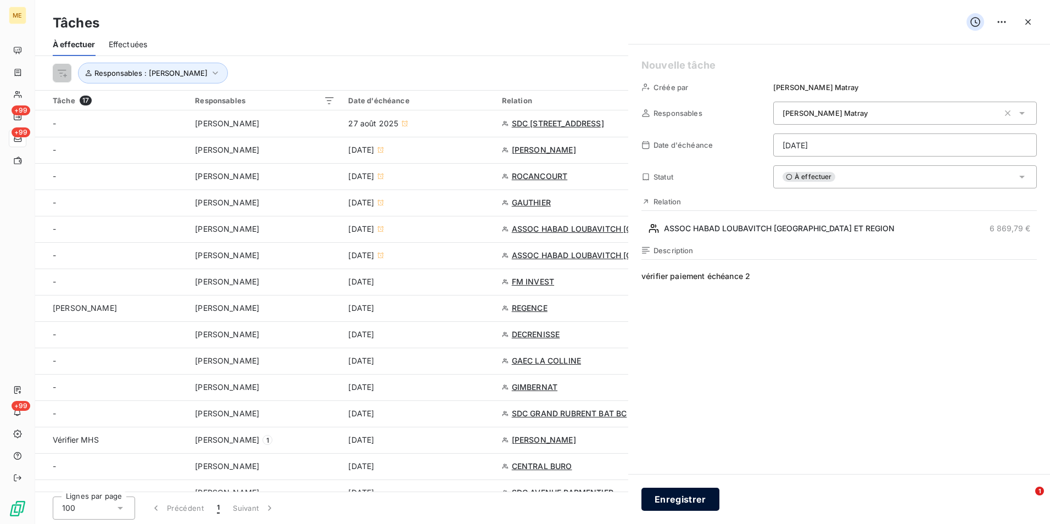
click at [687, 523] on div "Créée par [PERSON_NAME] Responsables [PERSON_NAME] Date d'échéance [DATE] Statu…" at bounding box center [525, 524] width 1050 height 0
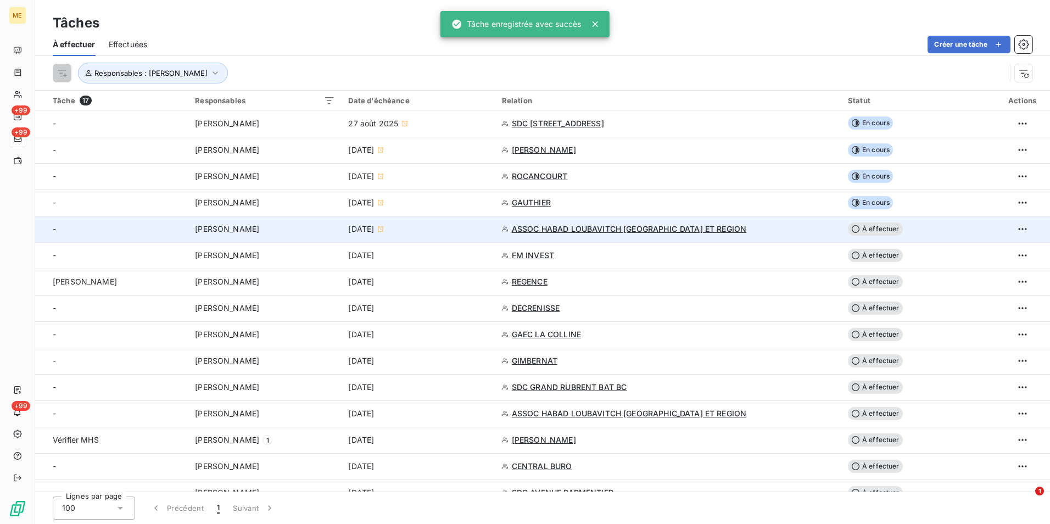
click at [767, 230] on div "ASSOC HABAD LOUBAVITCH [GEOGRAPHIC_DATA] ET REGION" at bounding box center [668, 228] width 333 height 11
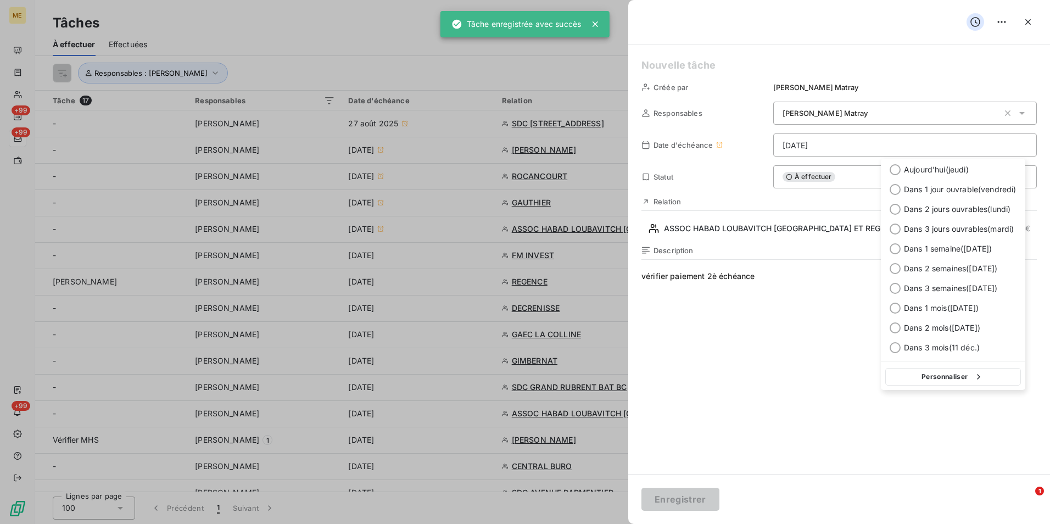
click at [847, 146] on html "ME +99 +99 +99 Tâches À effectuer Effectuées Créer une tâche Responsables : [PE…" at bounding box center [525, 262] width 1050 height 524
click at [935, 210] on span "Dans 2 jours ouvrables ( [DATE] )" at bounding box center [957, 209] width 107 height 11
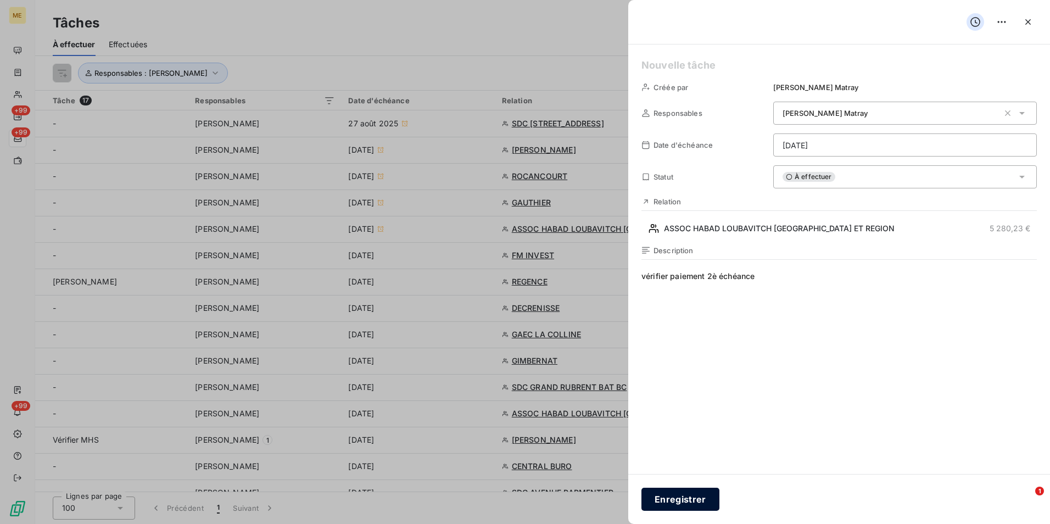
click at [697, 497] on button "Enregistrer" at bounding box center [680, 499] width 78 height 23
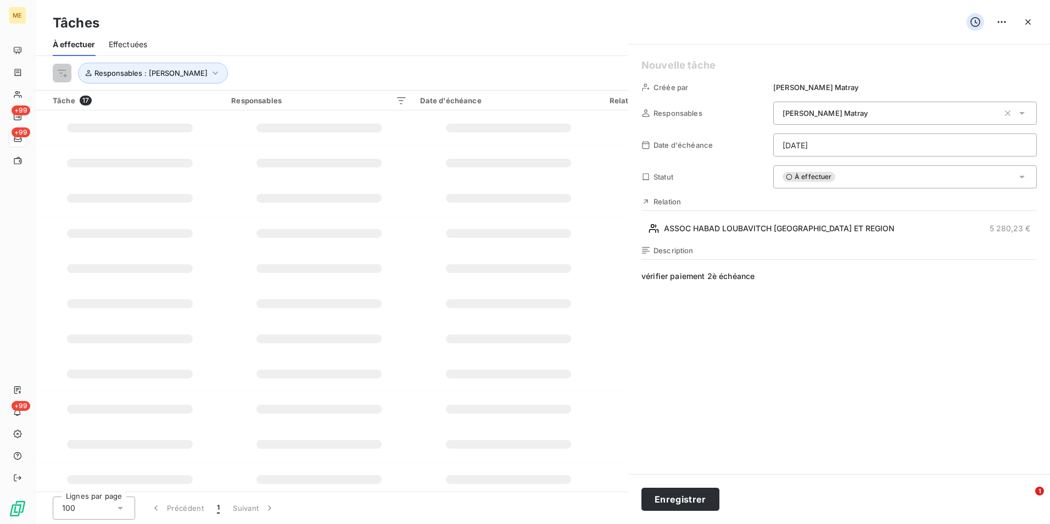
type input "[DATE]"
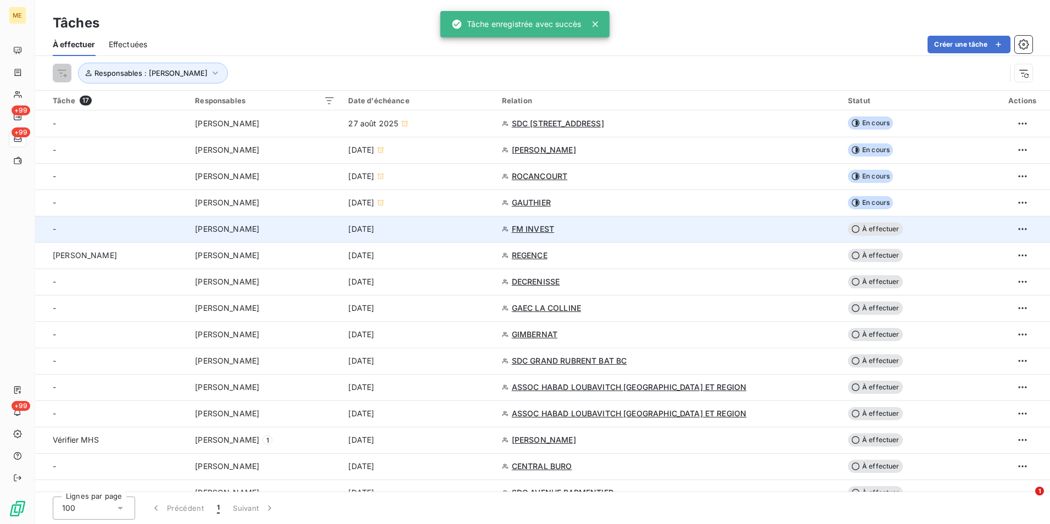
click at [639, 228] on div "FM INVEST" at bounding box center [668, 228] width 333 height 11
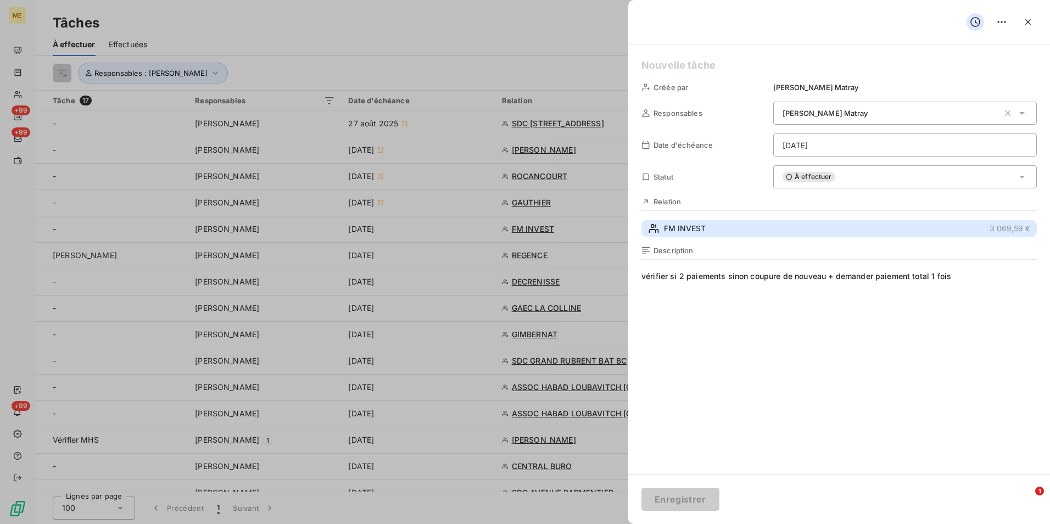
click at [670, 231] on span "FM INVEST" at bounding box center [685, 228] width 42 height 11
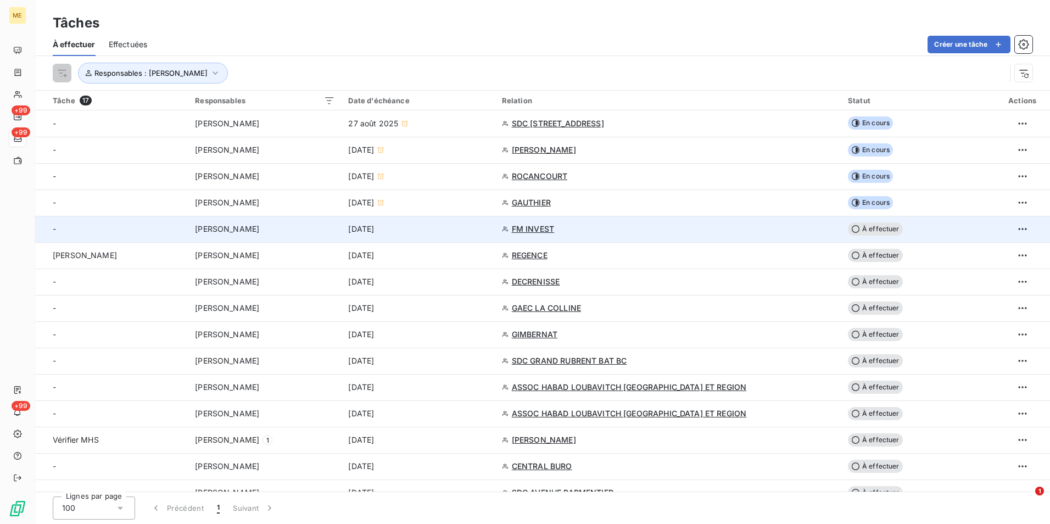
click at [488, 232] on div "[DATE]" at bounding box center [418, 228] width 140 height 11
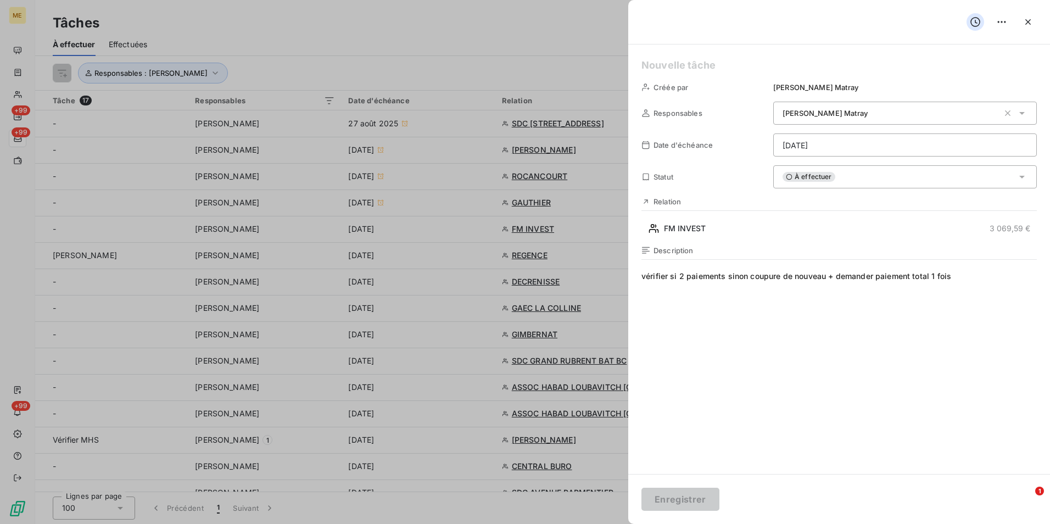
click at [838, 158] on div "Créée par [PERSON_NAME] Responsables [PERSON_NAME] Date d'échéance [DATE] Statu…" at bounding box center [839, 258] width 422 height 429
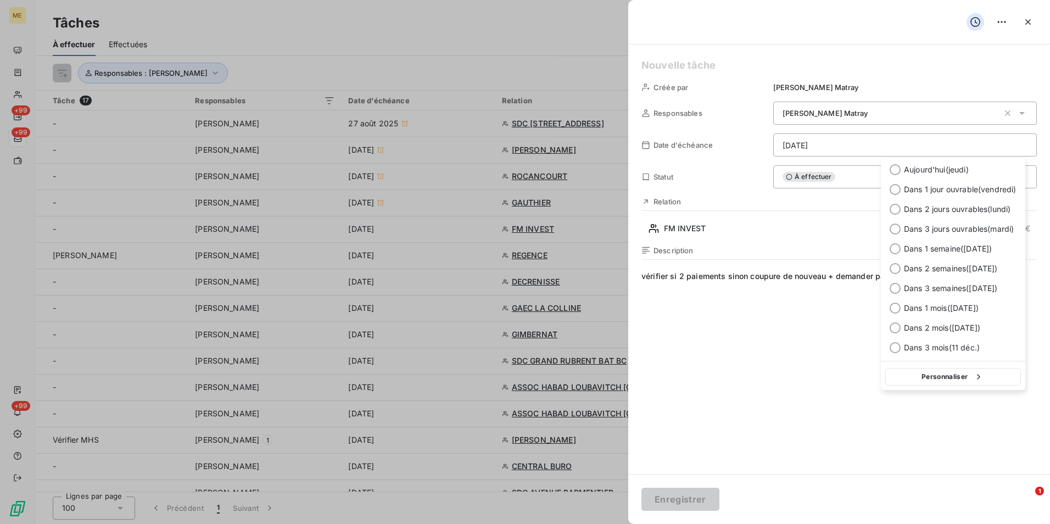
click at [850, 147] on html "ME +99 +99 +99 Tâches À effectuer Effectuées Créer une tâche Responsables : [PE…" at bounding box center [525, 262] width 1050 height 524
click at [952, 233] on span "Dans 3 jours ouvrables ( [DATE] )" at bounding box center [959, 228] width 110 height 11
click at [914, 147] on html "ME +99 +99 +99 Tâches À effectuer Effectuées Créer une tâche Responsables : [PE…" at bounding box center [525, 262] width 1050 height 524
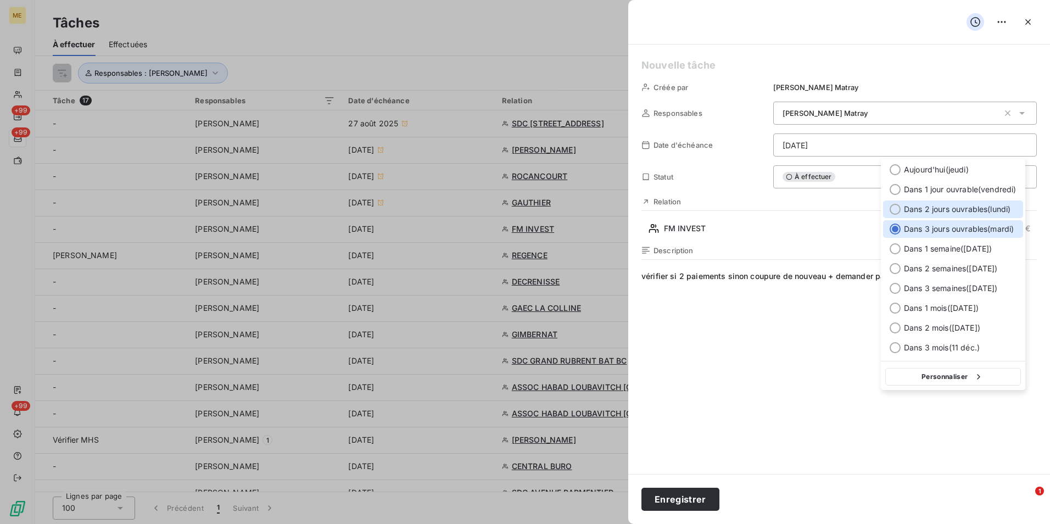
click at [928, 203] on div "Dans 2 jours ouvrables ( [DATE] )" at bounding box center [953, 209] width 140 height 18
type input "[DATE]"
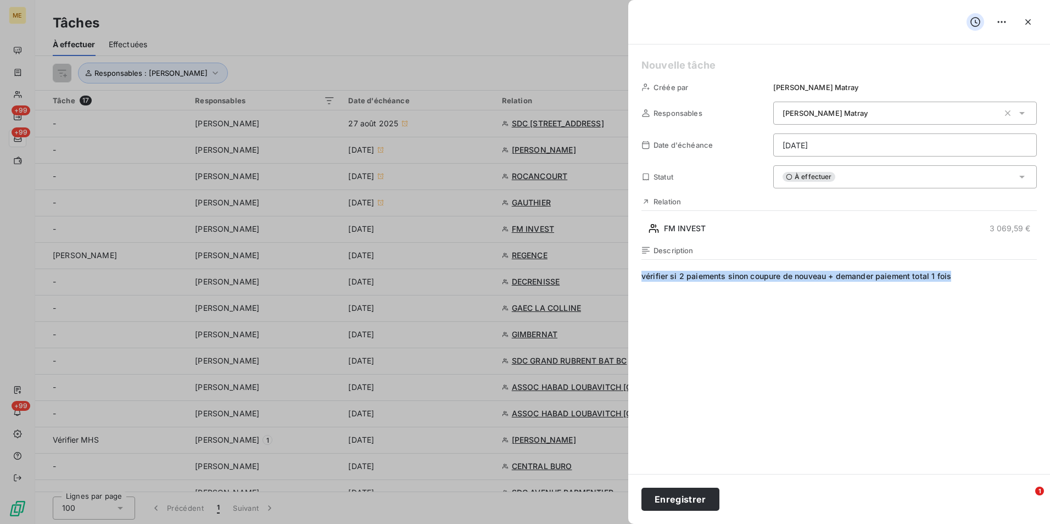
drag, startPoint x: 958, startPoint y: 279, endPoint x: 552, endPoint y: 279, distance: 405.2
click at [552, 523] on div "Créée par [PERSON_NAME] Responsables [PERSON_NAME] Date d'échéance [DATE] Statu…" at bounding box center [525, 524] width 1050 height 0
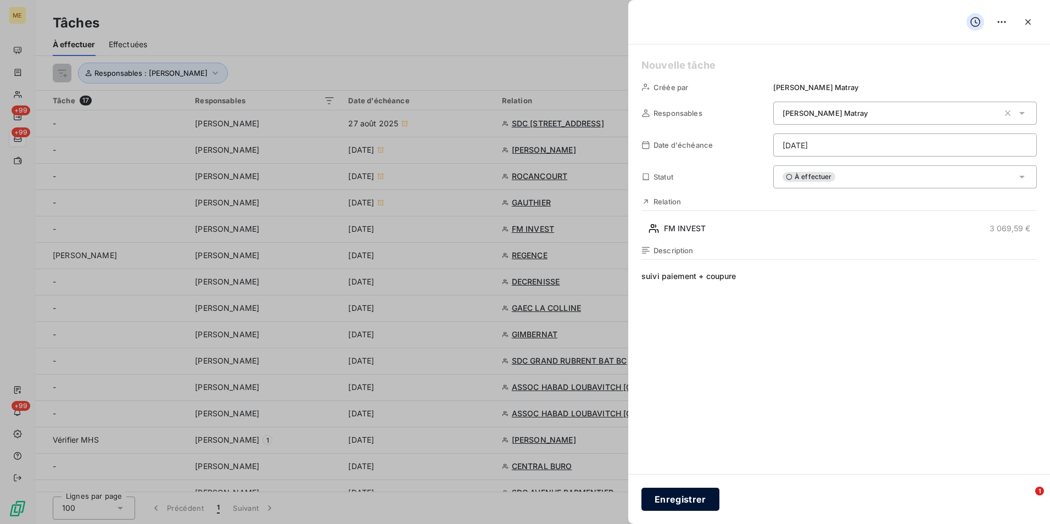
click at [690, 510] on button "Enregistrer" at bounding box center [680, 499] width 78 height 23
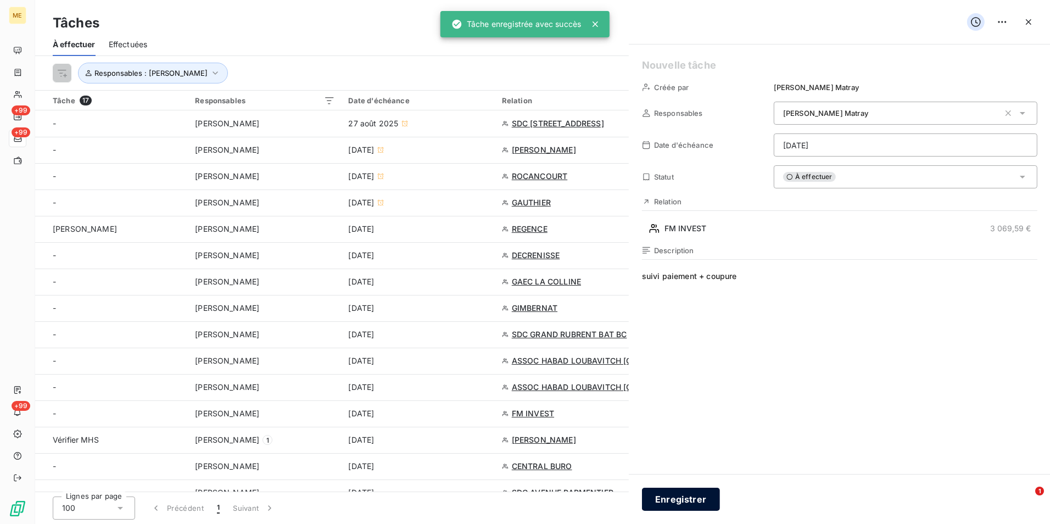
click at [688, 503] on div at bounding box center [525, 262] width 1050 height 524
